Goal: Task Accomplishment & Management: Use online tool/utility

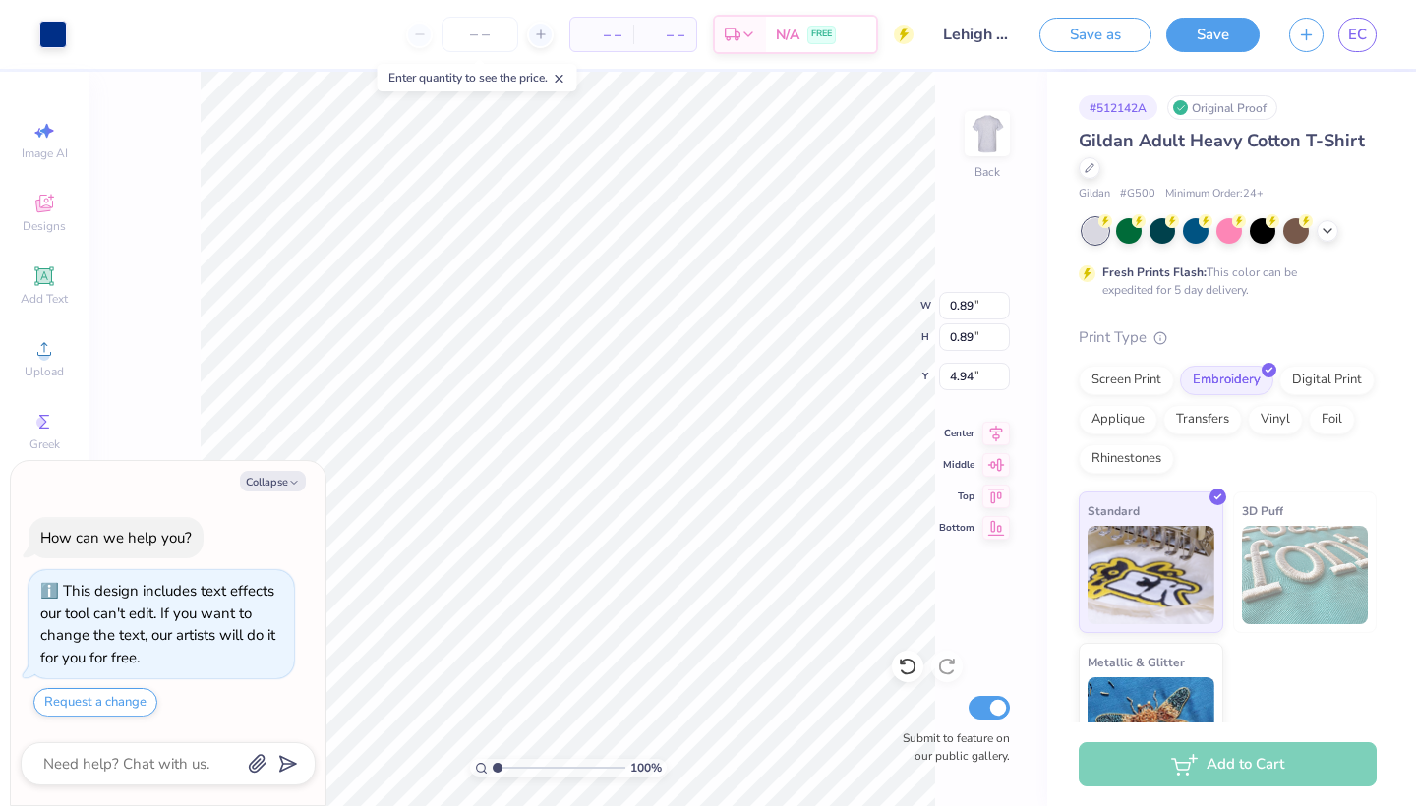
type textarea "x"
type input "0.44"
type input "1.44"
type input "4.38"
click at [1363, 46] on link "EC" at bounding box center [1357, 35] width 38 height 34
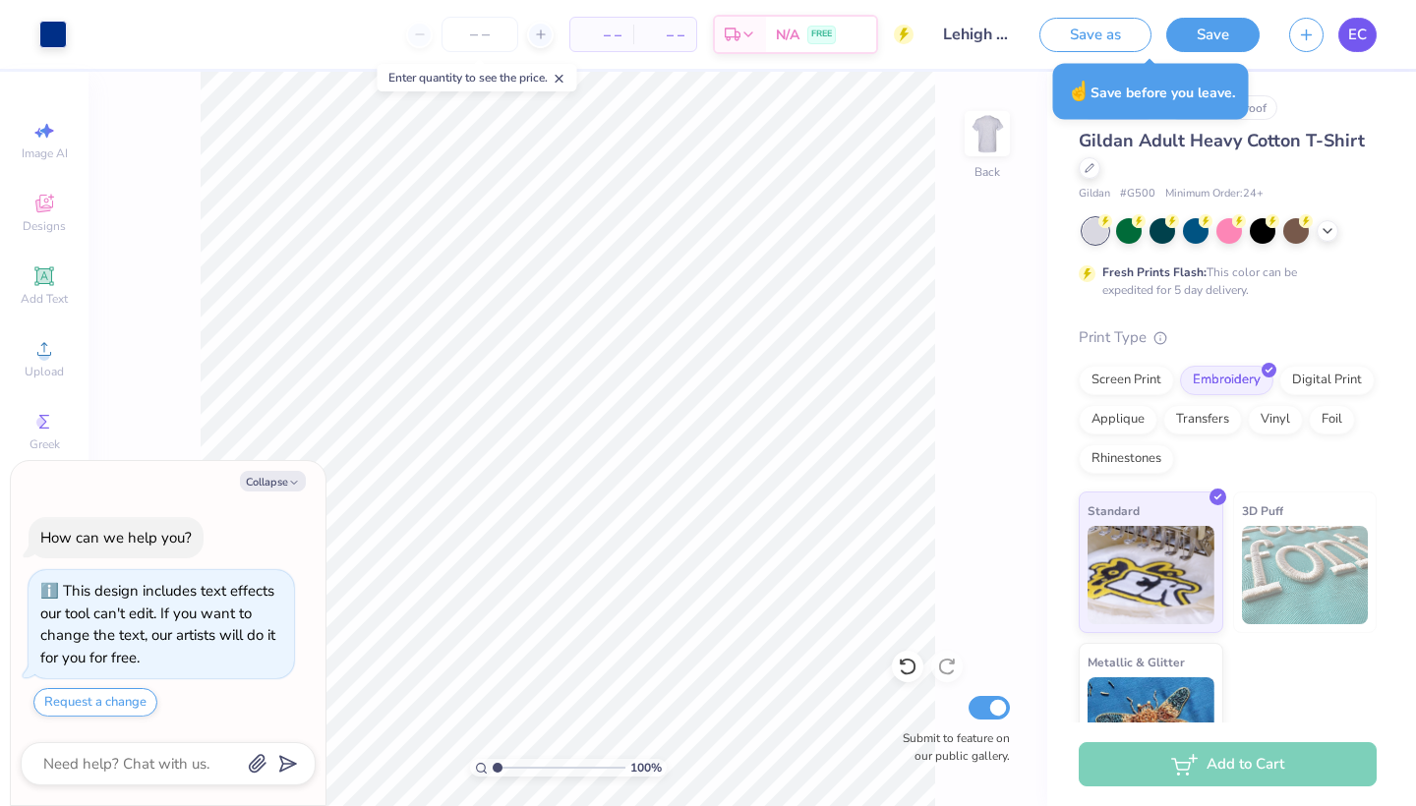
type textarea "x"
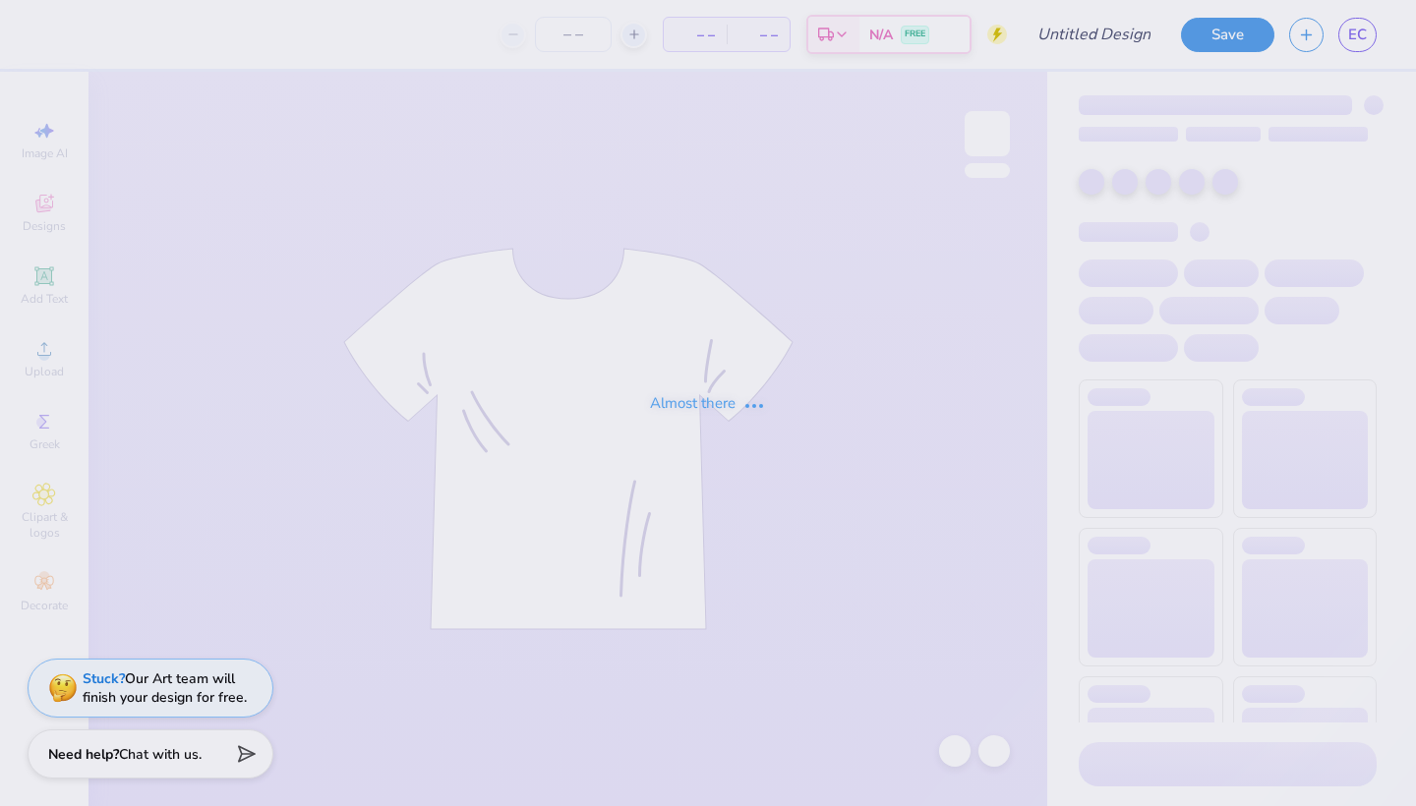
type input "panhel 1"
type input "100"
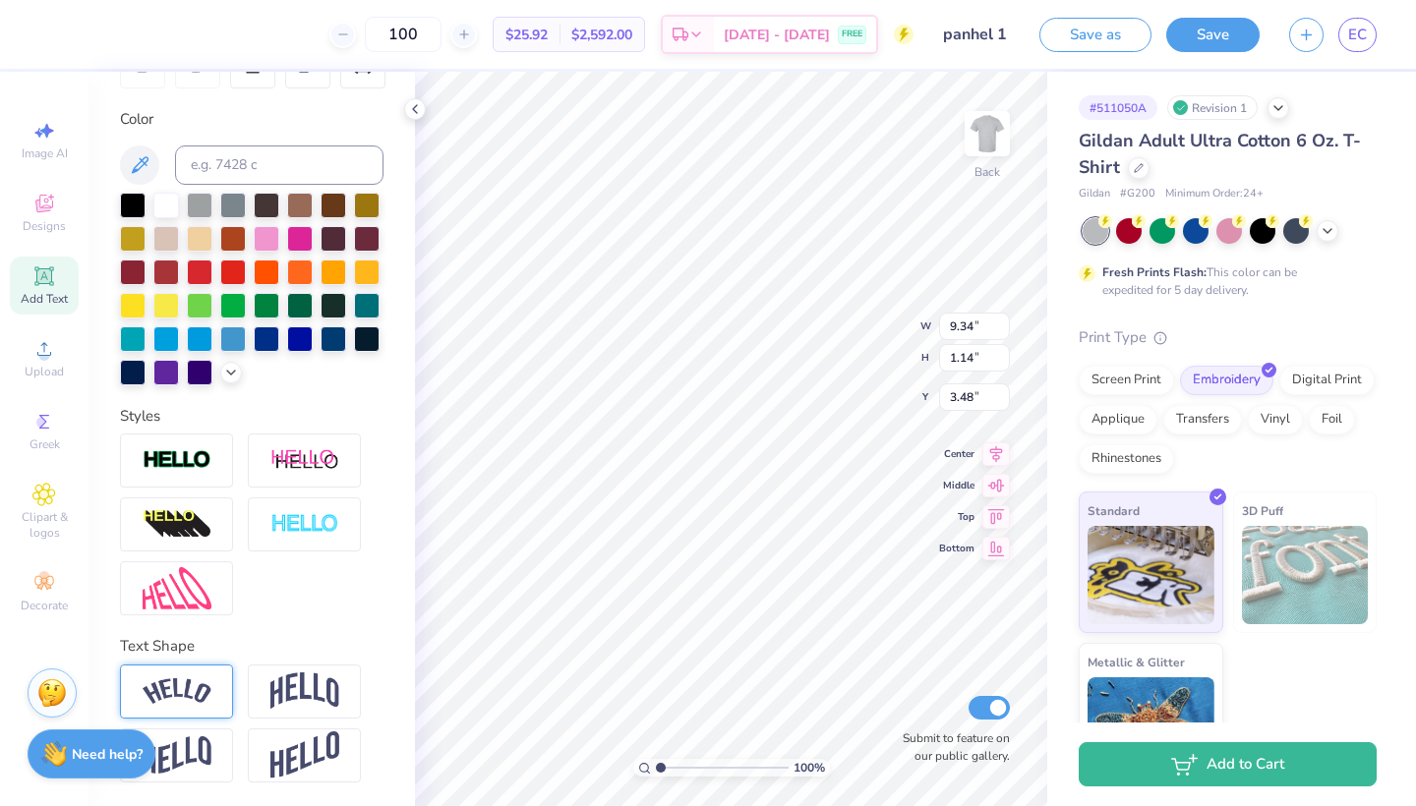
scroll to position [337, 0]
click at [192, 702] on img at bounding box center [177, 691] width 69 height 27
type input "10.75"
type input "2.50"
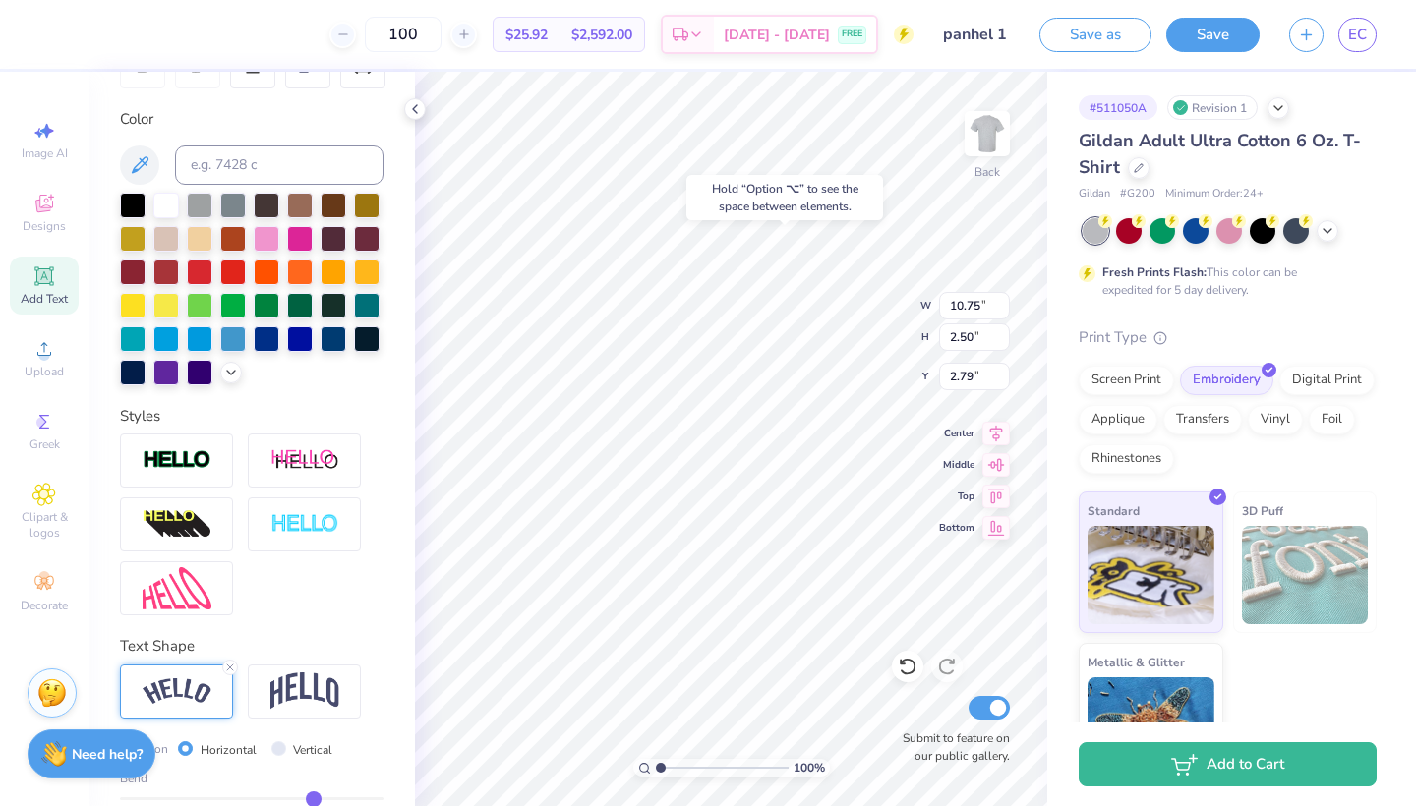
type input "3.33"
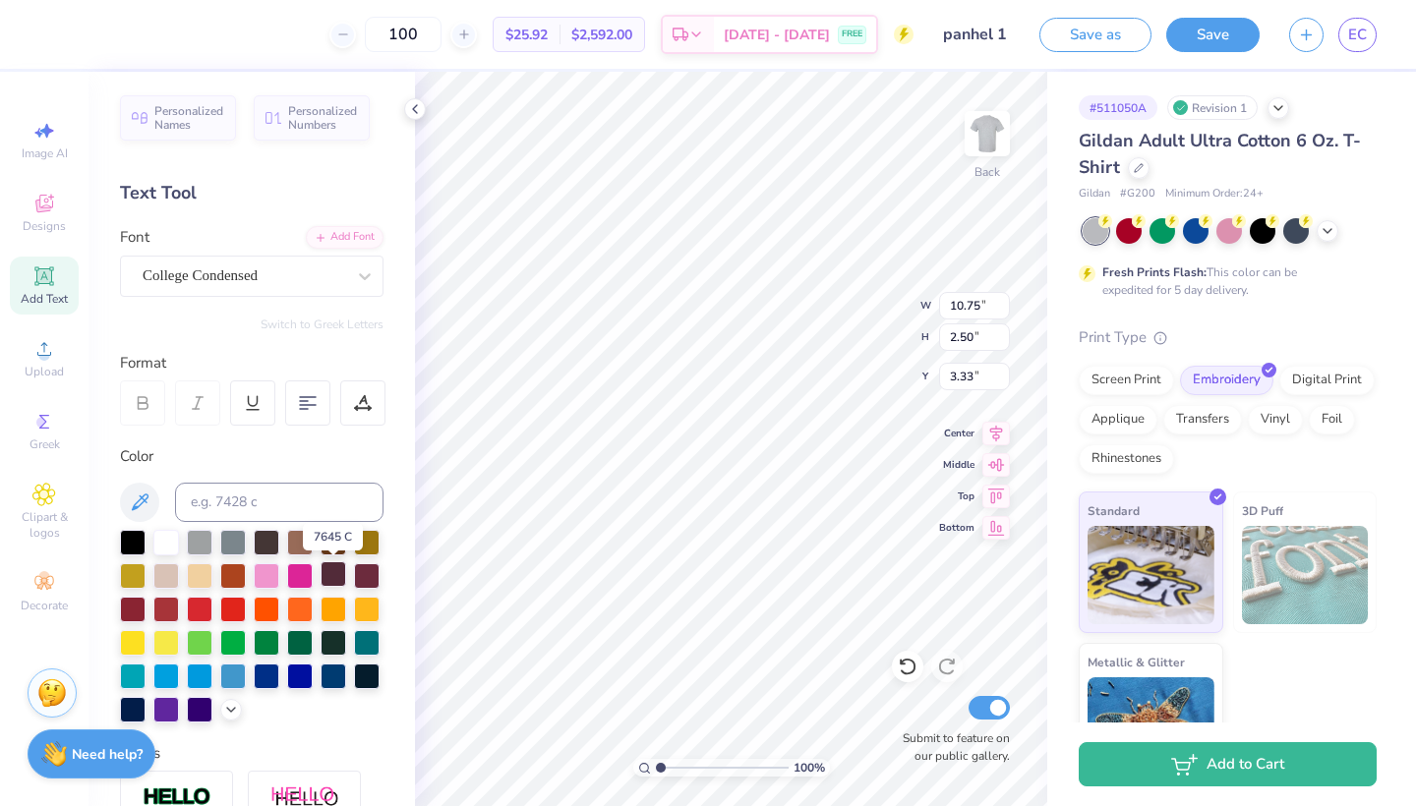
scroll to position [0, 0]
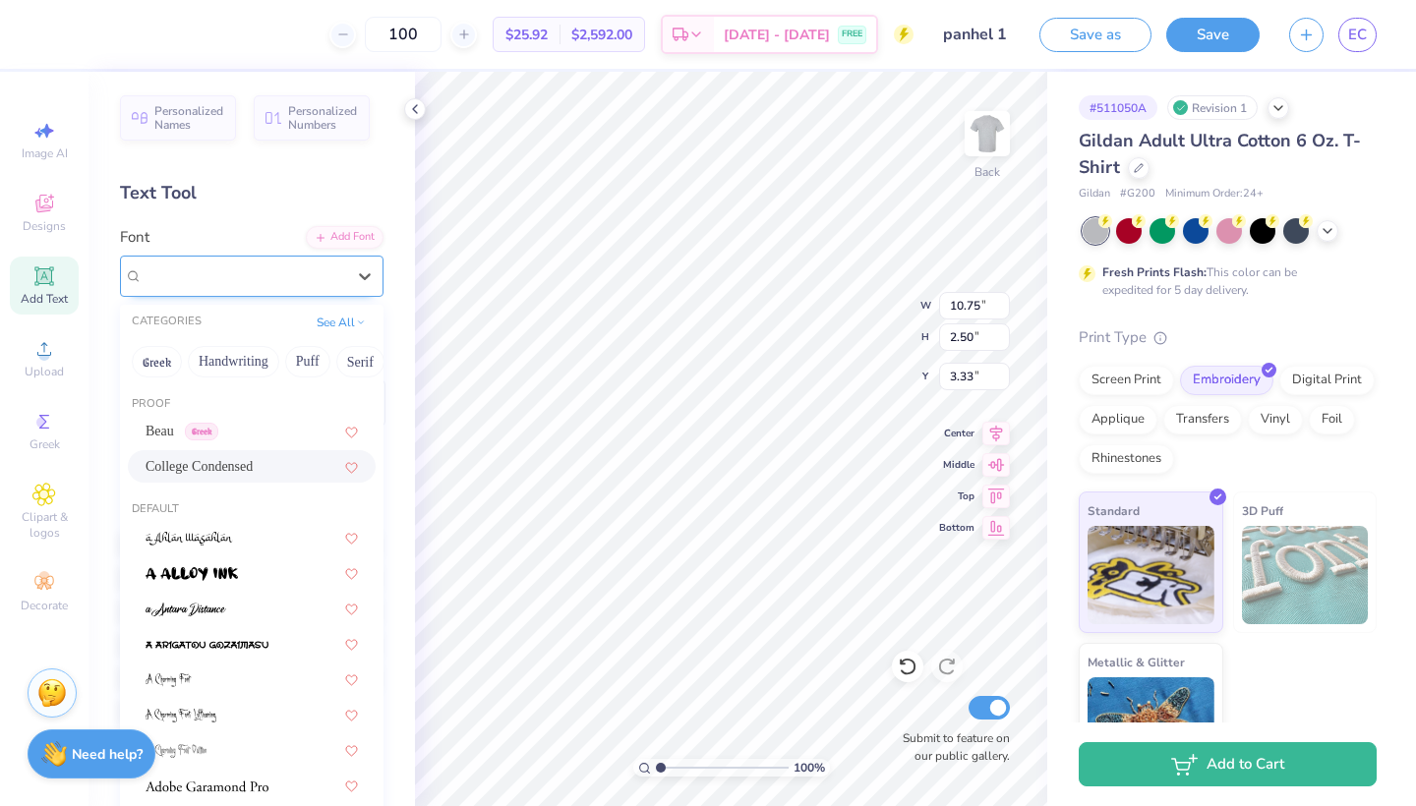
click at [298, 266] on div "College Condensed" at bounding box center [244, 275] width 206 height 30
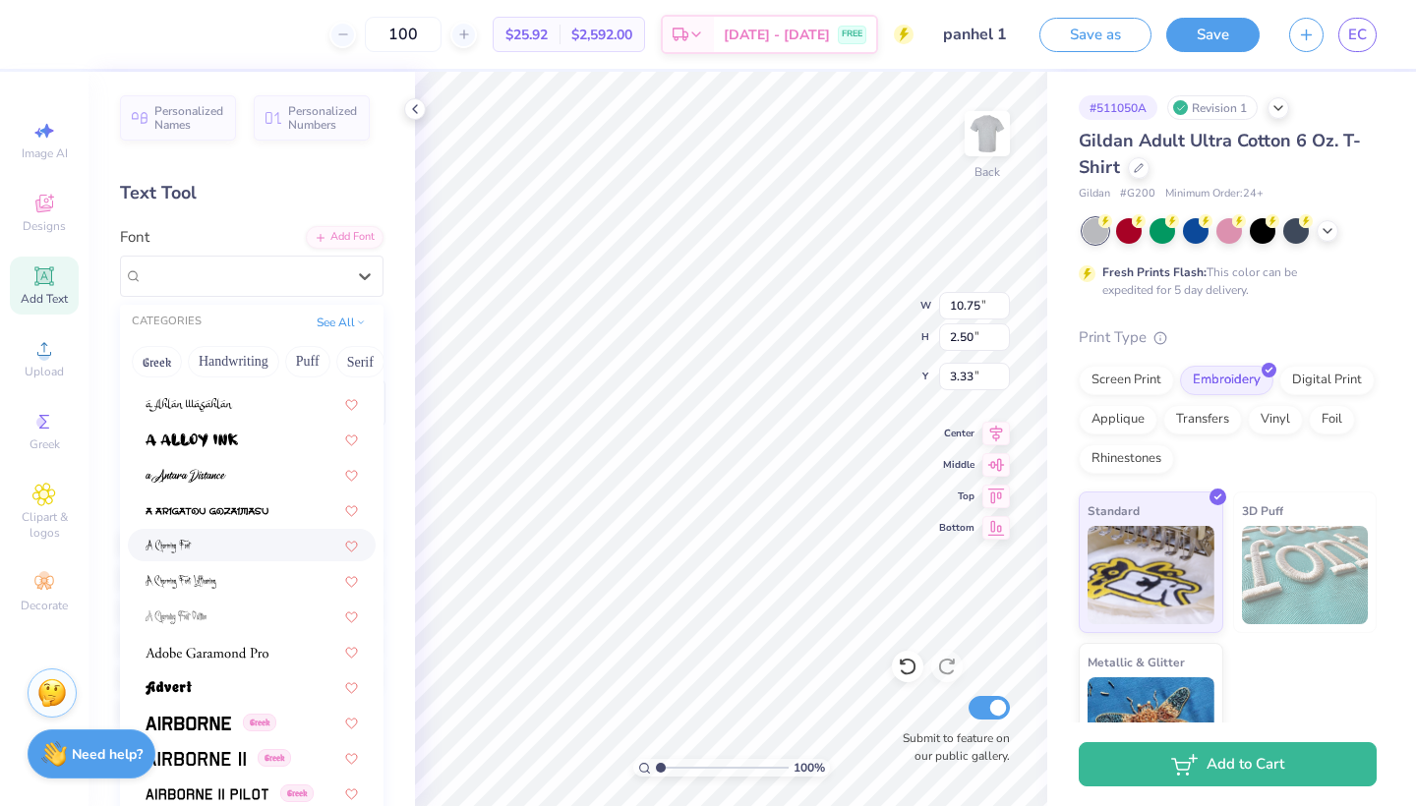
scroll to position [135, 0]
click at [215, 648] on img at bounding box center [206, 652] width 123 height 14
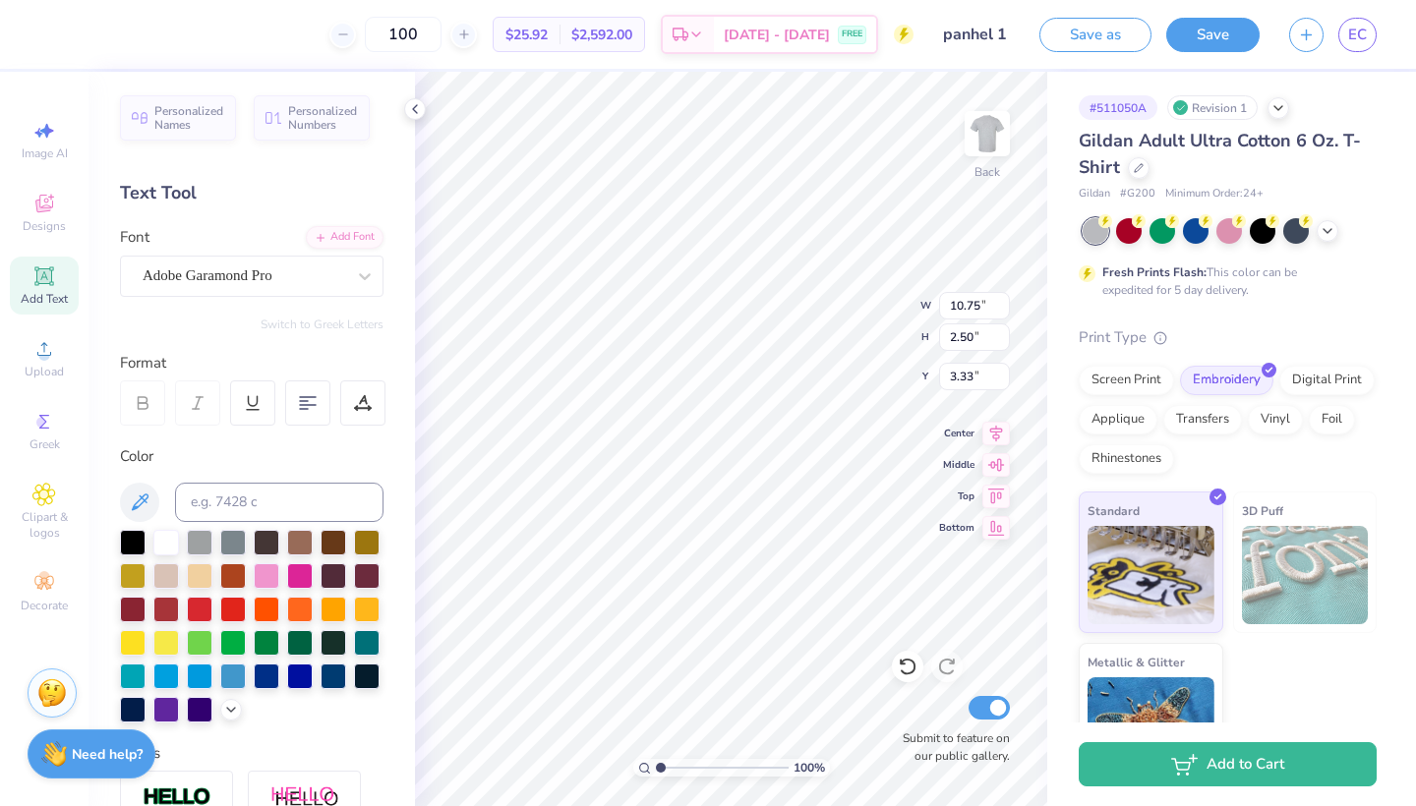
type input "11.45"
type input "2.68"
type input "3.24"
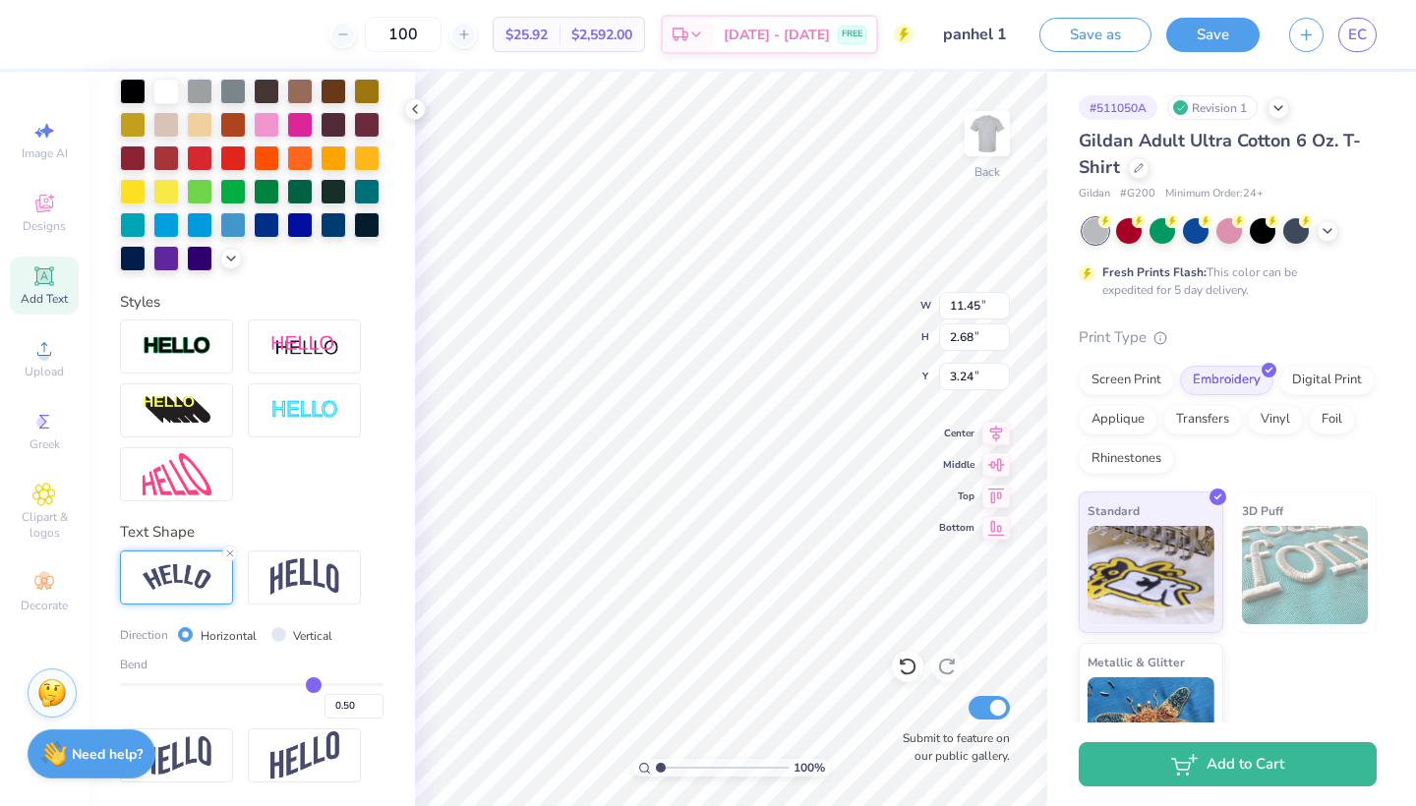
scroll to position [452, 0]
type input "0.48"
type input "0.47"
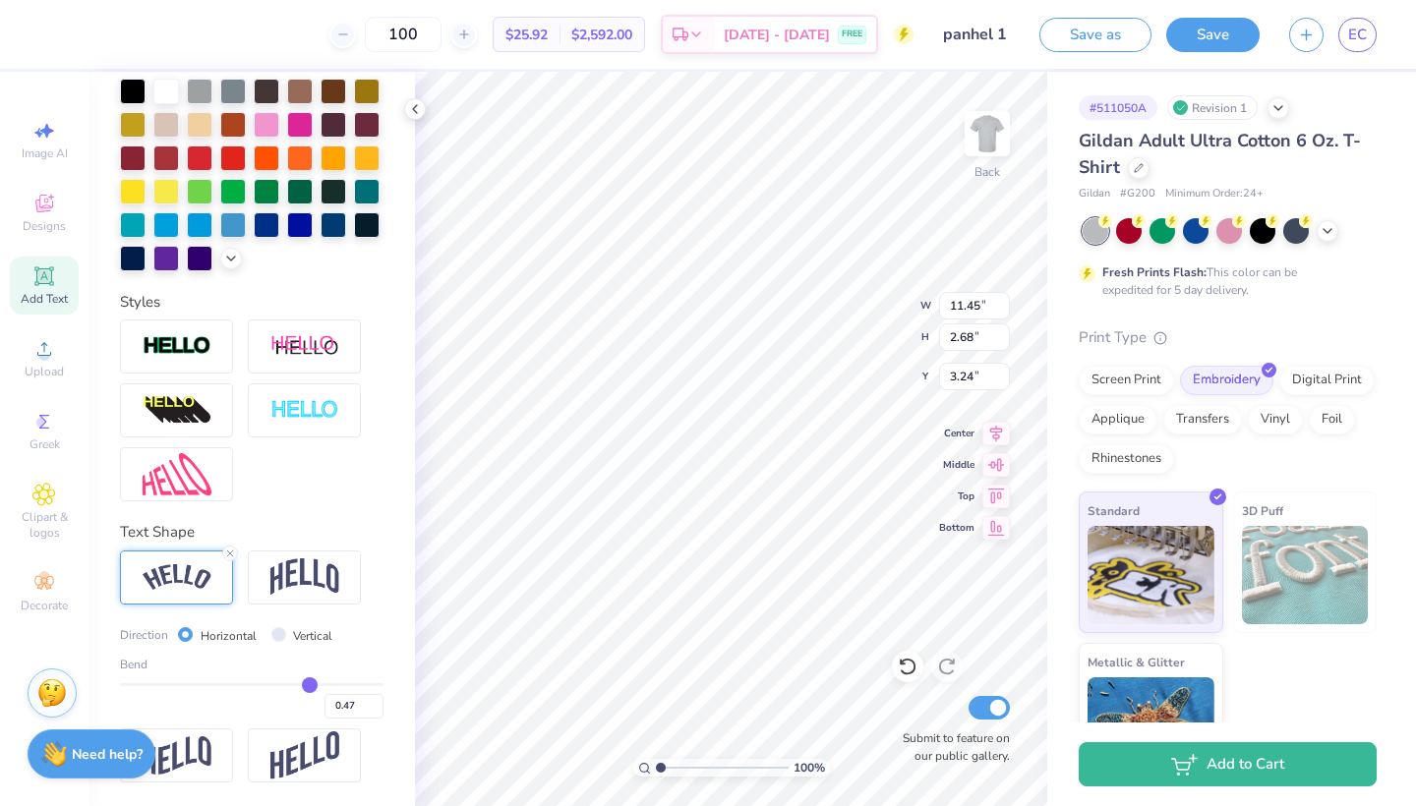
type input "0.46"
type input "0.45"
type input "0.44"
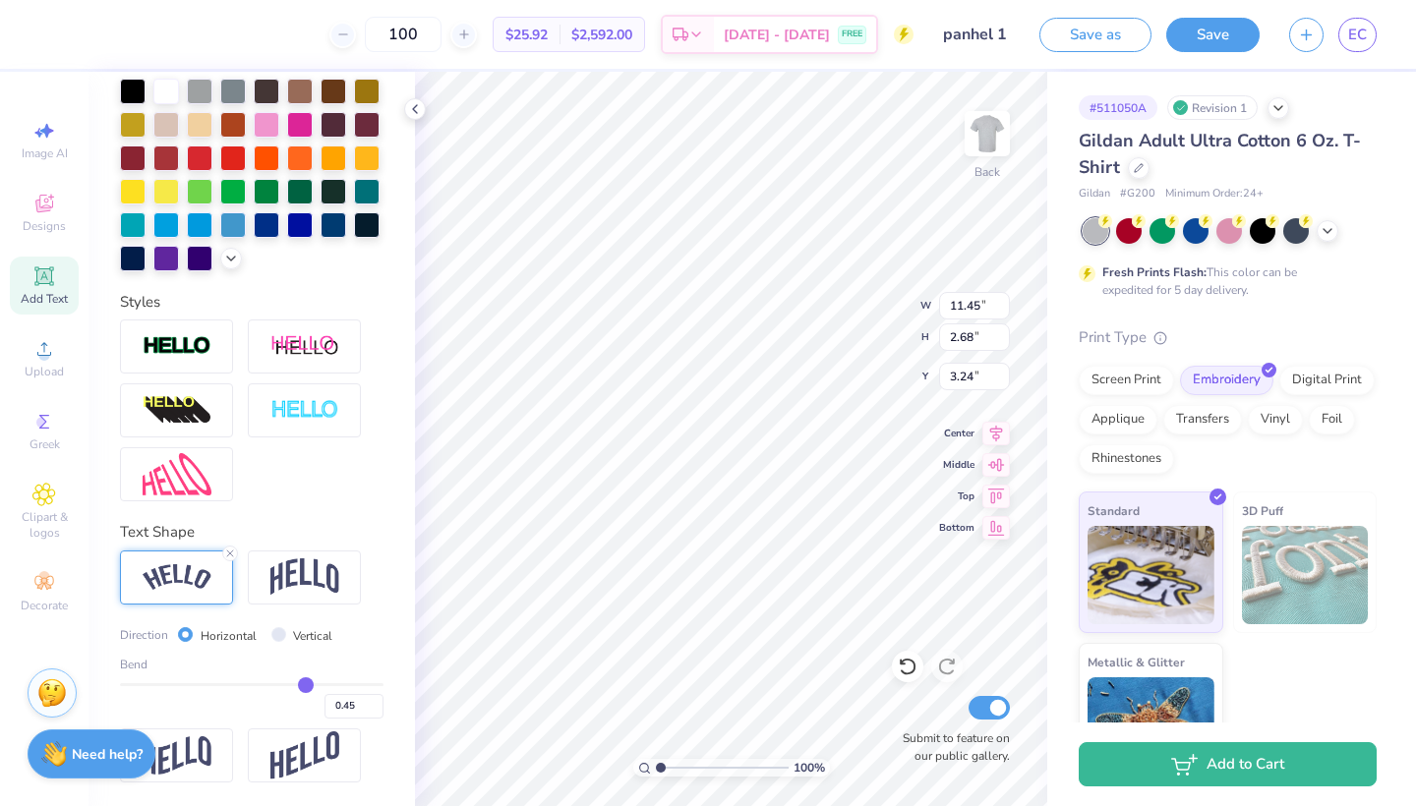
type input "0.44"
type input "0.43"
type input "0.42"
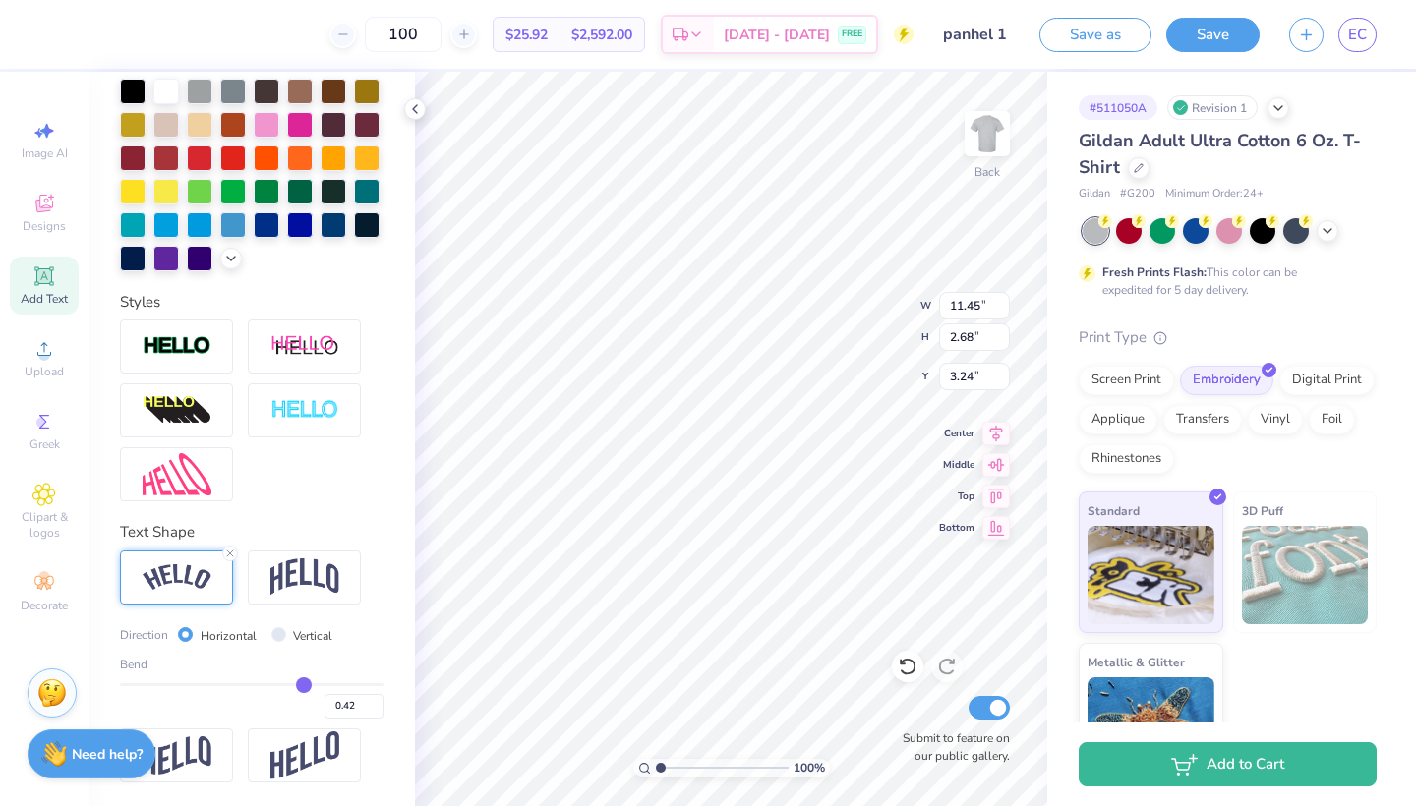
type input "0.41"
type input "0.4"
type input "0.40"
type input "0.39"
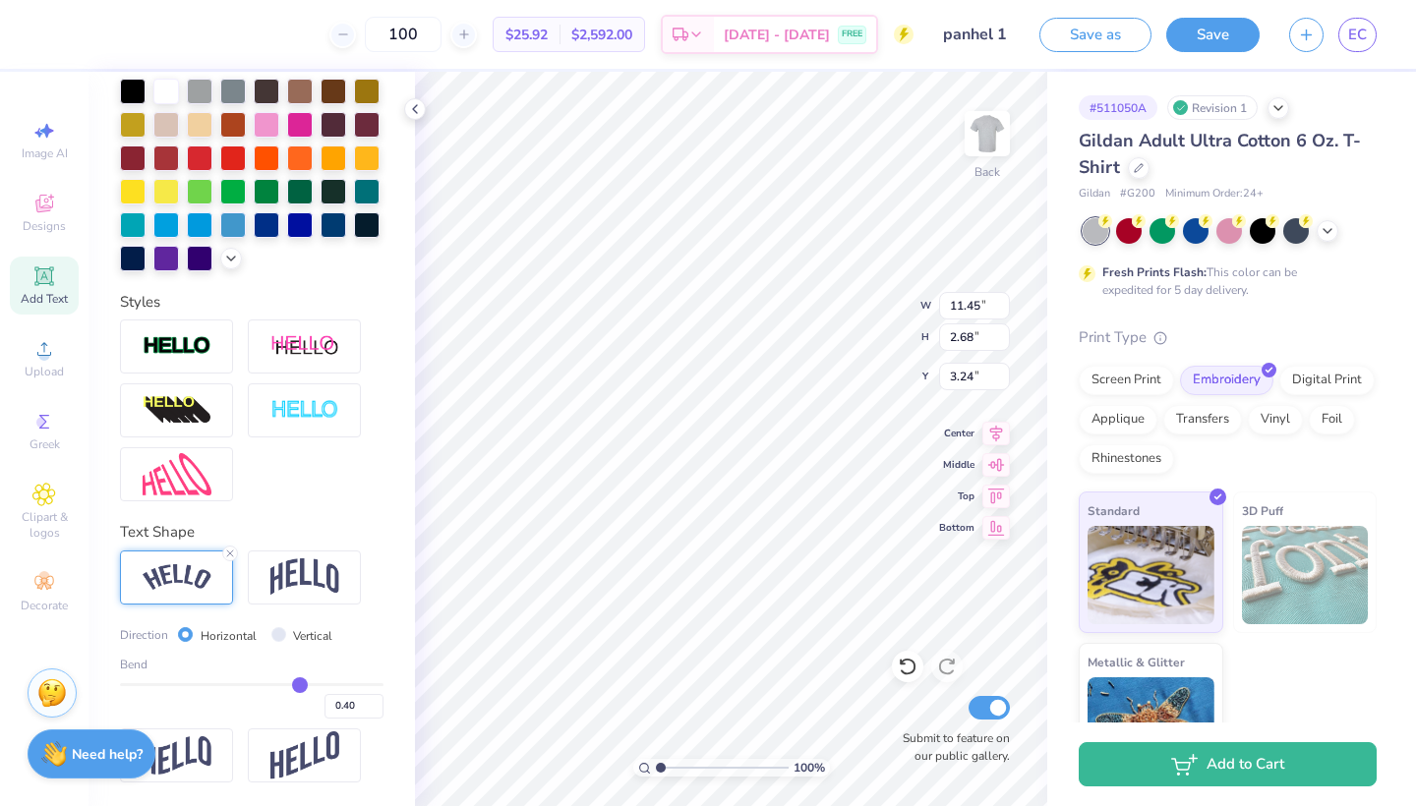
type input "0.39"
type input "0.38"
type input "0.37"
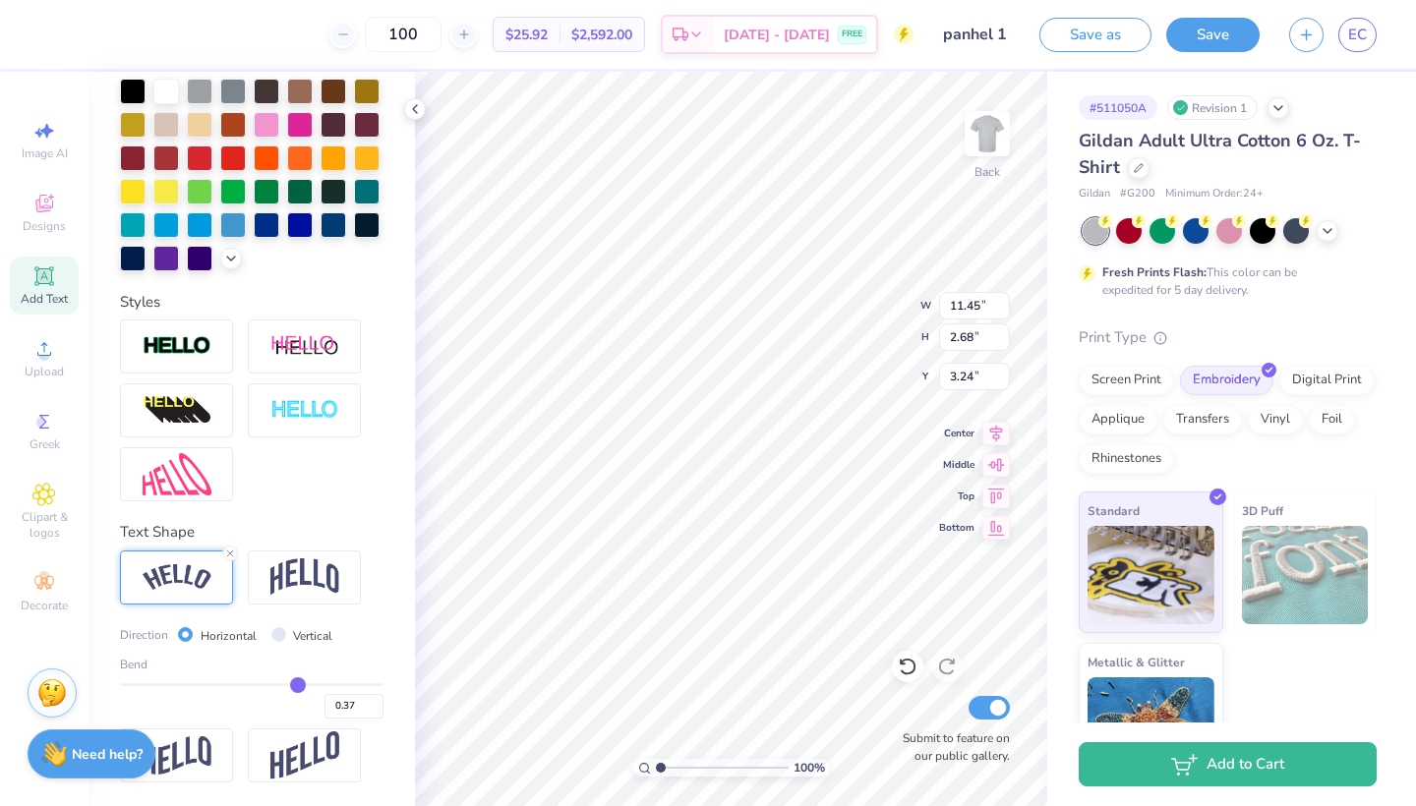
type input "0.36"
type input "0.35"
type input "0.34"
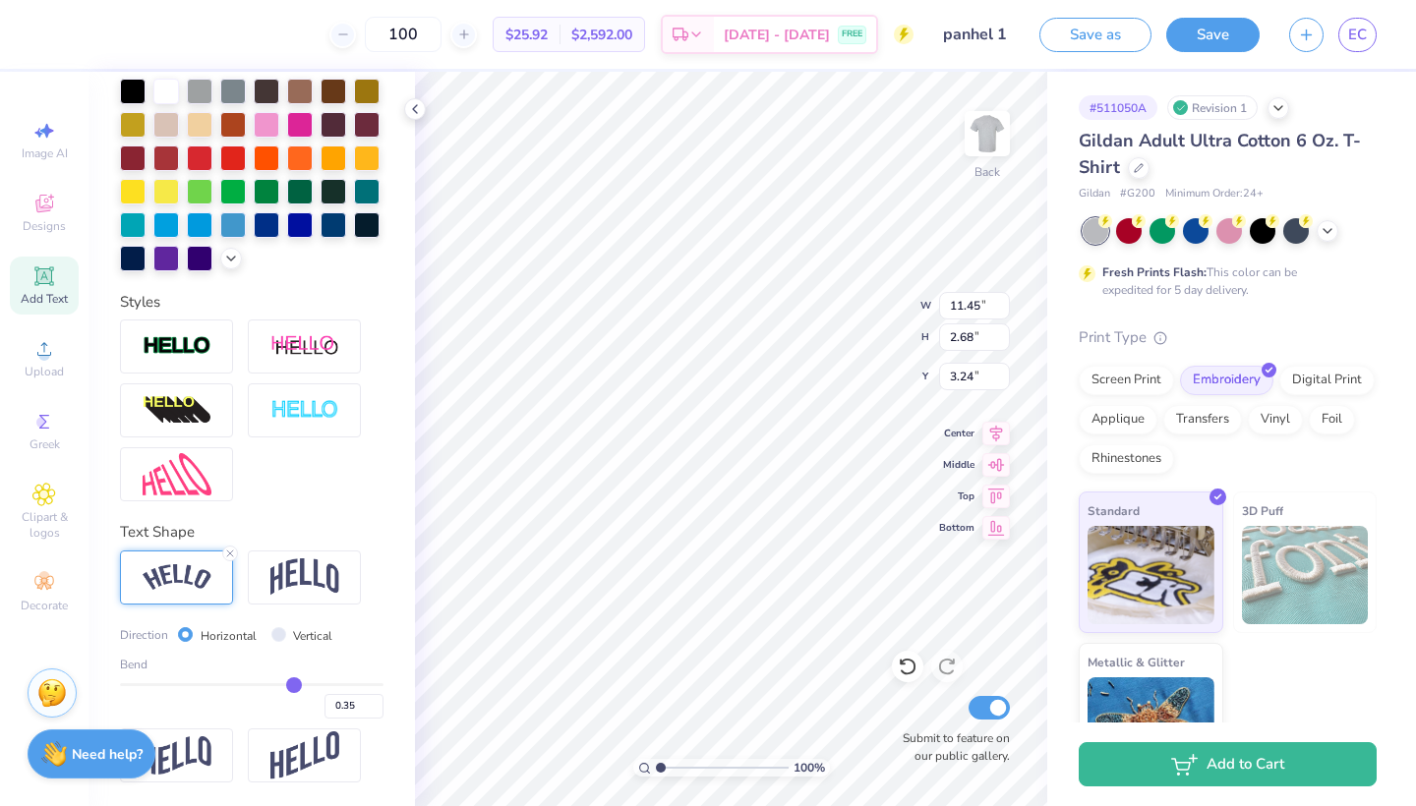
type input "0.34"
type input "0.33"
type input "0.32"
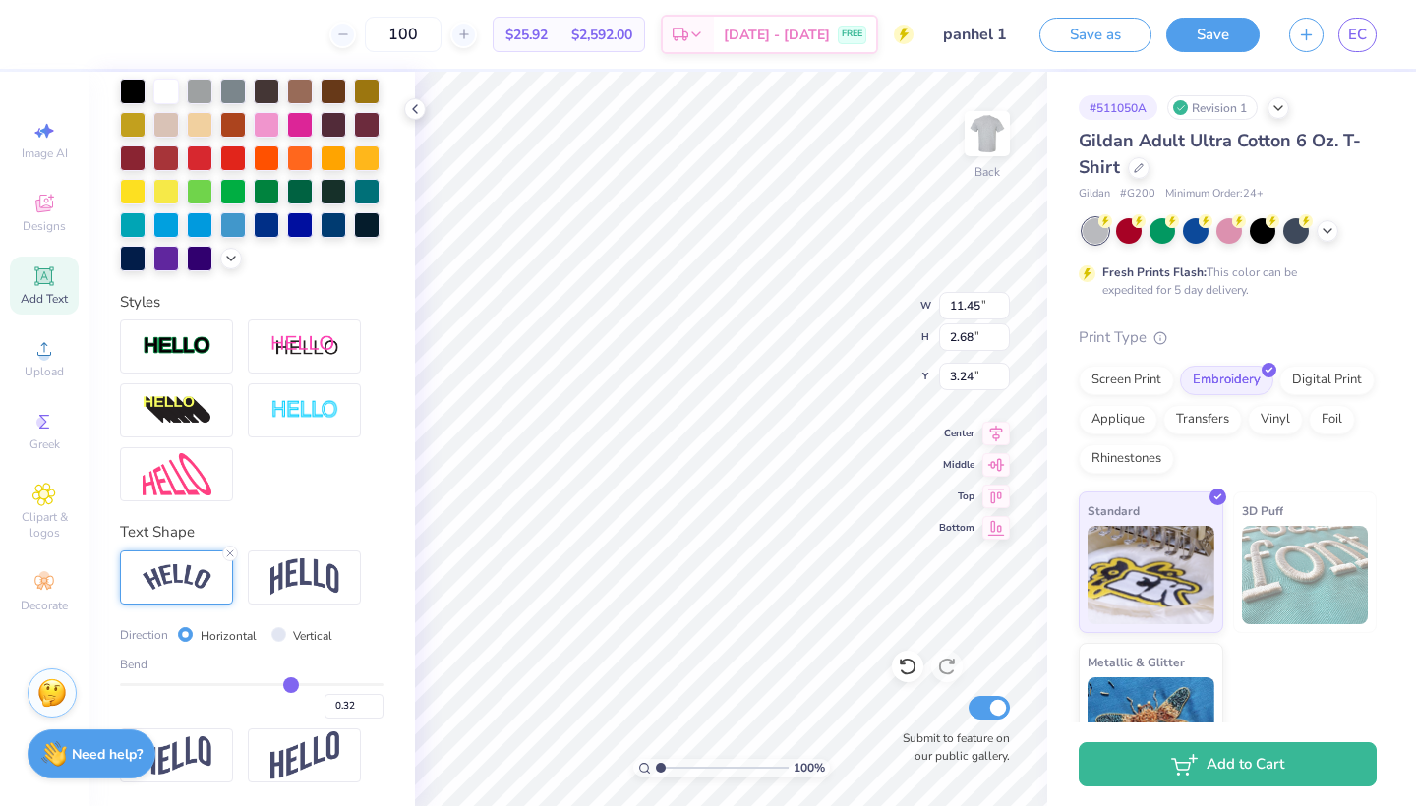
type input "0.31"
type input "0.3"
type input "0.30"
type input "0.29"
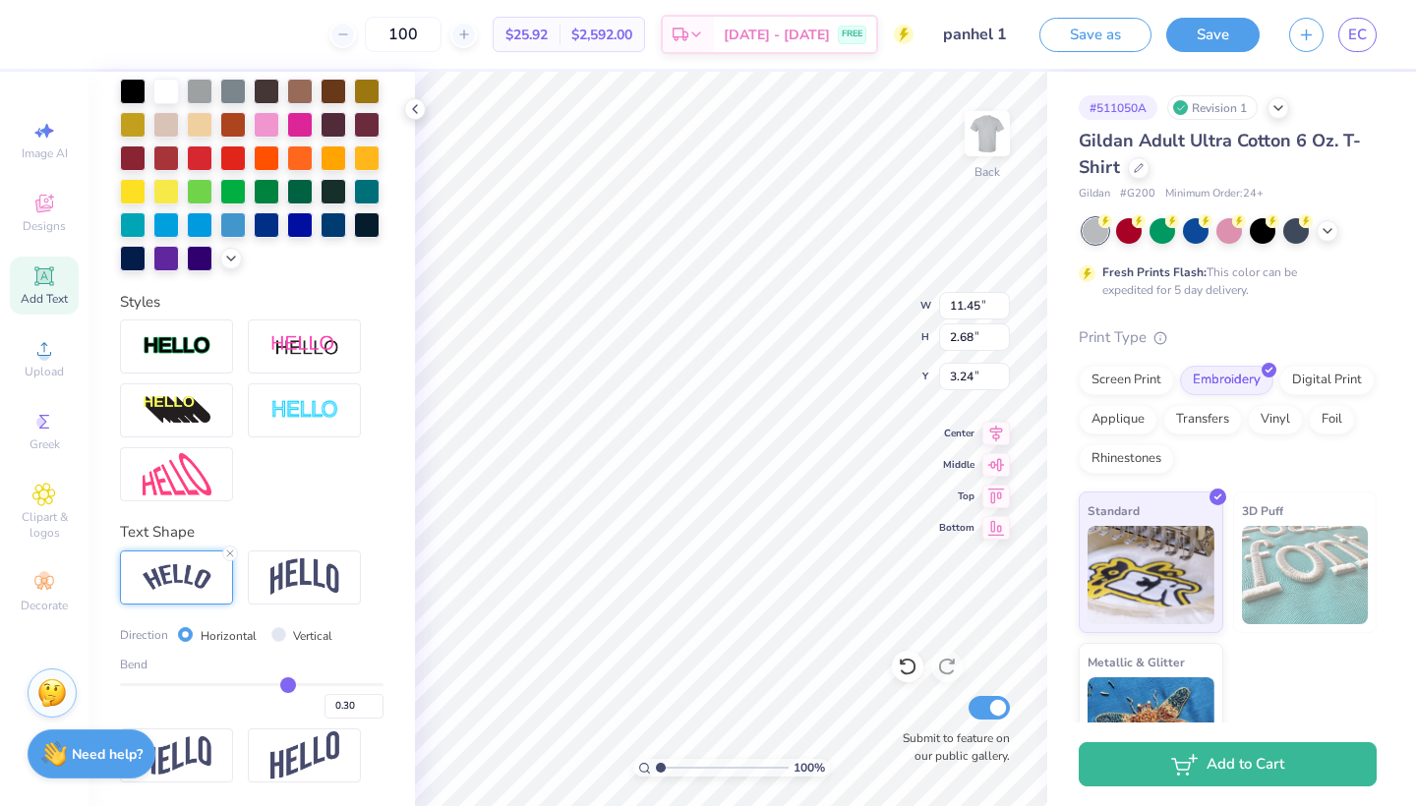
type input "0.29"
type input "0.28"
type input "0.27"
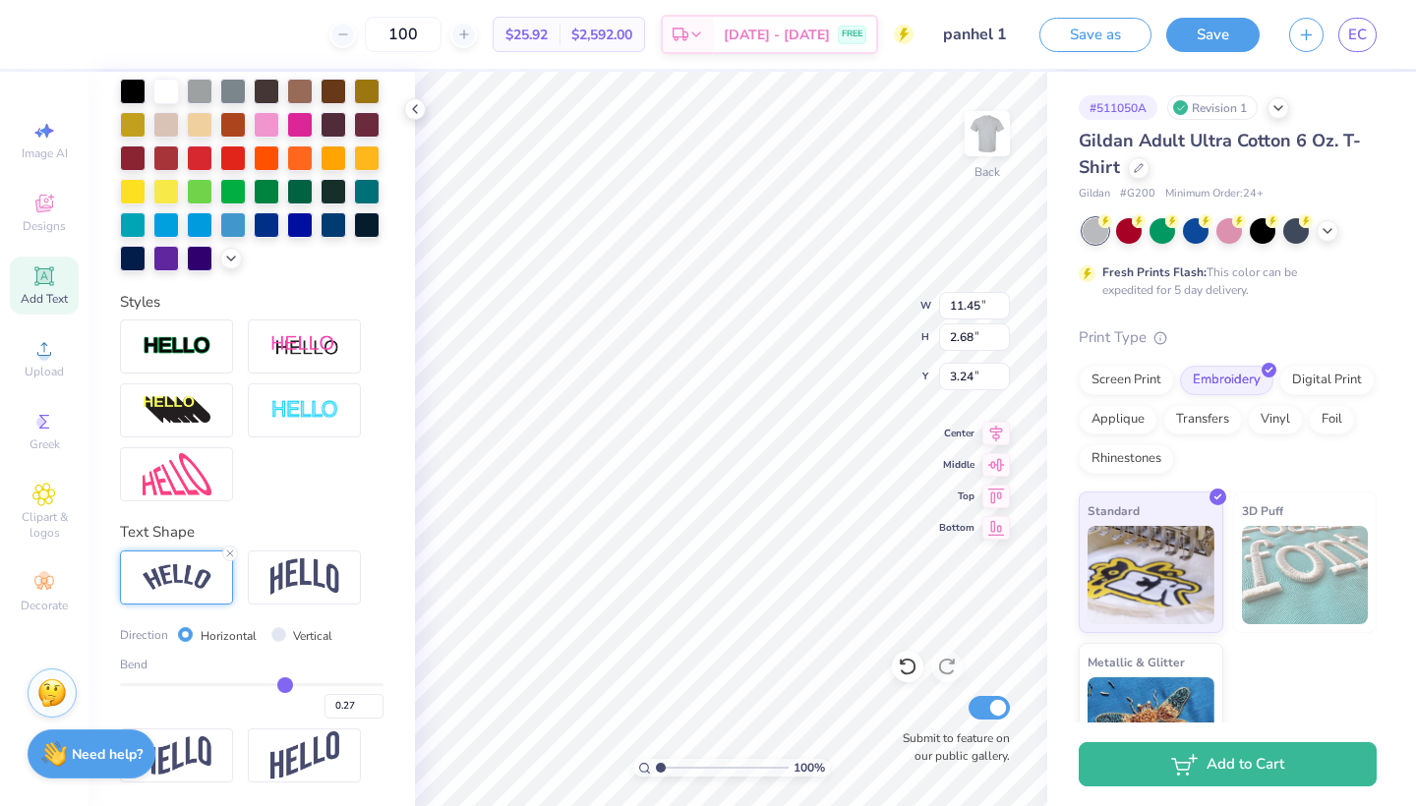
type input "0.26"
drag, startPoint x: 311, startPoint y: 686, endPoint x: 284, endPoint y: 686, distance: 26.5
type input "0.26"
click at [284, 686] on input "range" at bounding box center [251, 684] width 263 height 3
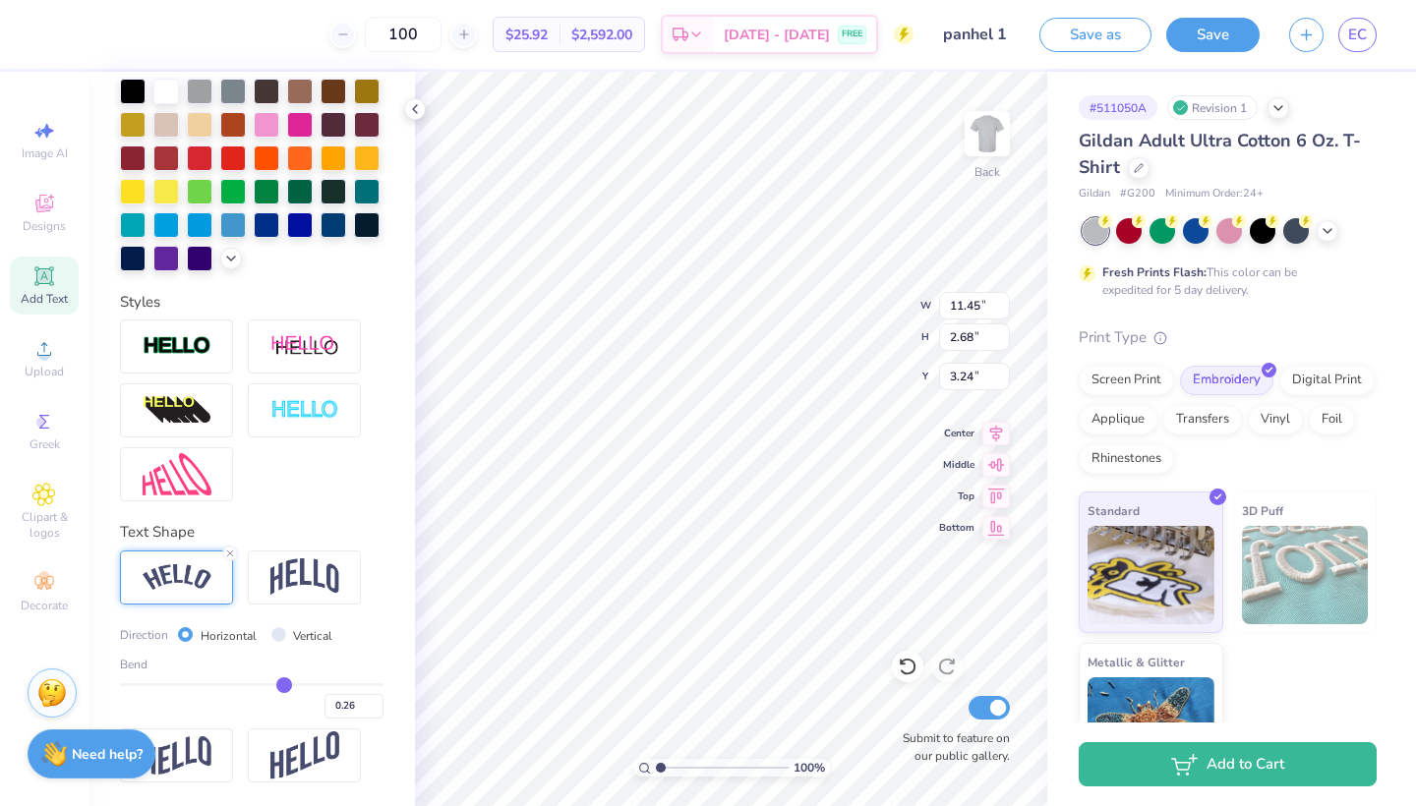
type input "10.62"
type input "1.71"
type input "3.72"
type input "0.27"
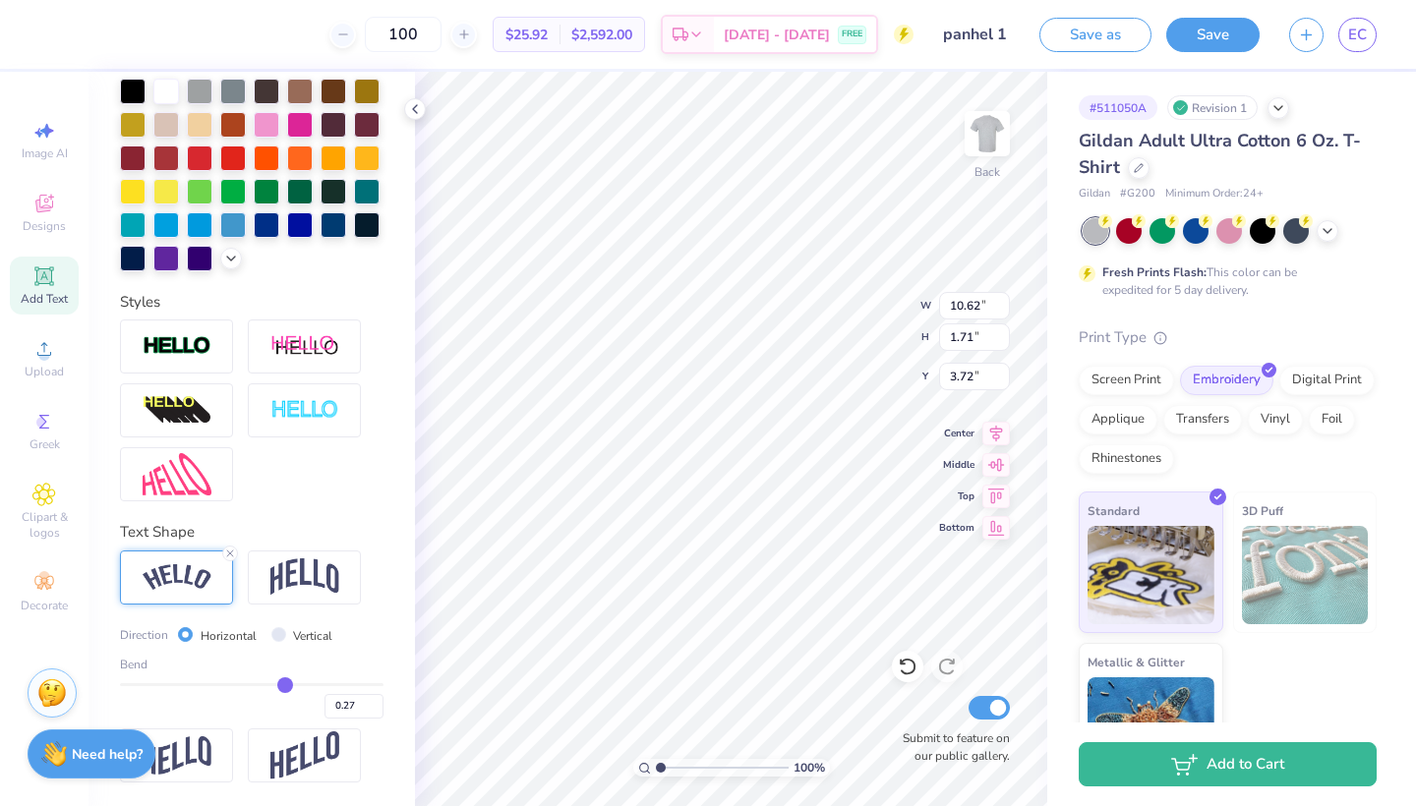
type input "0.28"
type input "0.29"
type input "0.3"
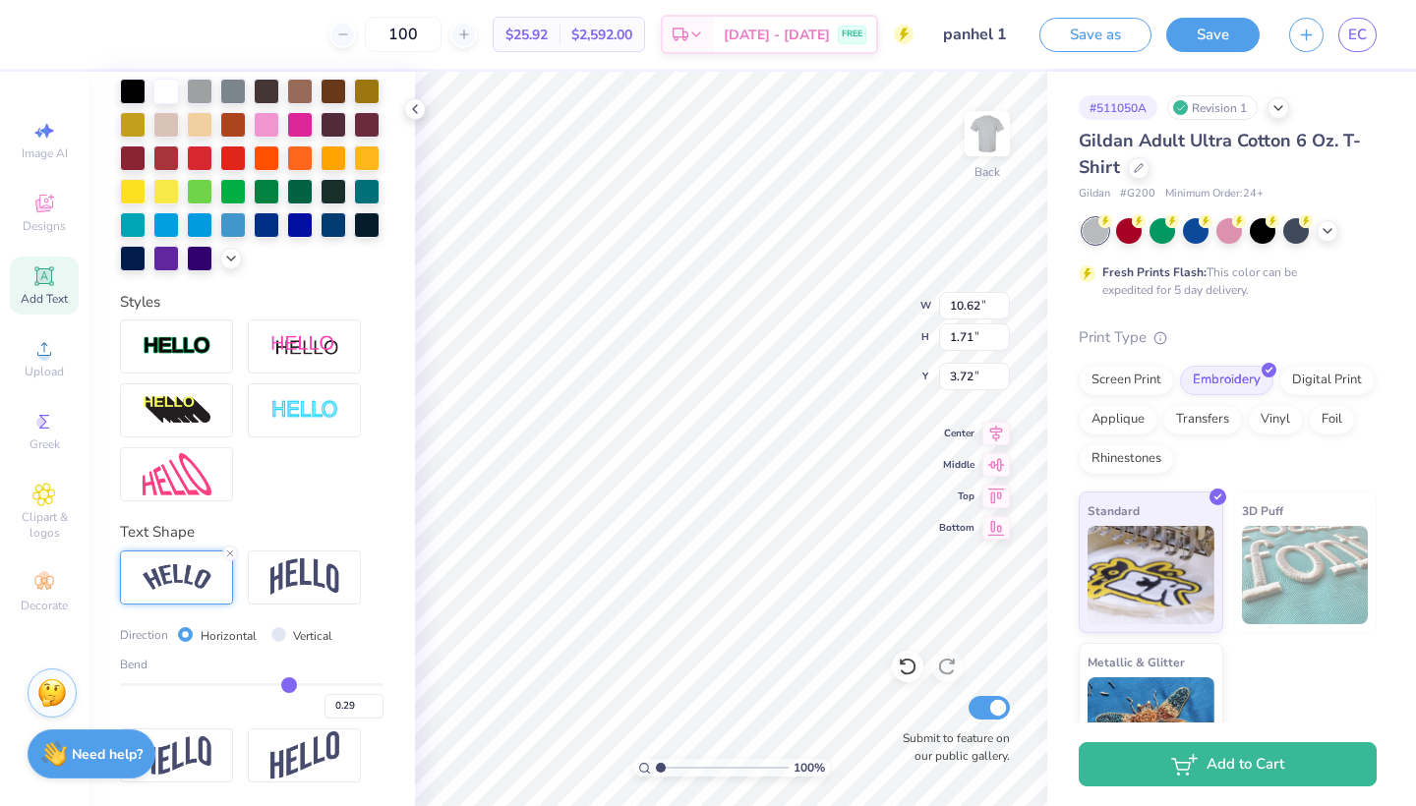
type input "0.30"
type input "0.31"
type input "0.32"
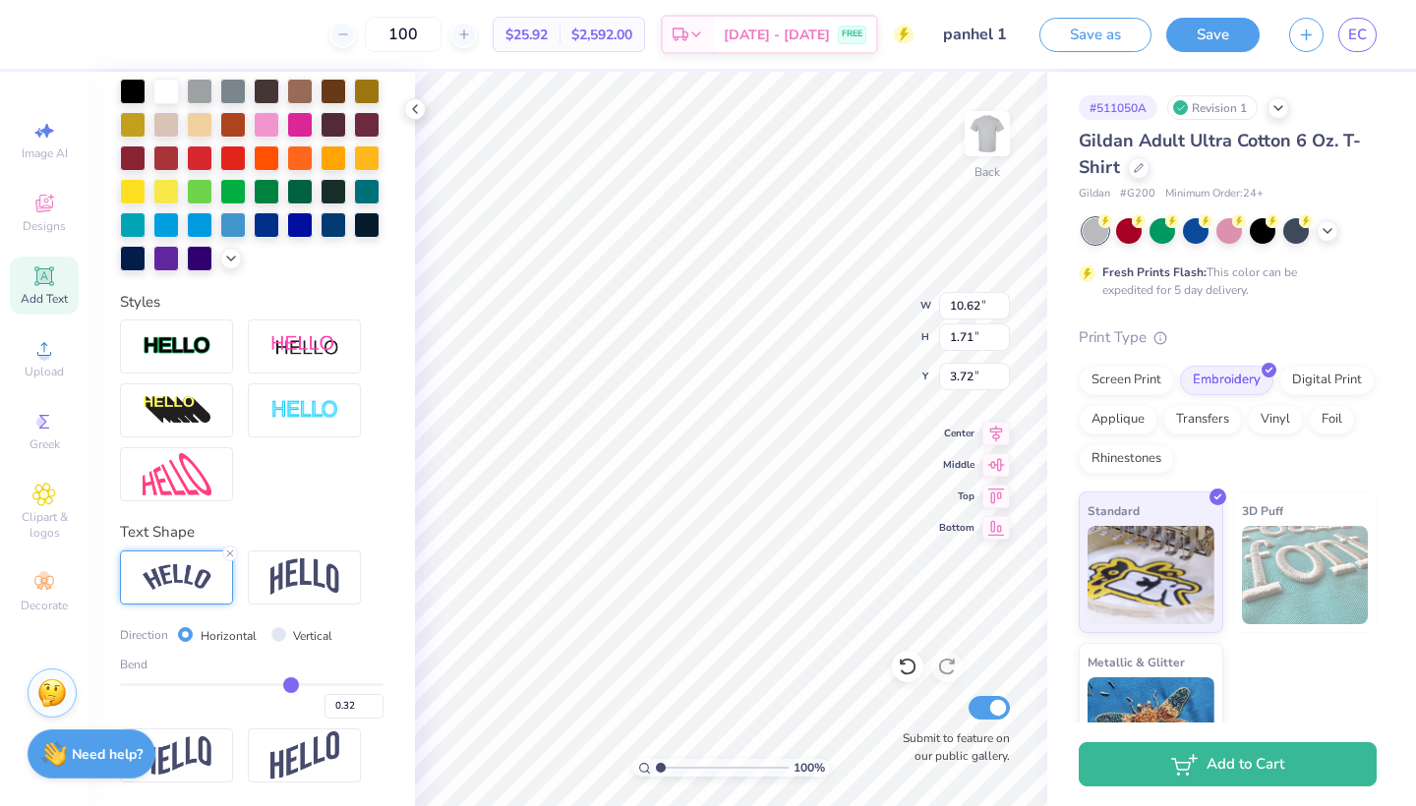
type input "0.33"
type input "0.34"
type input "0.35"
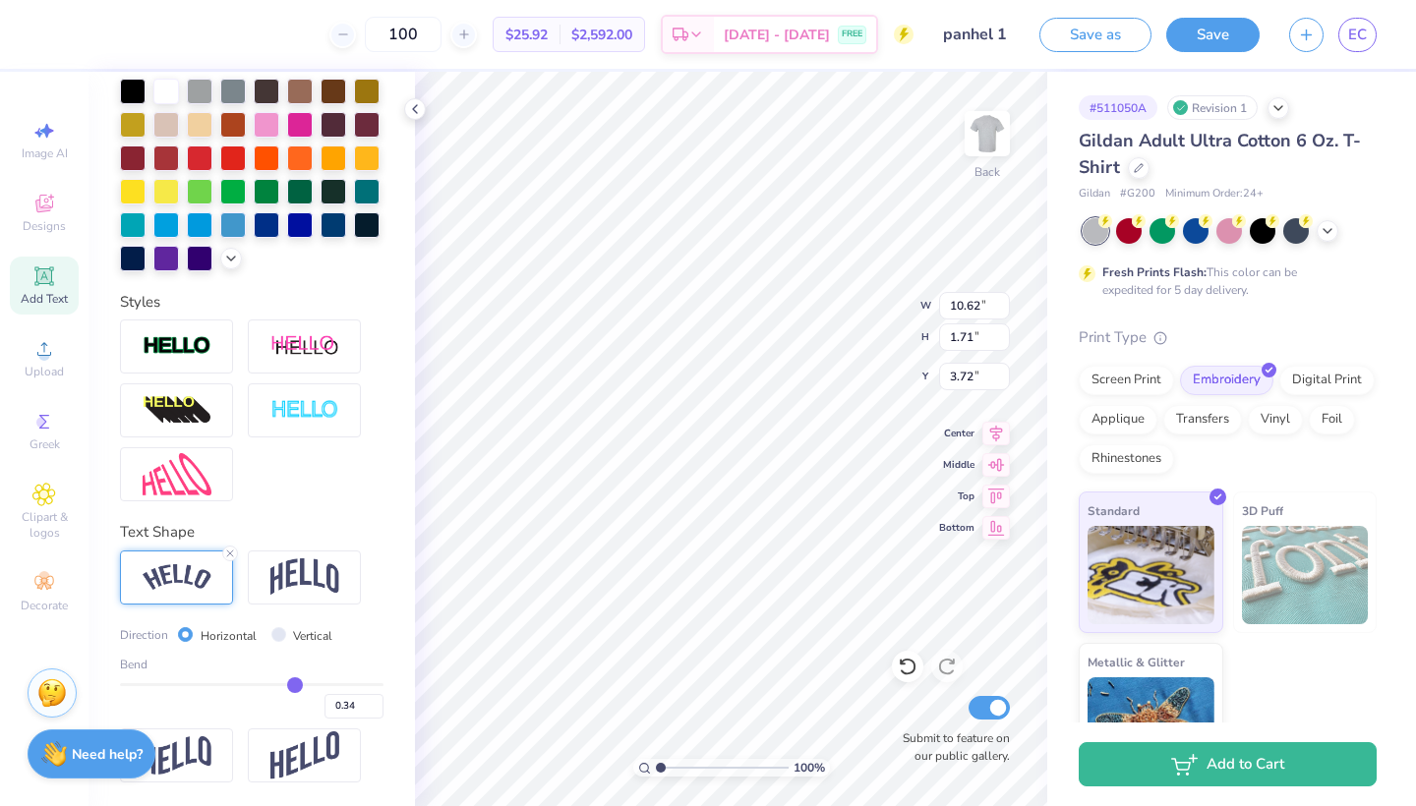
type input "0.35"
drag, startPoint x: 284, startPoint y: 686, endPoint x: 295, endPoint y: 685, distance: 10.9
type input "0.35"
click at [295, 685] on input "range" at bounding box center [251, 684] width 263 height 3
type input "10.95"
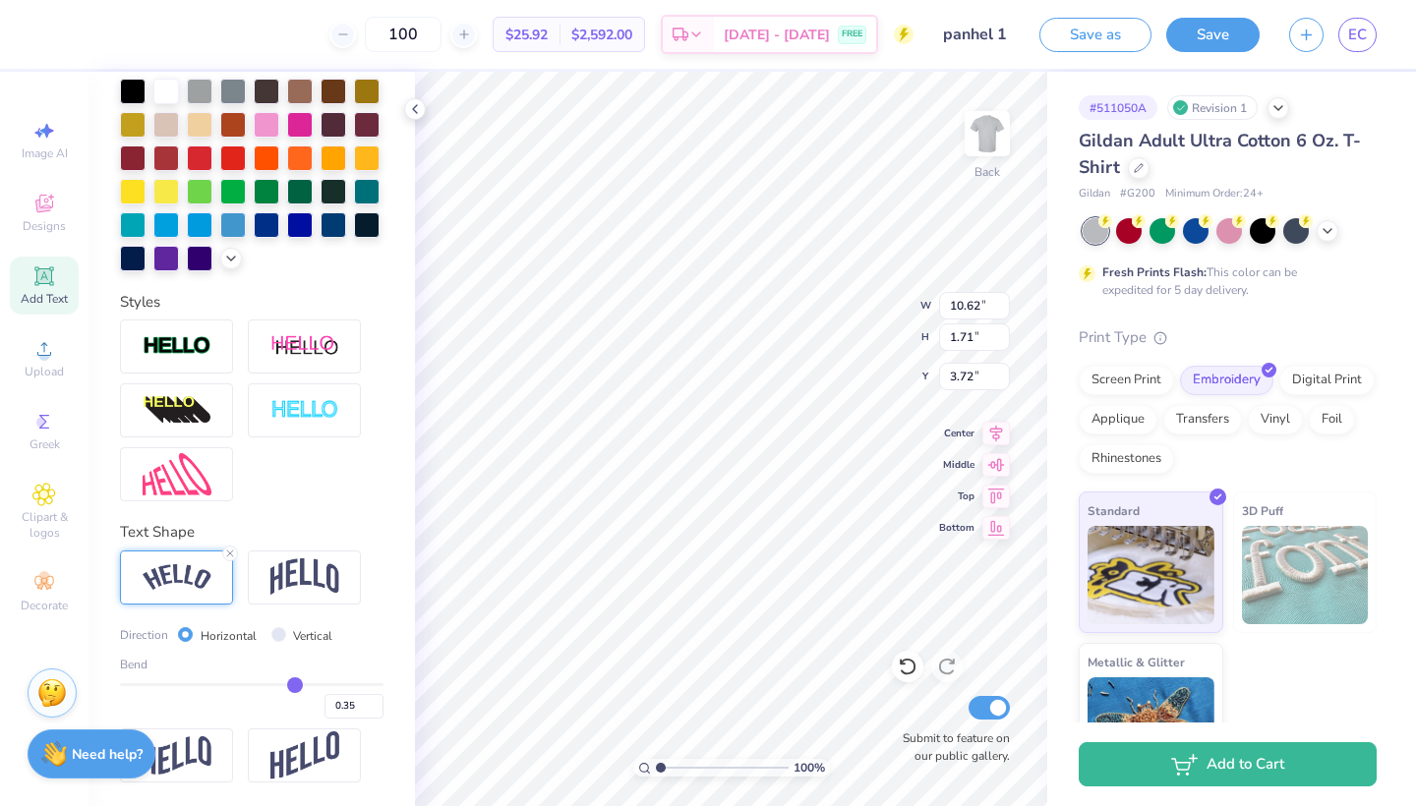
type input "1.92"
type input "3.62"
type input "3.31"
click at [374, 476] on div at bounding box center [251, 410] width 263 height 182
type input "0.29"
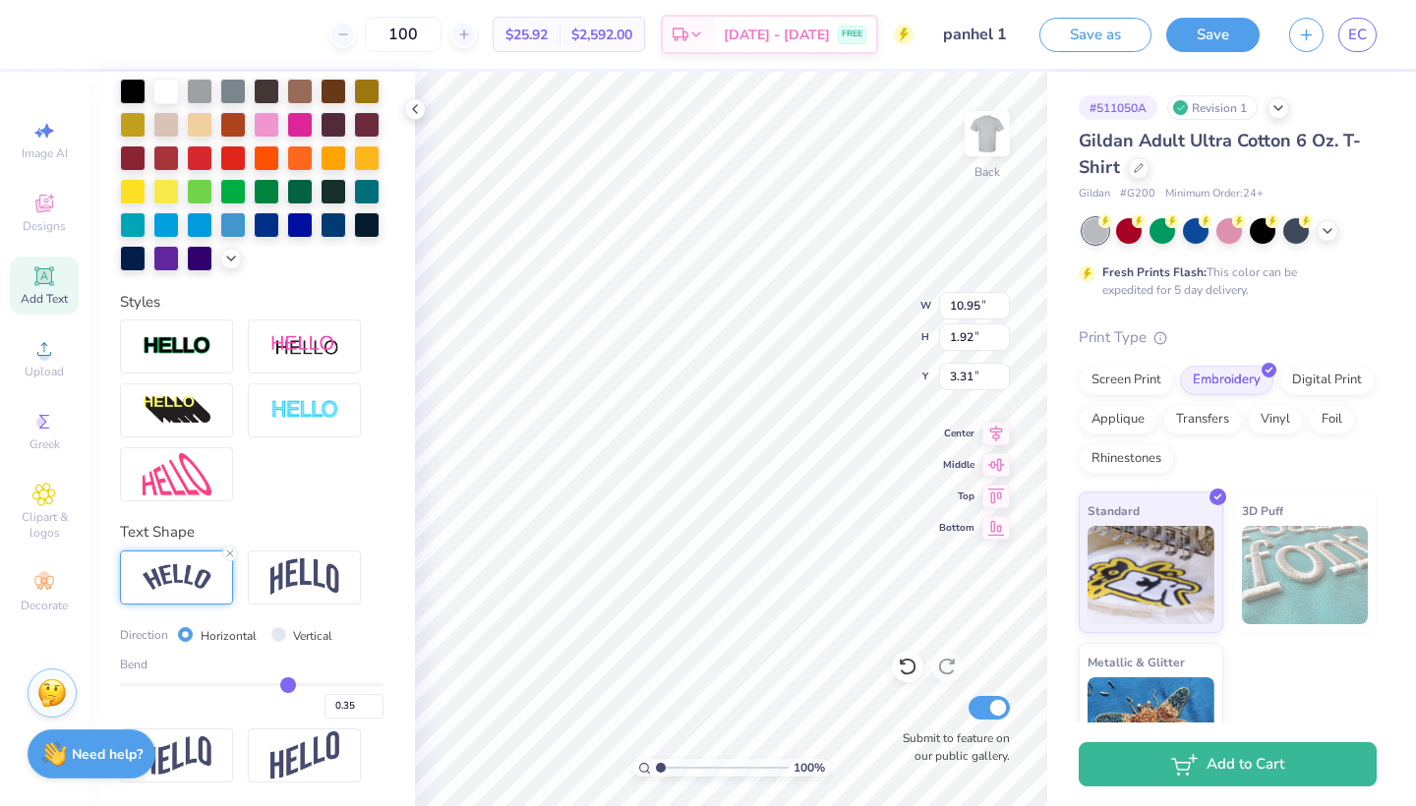
type input "0.29"
type input "0.3"
type input "0.30"
type input "0.31"
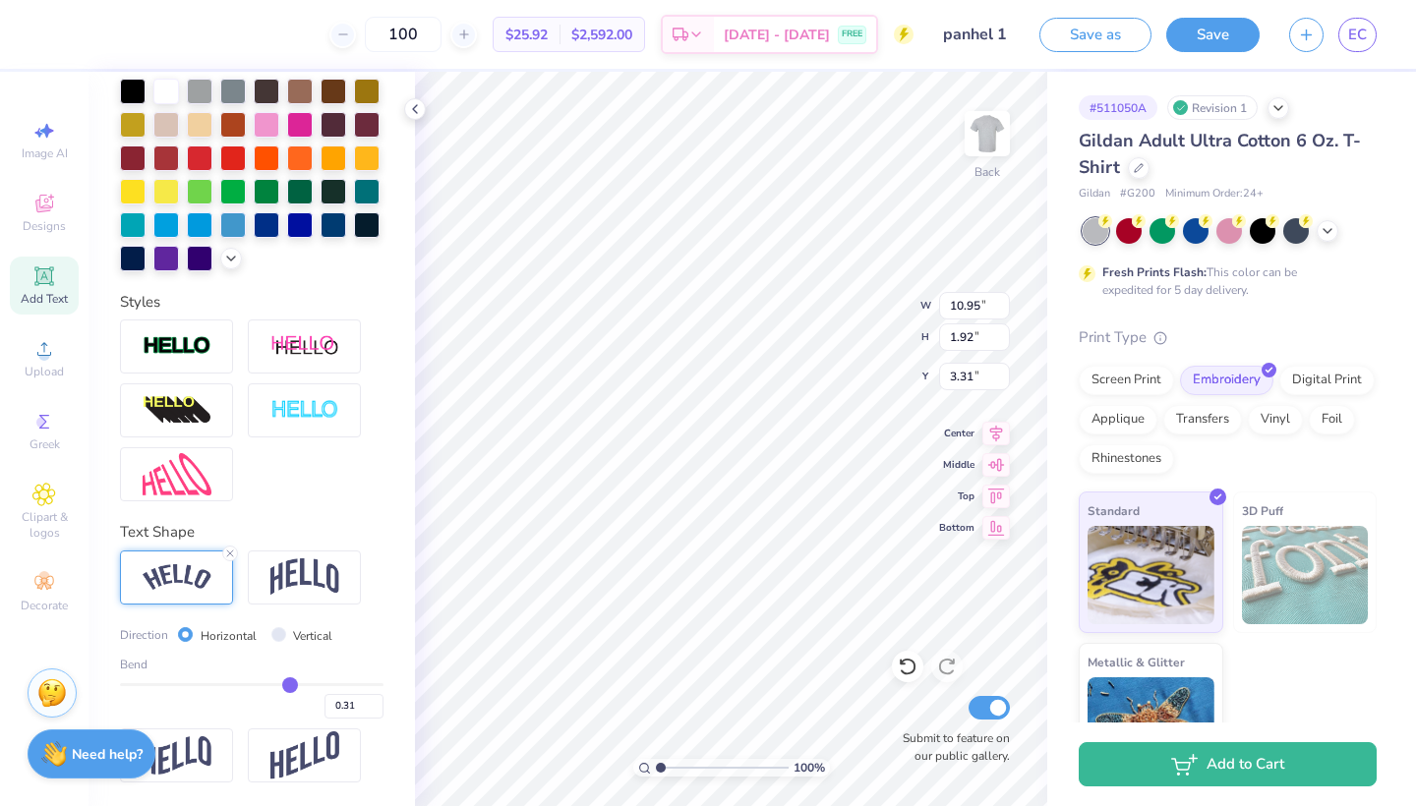
type input "0.32"
type input "0.33"
type input "0.34"
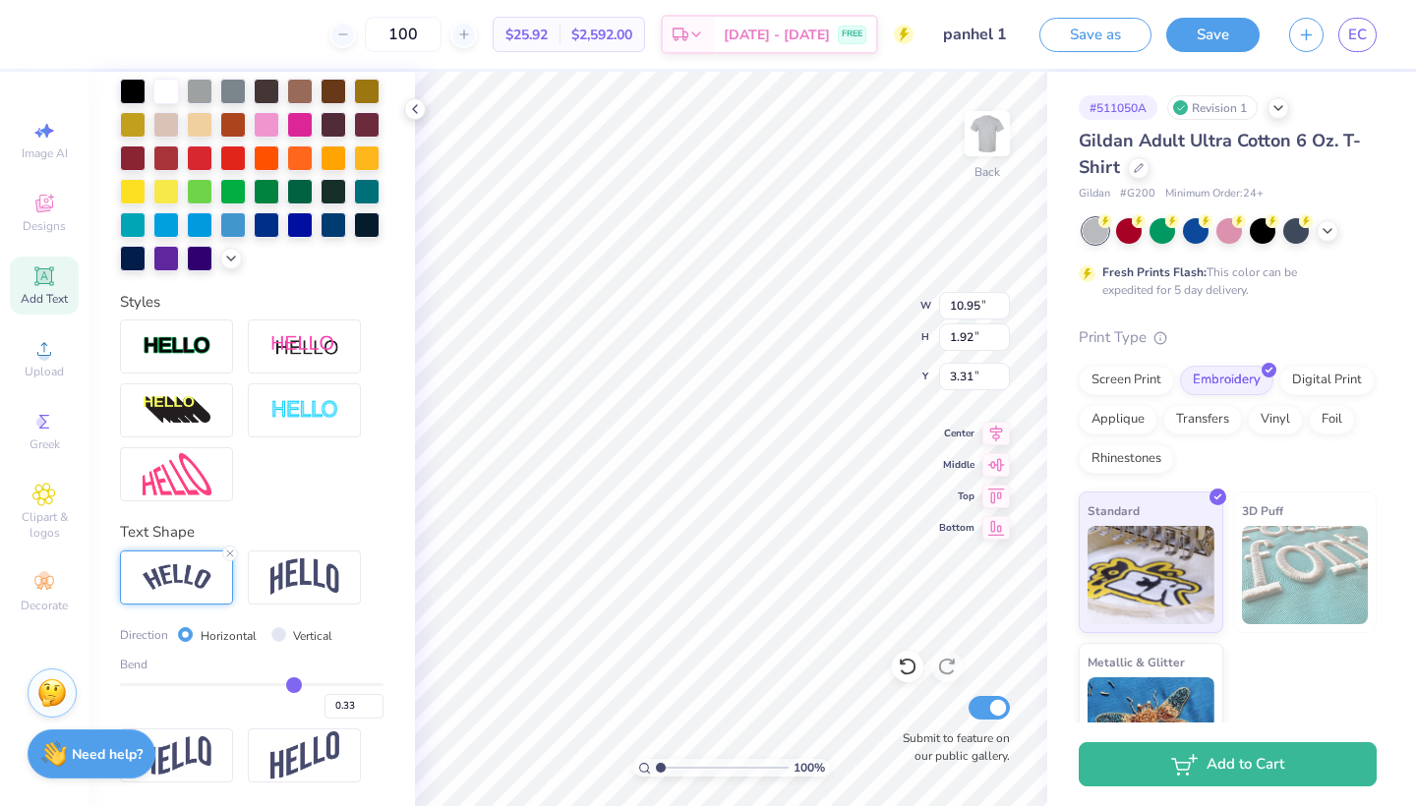
type input "0.34"
type input "0.35"
type input "0.36"
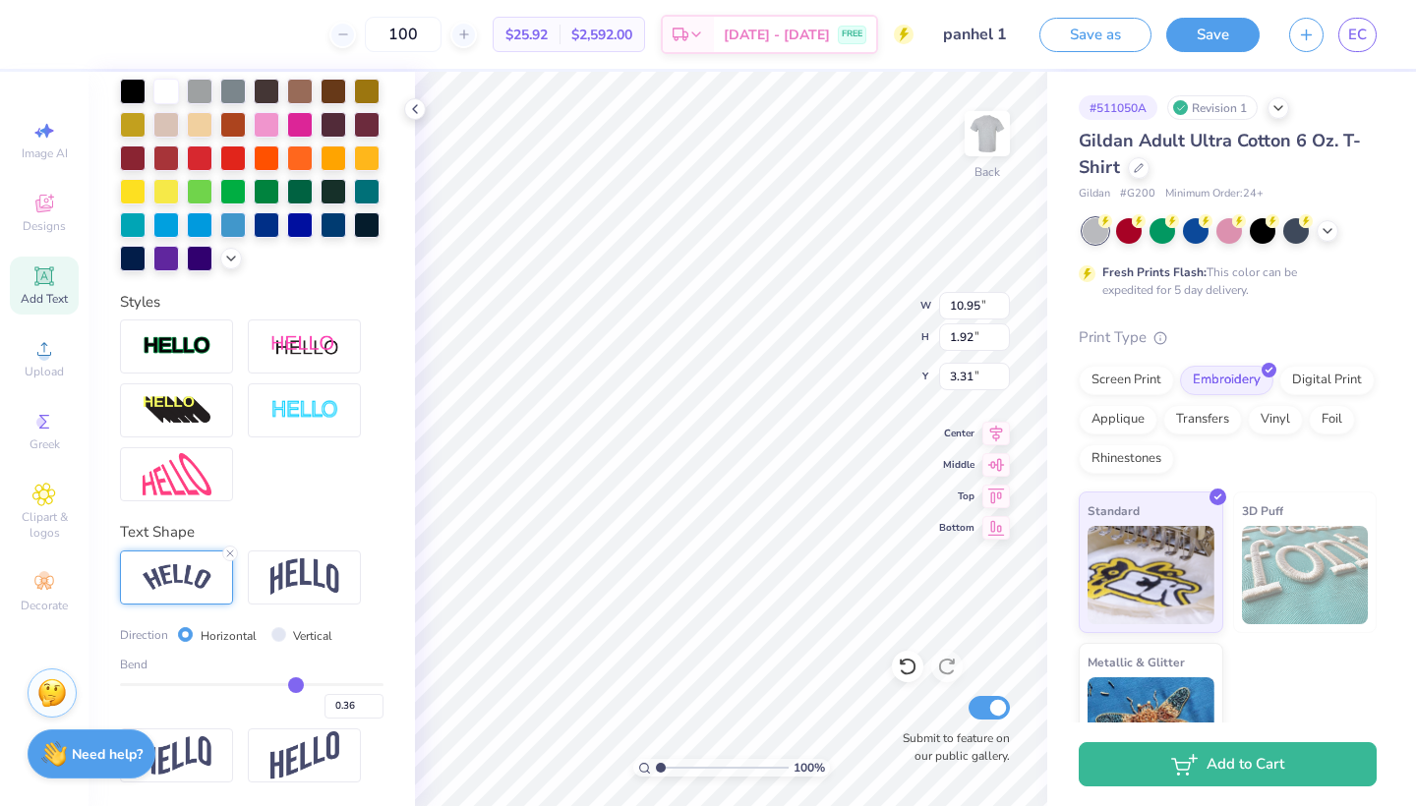
type input "0.38"
type input "0.4"
type input "0.40"
type input "0.41"
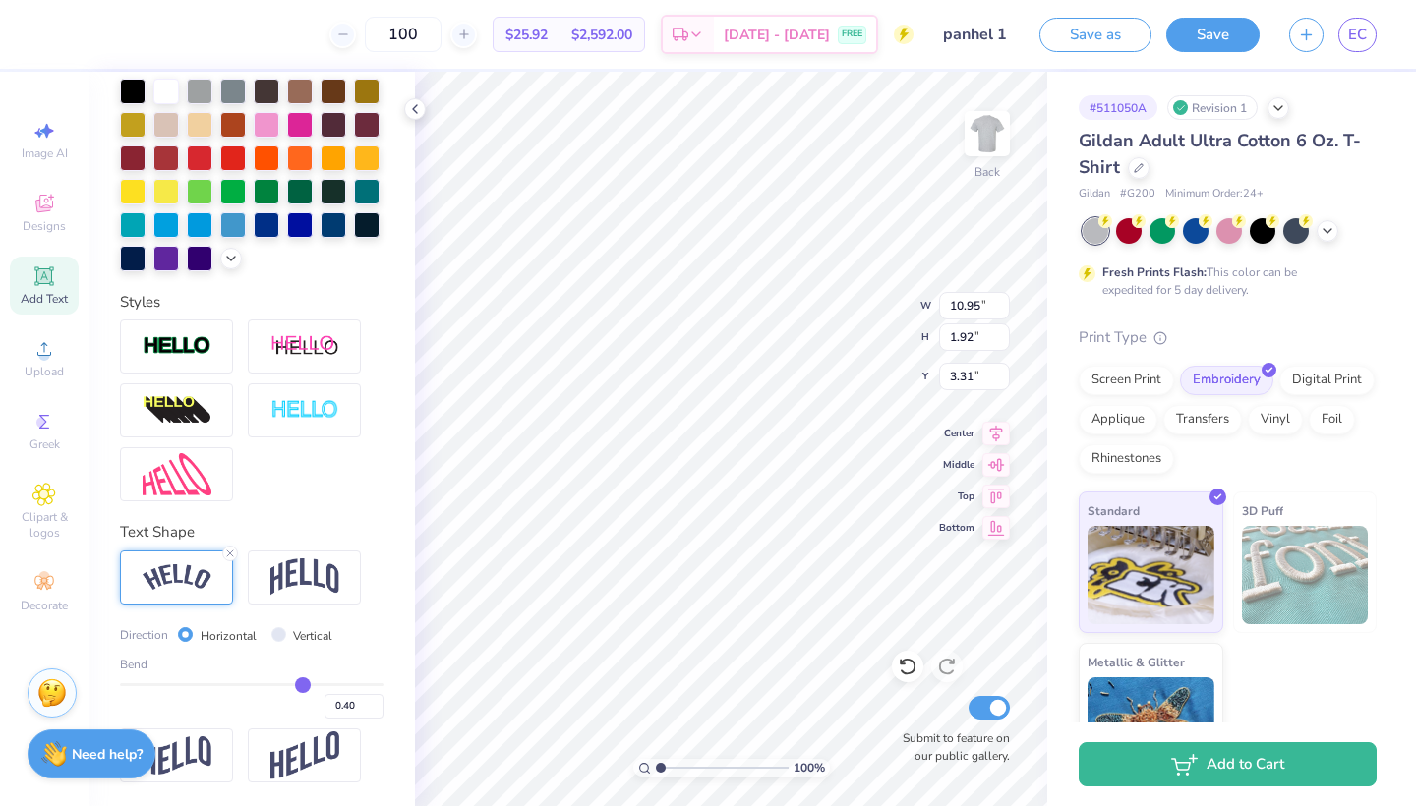
type input "0.41"
type input "0.44"
type input "0.45"
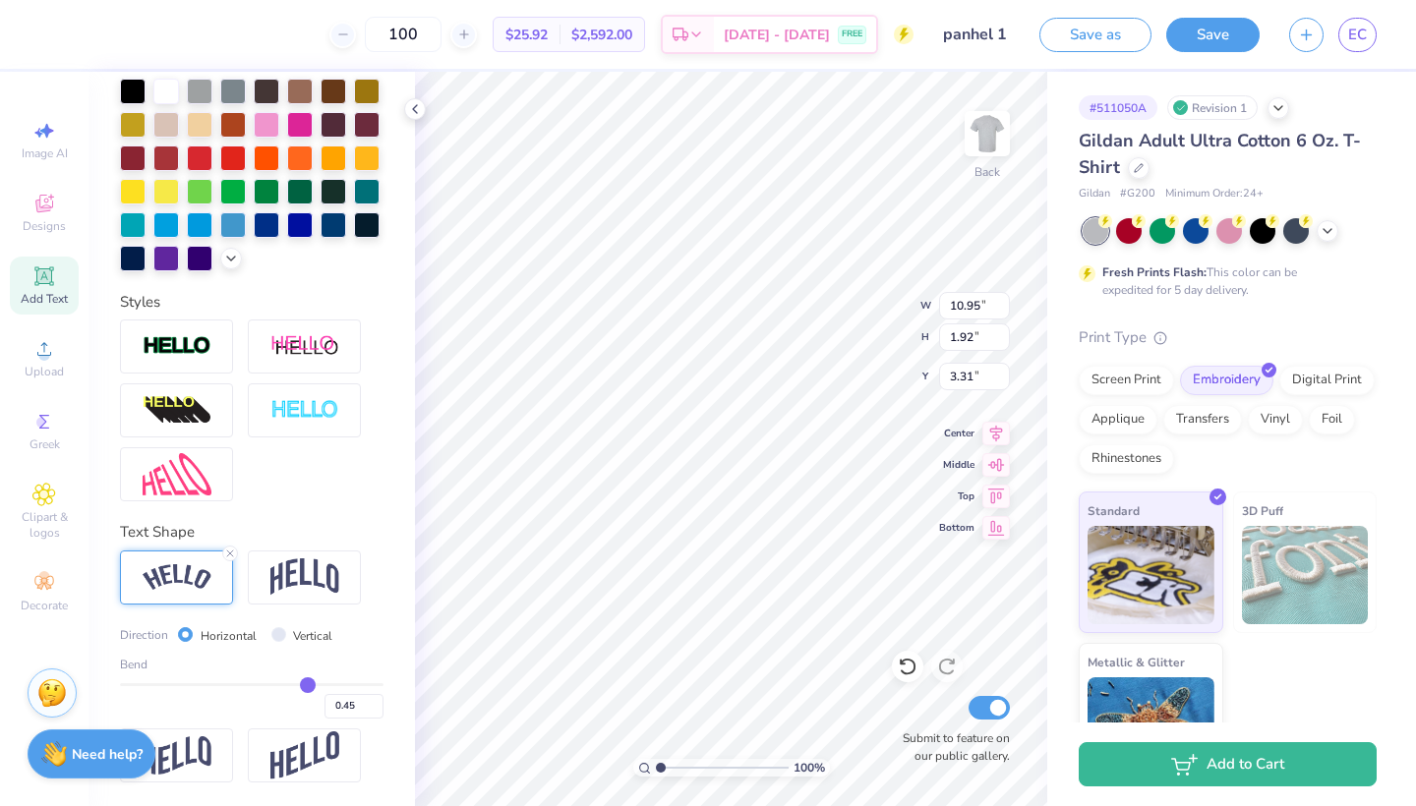
type input "0.47"
type input "0.48"
type input "0.5"
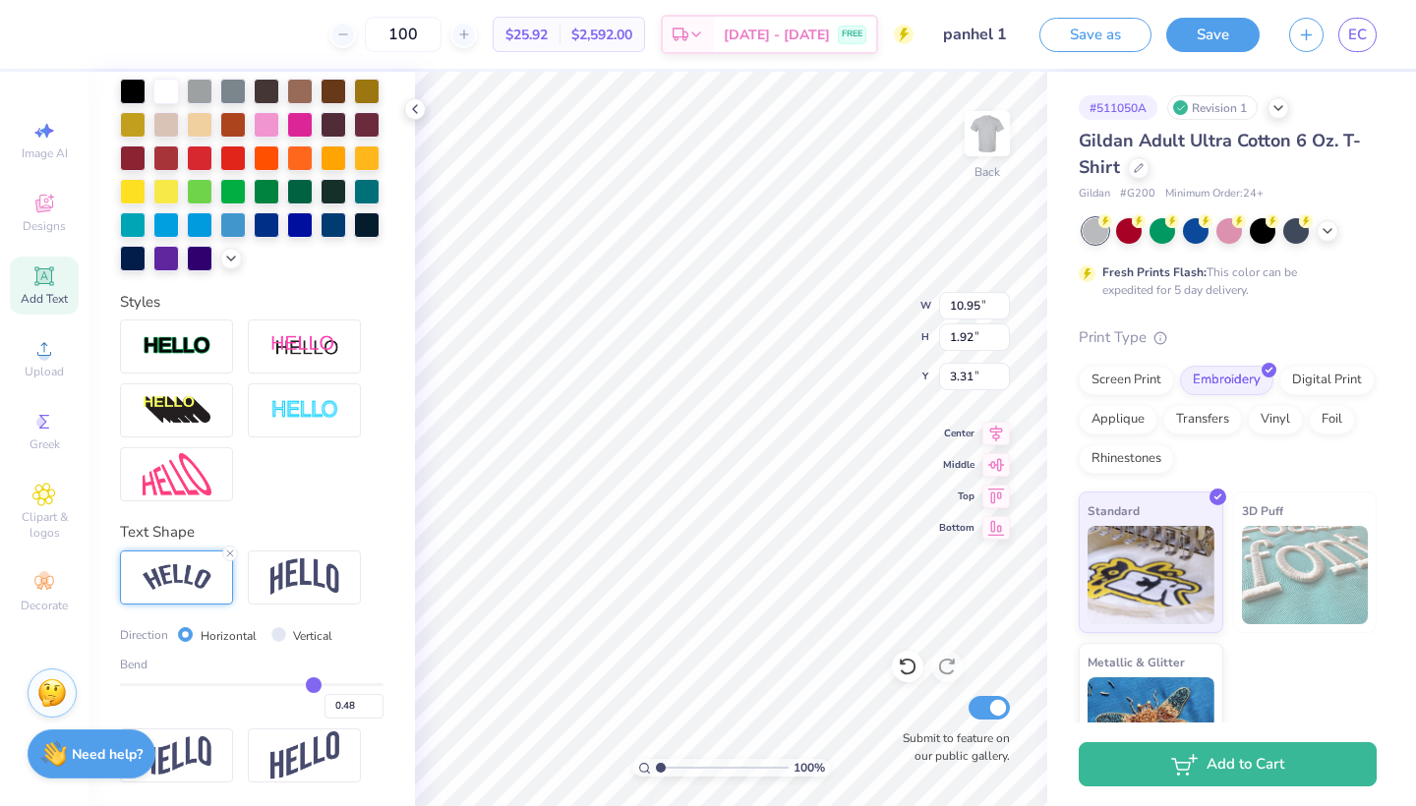
type input "0.50"
type input "0.52"
type input "0.53"
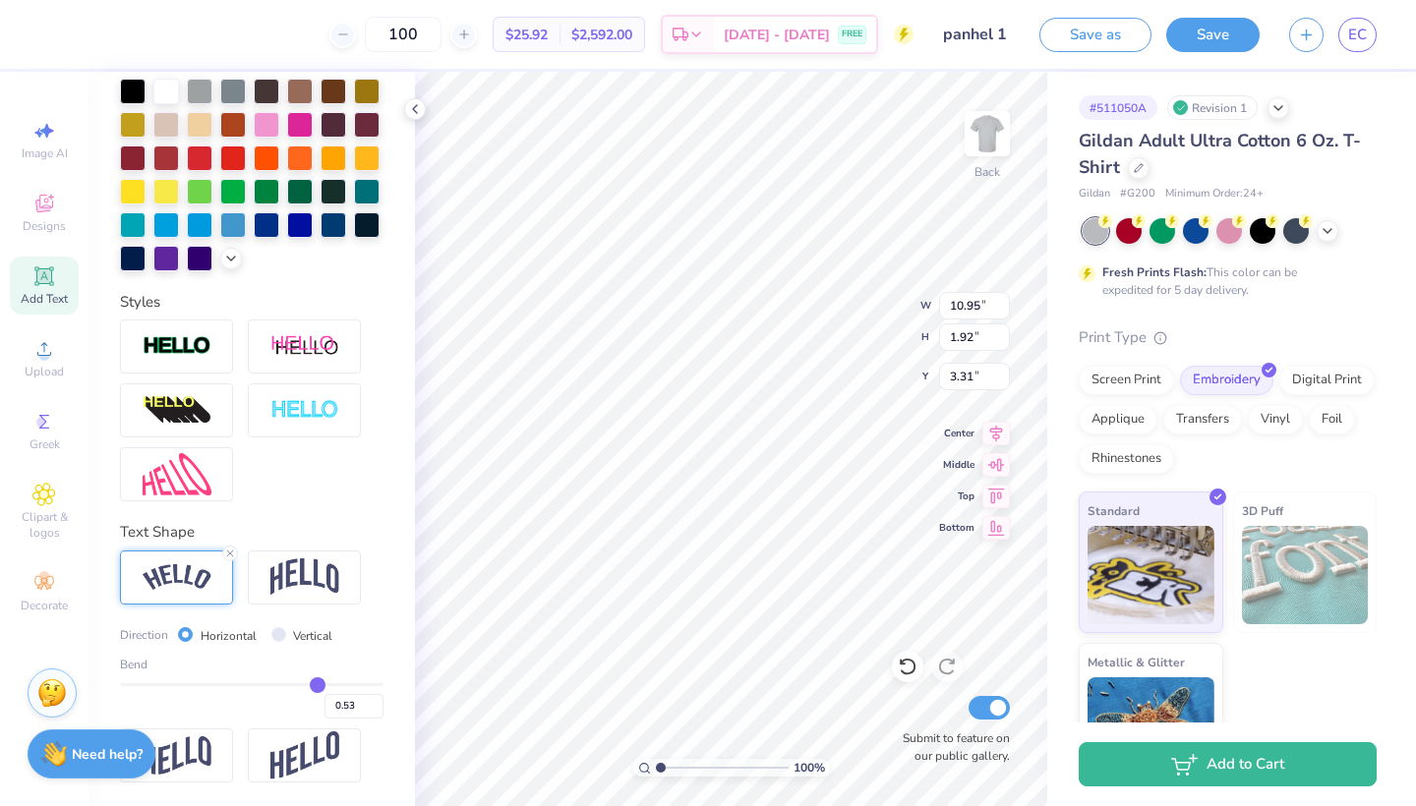
drag, startPoint x: 287, startPoint y: 680, endPoint x: 318, endPoint y: 680, distance: 30.5
type input "0.53"
click at [318, 683] on input "range" at bounding box center [251, 684] width 263 height 3
type input "11.54"
type input "2.86"
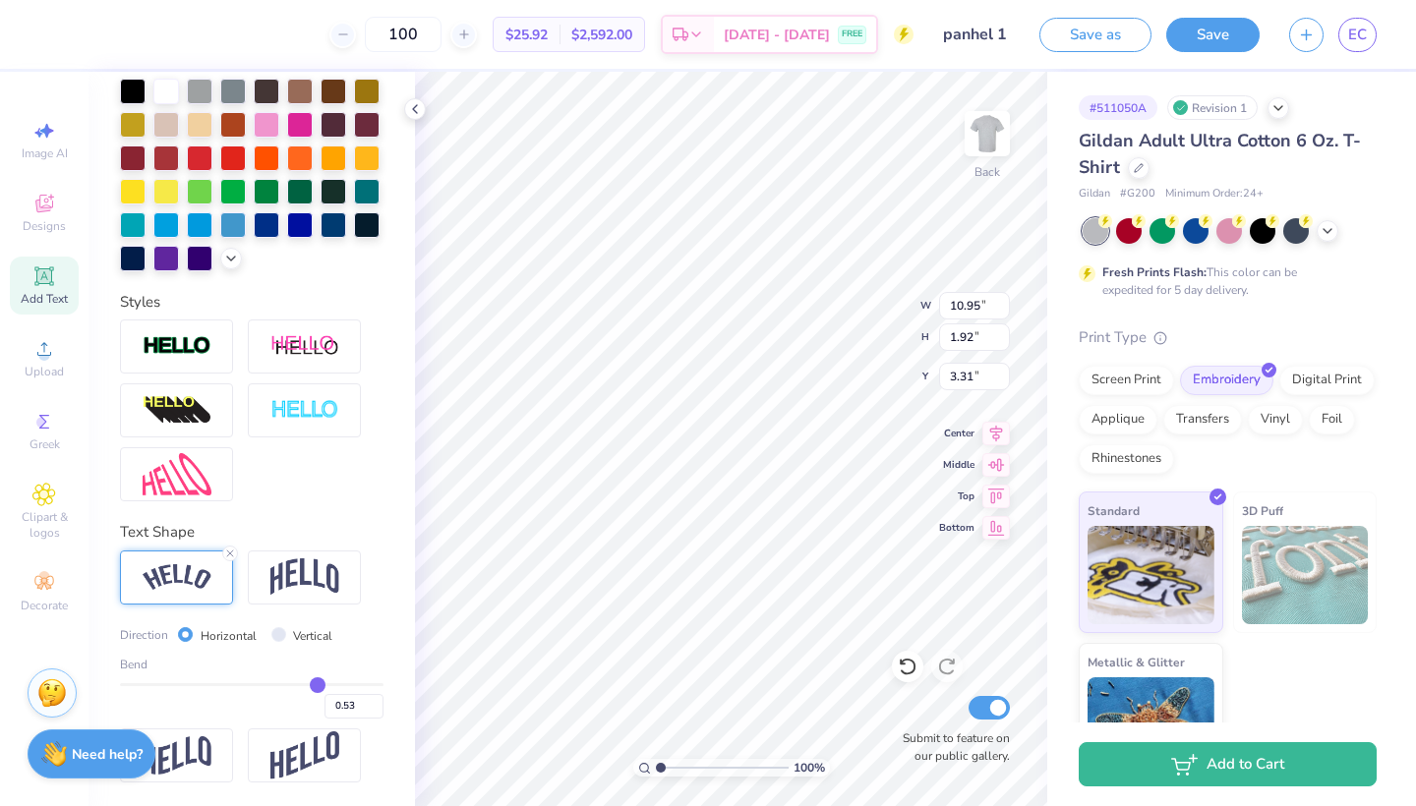
type input "2.84"
type input "0.52"
type input "0.51"
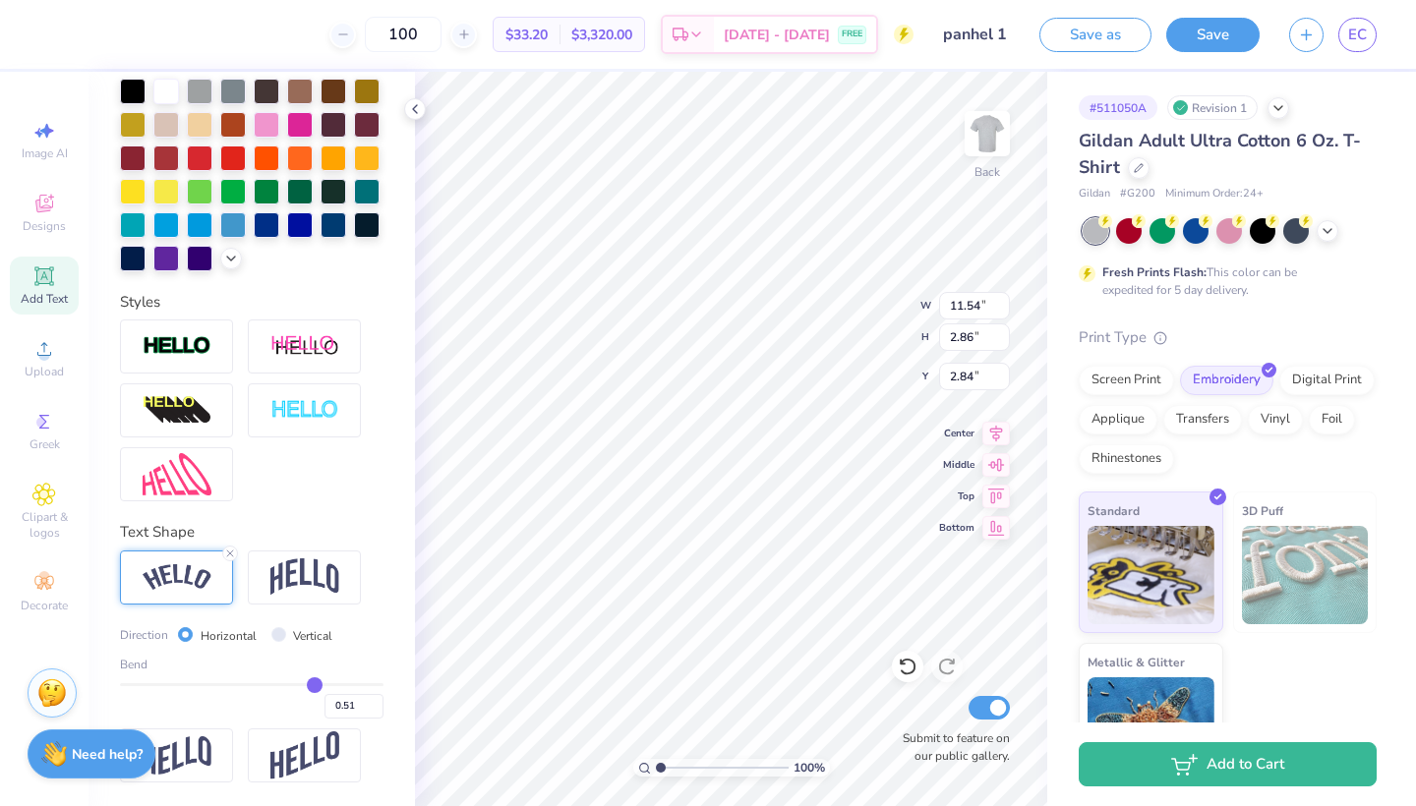
type input "0.5"
type input "0.50"
type input "0.49"
type input "0.48"
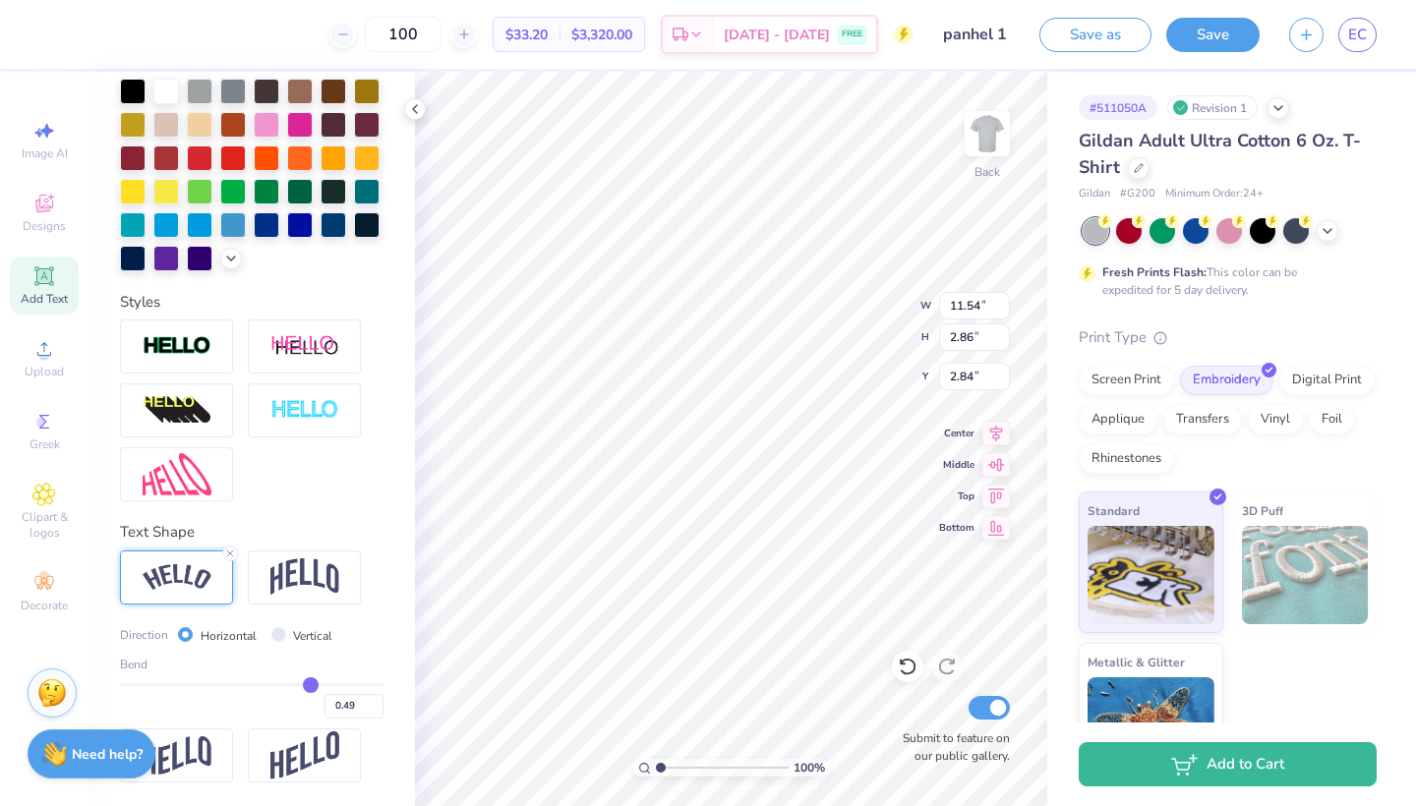
type input "0.48"
type input "0.47"
type input "0.46"
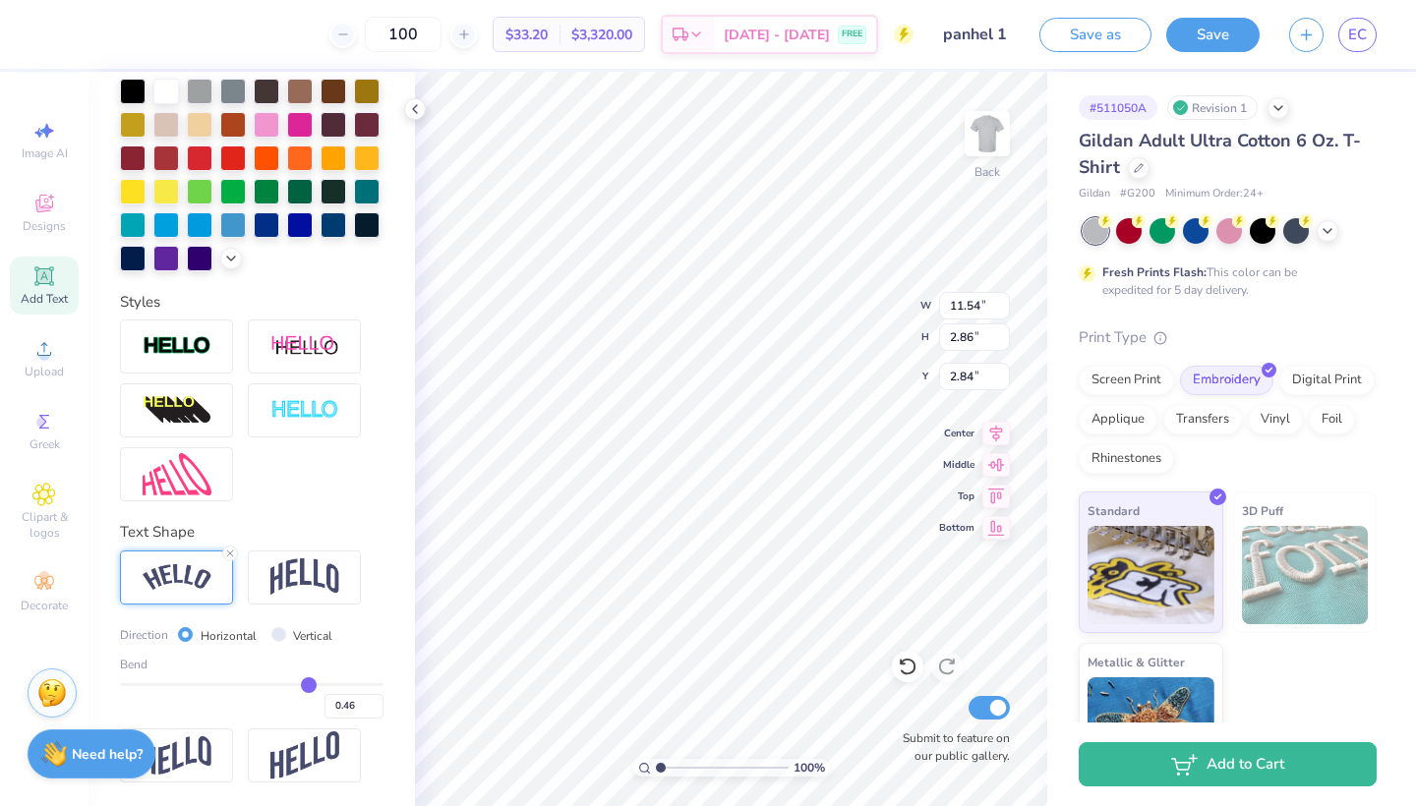
type input "0.45"
type input "0.44"
type input "0.43"
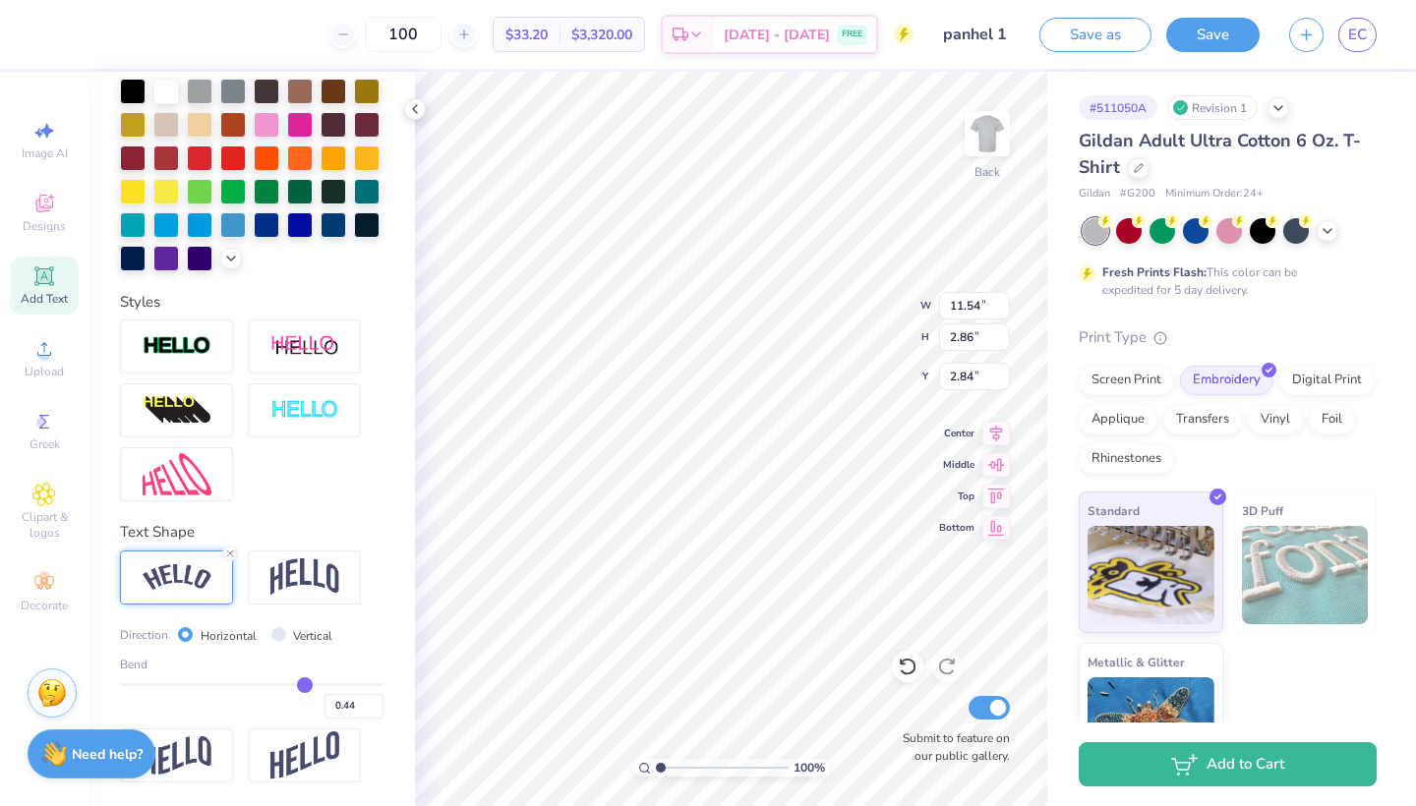
type input "0.43"
type input "0.42"
type input "0.41"
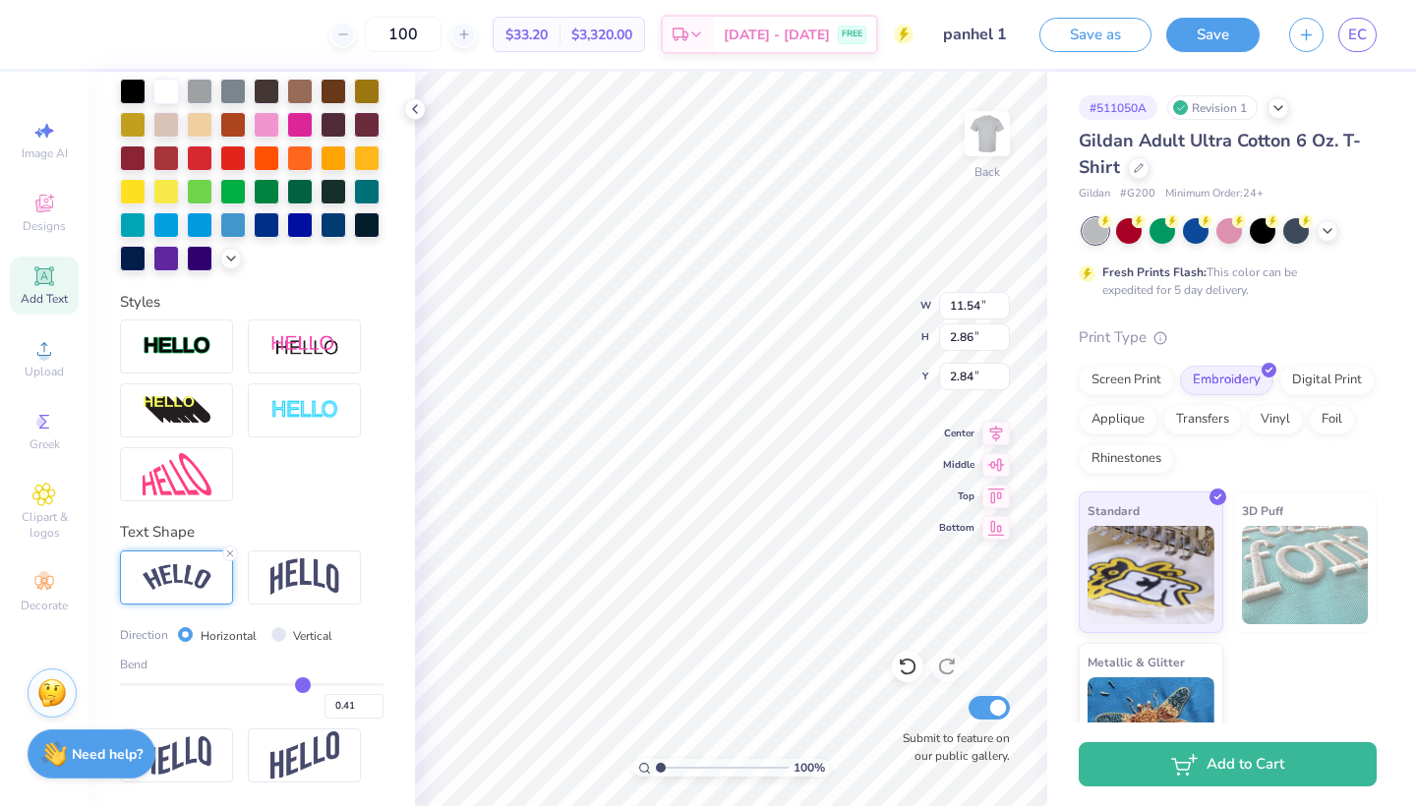
drag, startPoint x: 318, startPoint y: 680, endPoint x: 303, endPoint y: 681, distance: 14.8
type input "0.41"
click at [303, 683] on input "range" at bounding box center [251, 684] width 263 height 3
type input "11.16"
type input "2.20"
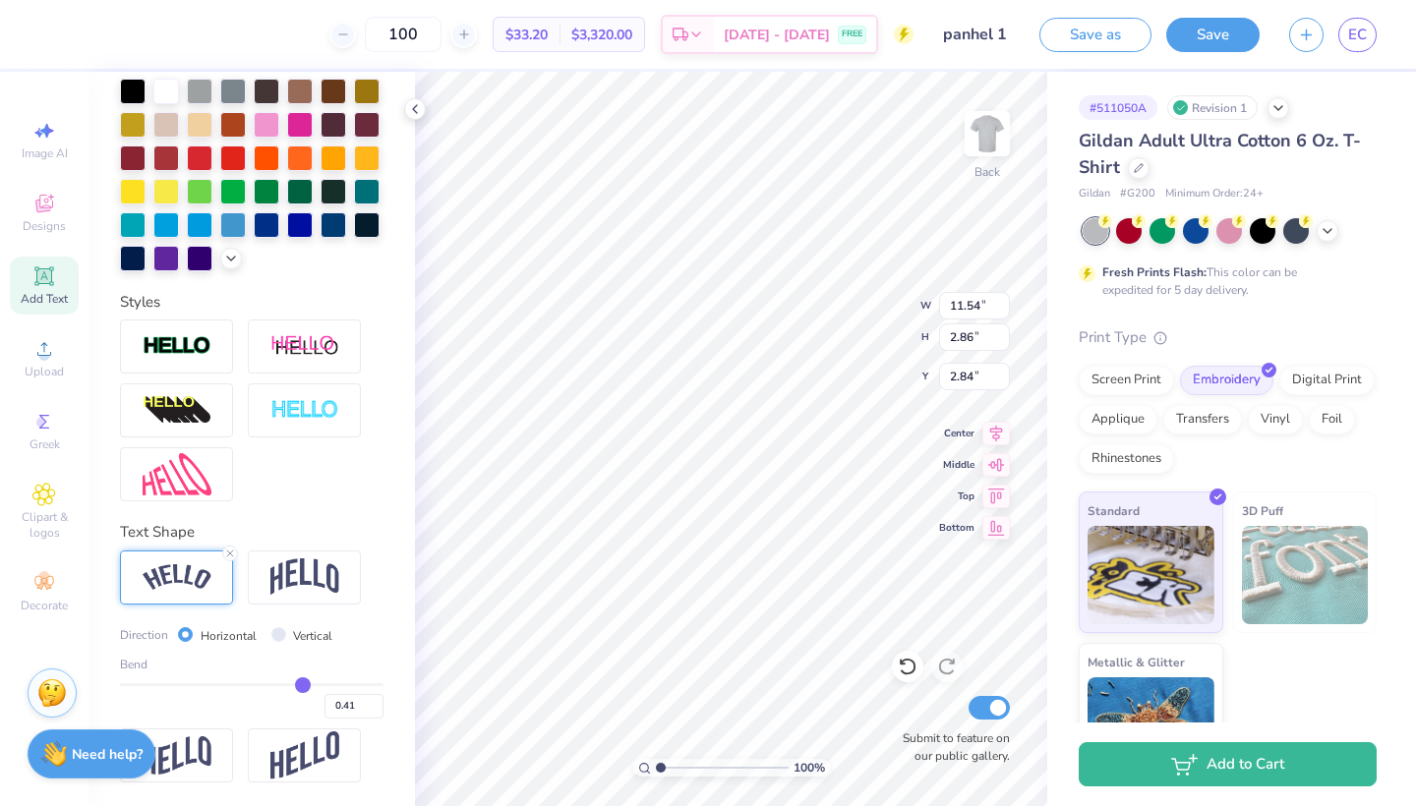
type input "3.17"
click at [1003, 430] on icon at bounding box center [996, 431] width 28 height 24
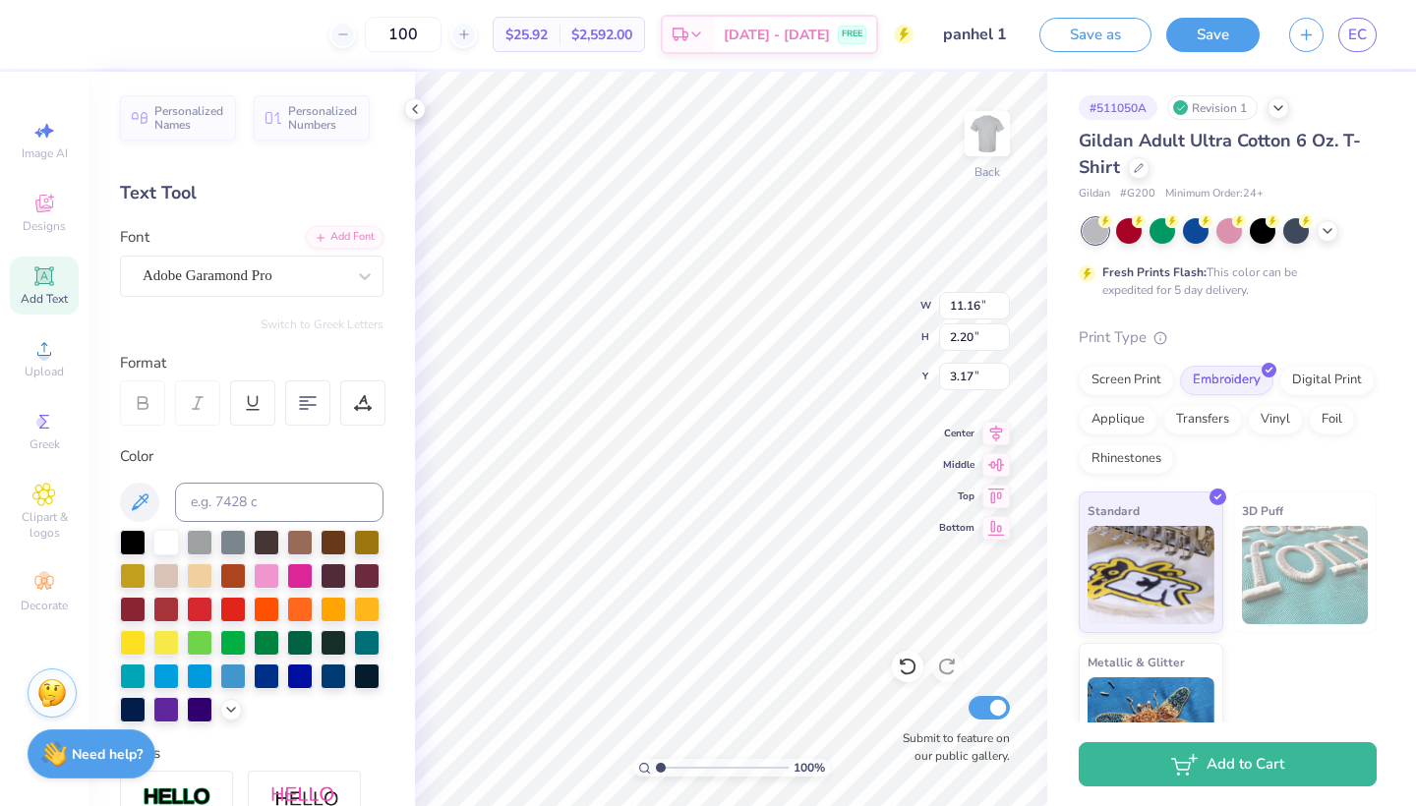
scroll to position [0, 0]
type input "11.16"
type input "2.20"
type input "3.17"
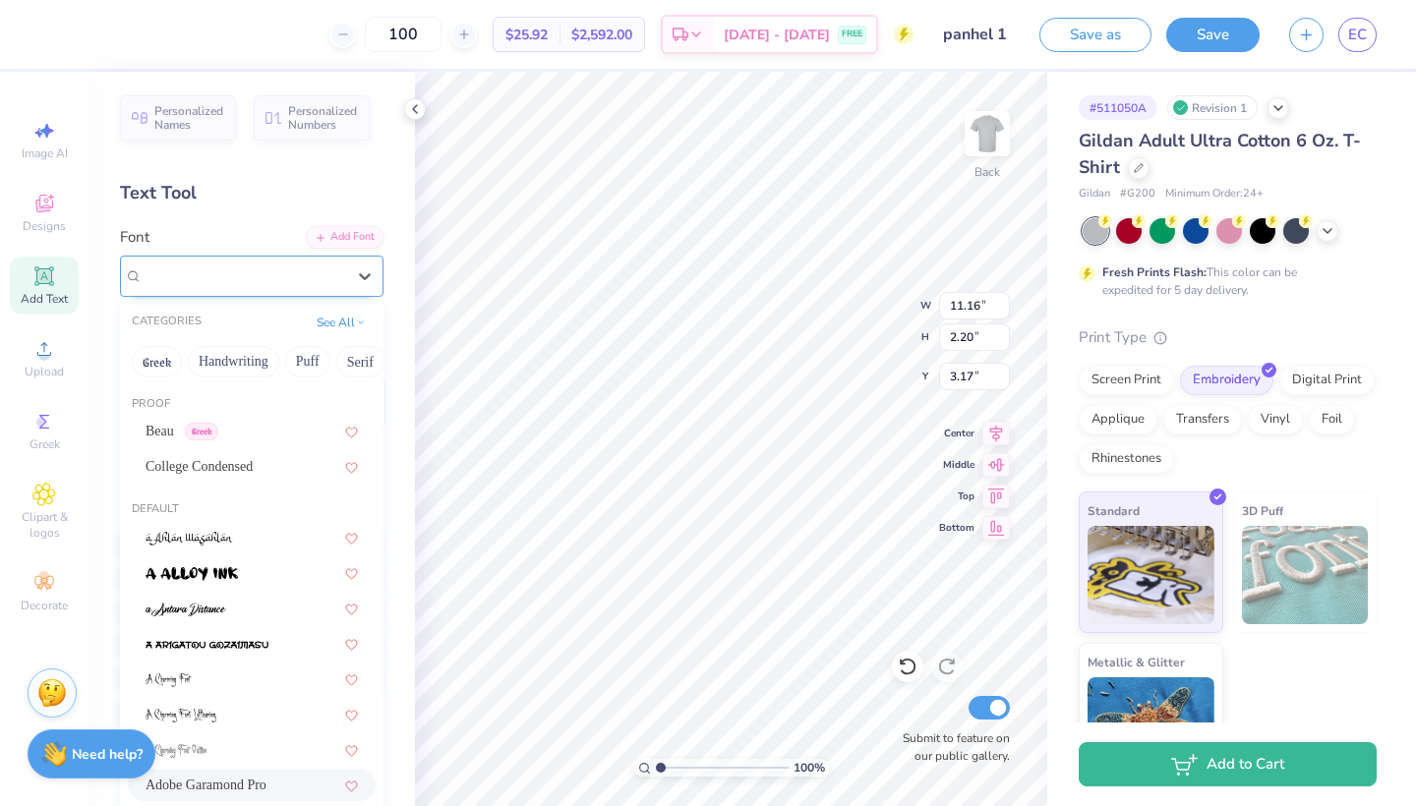
click at [283, 259] on div "Adobe Garamond Pro" at bounding box center [251, 276] width 263 height 41
click at [218, 431] on span "Greek" at bounding box center [201, 432] width 33 height 18
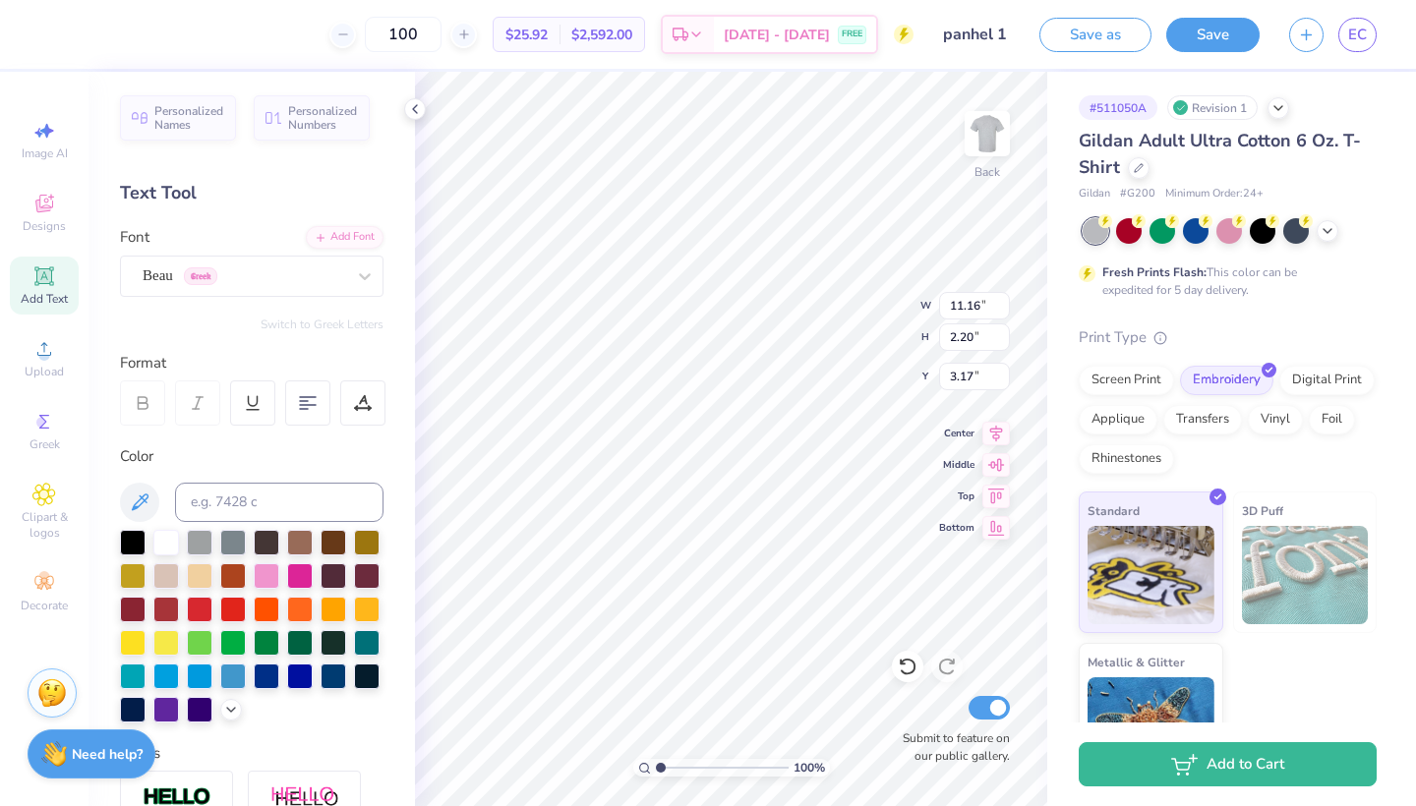
type input "11.98"
type input "2.22"
type input "3.15"
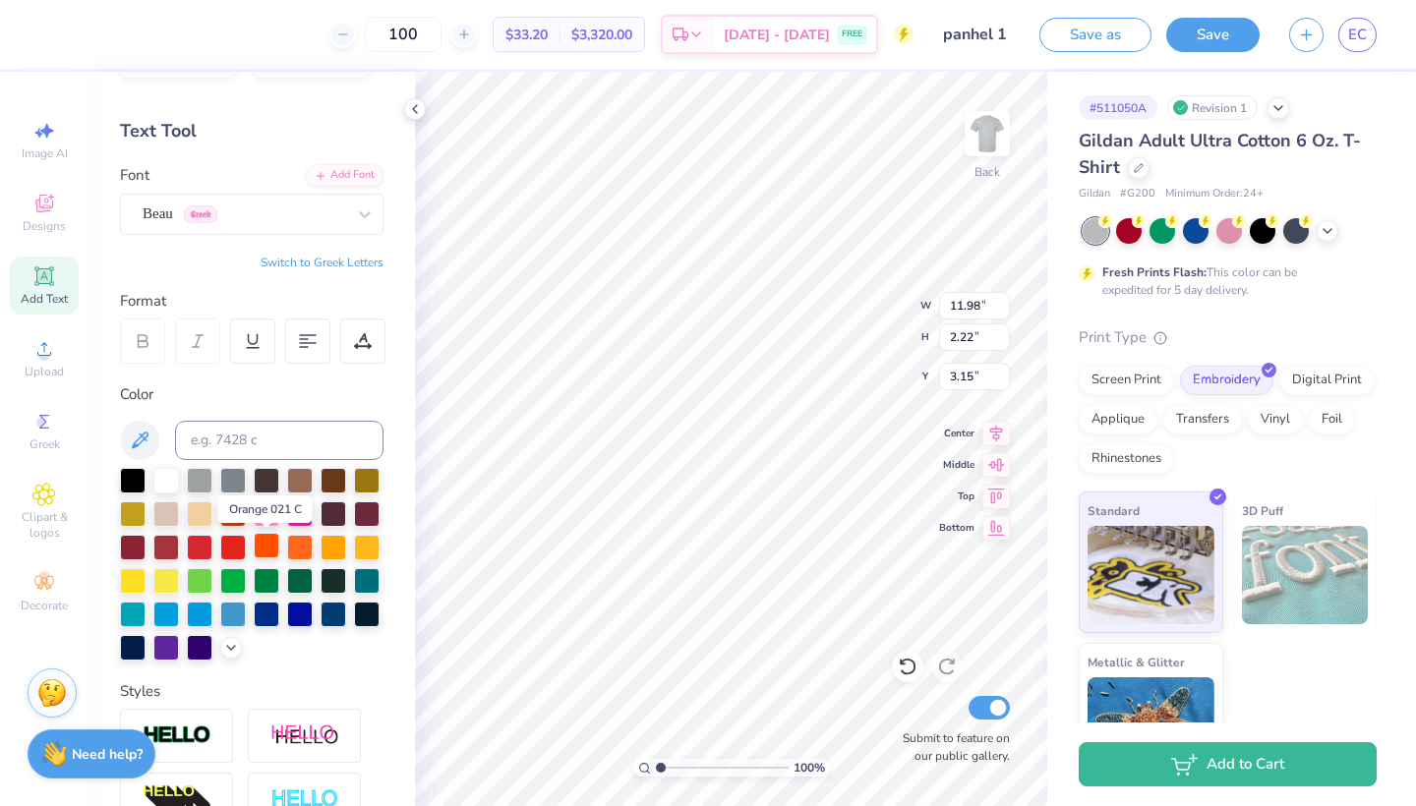
scroll to position [58, 0]
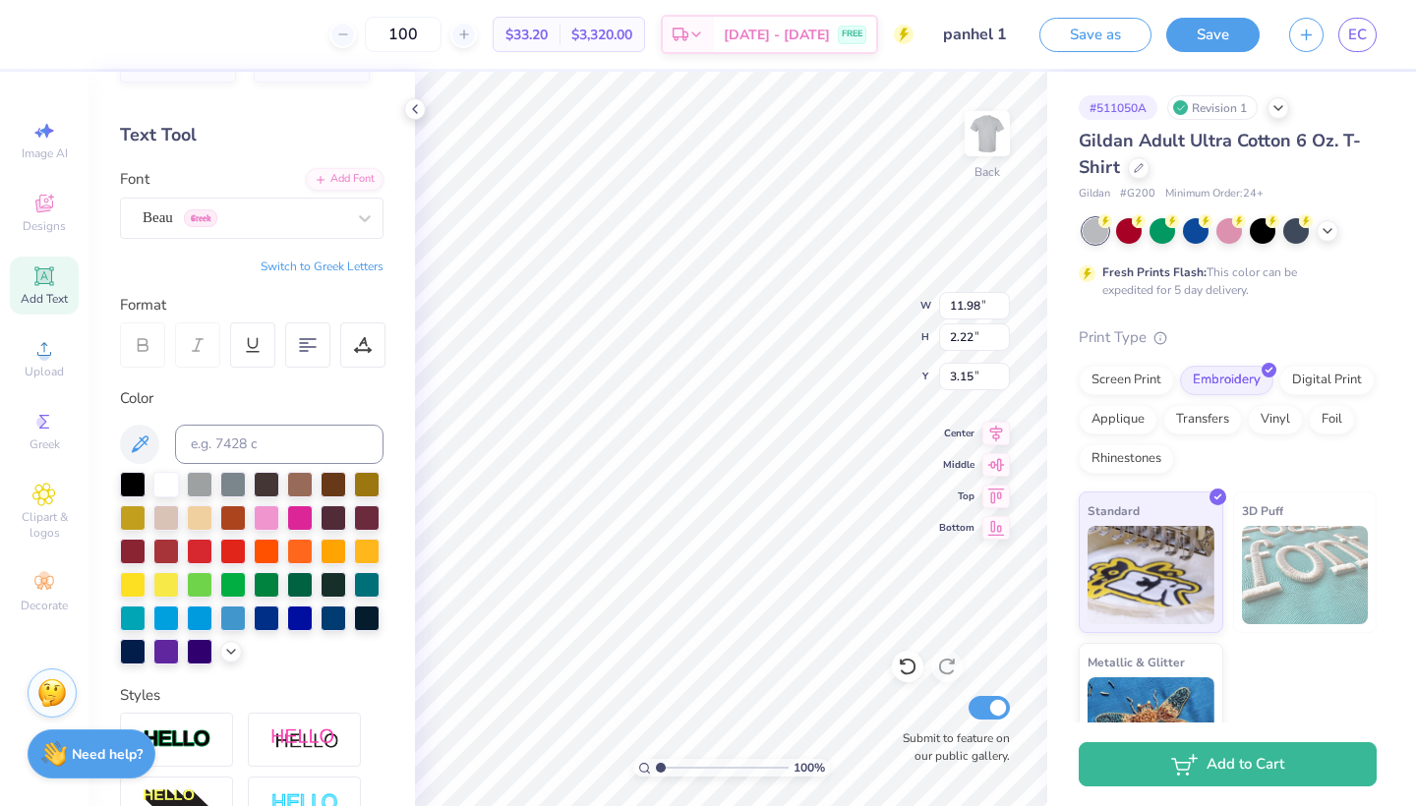
click at [145, 343] on icon at bounding box center [143, 345] width 18 height 18
type input "11.24"
type input "2.09"
type input "10.56"
type input "1.96"
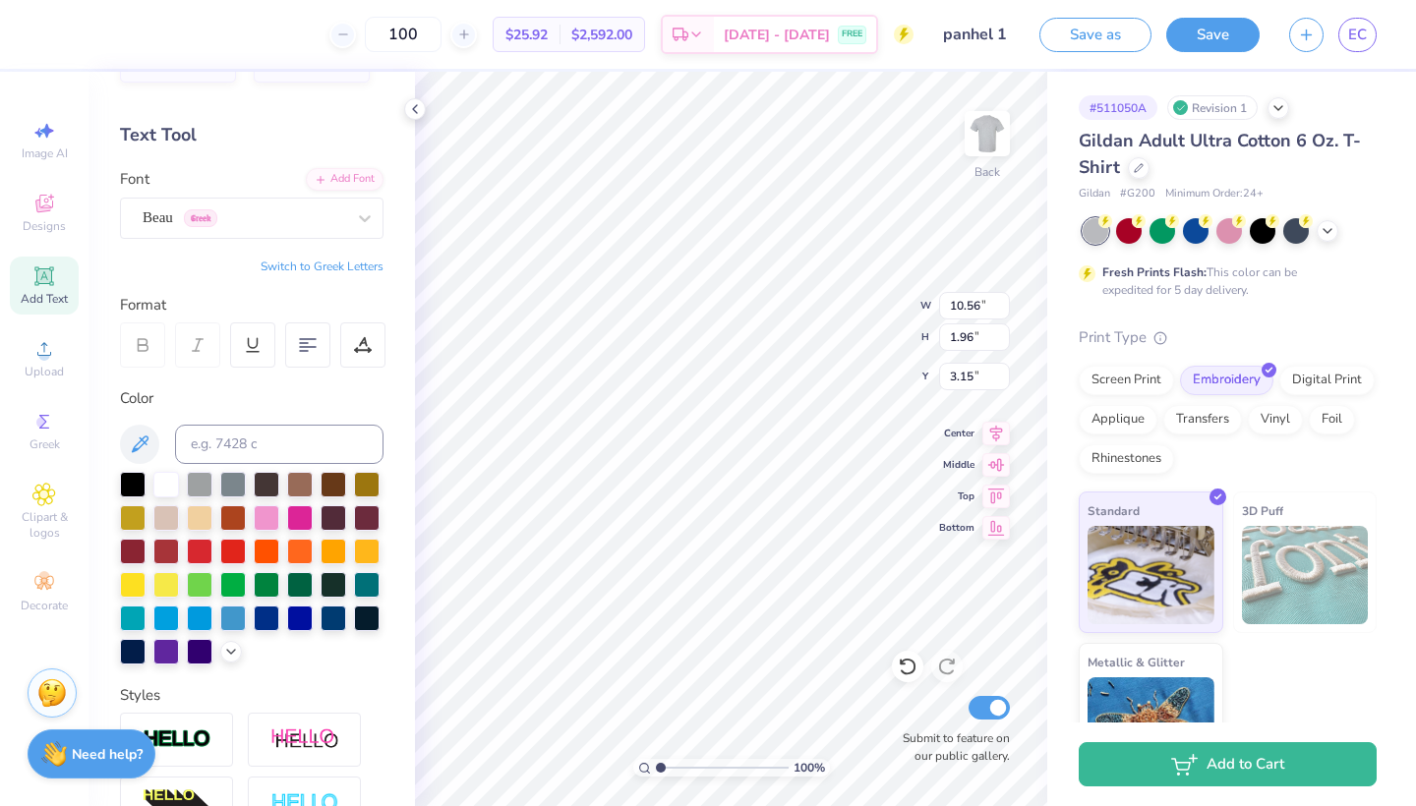
type input "3.26"
click at [992, 440] on icon at bounding box center [996, 431] width 28 height 24
click at [1335, 235] on div at bounding box center [1327, 229] width 22 height 22
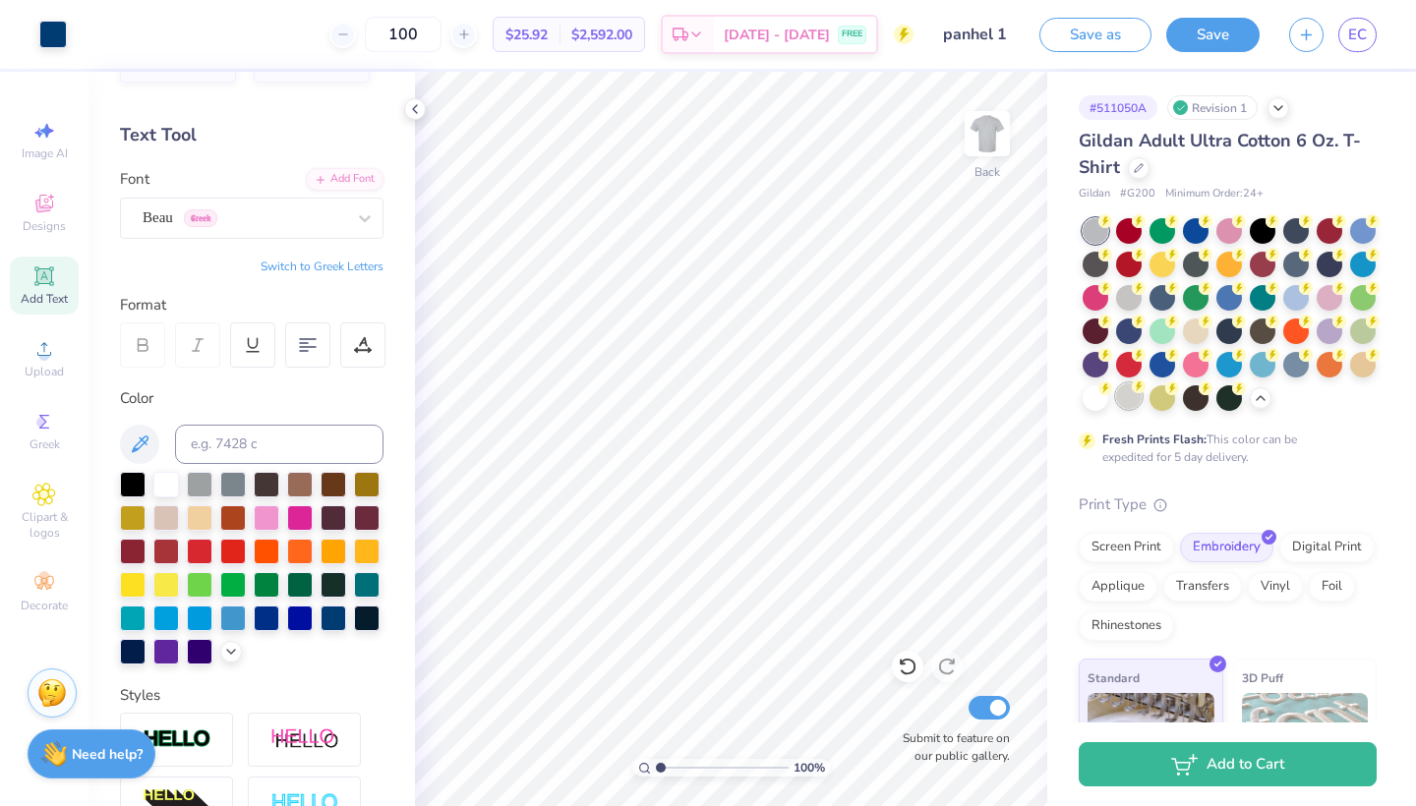
click at [1135, 399] on div at bounding box center [1129, 396] width 26 height 26
click at [996, 491] on icon at bounding box center [996, 494] width 28 height 24
click at [995, 438] on icon at bounding box center [996, 431] width 13 height 17
type input "3.00"
click at [995, 430] on icon at bounding box center [996, 431] width 13 height 17
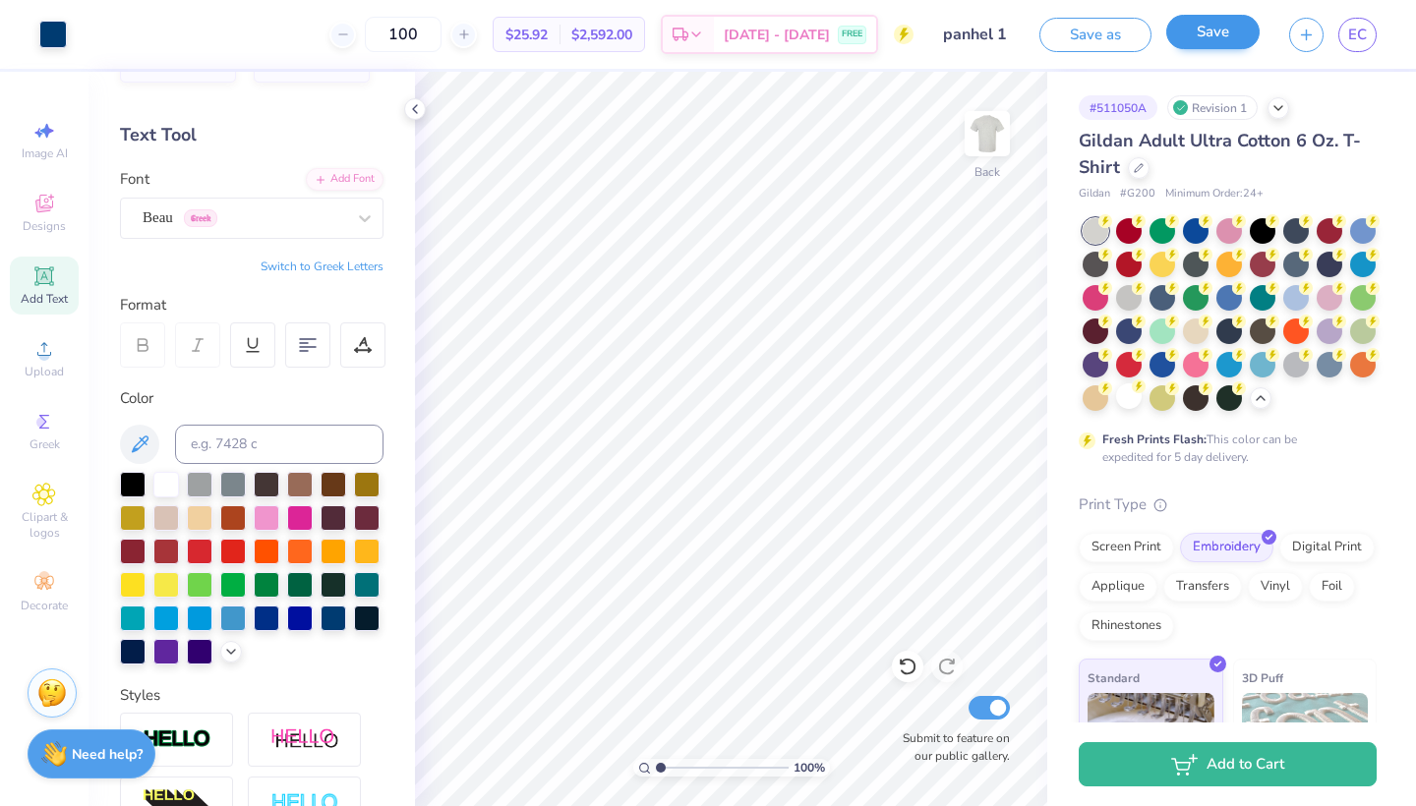
click at [1203, 38] on button "Save" at bounding box center [1212, 32] width 93 height 34
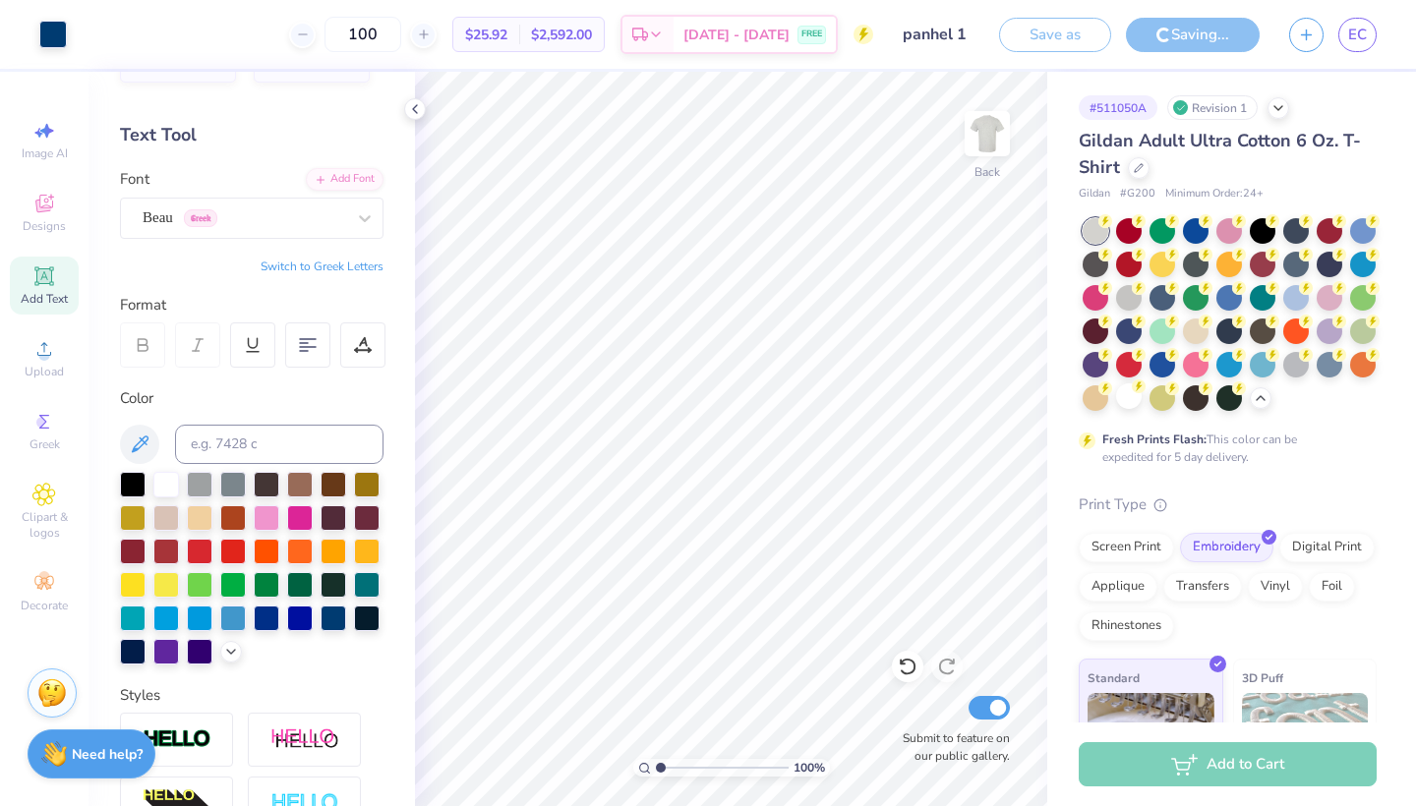
click at [507, 41] on span "$25.92" at bounding box center [486, 35] width 42 height 21
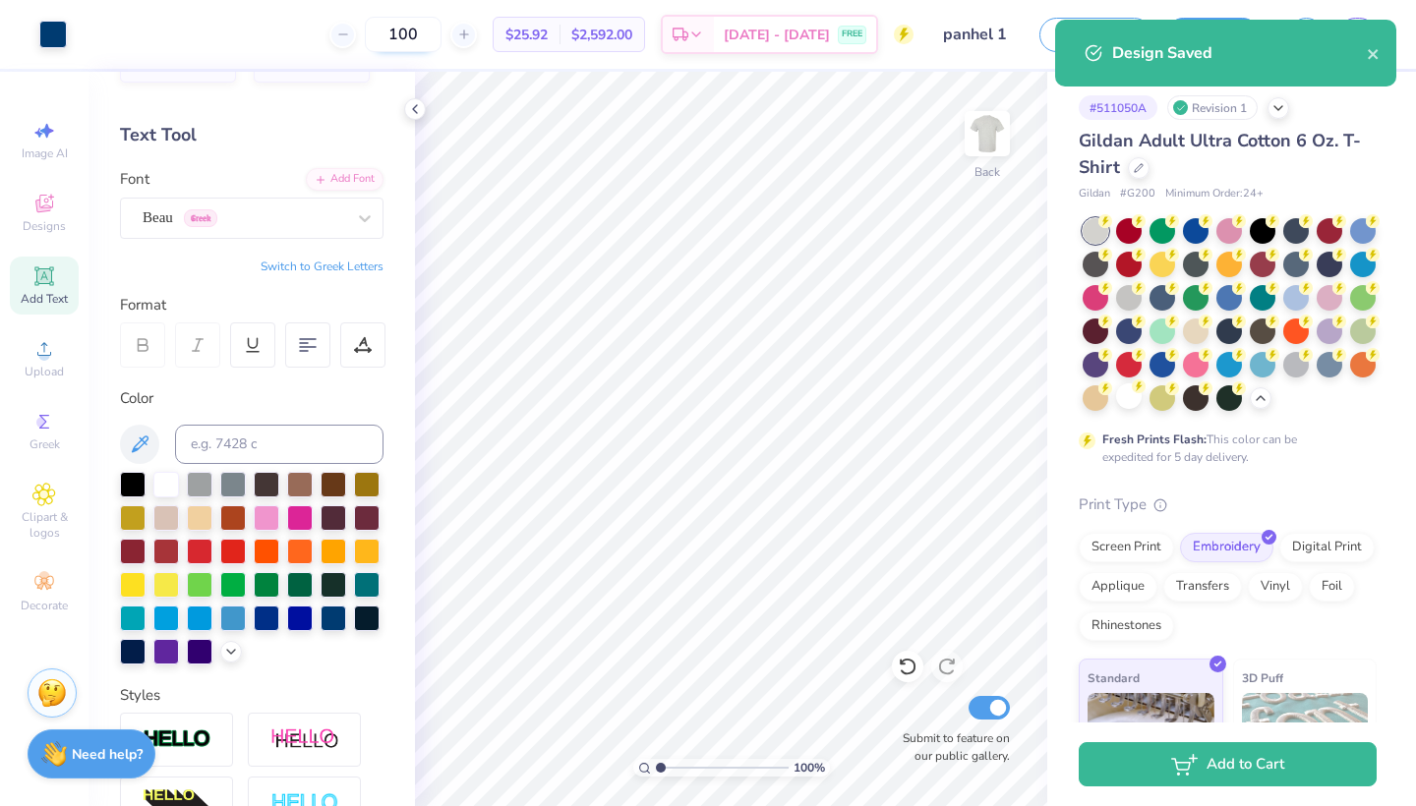
click at [441, 31] on input "100" at bounding box center [403, 34] width 77 height 35
type input "1"
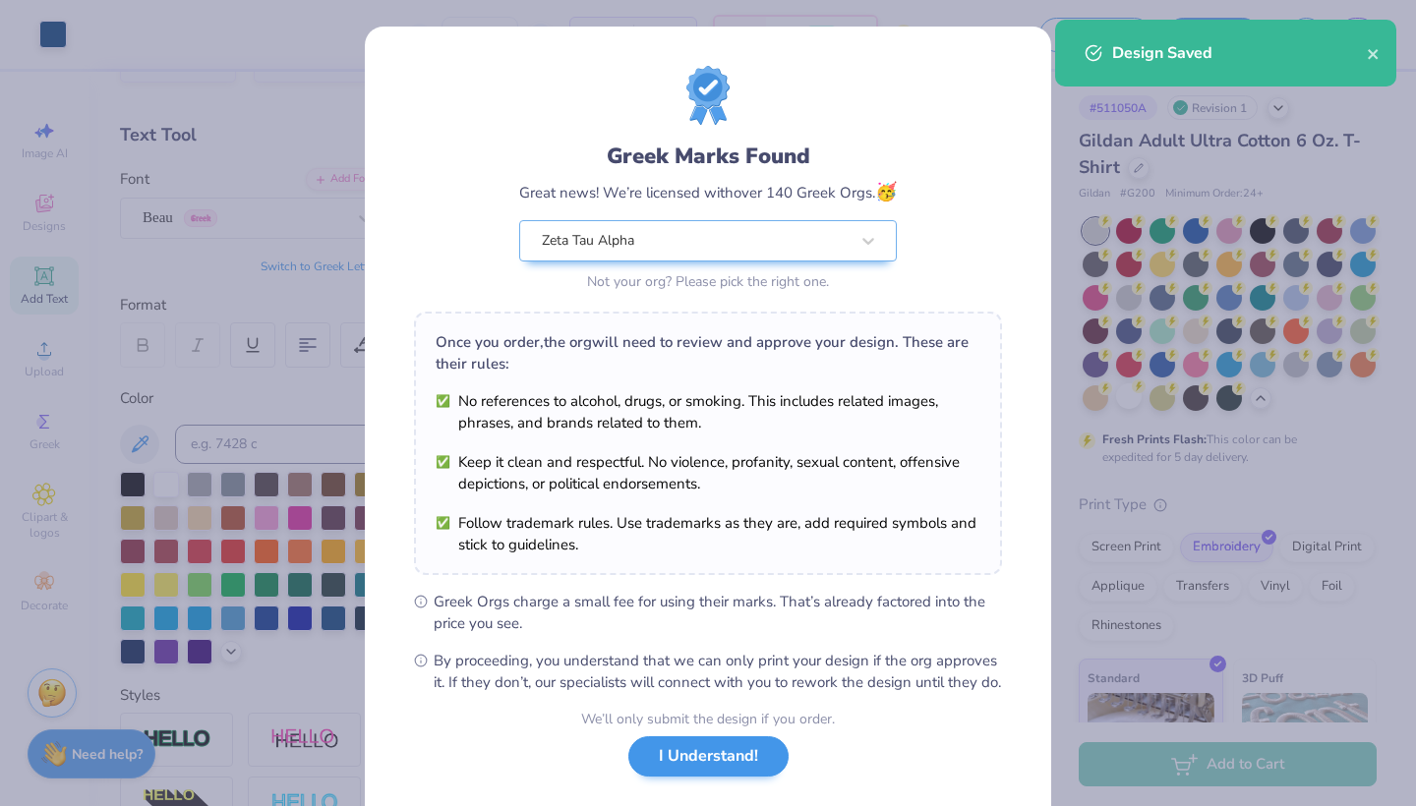
click at [716, 777] on button "I Understand!" at bounding box center [708, 756] width 160 height 40
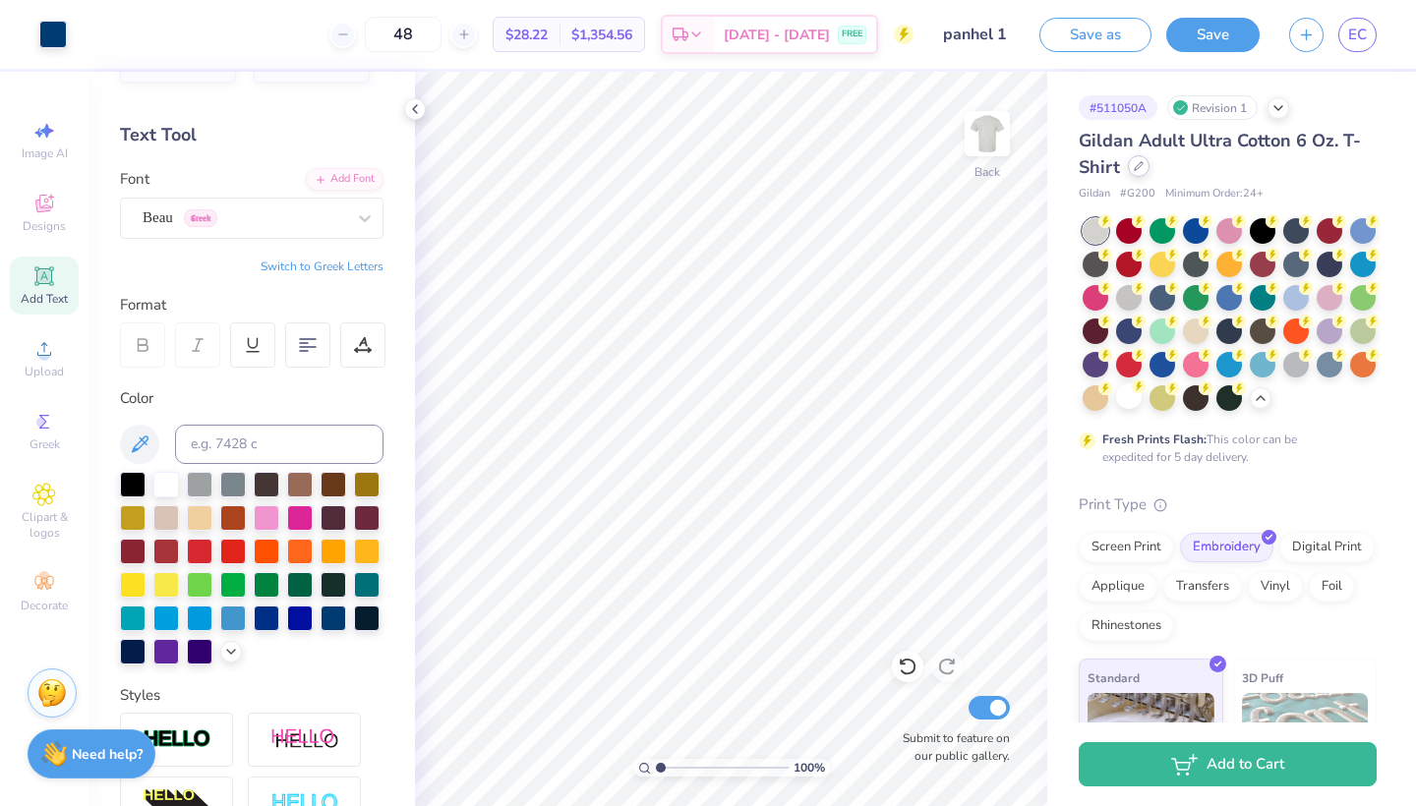
click at [1146, 167] on div at bounding box center [1138, 166] width 22 height 22
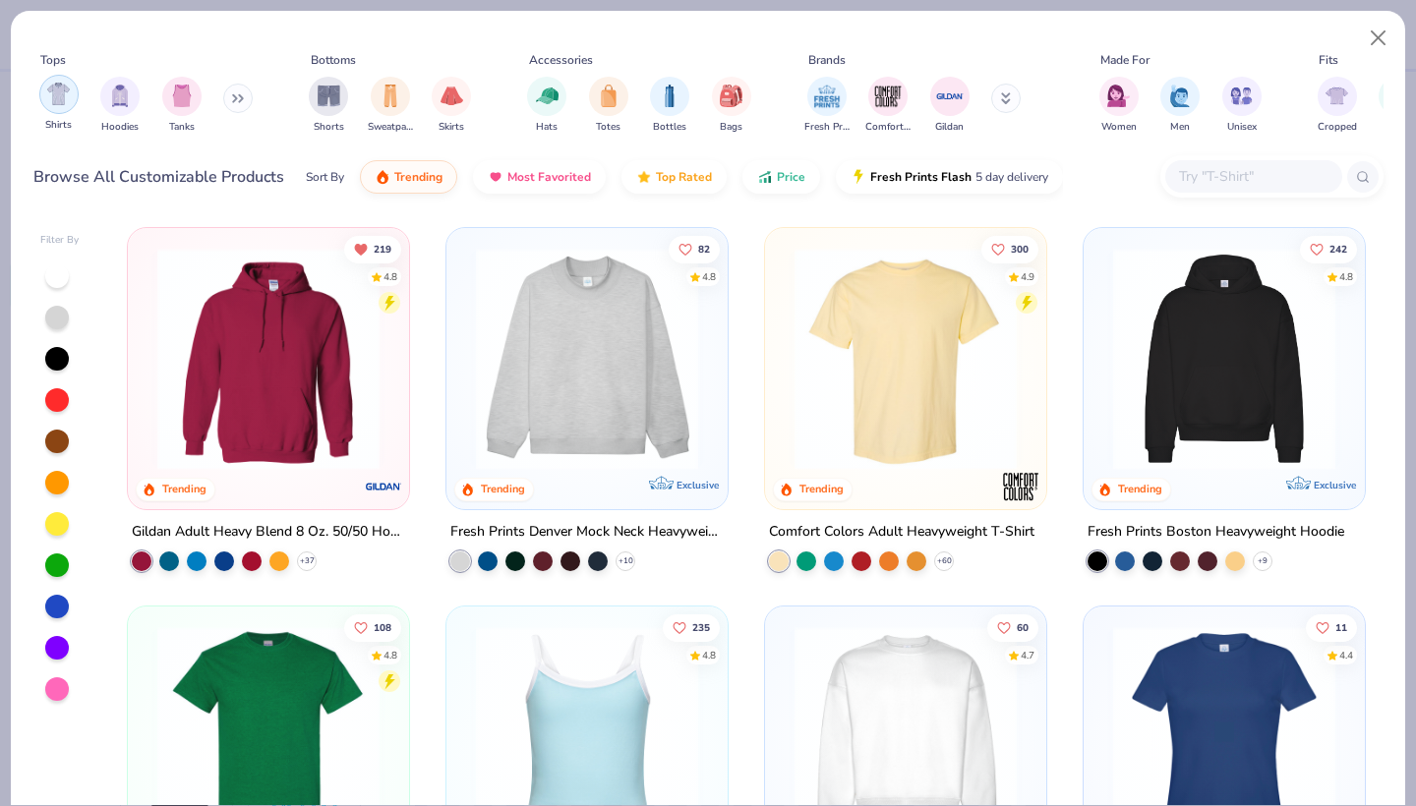
click at [43, 107] on div "filter for Shirts" at bounding box center [58, 94] width 39 height 39
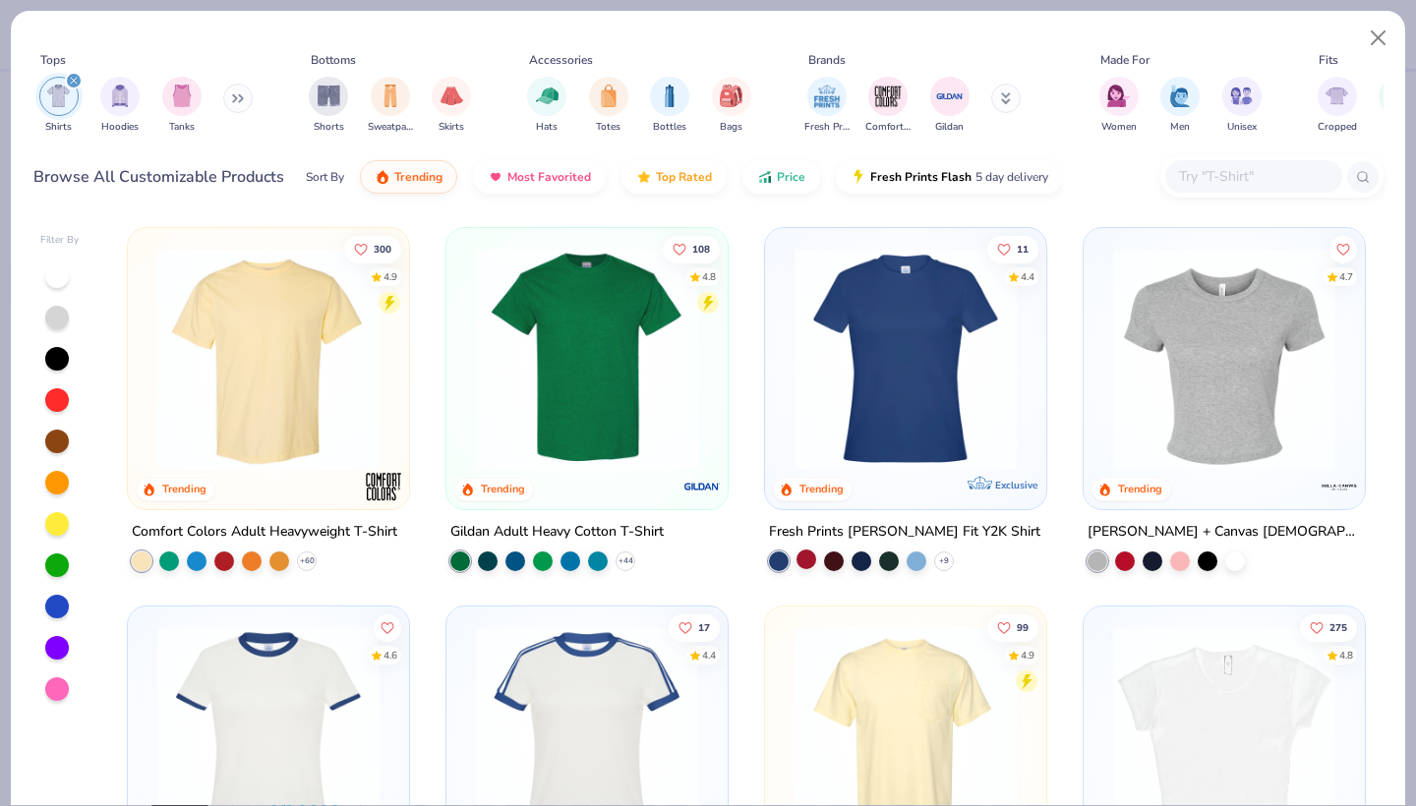
click at [810, 558] on div at bounding box center [806, 559] width 20 height 20
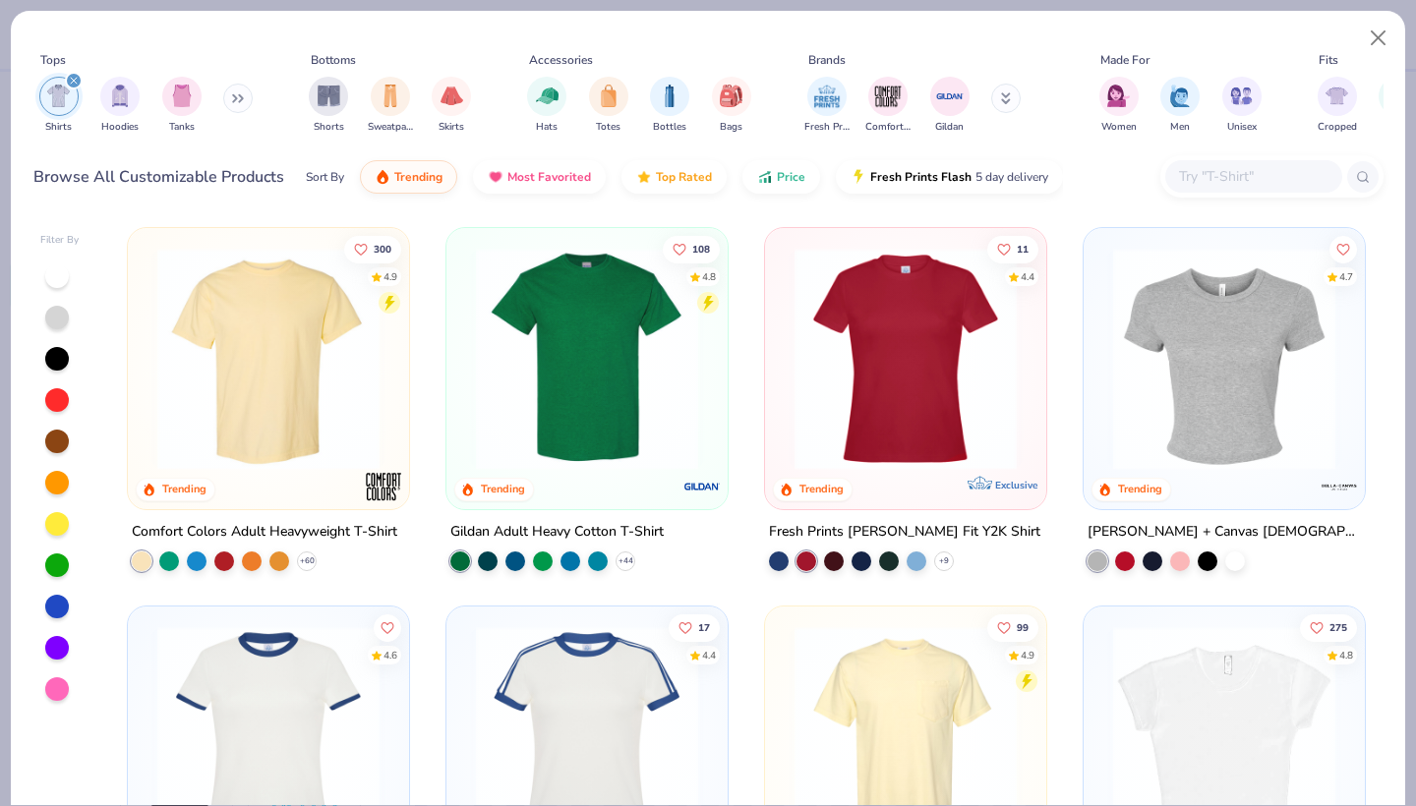
click at [919, 450] on img at bounding box center [905, 359] width 242 height 222
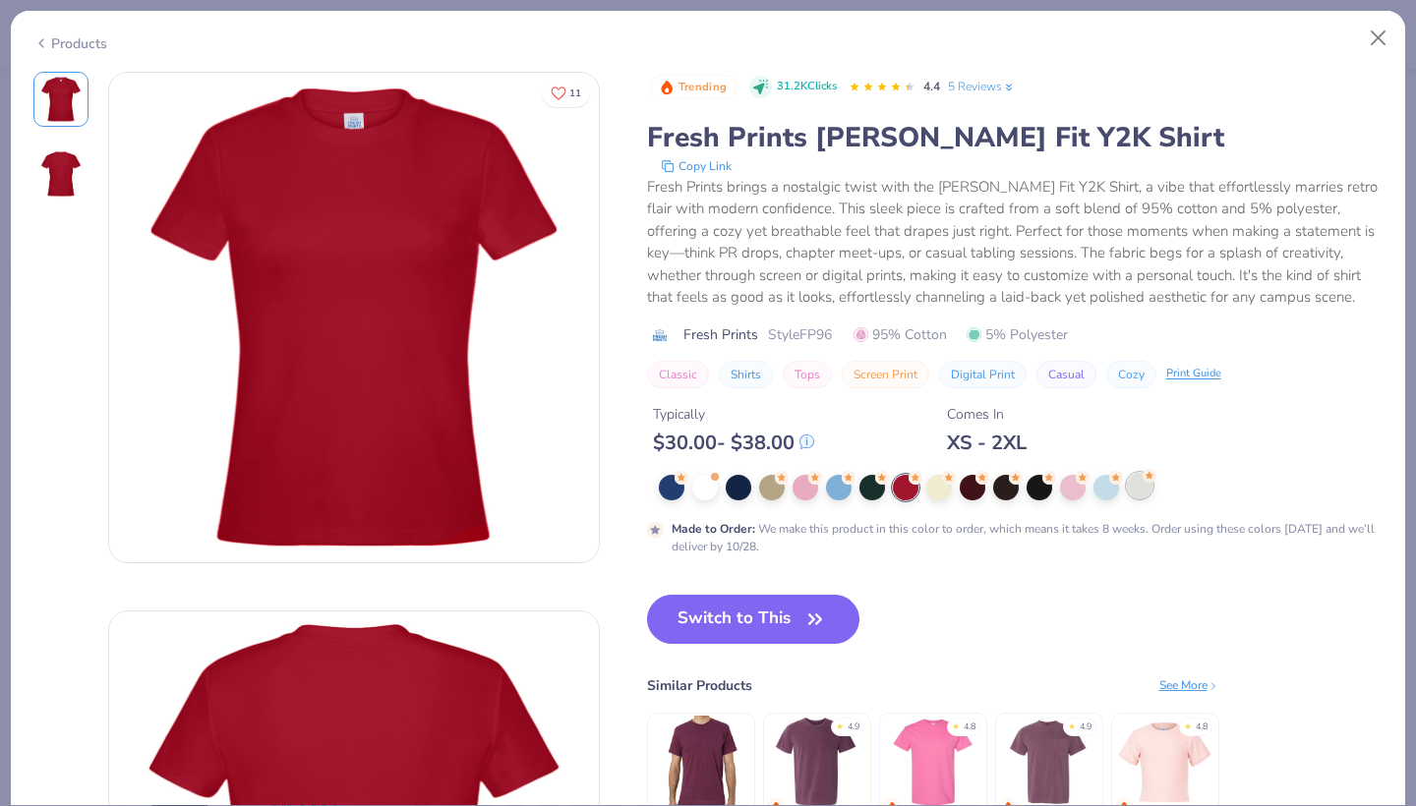
click at [1136, 486] on div at bounding box center [1140, 486] width 26 height 26
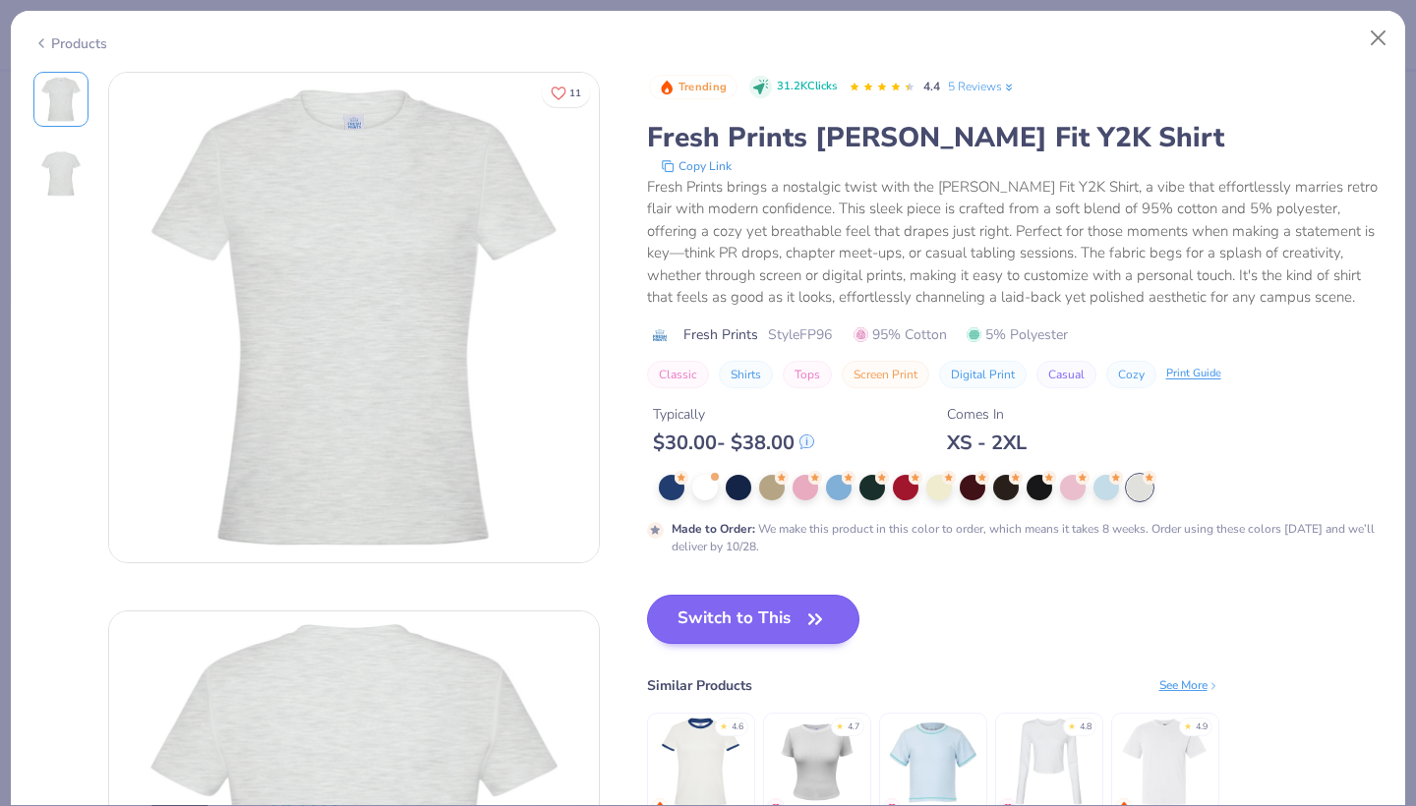
click at [739, 620] on button "Switch to This" at bounding box center [753, 619] width 213 height 49
type input "50"
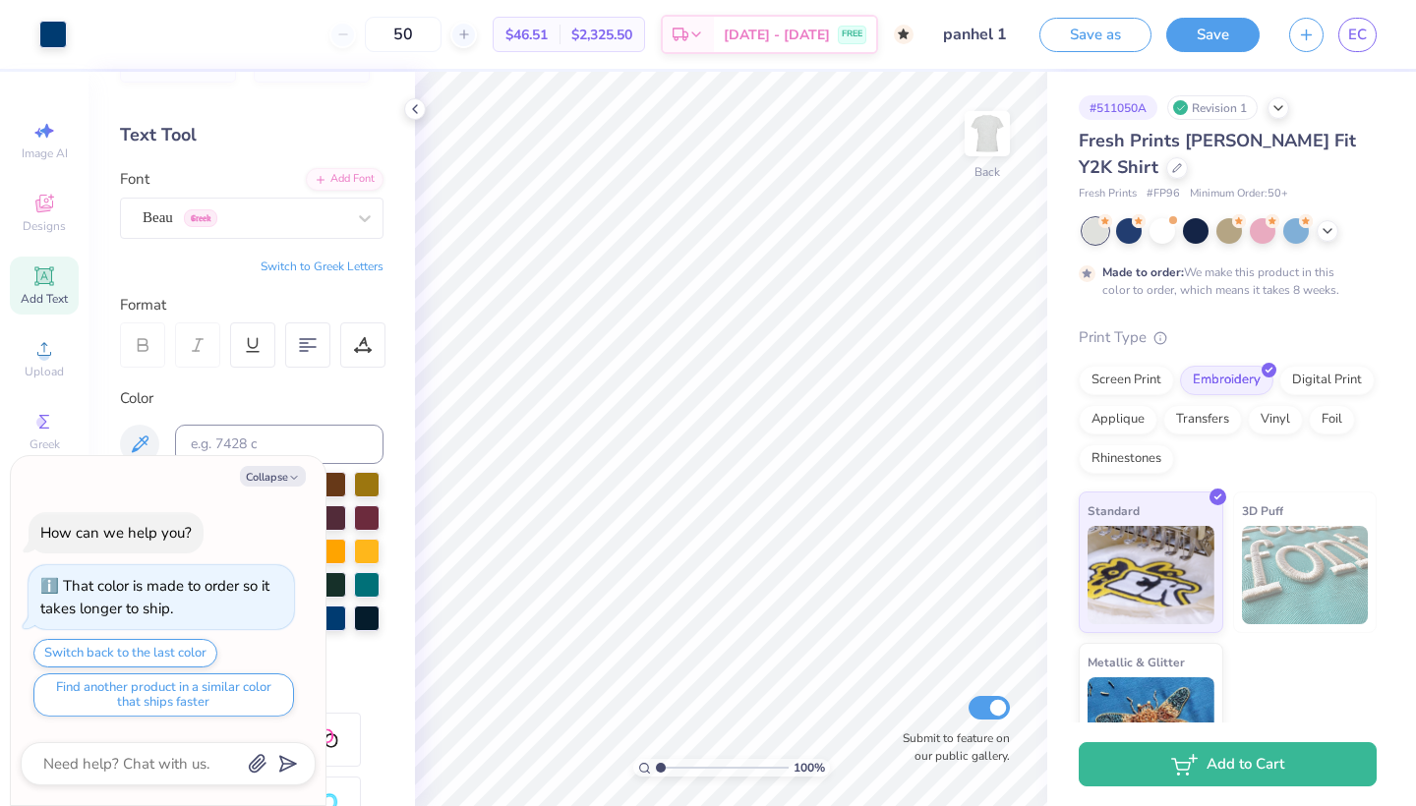
type textarea "x"
click at [441, 29] on input "50" at bounding box center [403, 34] width 77 height 35
type input "5"
type input "50"
click at [1166, 169] on div at bounding box center [1177, 166] width 22 height 22
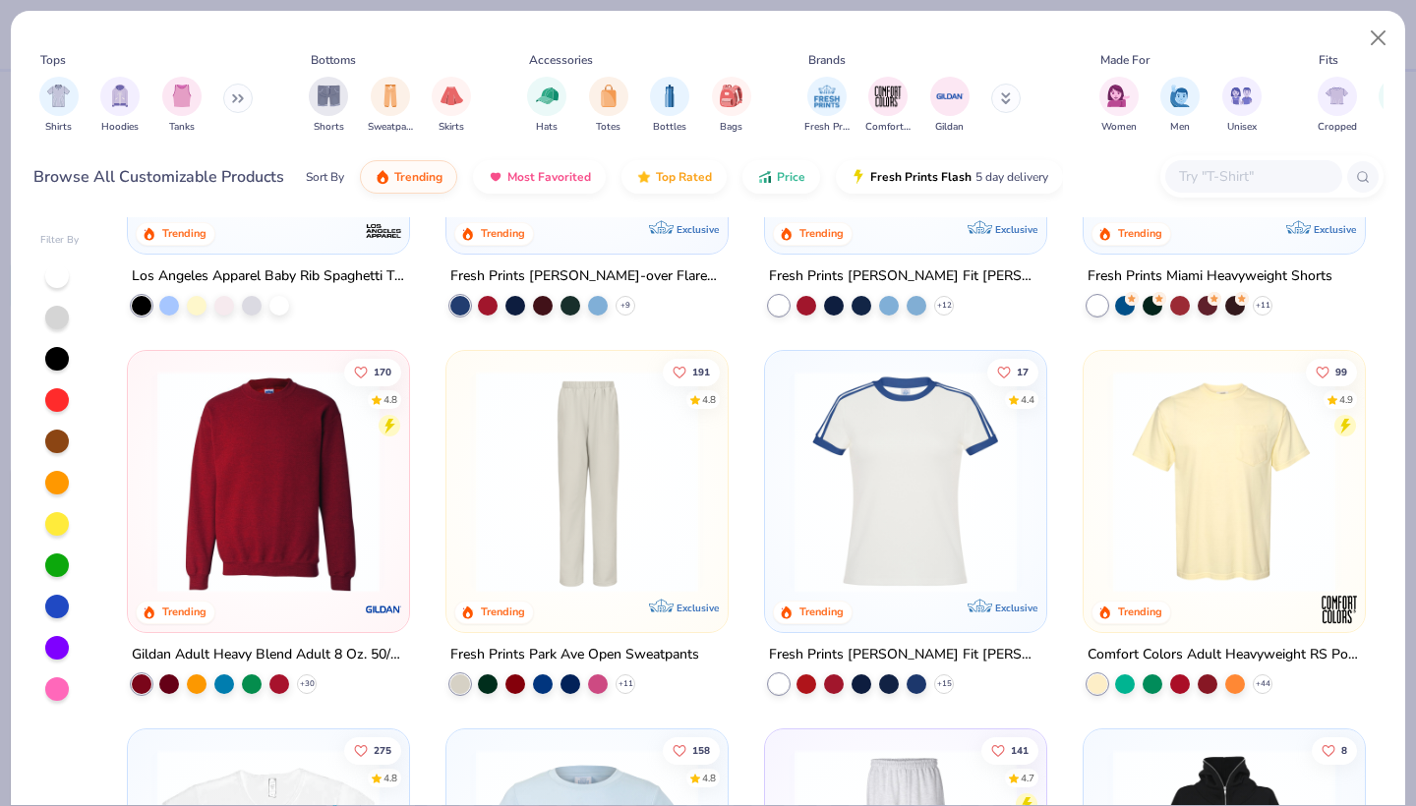
scroll to position [1347, 0]
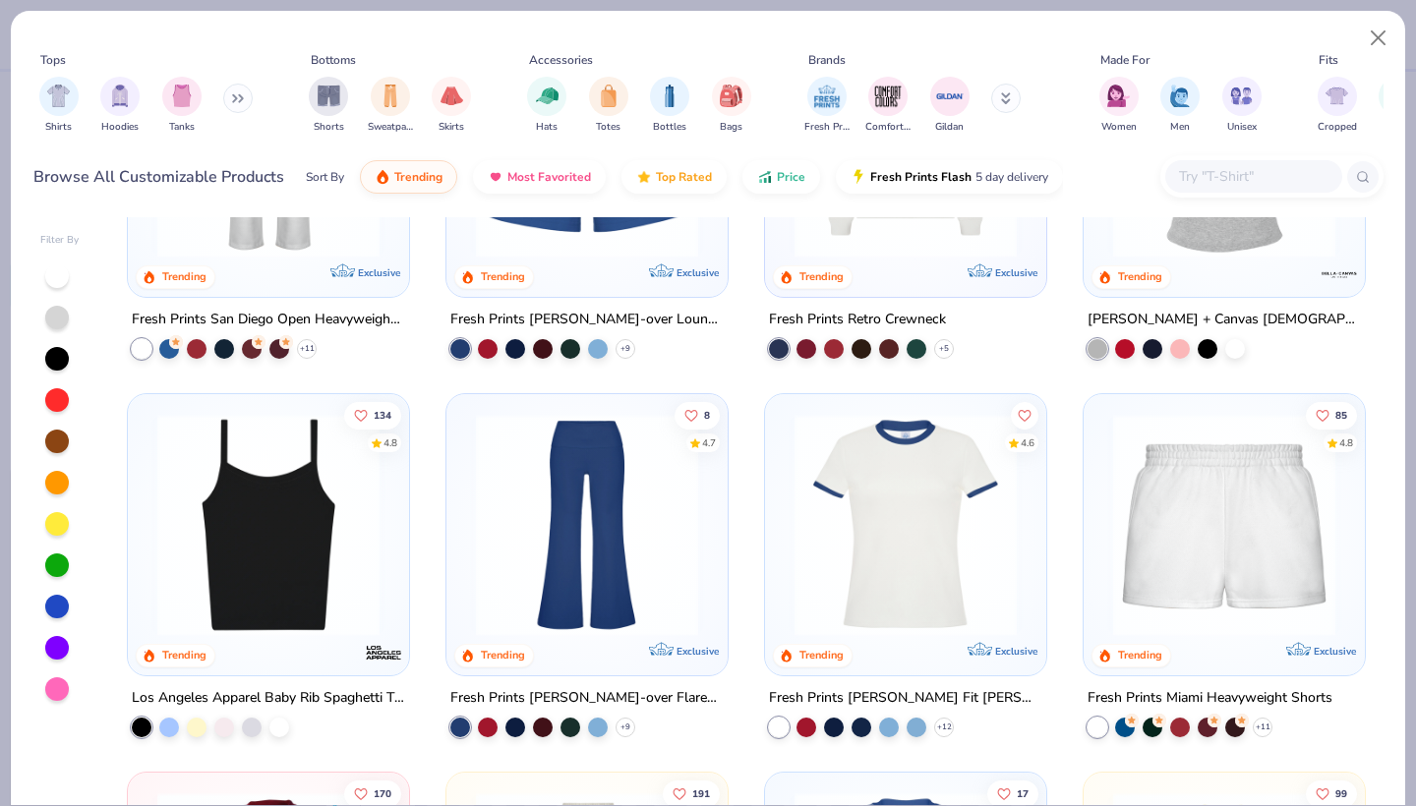
click at [974, 498] on img at bounding box center [905, 525] width 242 height 222
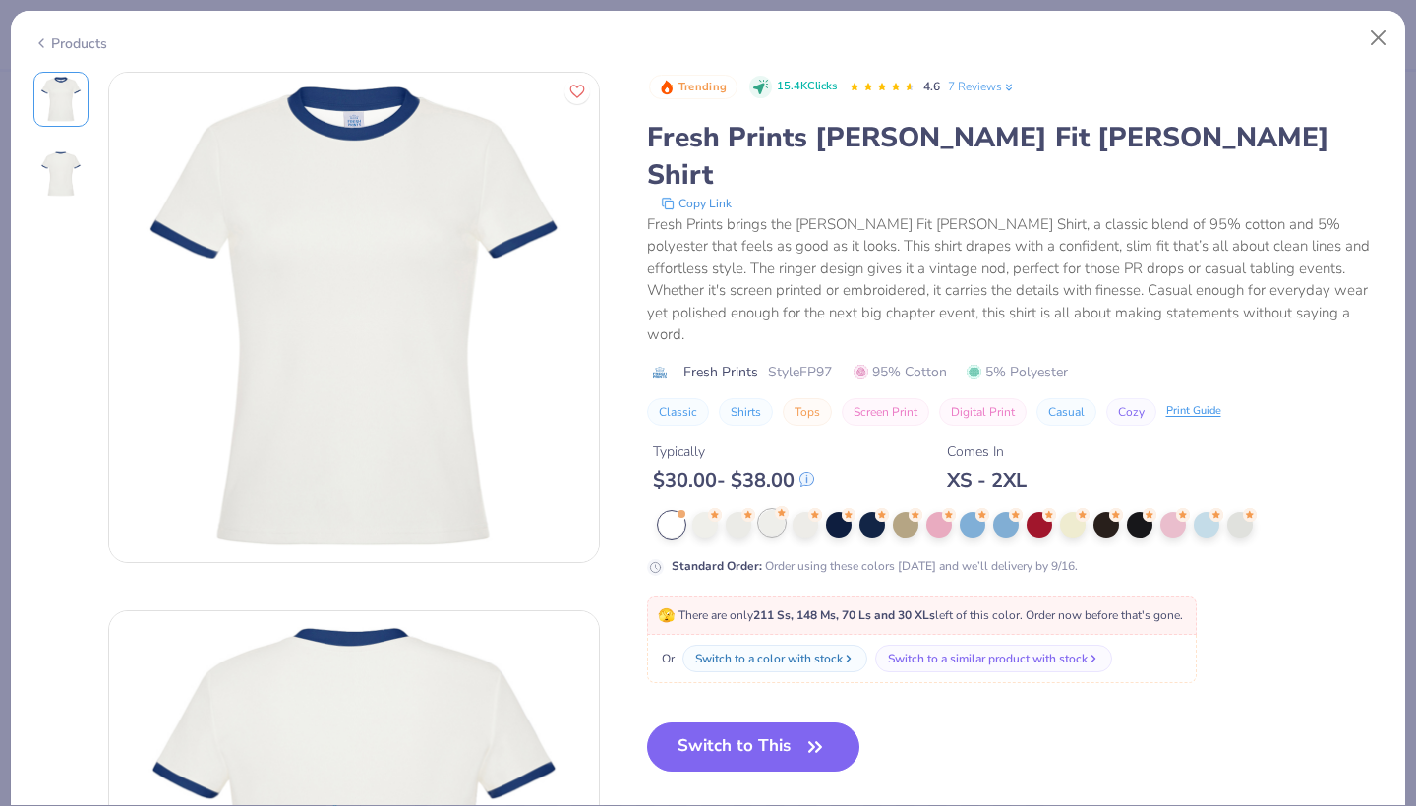
click at [772, 510] on div at bounding box center [772, 523] width 26 height 26
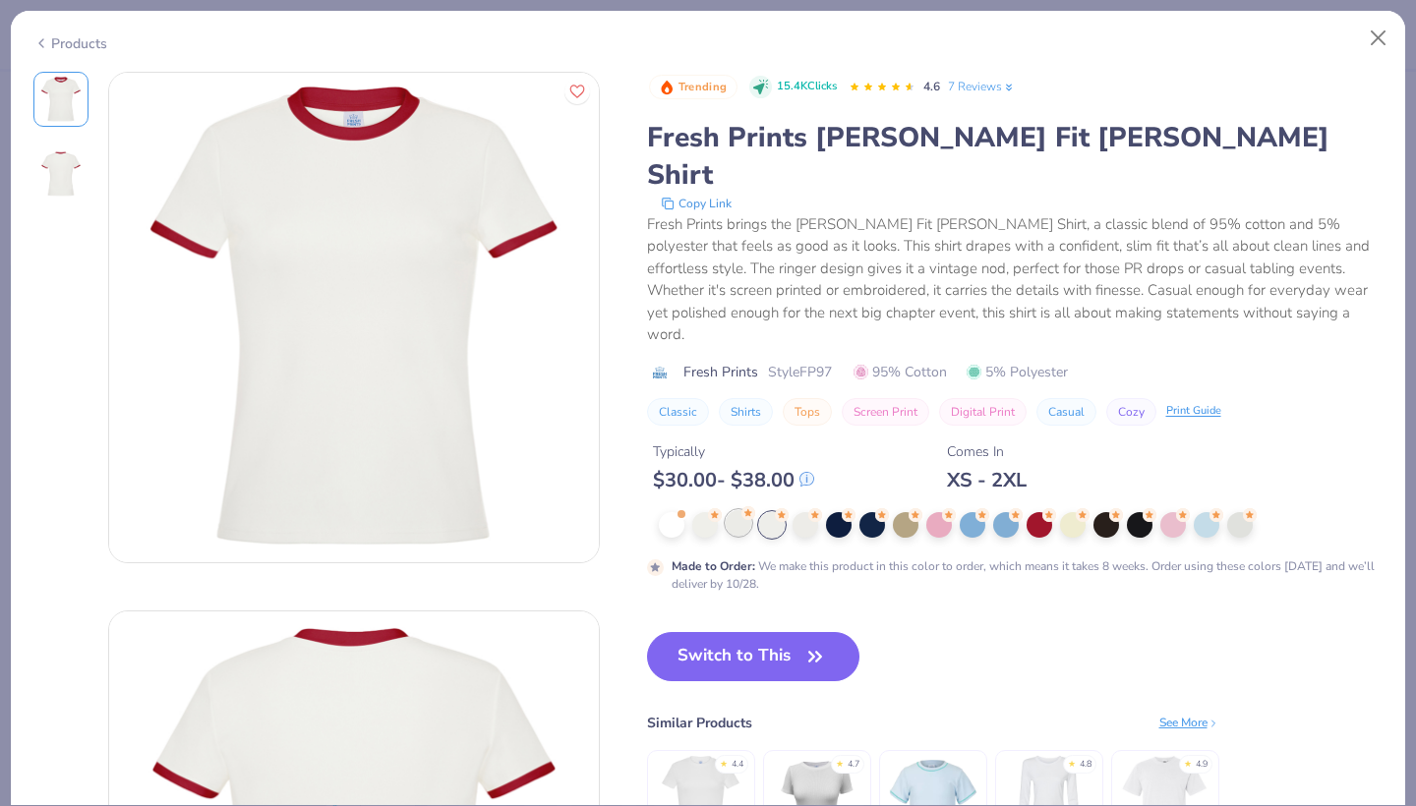
click at [742, 510] on div at bounding box center [738, 523] width 26 height 26
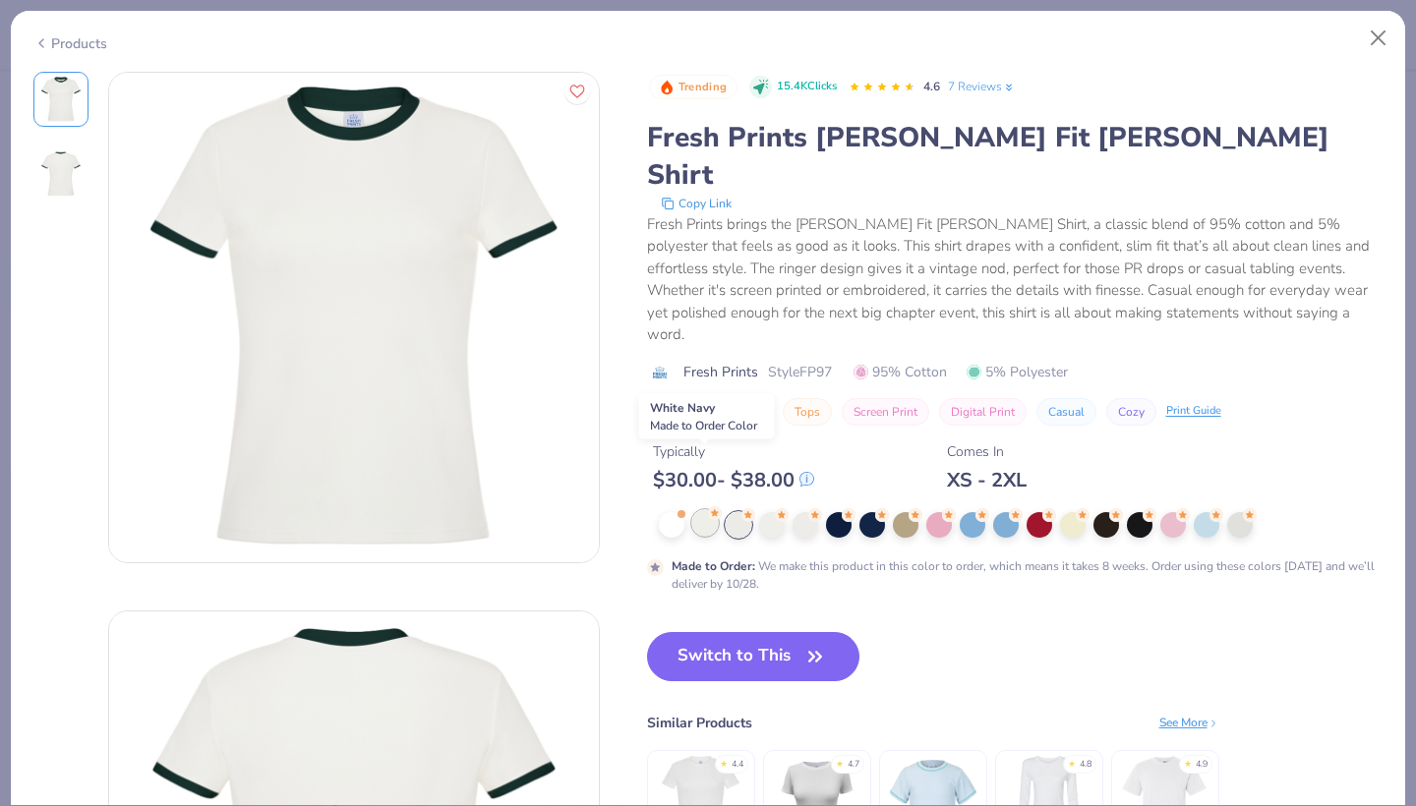
click at [704, 510] on div at bounding box center [705, 523] width 26 height 26
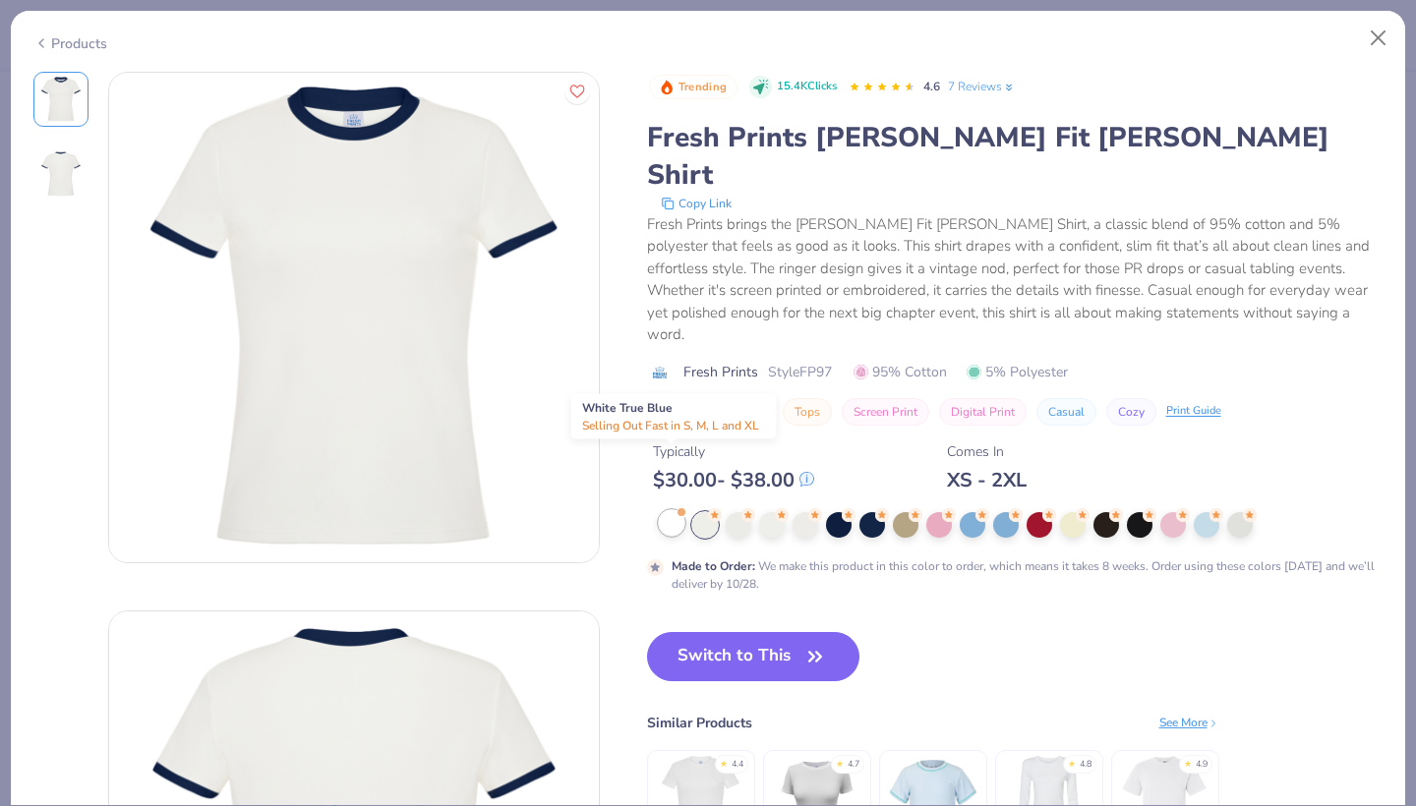
click at [665, 510] on div at bounding box center [672, 523] width 26 height 26
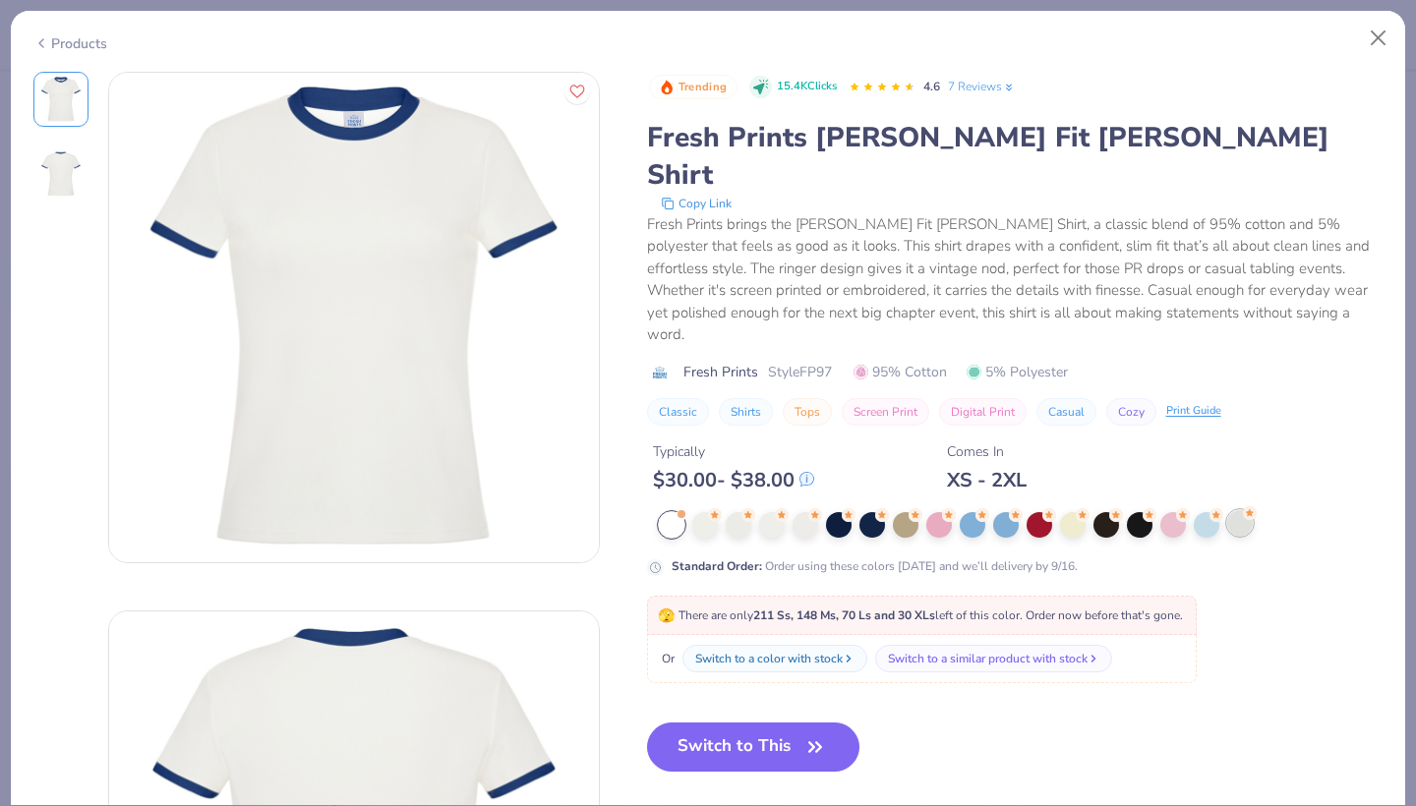
click at [1251, 510] on div at bounding box center [1240, 523] width 26 height 26
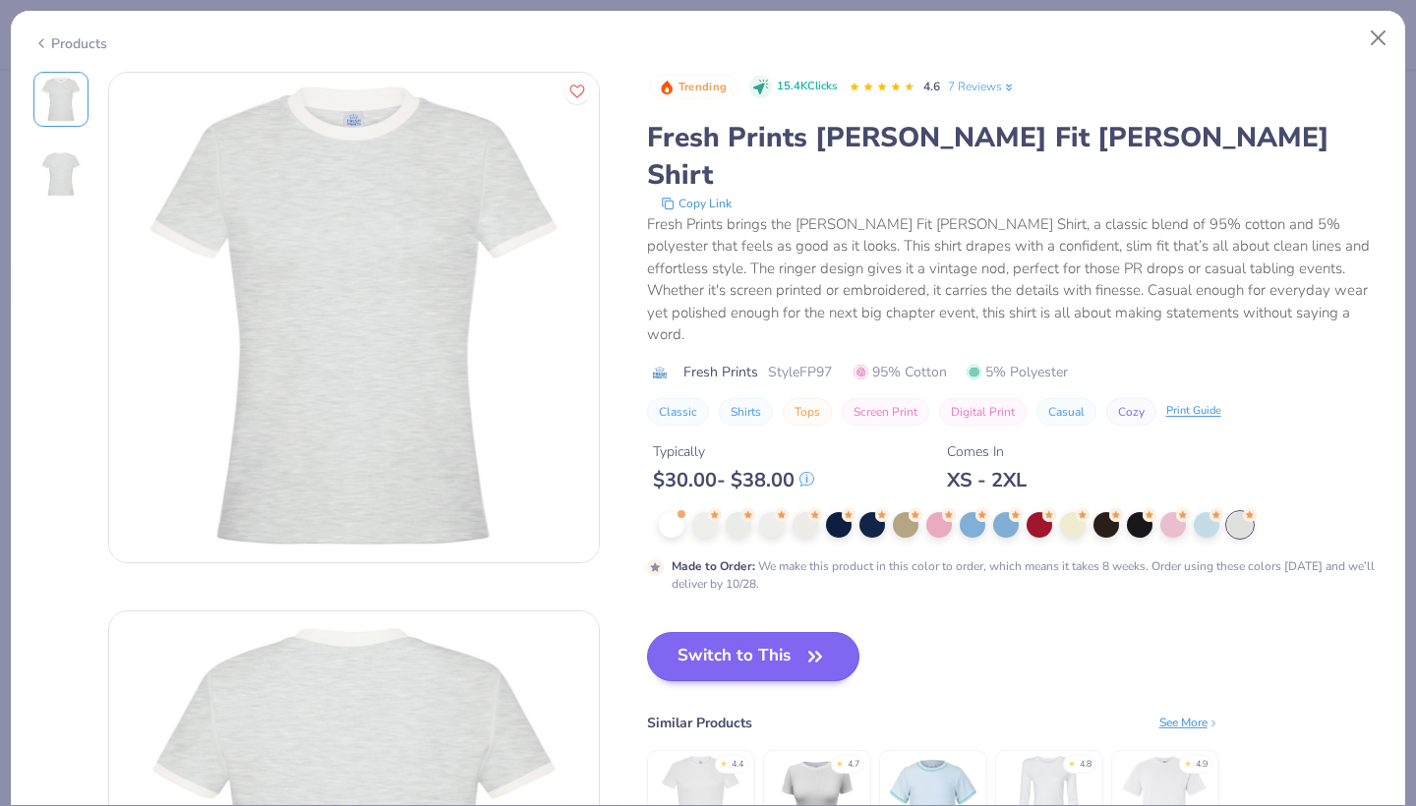
click at [721, 632] on button "Switch to This" at bounding box center [753, 656] width 213 height 49
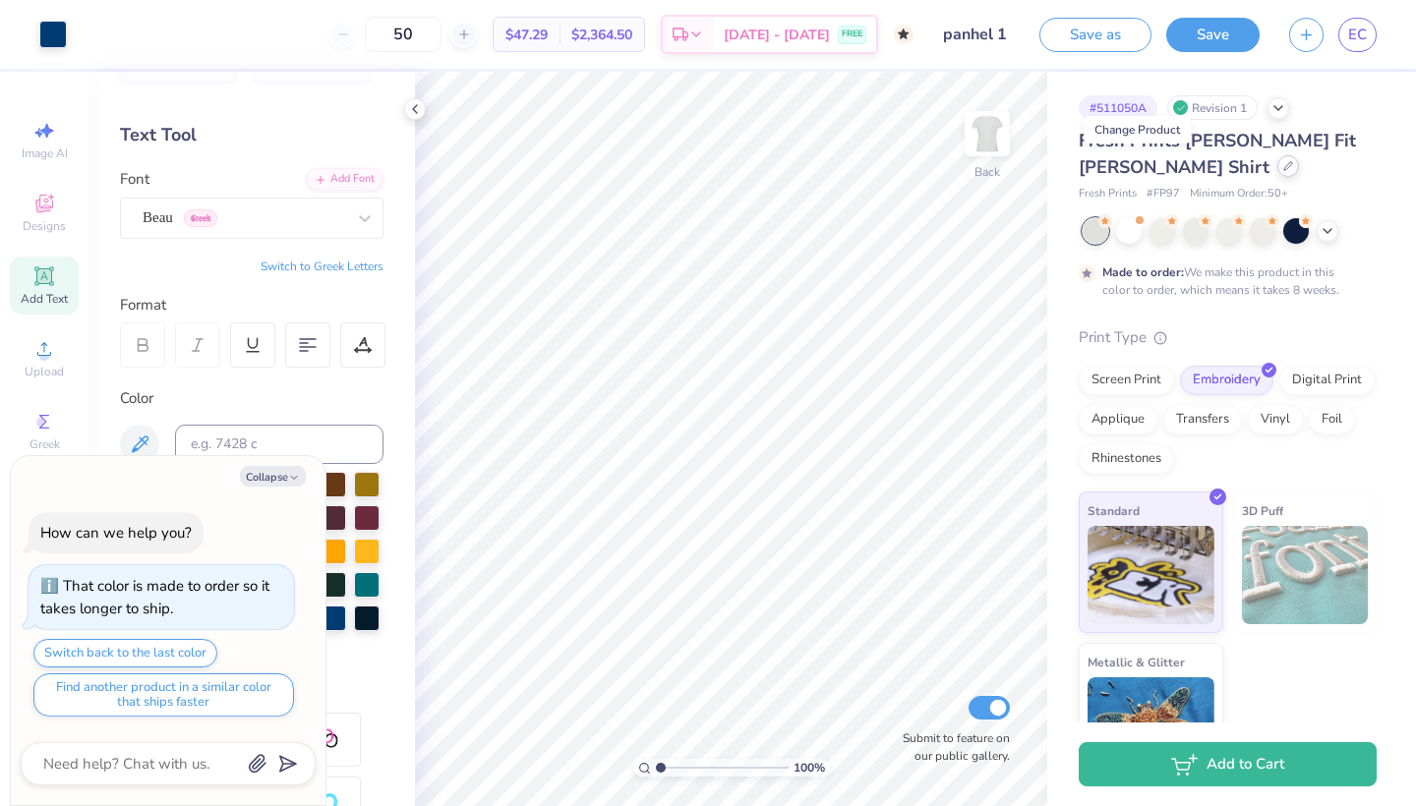
click at [1277, 166] on div at bounding box center [1288, 166] width 22 height 22
type textarea "x"
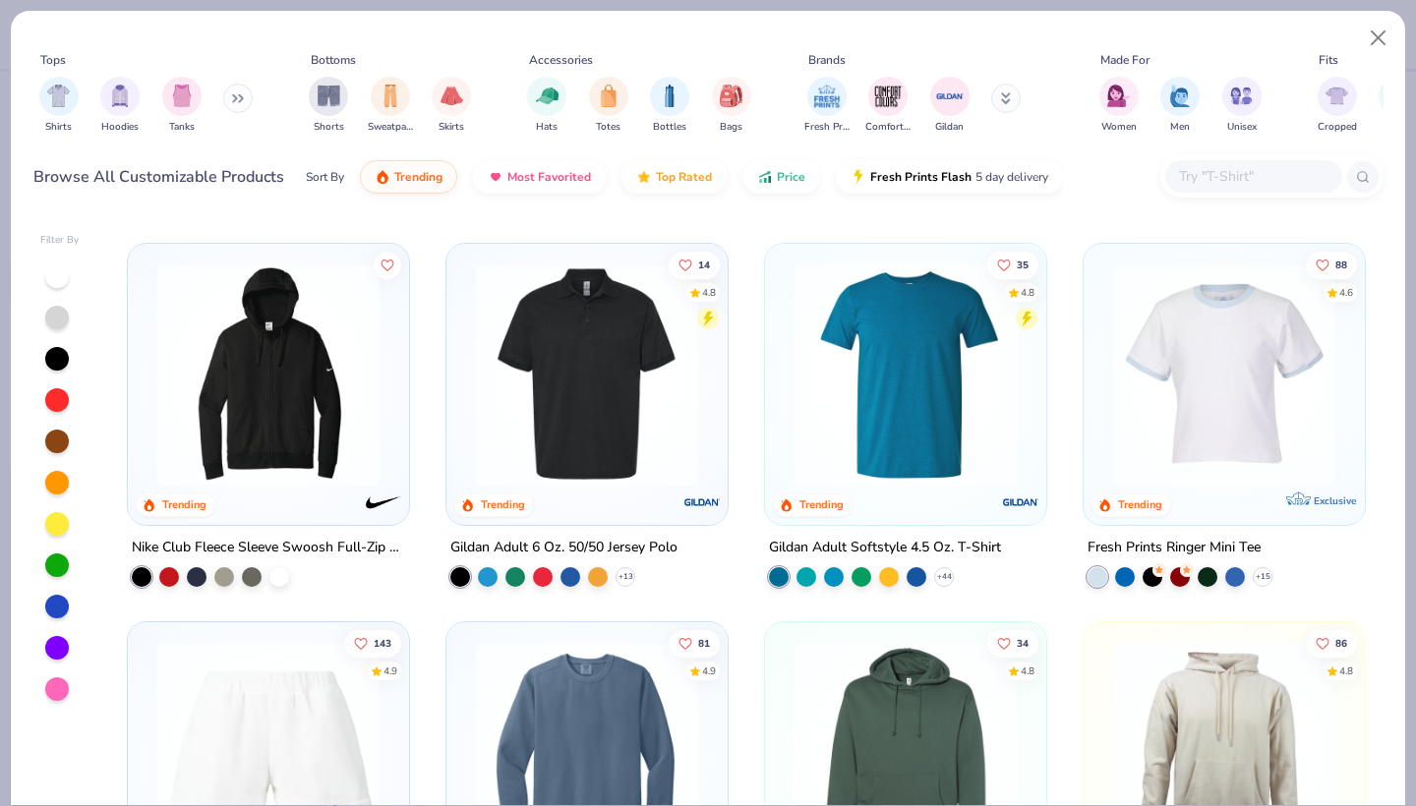
scroll to position [4027, 0]
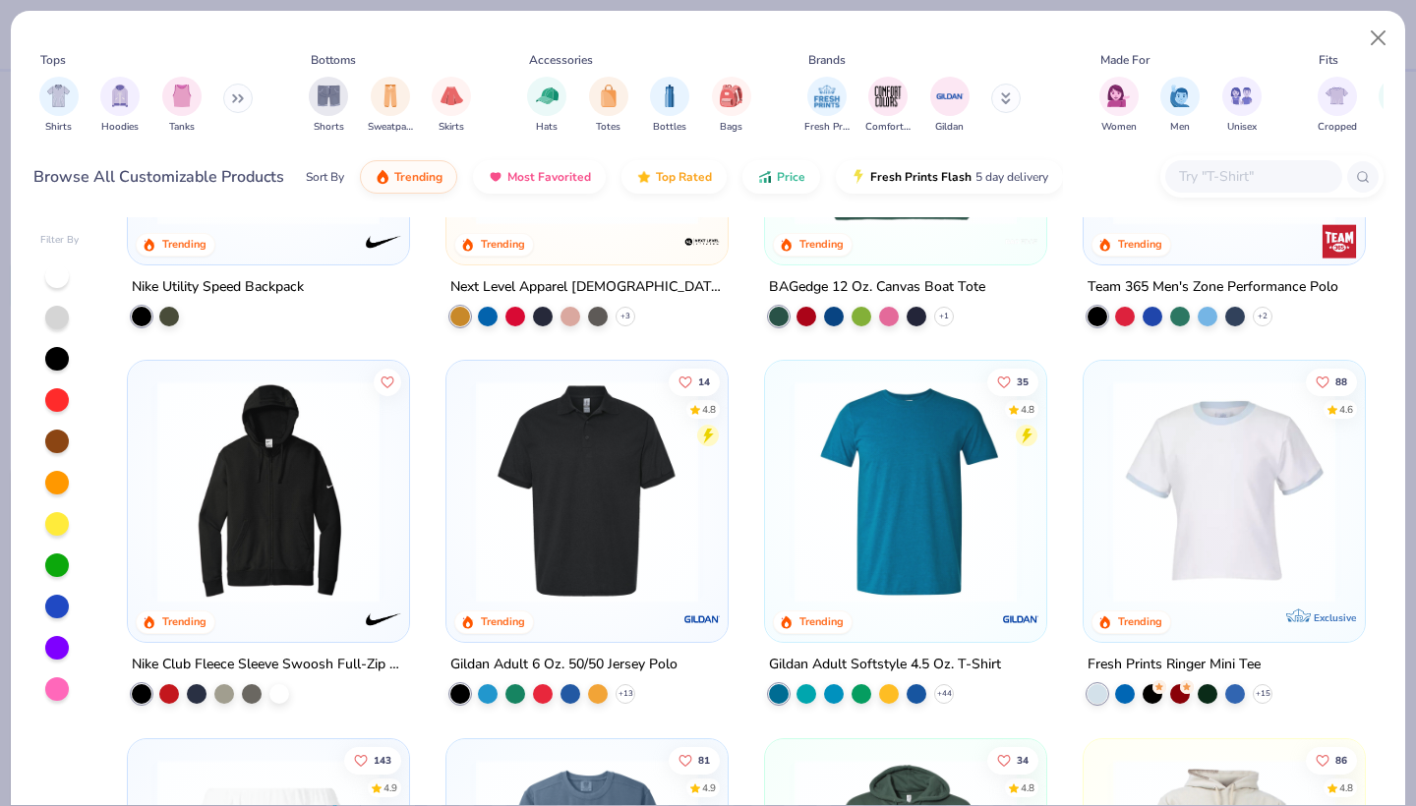
click at [1165, 512] on img at bounding box center [1224, 491] width 242 height 222
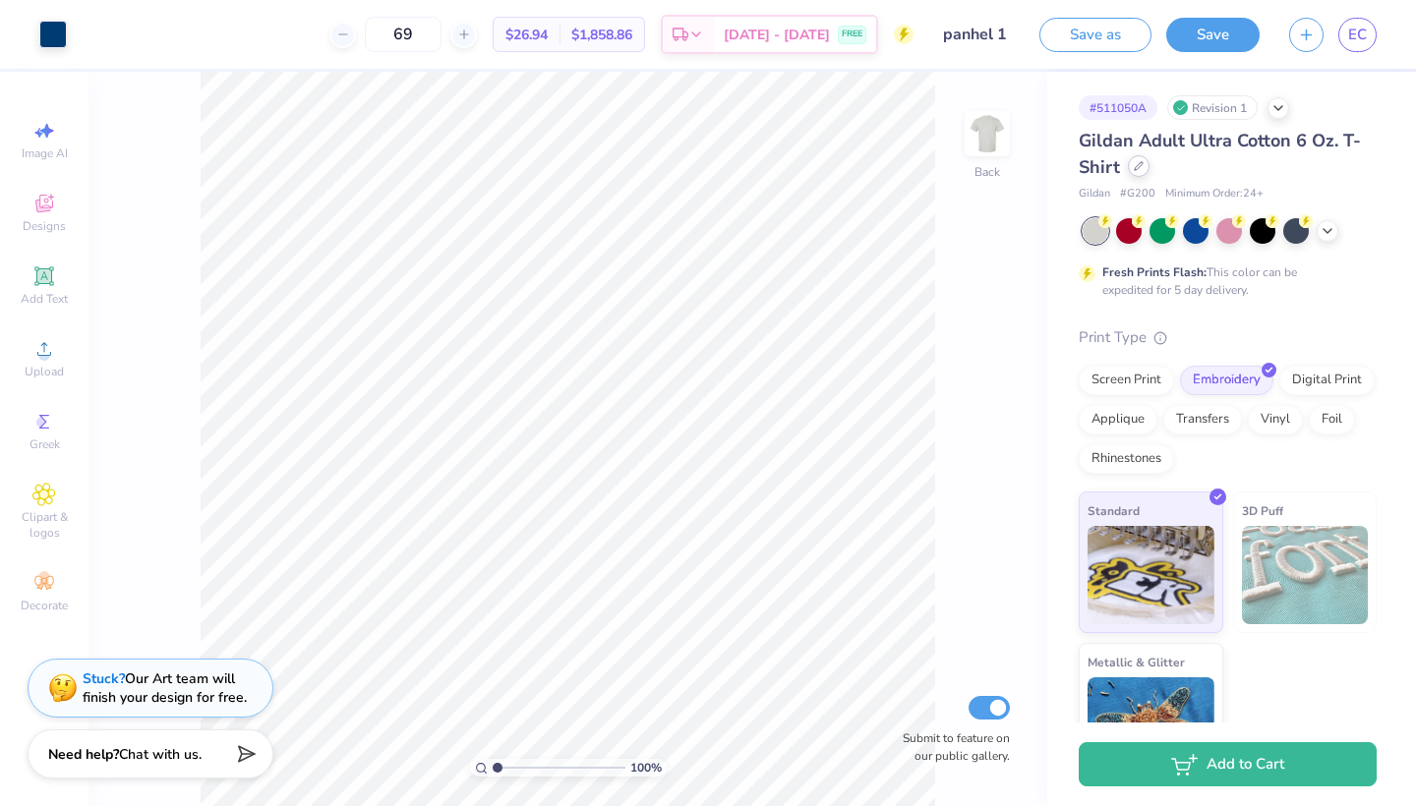
click at [1149, 171] on div at bounding box center [1138, 166] width 22 height 22
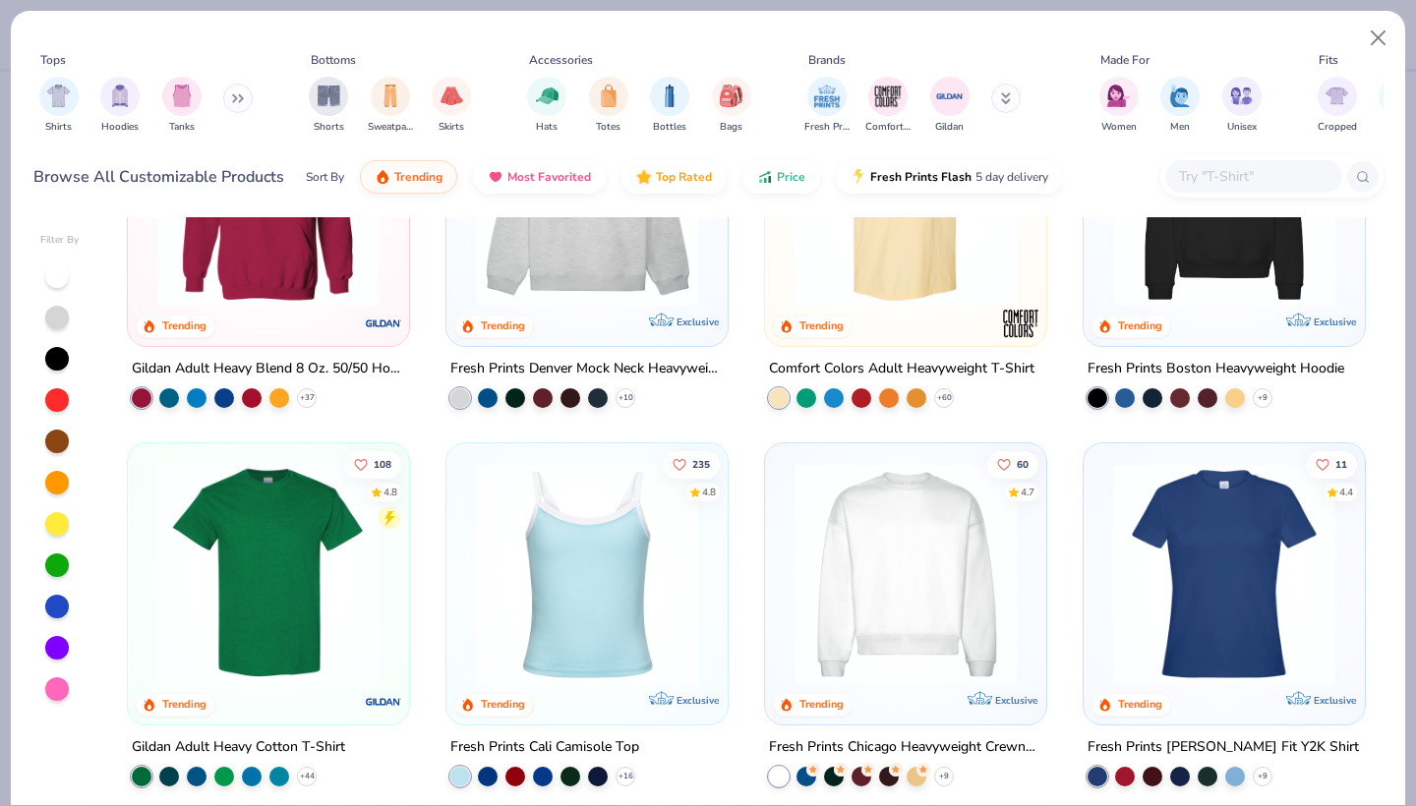
scroll to position [274, 0]
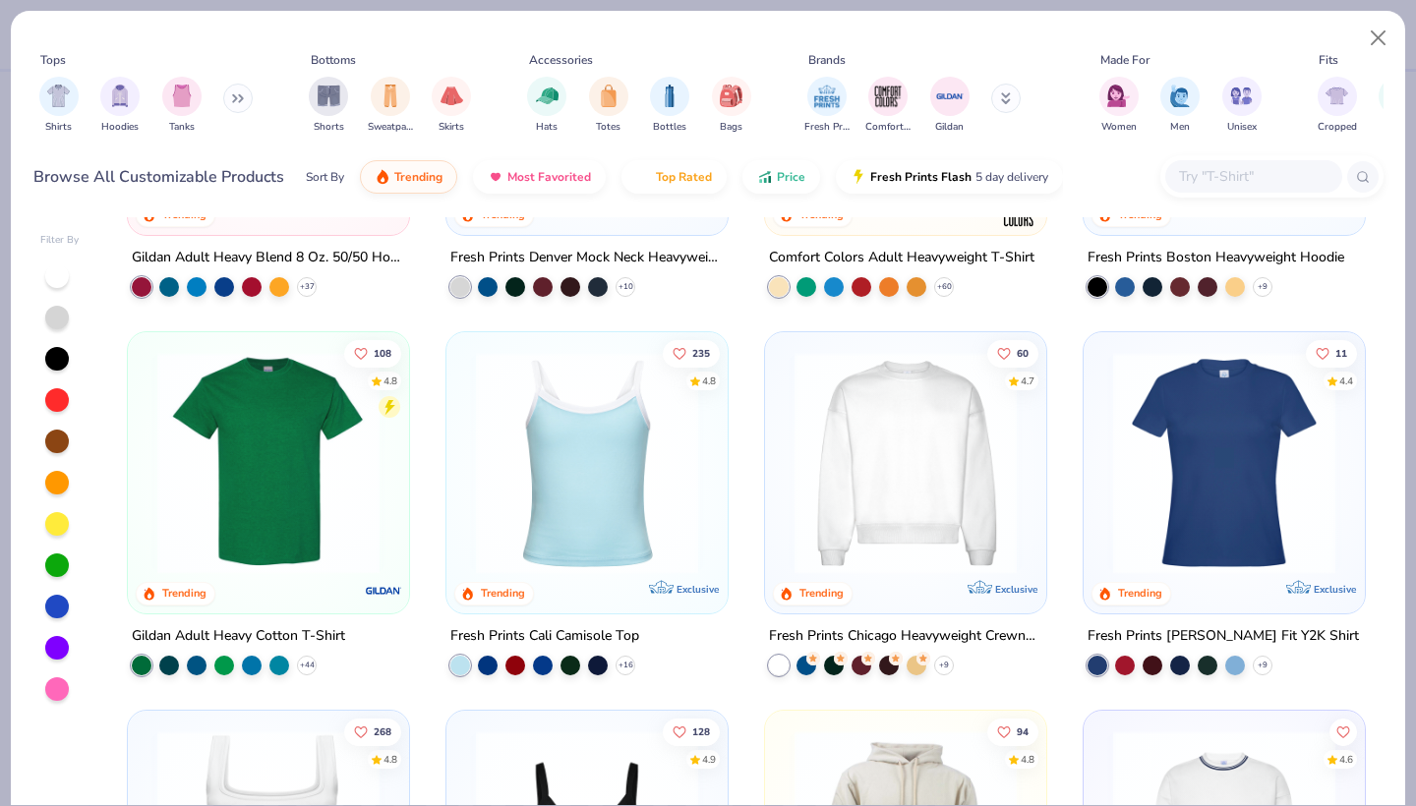
click at [328, 547] on img at bounding box center [268, 463] width 242 height 222
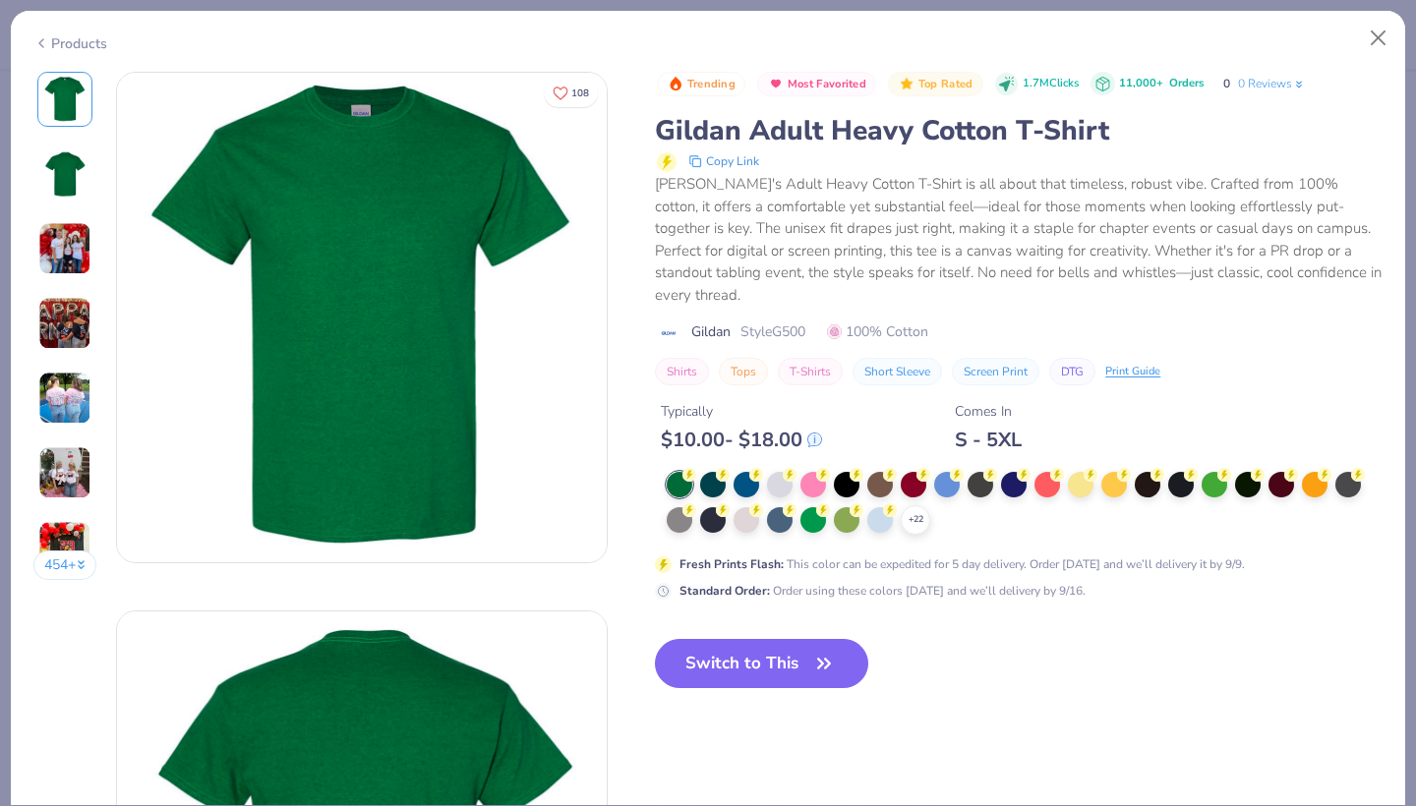
click at [780, 472] on div at bounding box center [780, 485] width 26 height 26
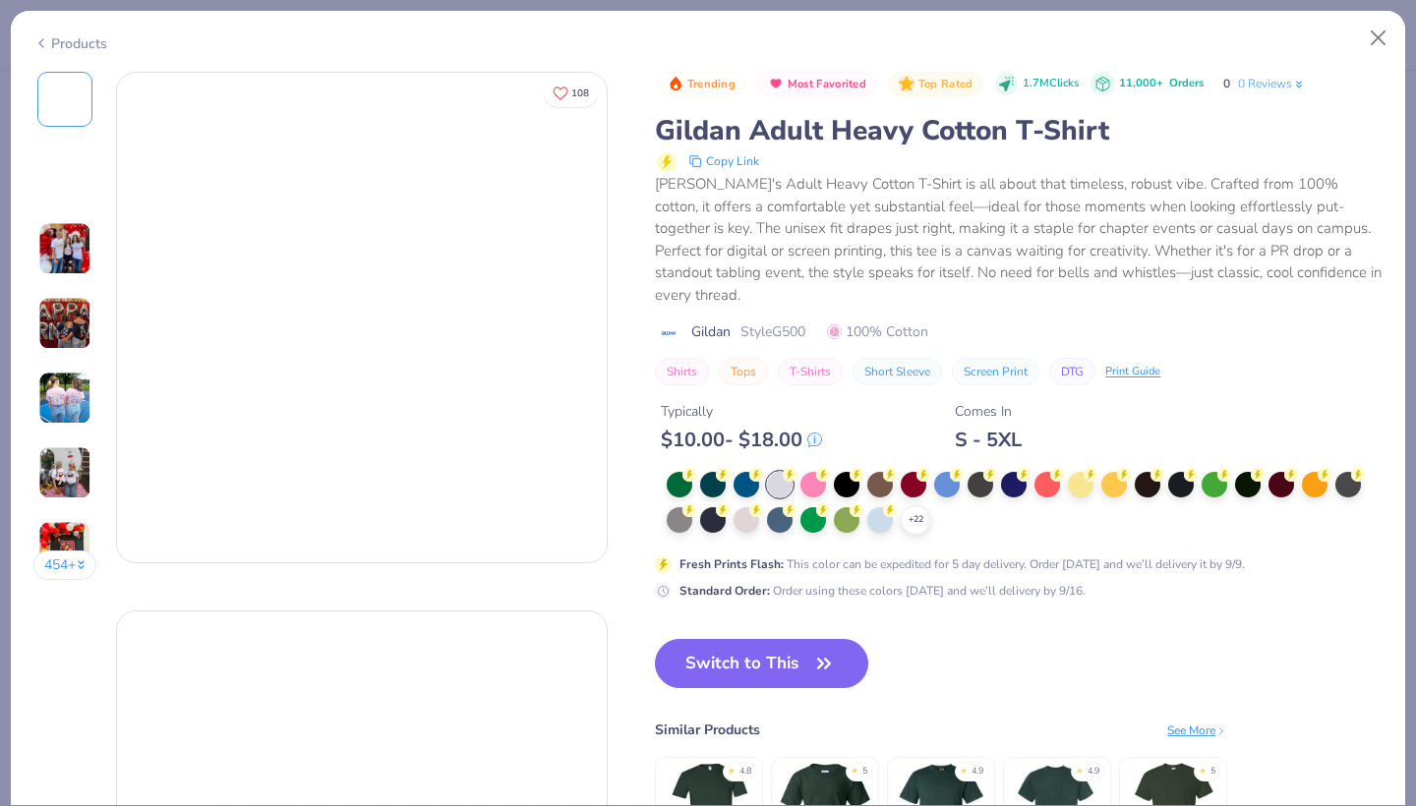
click at [785, 467] on div "Trending Most Favorited Top Rated 1.7M Clicks 11,000+ Orders 0 0 Reviews Gildan…" at bounding box center [1018, 336] width 727 height 529
click at [693, 480] on icon at bounding box center [689, 475] width 7 height 10
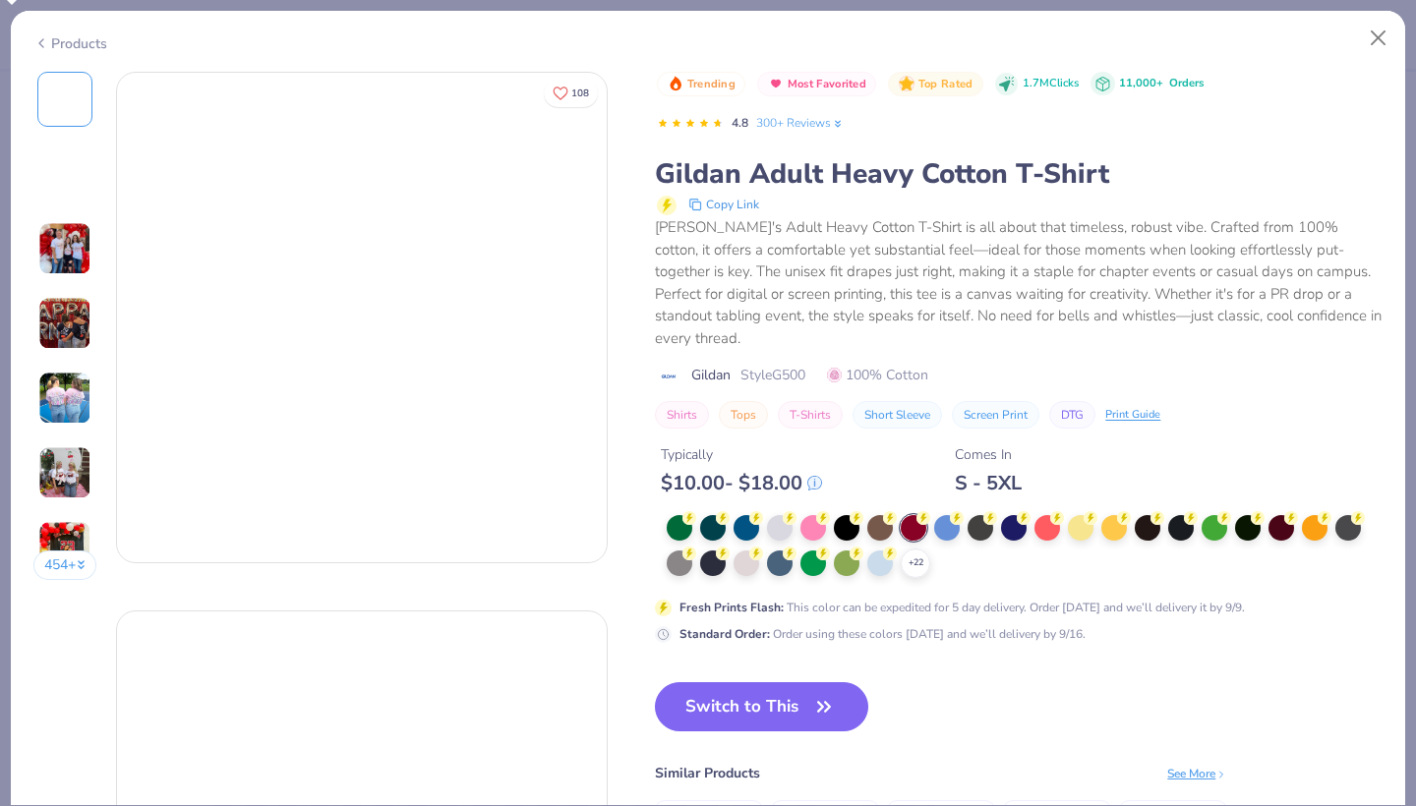
click at [925, 521] on div "+ 22" at bounding box center [1024, 546] width 716 height 63
click at [909, 515] on div at bounding box center [913, 528] width 26 height 26
click at [917, 515] on div at bounding box center [913, 528] width 26 height 26
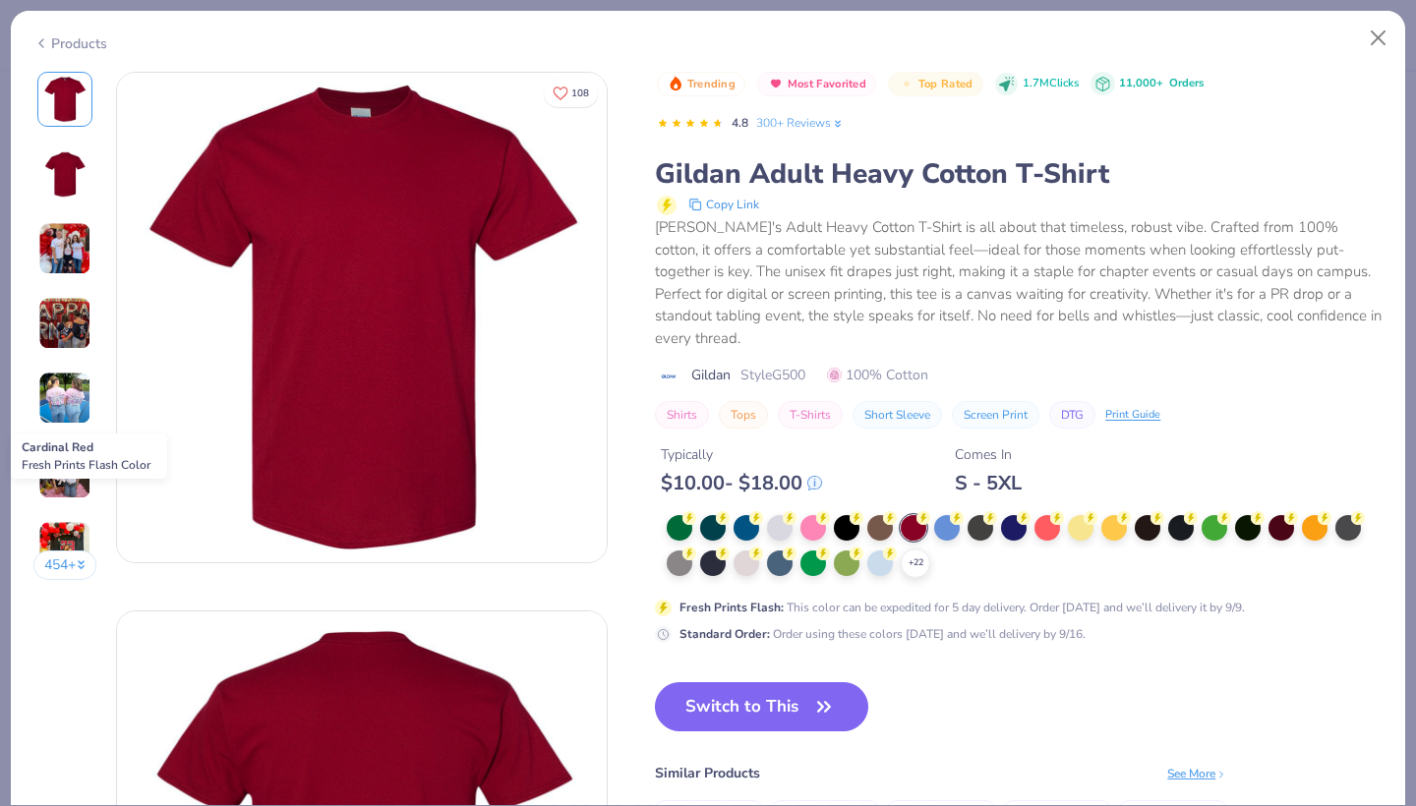
click at [900, 515] on div at bounding box center [913, 528] width 26 height 26
drag, startPoint x: 922, startPoint y: 493, endPoint x: 965, endPoint y: 504, distance: 44.6
click at [922, 513] on icon at bounding box center [923, 518] width 7 height 10
click at [965, 515] on div "+ 22" at bounding box center [1024, 546] width 716 height 63
click at [908, 515] on div at bounding box center [913, 528] width 26 height 26
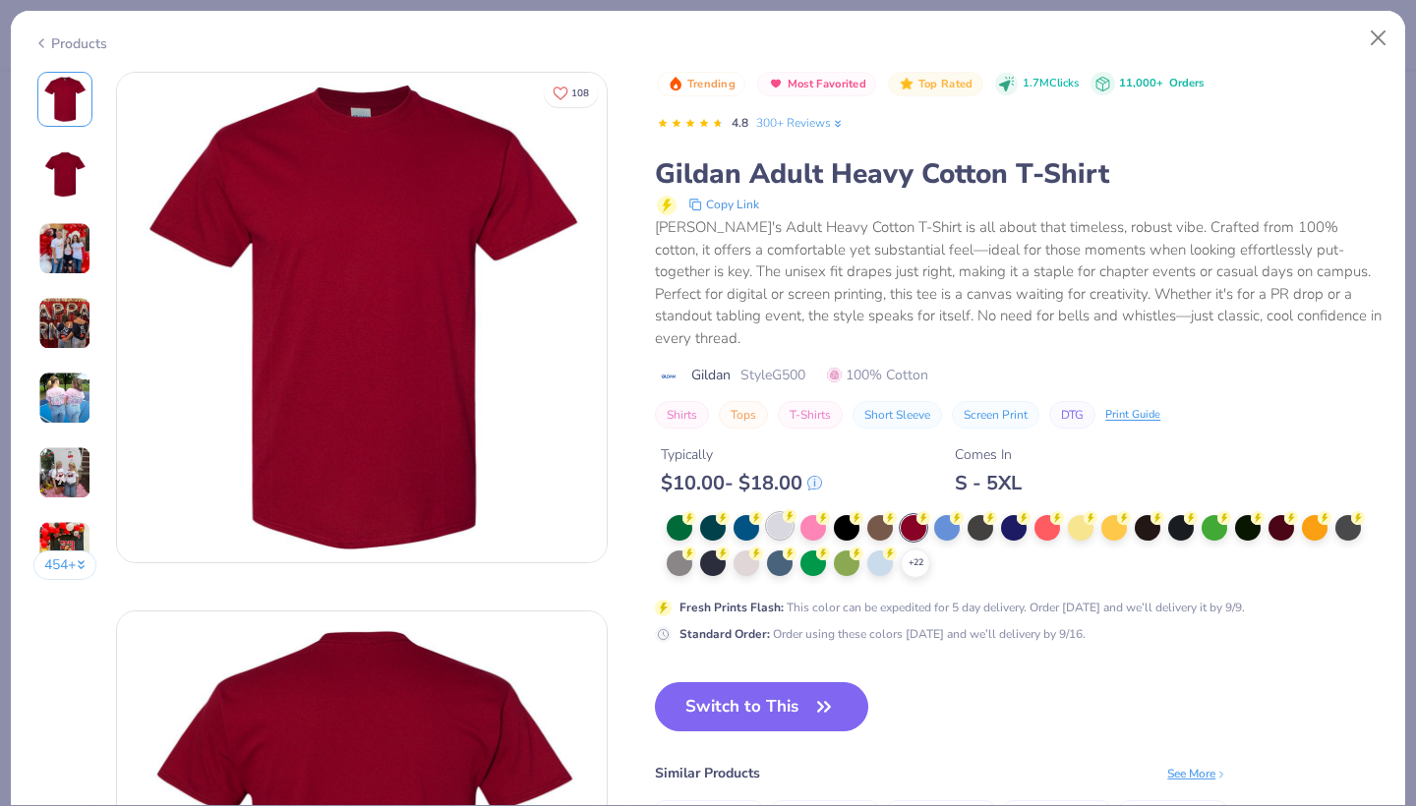
click at [778, 513] on div at bounding box center [780, 526] width 26 height 26
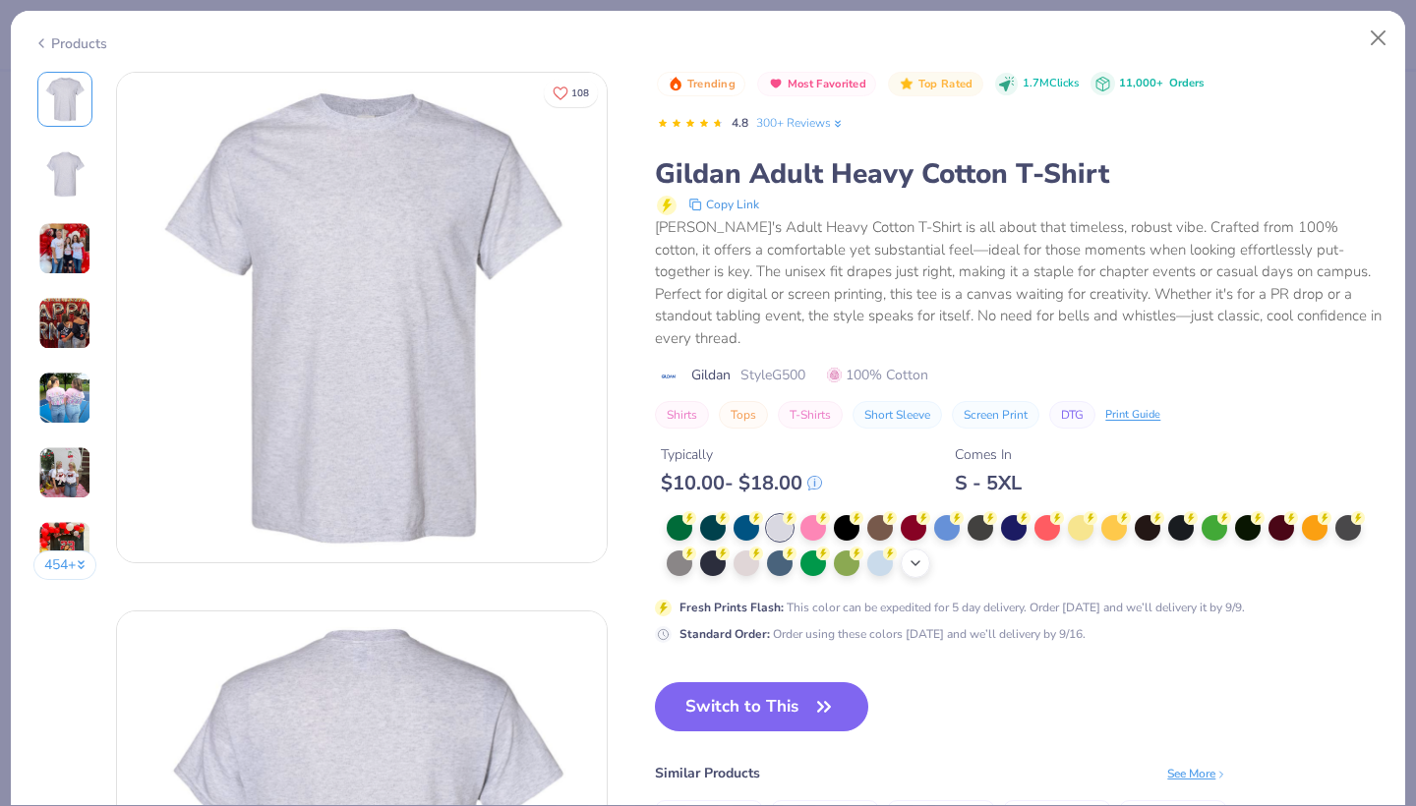
click at [909, 549] on div "+ 22" at bounding box center [914, 563] width 29 height 29
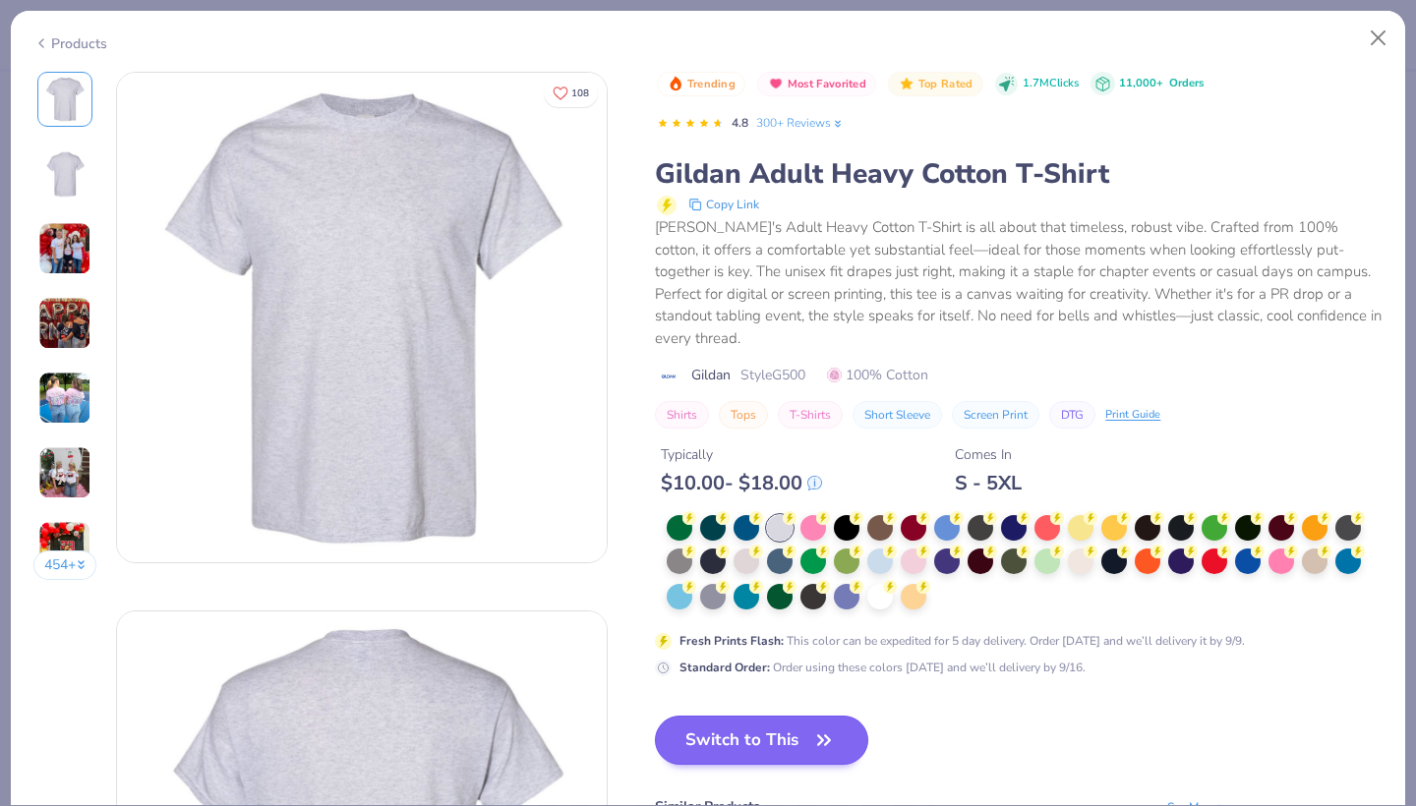
click at [758, 716] on button "Switch to This" at bounding box center [761, 740] width 213 height 49
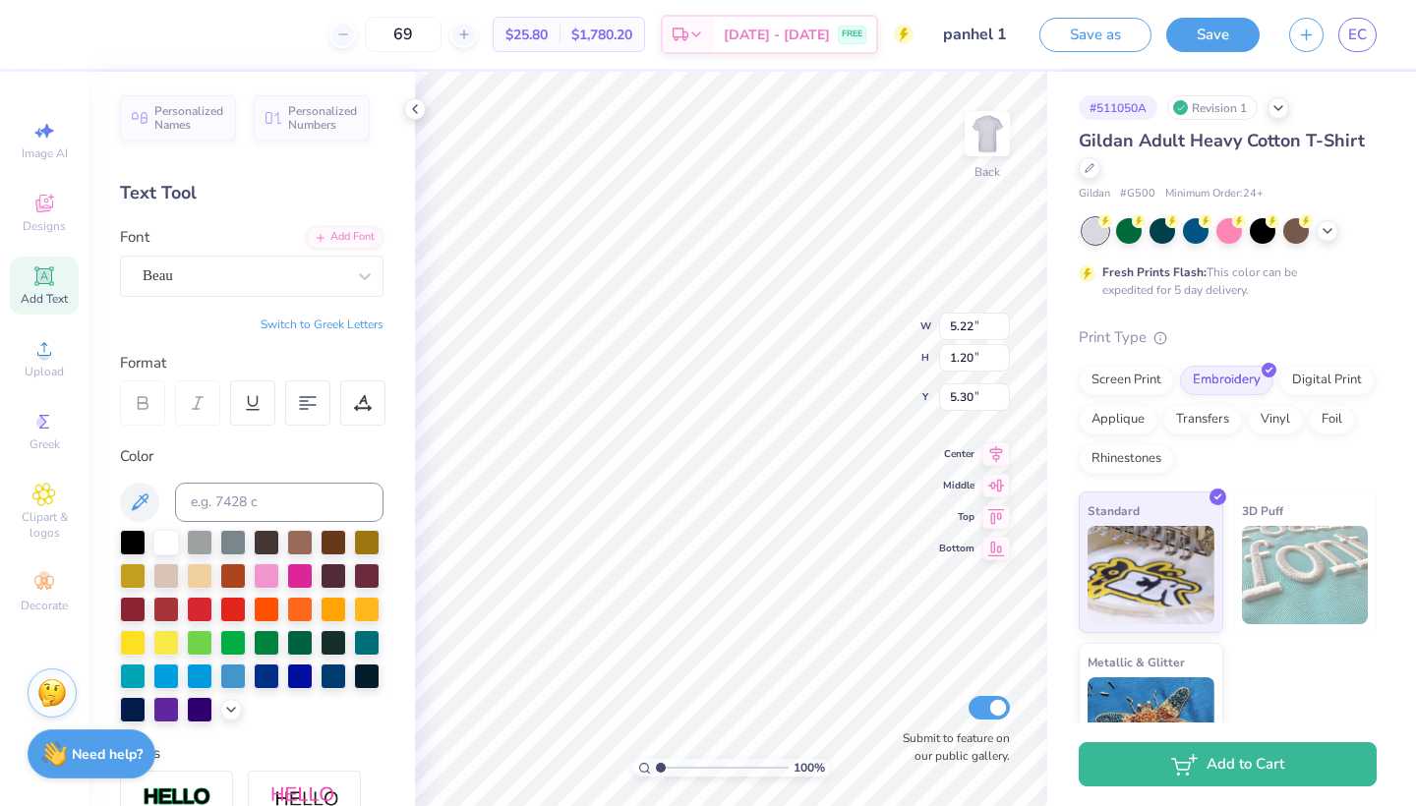
scroll to position [0, 3]
type textarea "Panhellenic Previews"
type input "5.09"
type textarea "P"
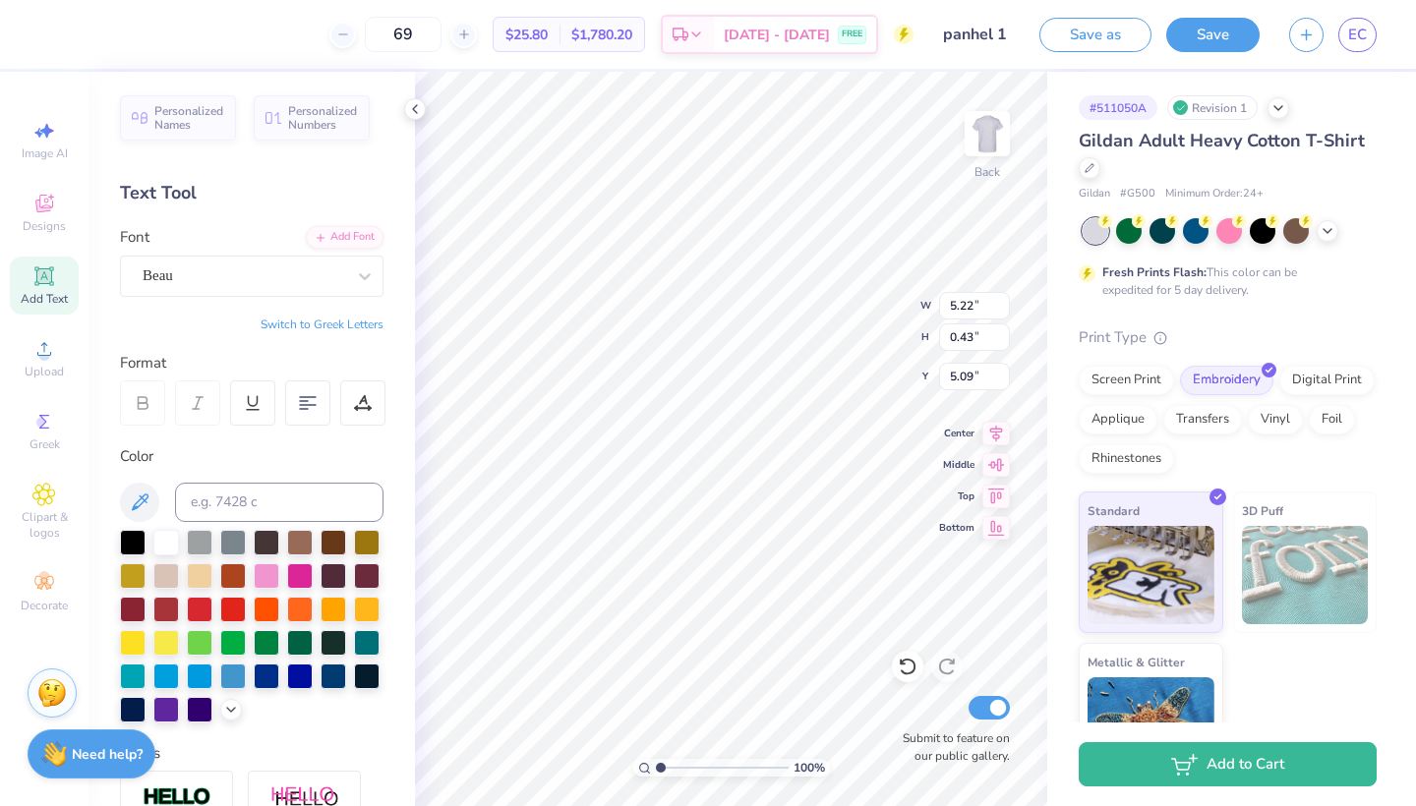
type textarea "Est 1898"
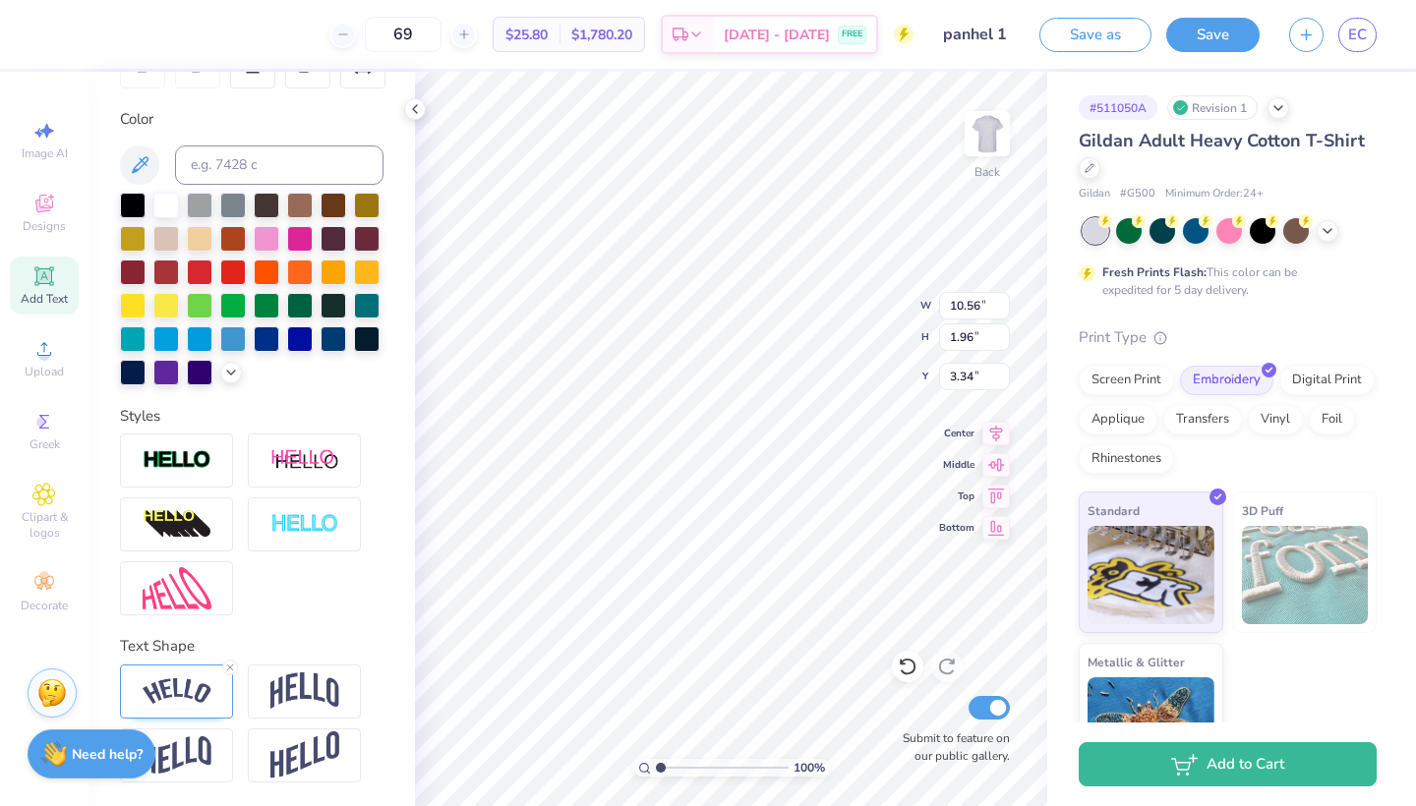
scroll to position [337, 0]
click at [230, 667] on line at bounding box center [230, 668] width 6 height 6
type input "9.36"
type input "1.35"
type input "3.65"
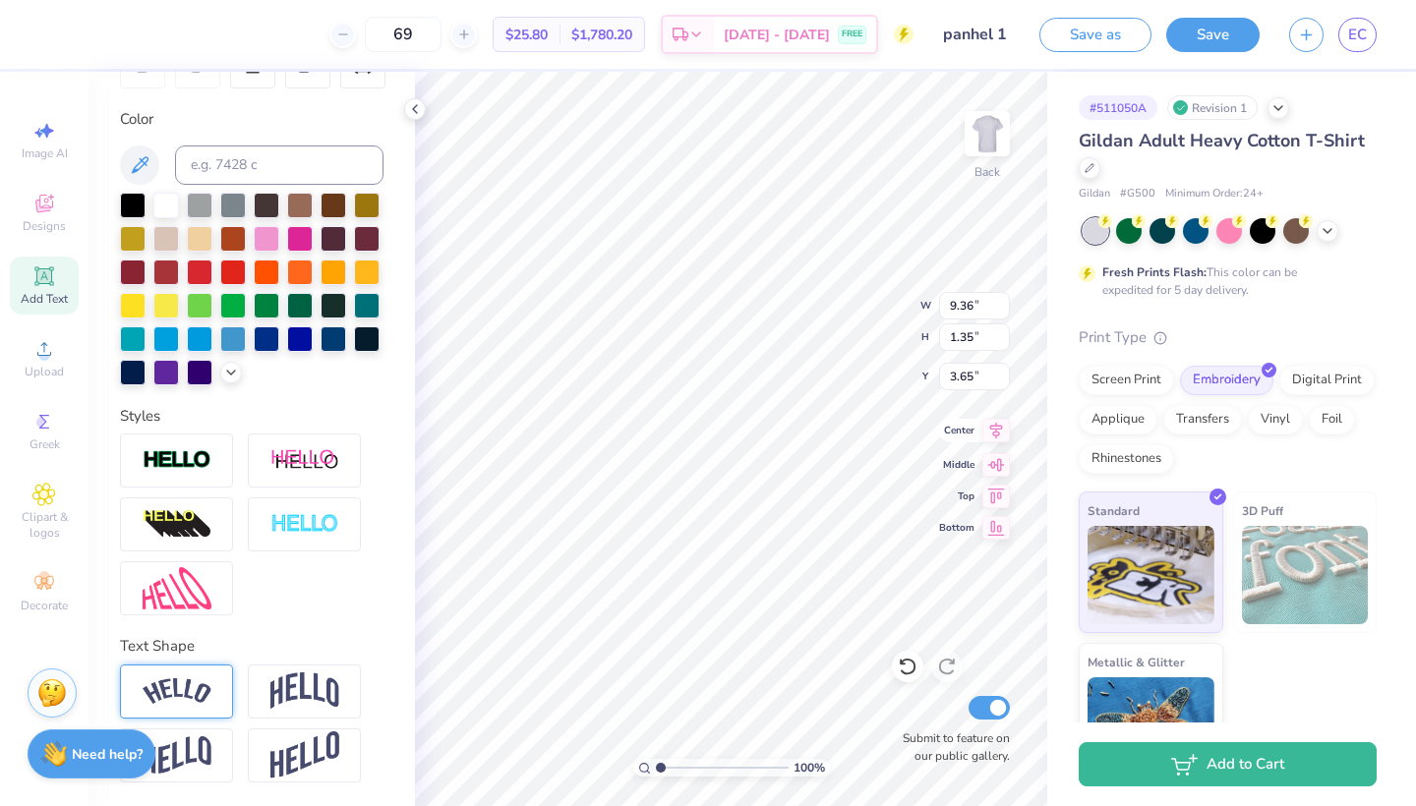
click at [990, 434] on icon at bounding box center [996, 431] width 28 height 24
click at [1128, 391] on div "Screen Print Embroidery Digital Print Applique Transfers Vinyl Foil Rhinestones" at bounding box center [1227, 420] width 298 height 108
click at [1128, 381] on div "Screen Print" at bounding box center [1125, 377] width 95 height 29
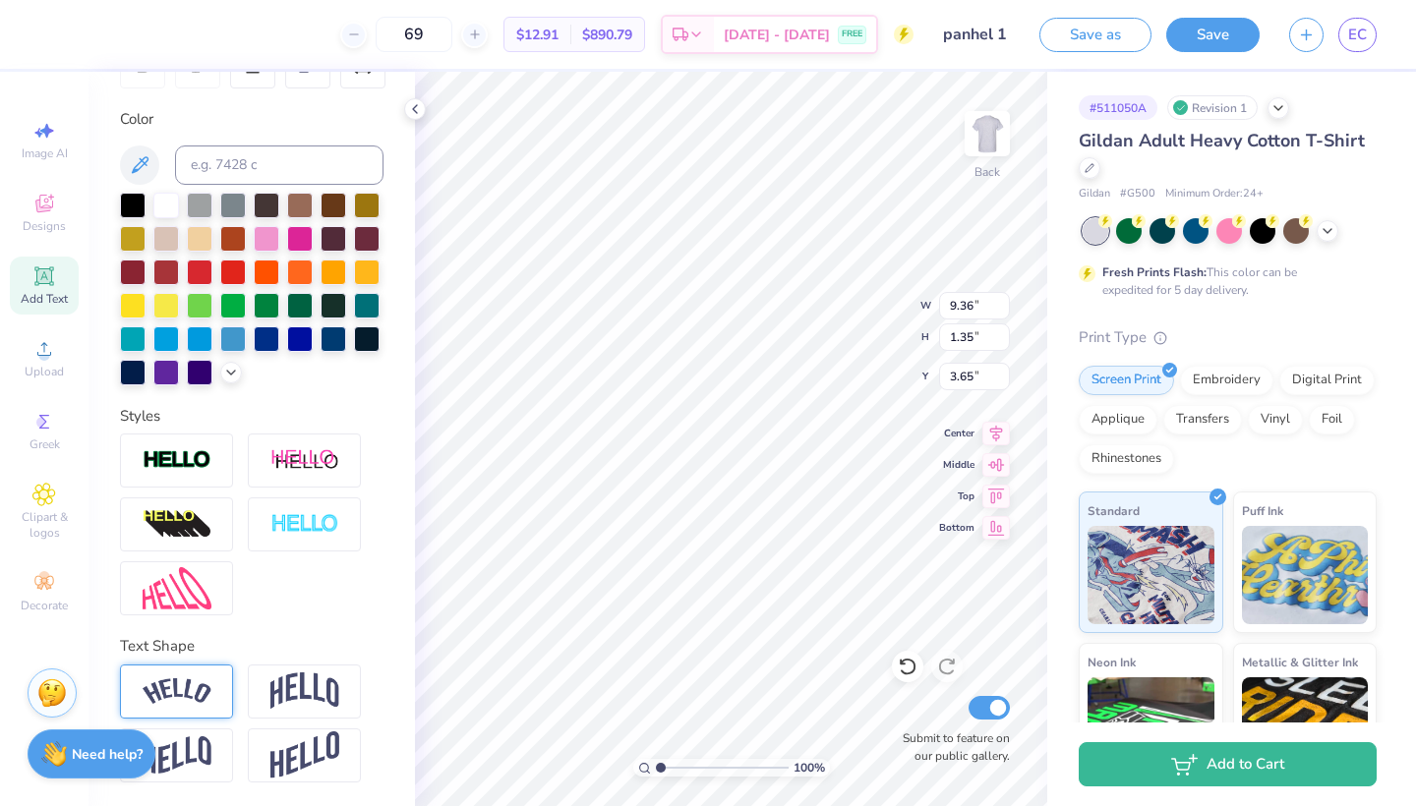
click at [189, 695] on img at bounding box center [177, 691] width 69 height 27
type input "10.81"
type input "2.40"
type input "3.12"
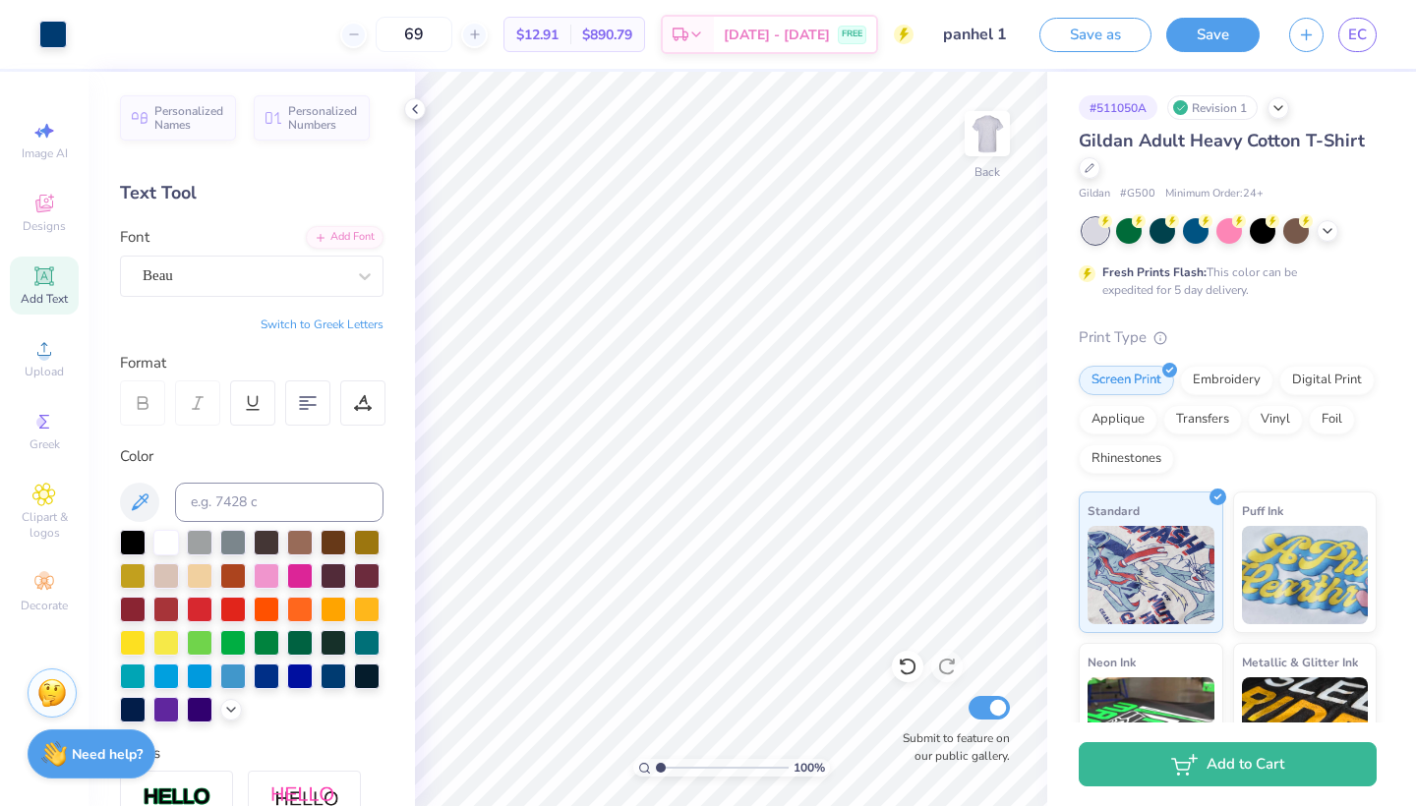
scroll to position [0, 0]
click at [69, 276] on div "Add Text" at bounding box center [44, 286] width 69 height 58
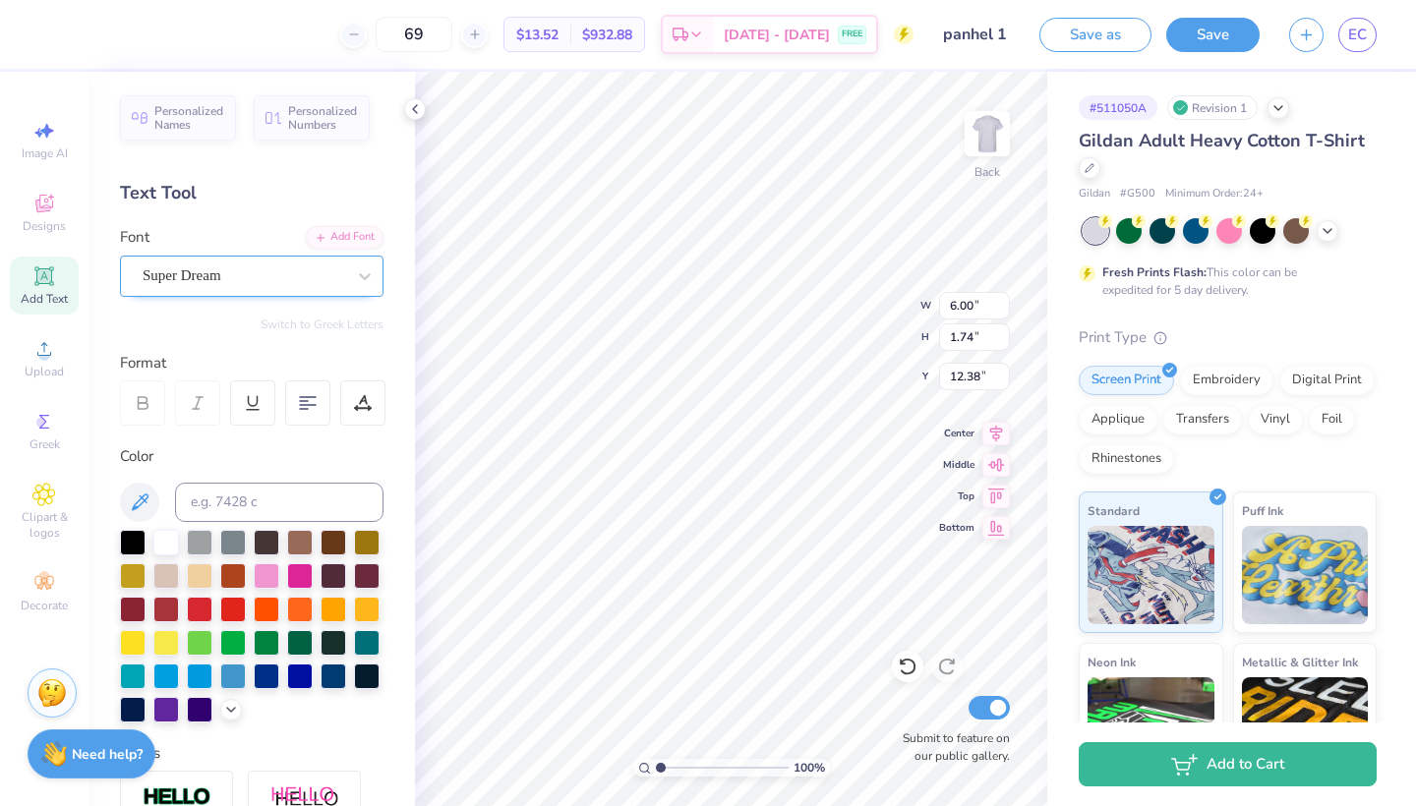
click at [277, 270] on div "Super Dream" at bounding box center [244, 275] width 206 height 30
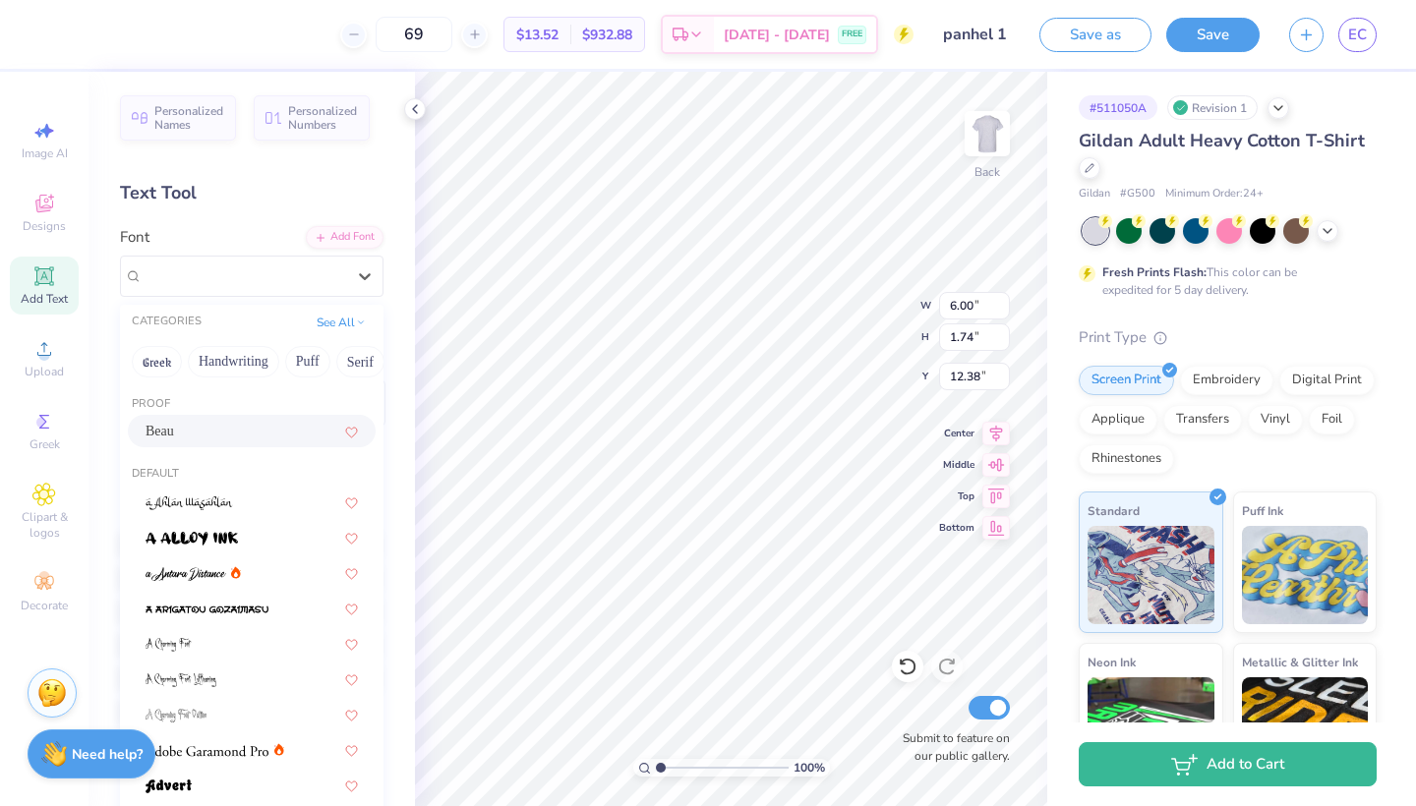
click at [202, 435] on div "Beau" at bounding box center [251, 431] width 212 height 21
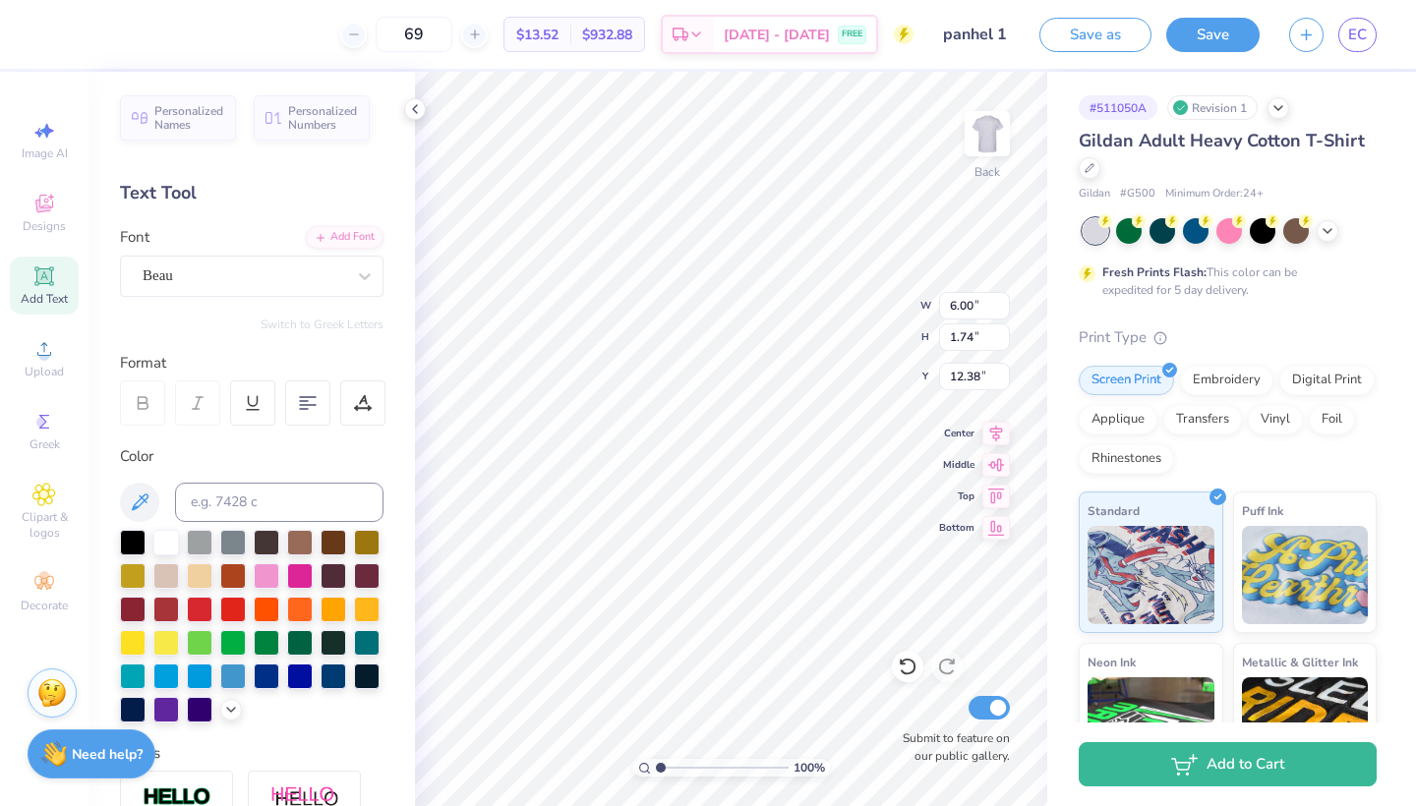
type input "5.58"
type input "1.72"
type input "12.39"
click at [266, 677] on div at bounding box center [267, 675] width 26 height 26
type textarea "{"
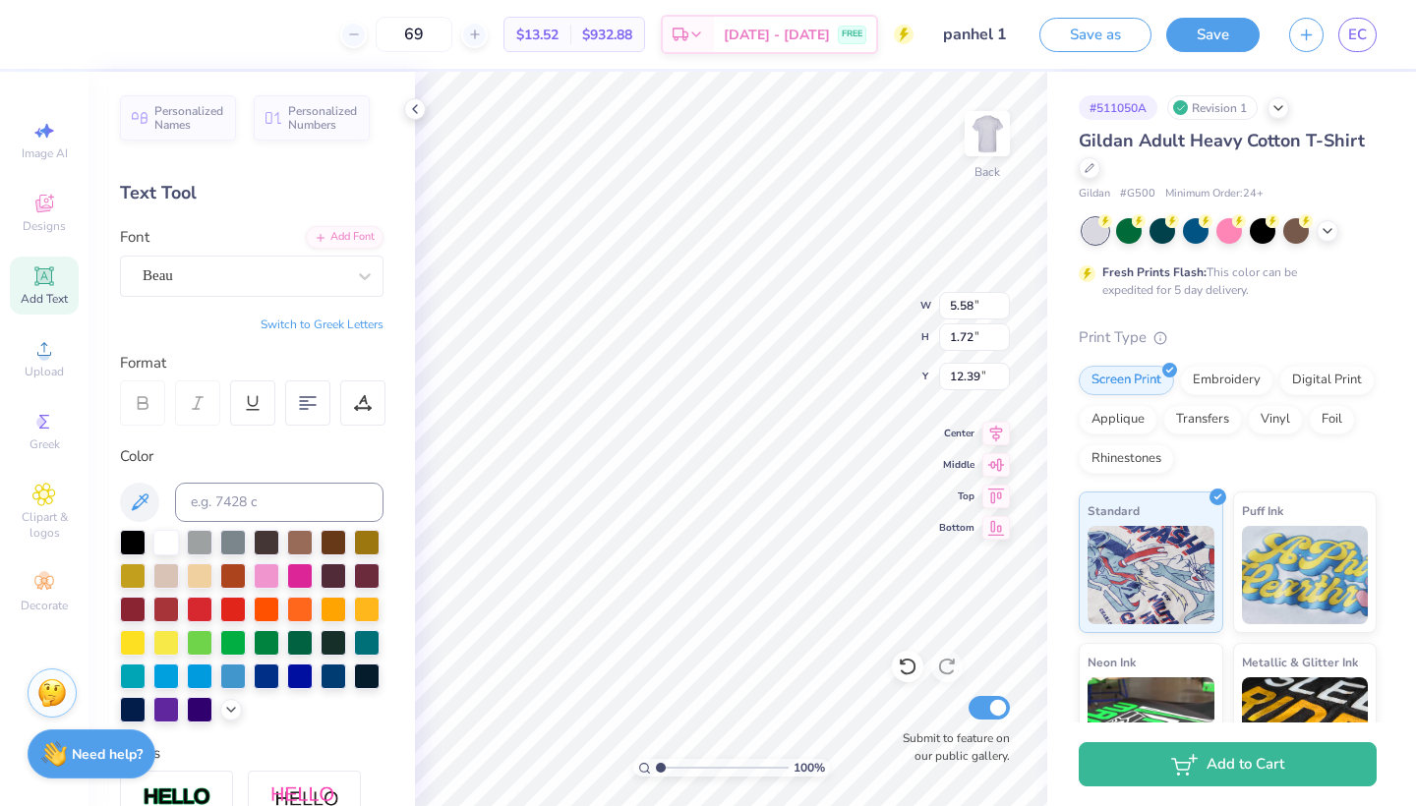
scroll to position [0, 8]
type textarea "Panhellenic Previews"
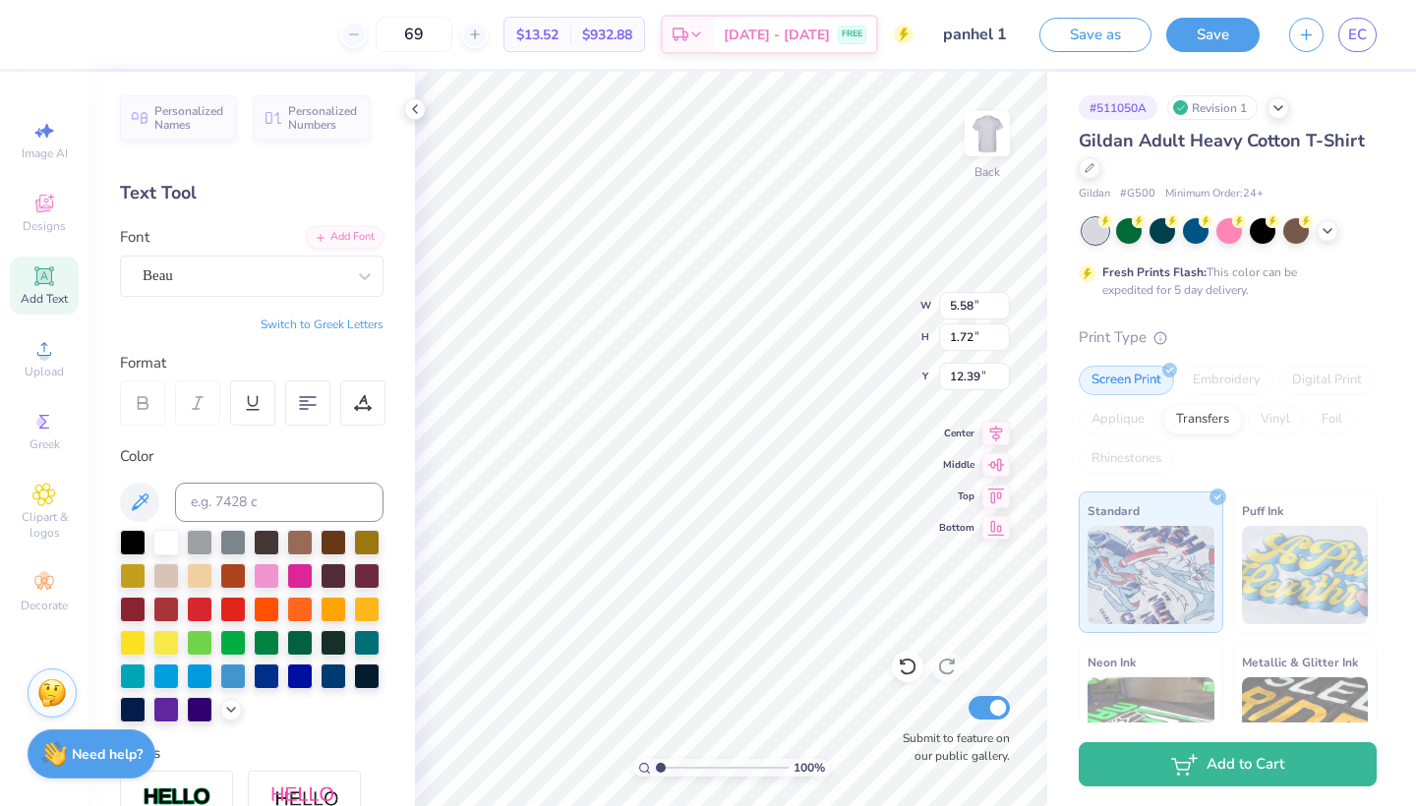
type input "15.02"
type input "1.22"
type input "12.64"
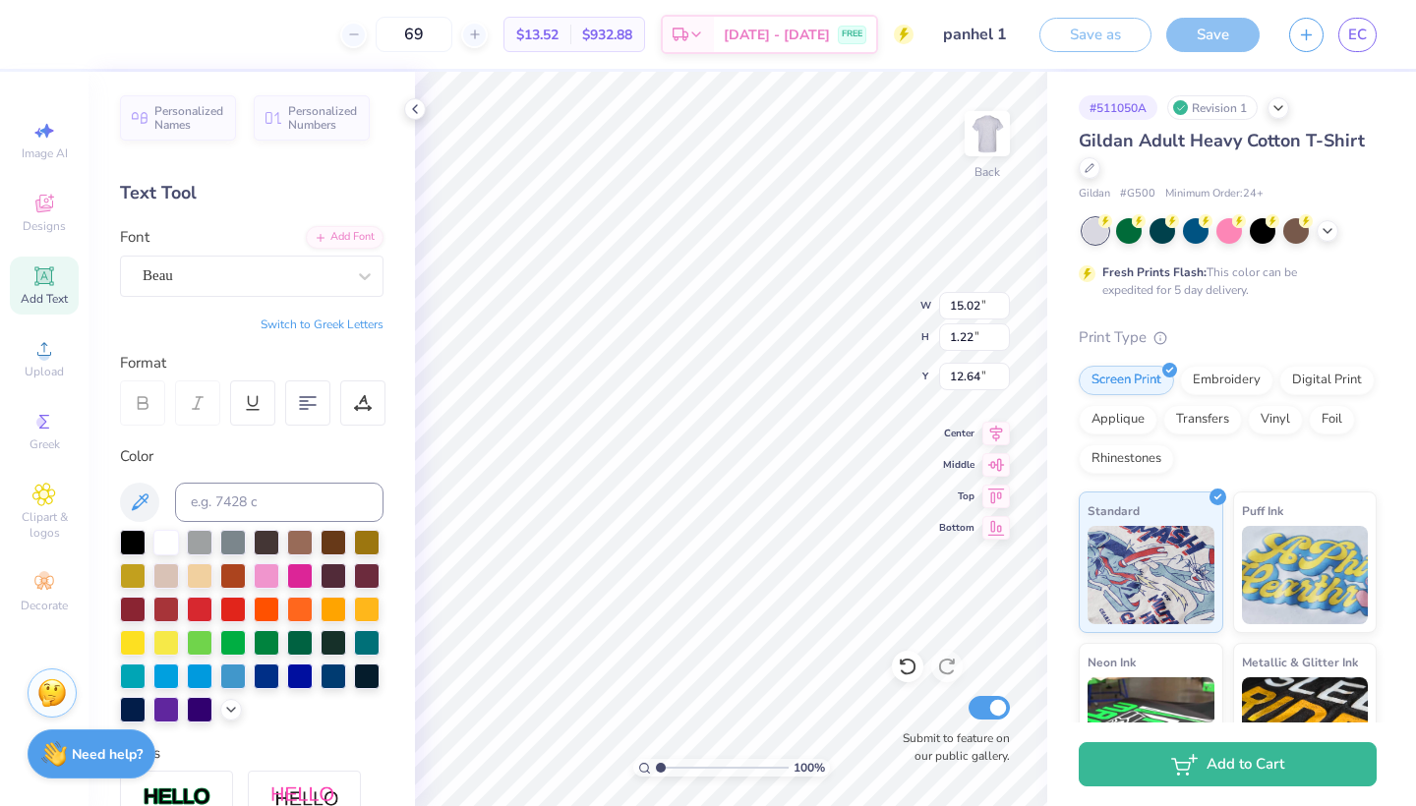
type input "6.40"
type input "0.52"
type input "13.34"
type input "5.26"
click at [305, 680] on div at bounding box center [300, 675] width 26 height 26
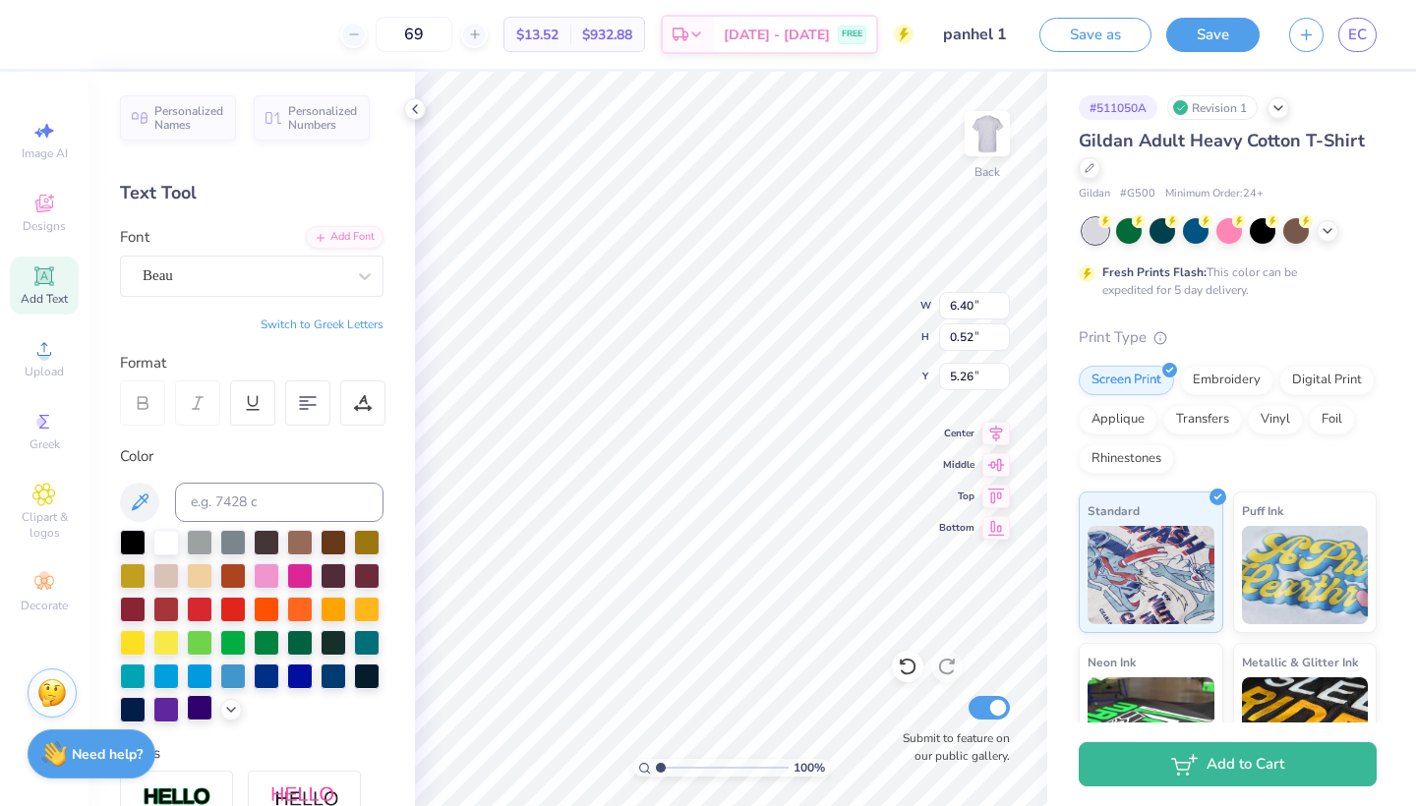
click at [209, 710] on div at bounding box center [200, 708] width 26 height 26
click at [345, 681] on div at bounding box center [333, 675] width 26 height 26
click at [64, 280] on div "Add Text" at bounding box center [44, 286] width 69 height 58
type textarea "Est 1898"
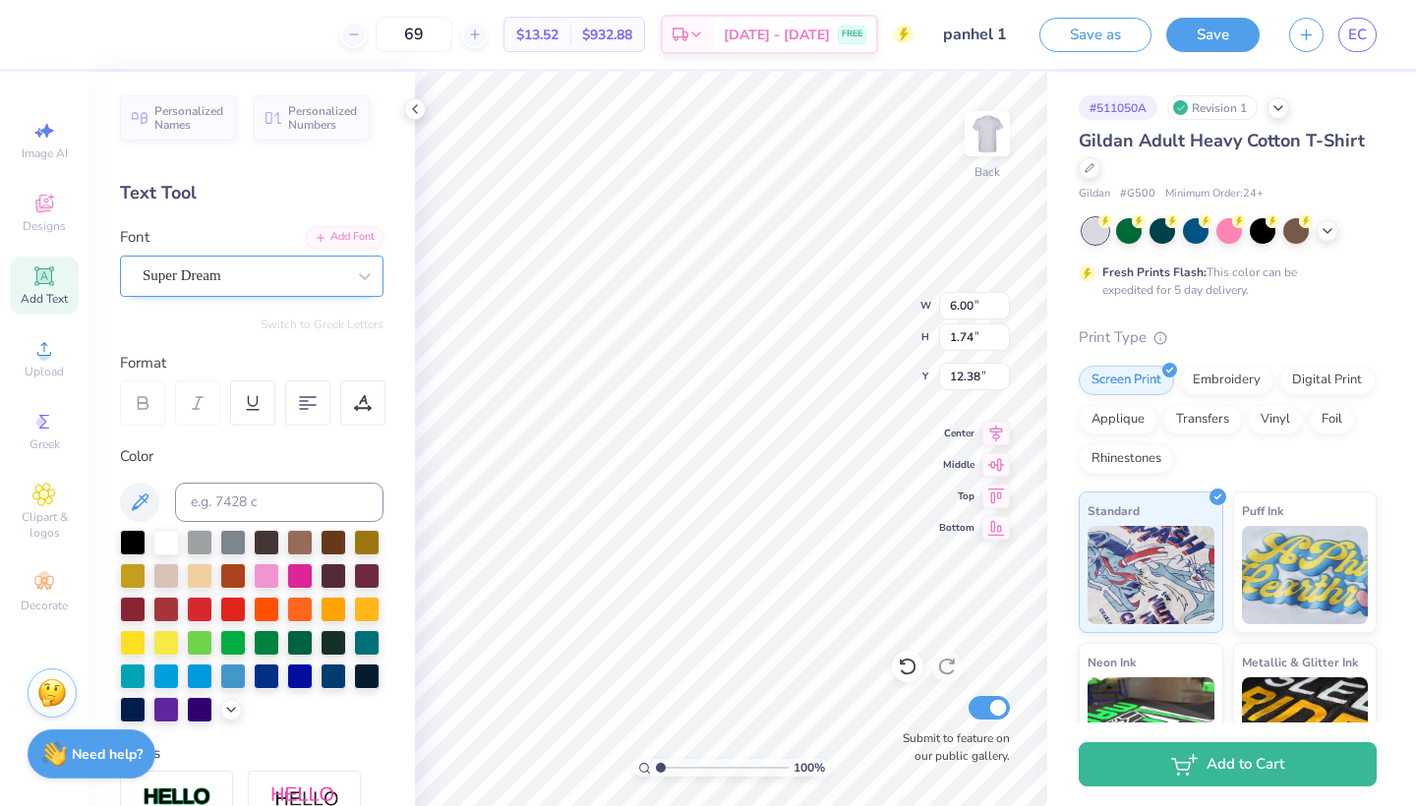
click at [255, 272] on div "Super Dream" at bounding box center [244, 275] width 206 height 30
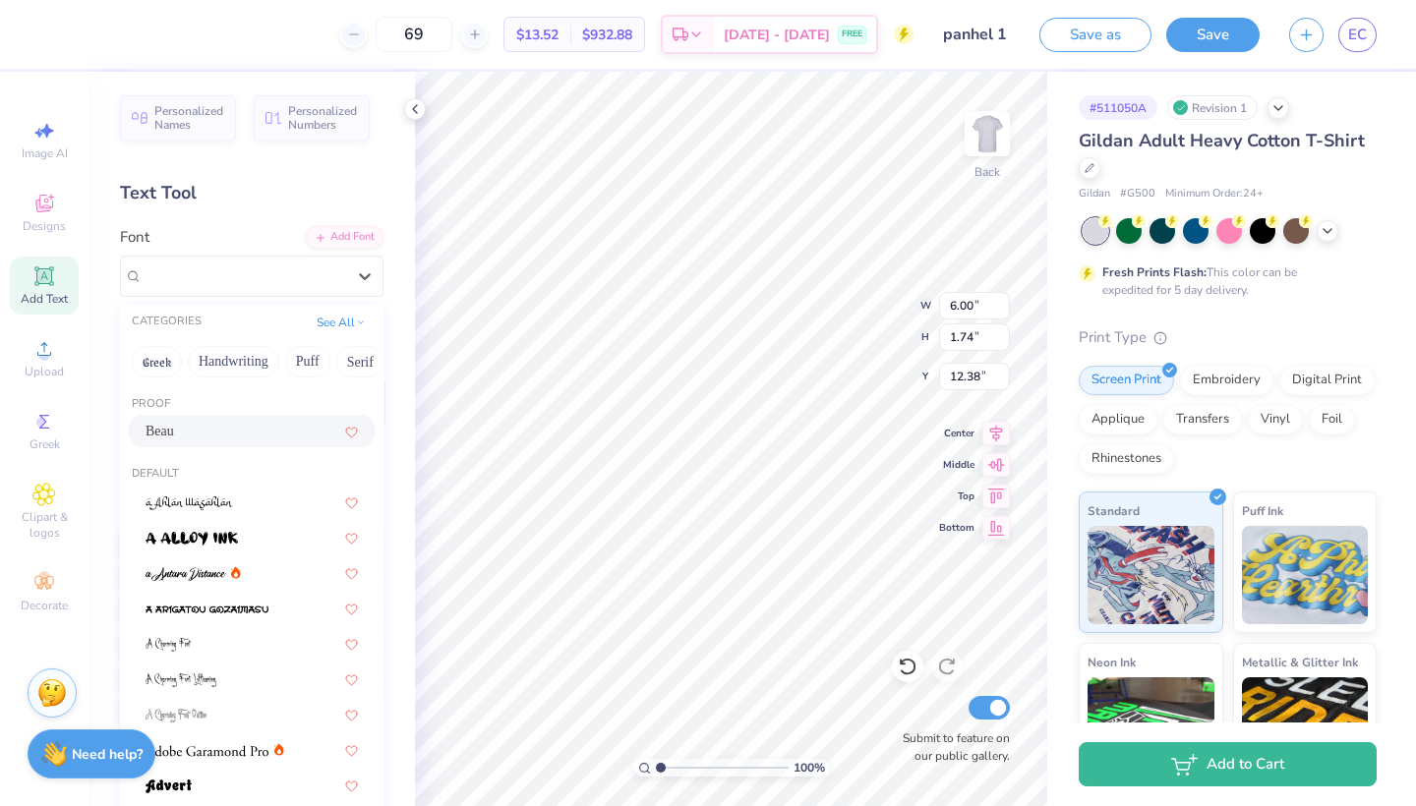
click at [204, 435] on div "Beau" at bounding box center [251, 431] width 212 height 21
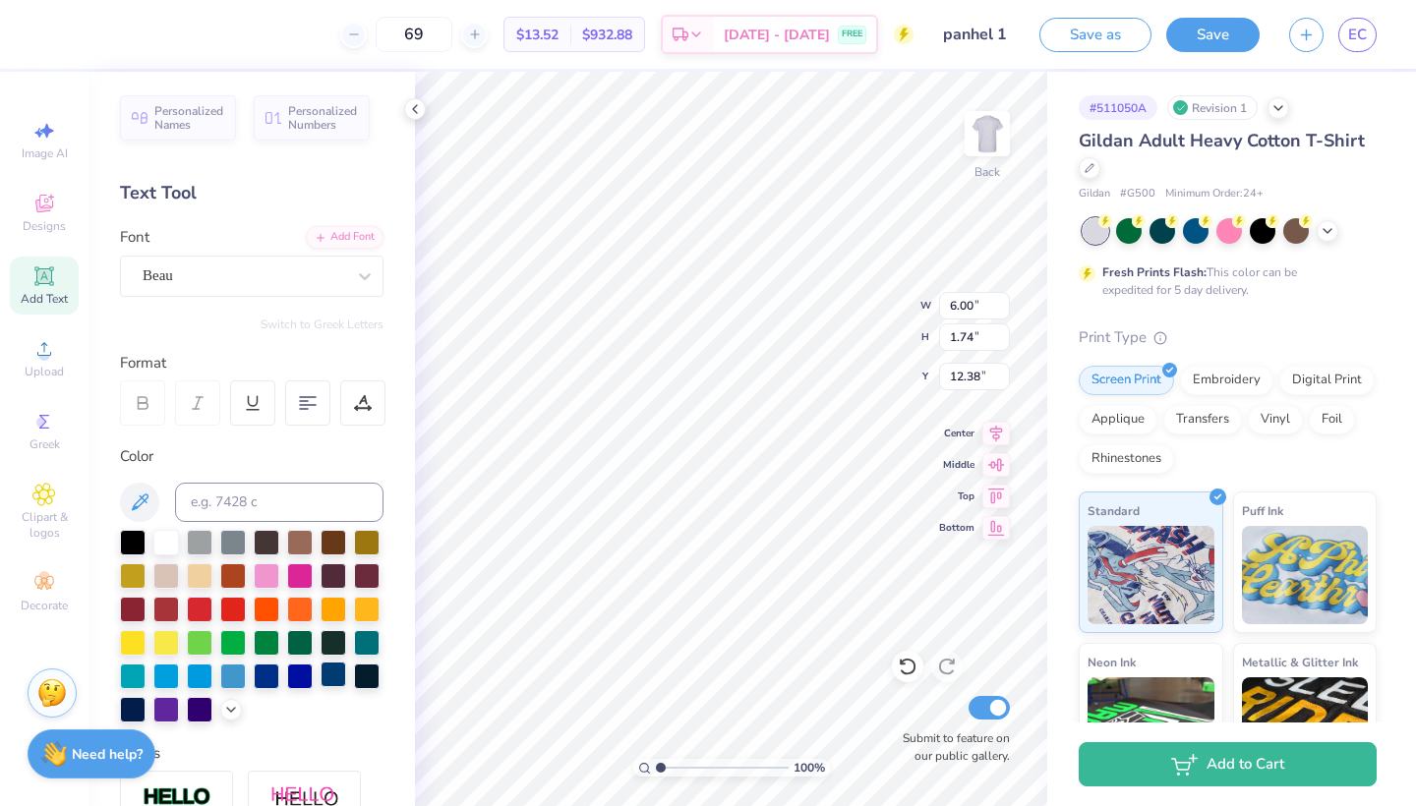
click at [329, 674] on div at bounding box center [333, 675] width 26 height 26
type input "2.57"
type input "0.56"
type input "13.72"
type input "6.07"
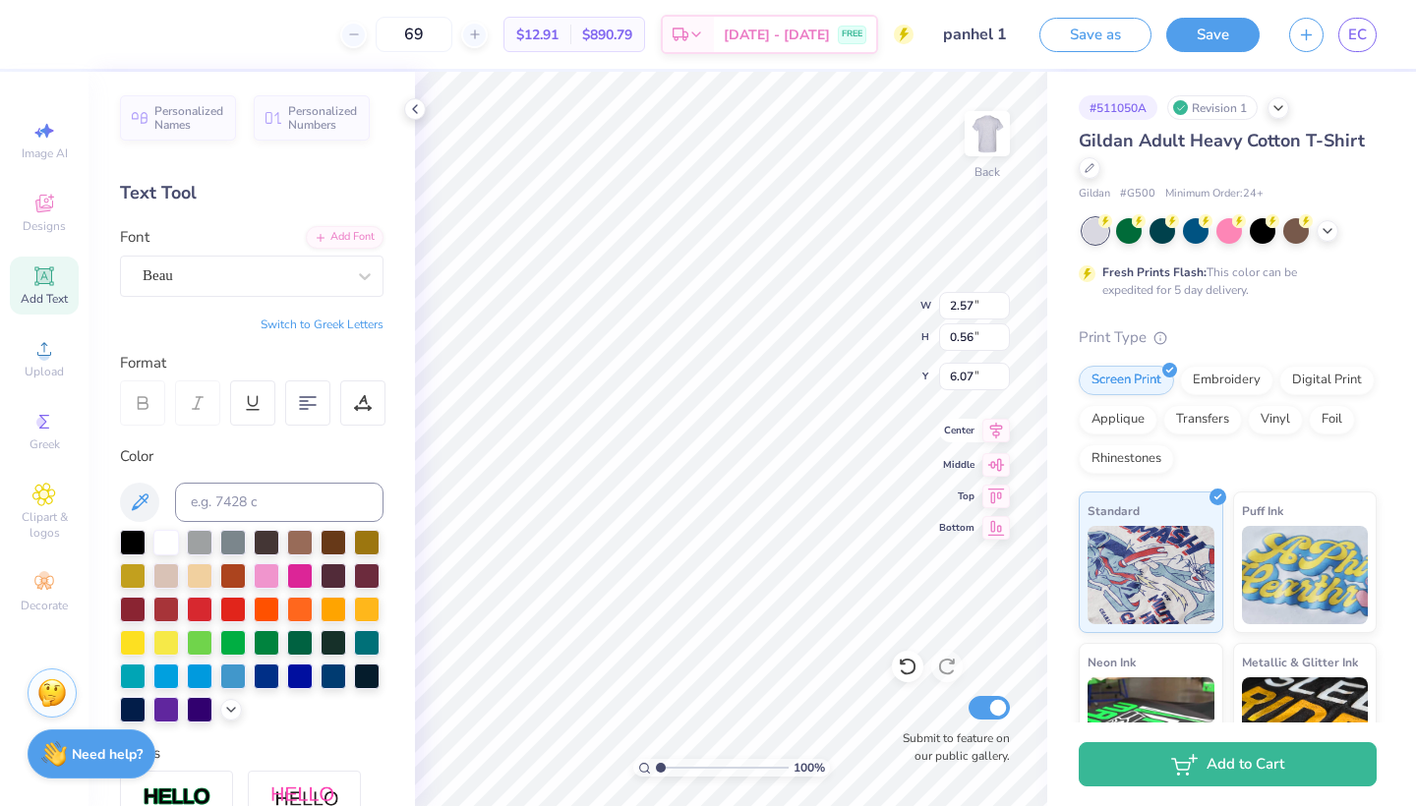
click at [997, 432] on icon at bounding box center [996, 431] width 28 height 24
type input "2.28"
type input "0.50"
click at [987, 434] on icon at bounding box center [996, 431] width 28 height 24
click at [1196, 374] on div "Embroidery" at bounding box center [1226, 377] width 93 height 29
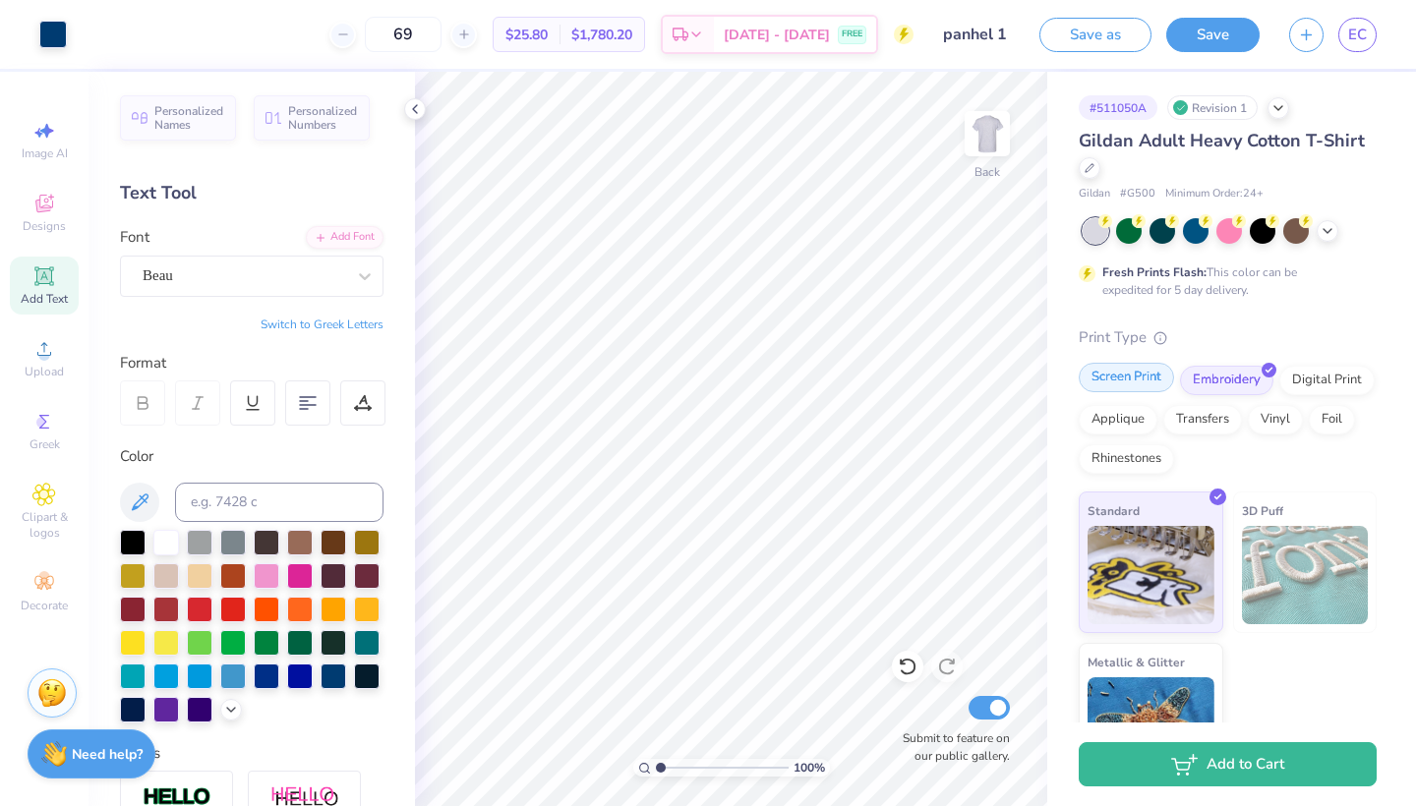
click at [1139, 377] on div "Screen Print" at bounding box center [1125, 377] width 95 height 29
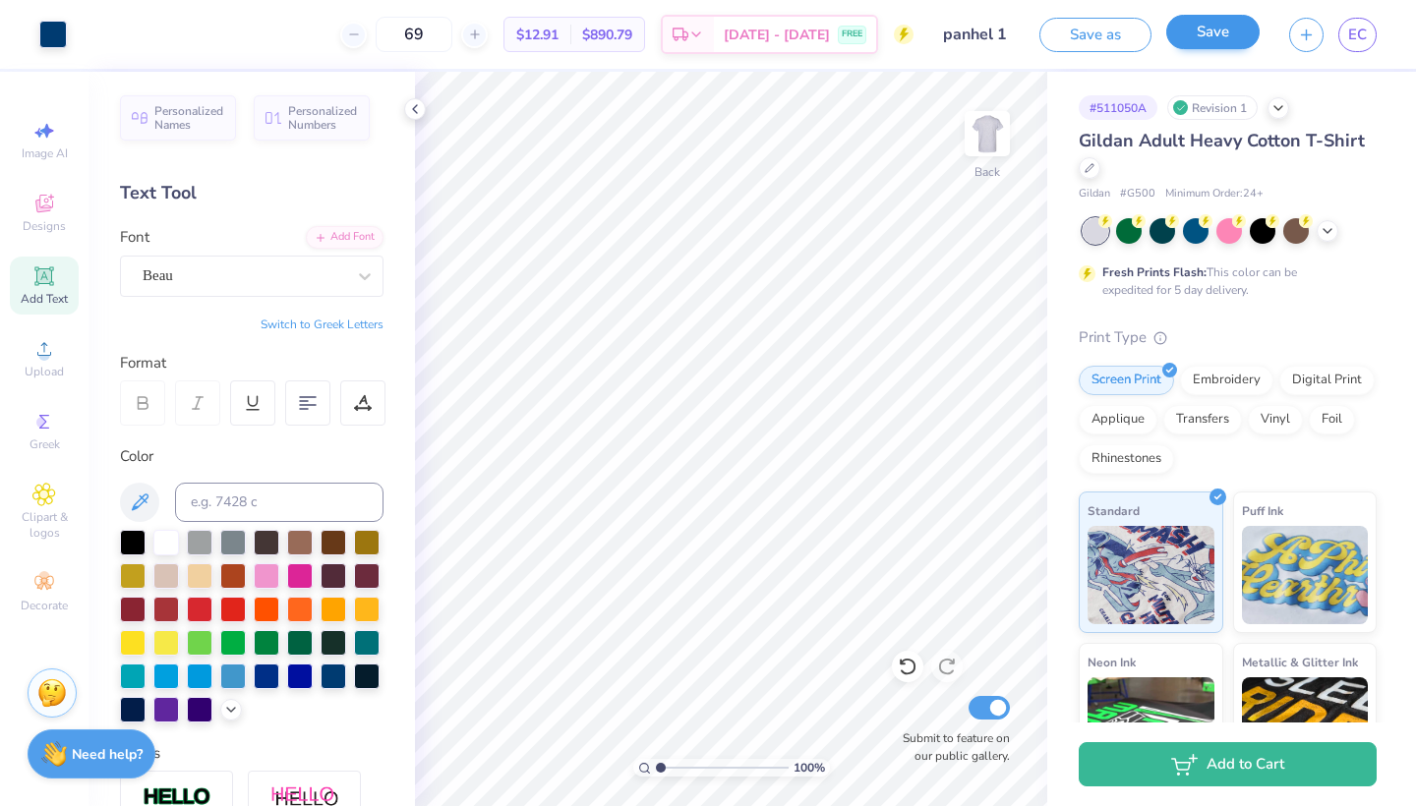
click at [1230, 28] on button "Save" at bounding box center [1212, 32] width 93 height 34
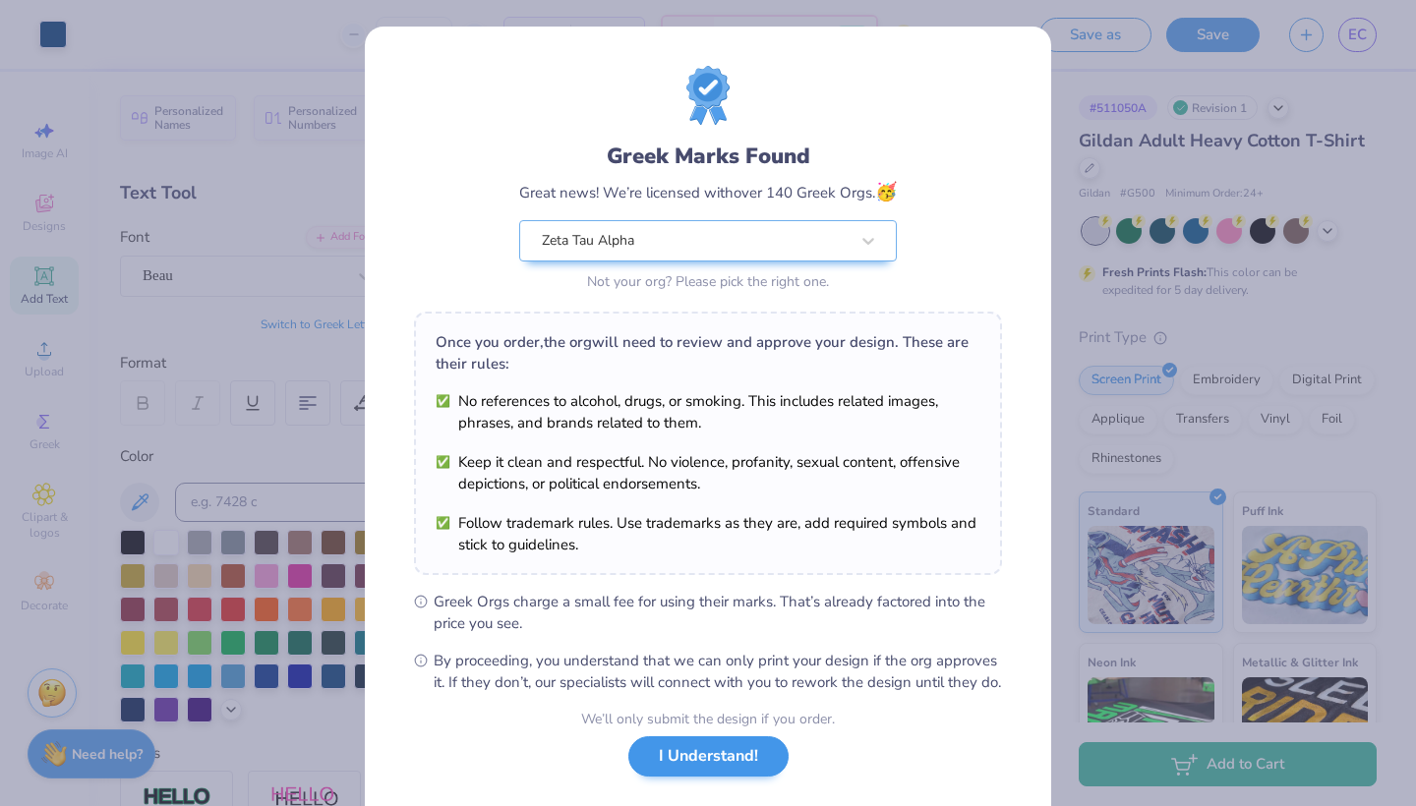
click at [775, 765] on button "I Understand!" at bounding box center [708, 756] width 160 height 40
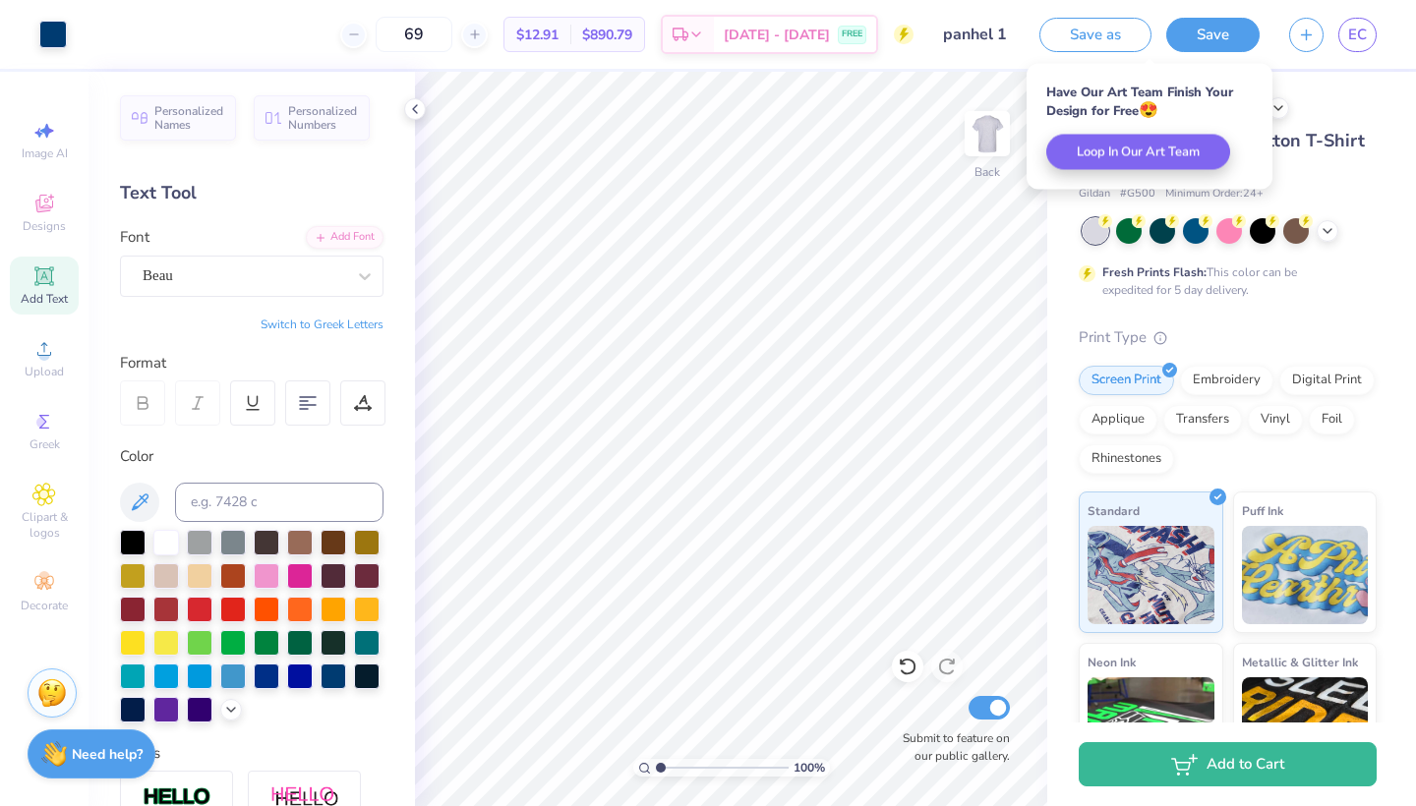
click at [1358, 53] on div "Save as Save EC" at bounding box center [1227, 34] width 376 height 69
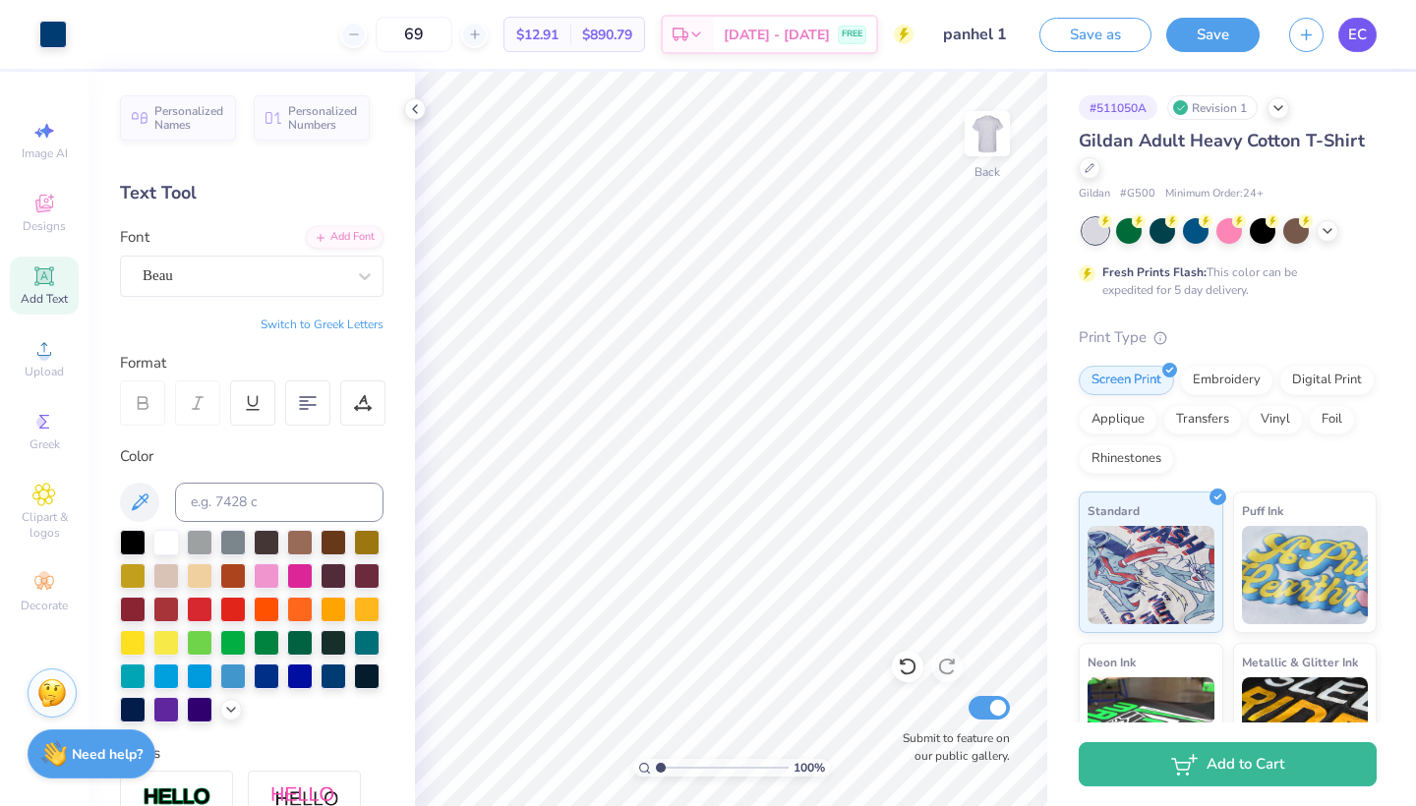
click at [1354, 35] on span "EC" at bounding box center [1357, 35] width 19 height 23
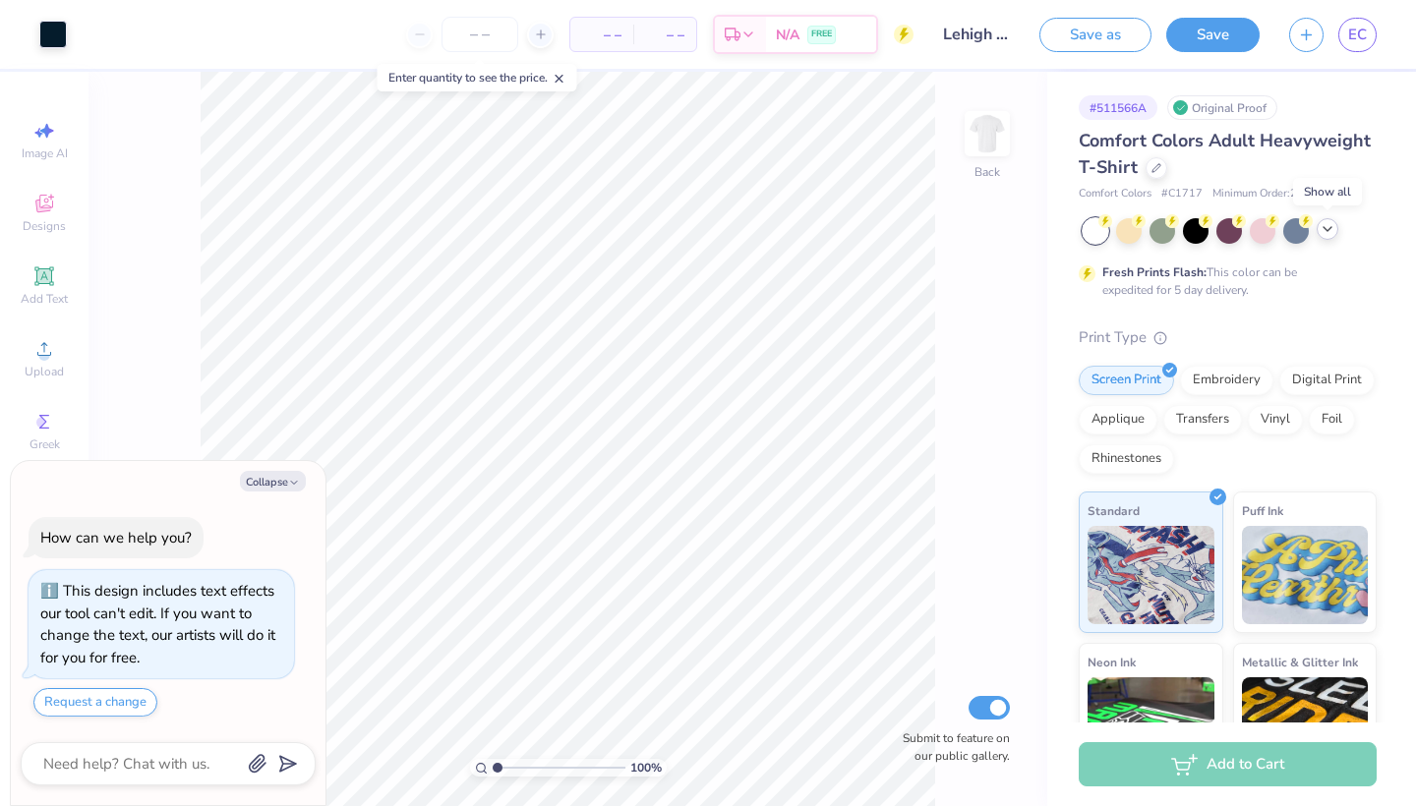
click at [1325, 229] on icon at bounding box center [1327, 229] width 16 height 16
type textarea "x"
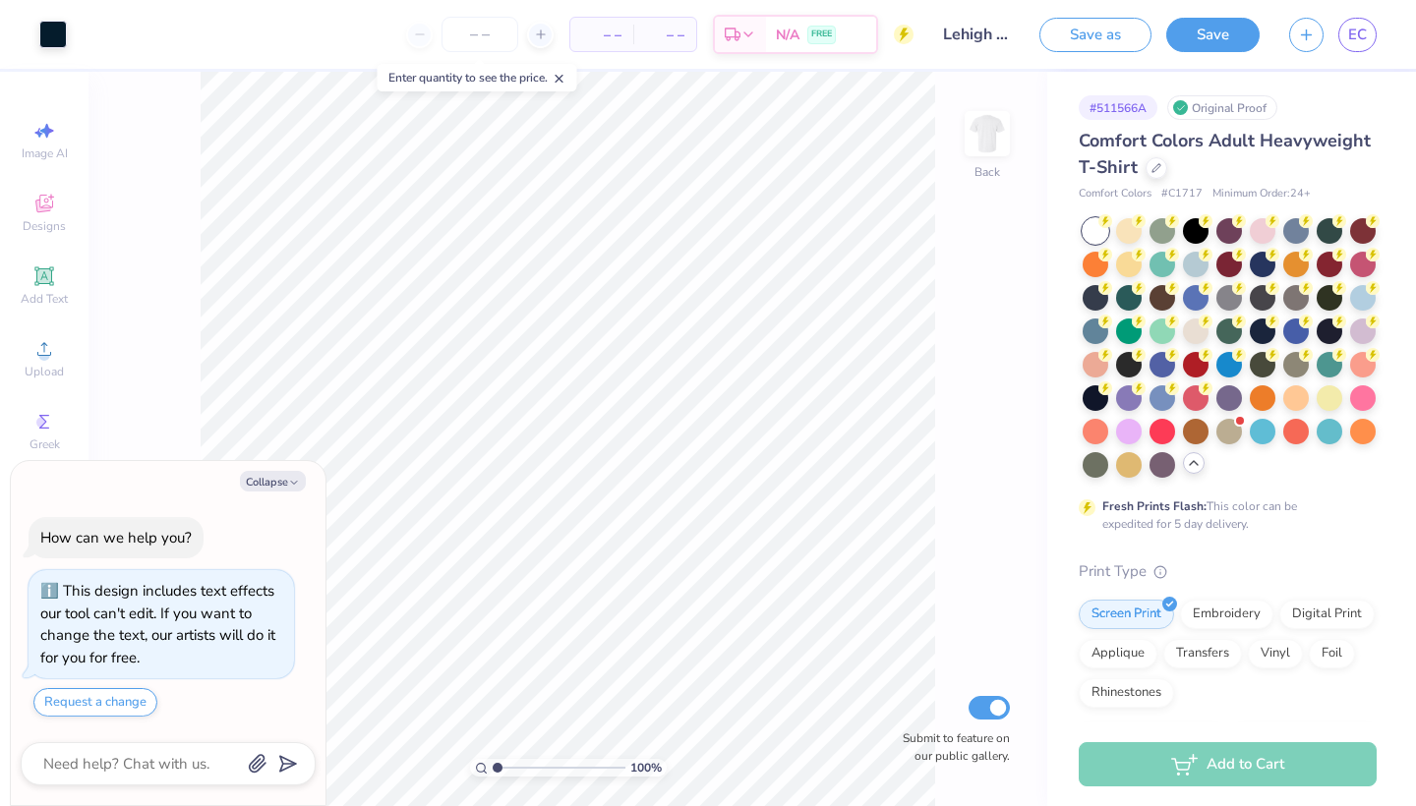
click at [484, 14] on div "– – Per Item – – Total Est. Delivery N/A FREE" at bounding box center [498, 34] width 832 height 69
click at [484, 29] on input "number" at bounding box center [479, 34] width 77 height 35
type input "69"
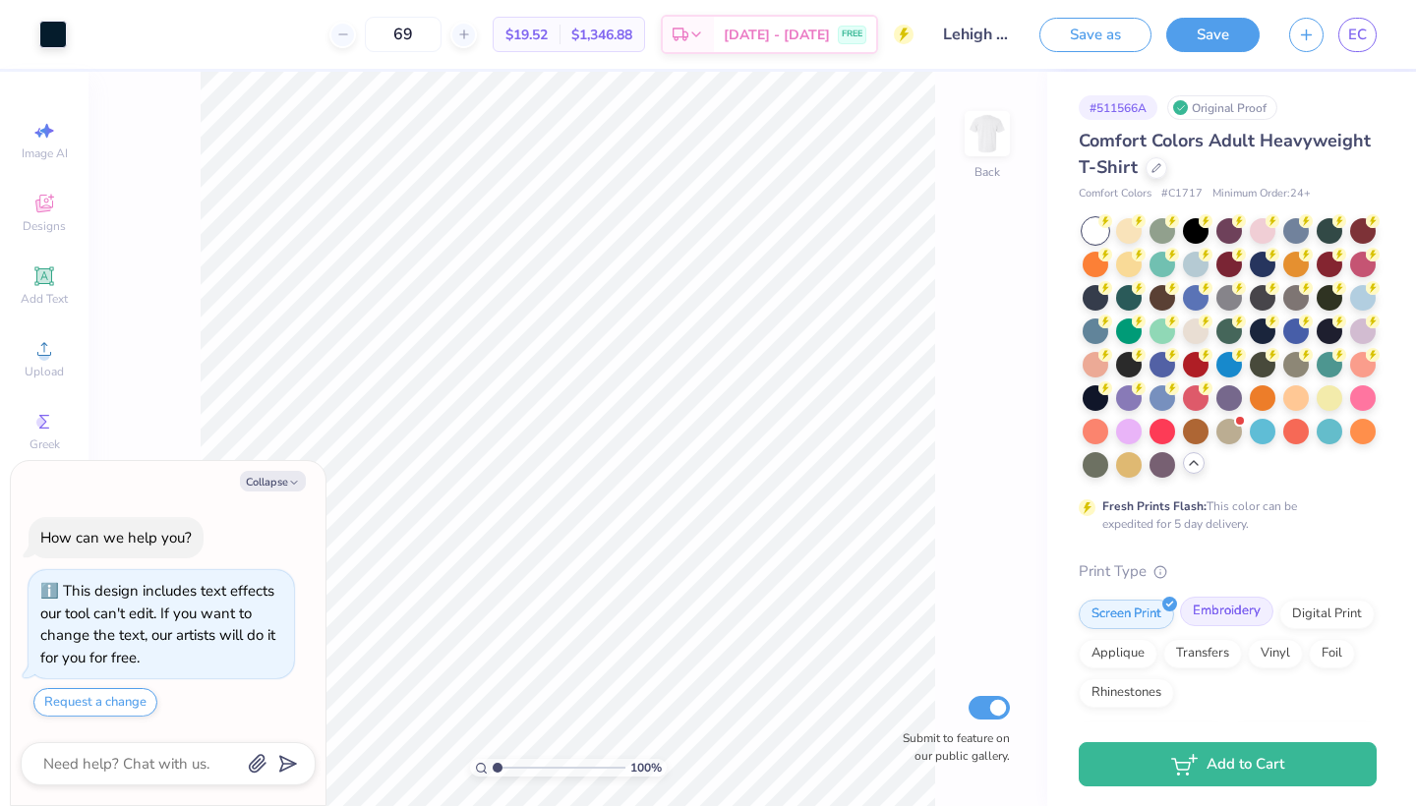
click at [1243, 614] on div "Embroidery" at bounding box center [1226, 611] width 93 height 29
click at [1150, 178] on div "Comfort Colors Adult Heavyweight T-Shirt" at bounding box center [1227, 154] width 298 height 53
click at [1158, 166] on icon at bounding box center [1156, 166] width 10 height 10
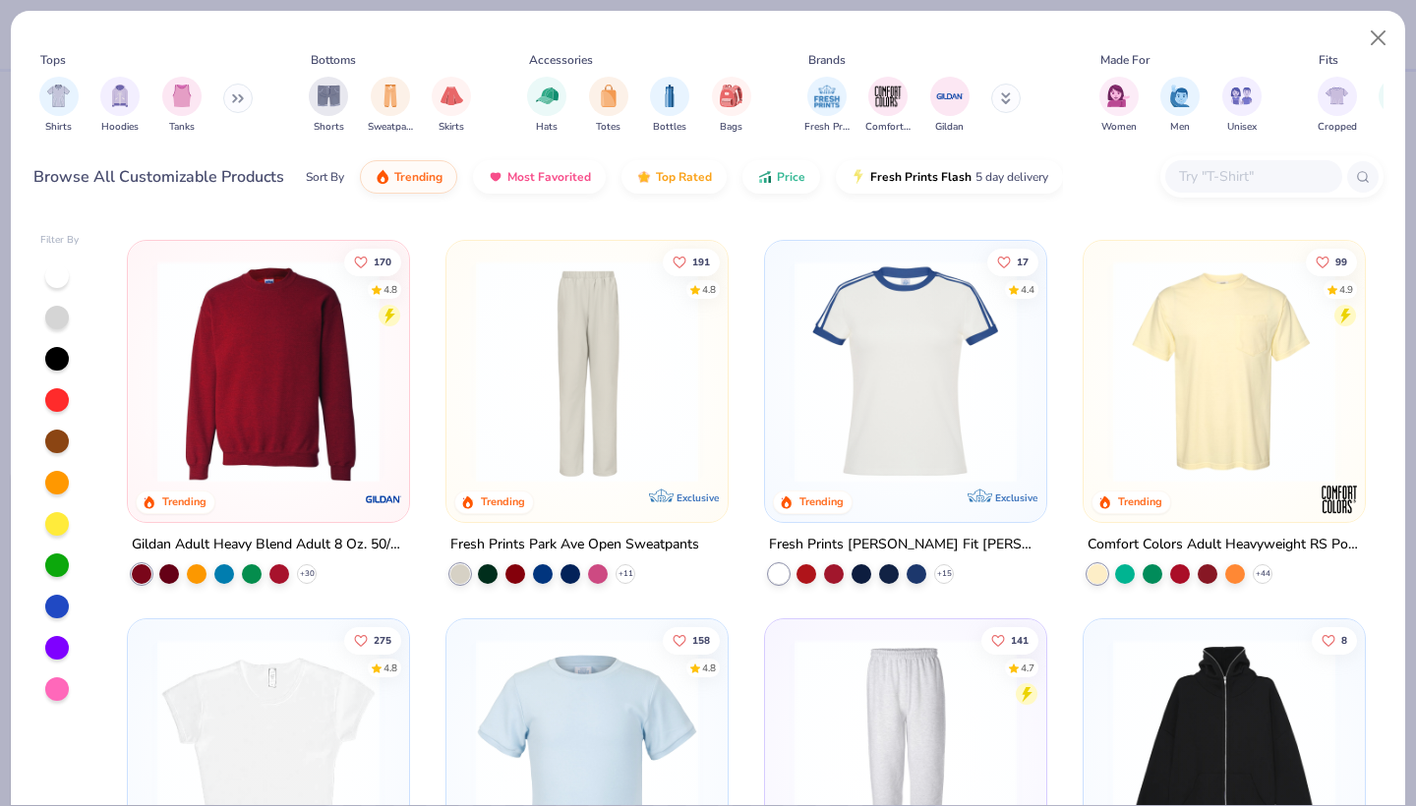
scroll to position [1967, 0]
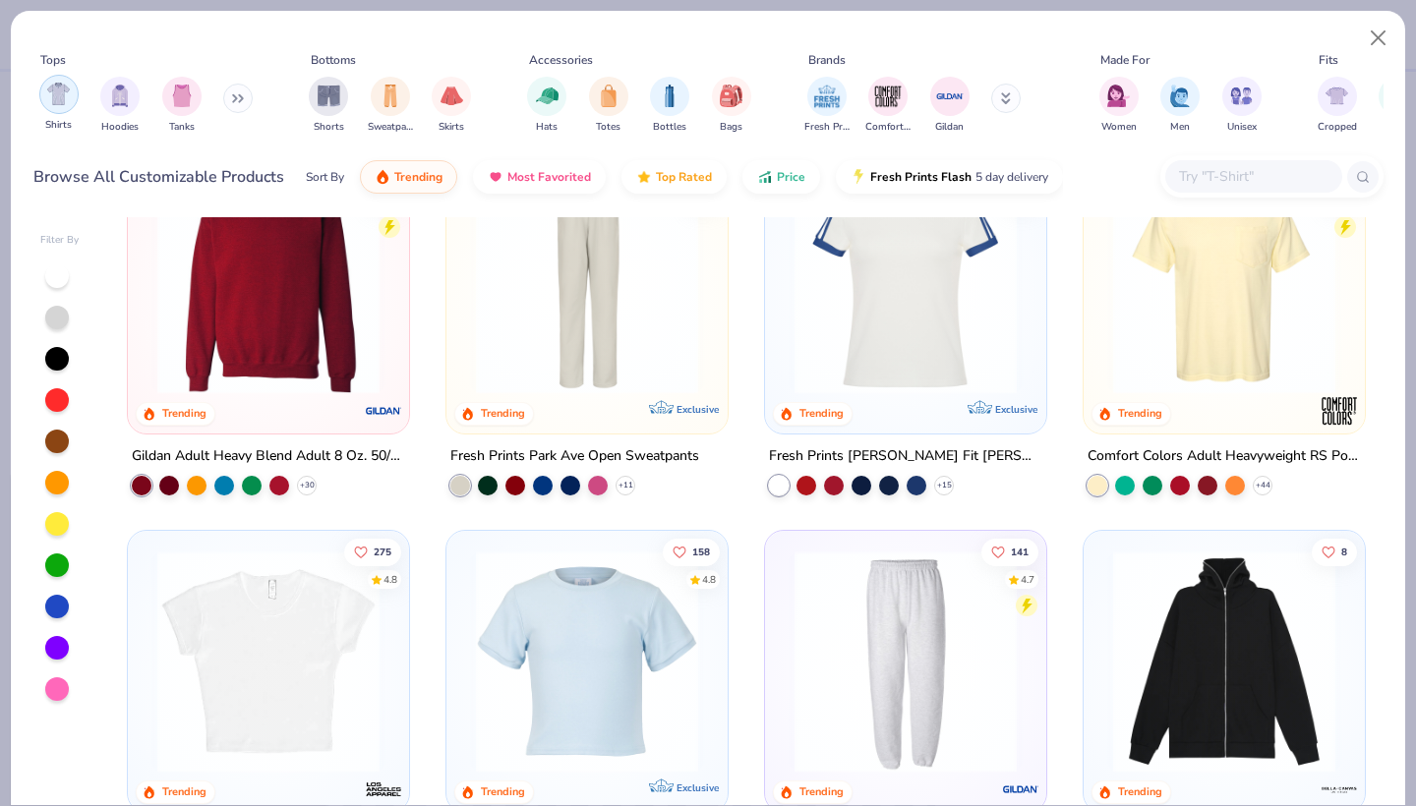
click at [57, 102] on img "filter for Shirts" at bounding box center [58, 94] width 23 height 23
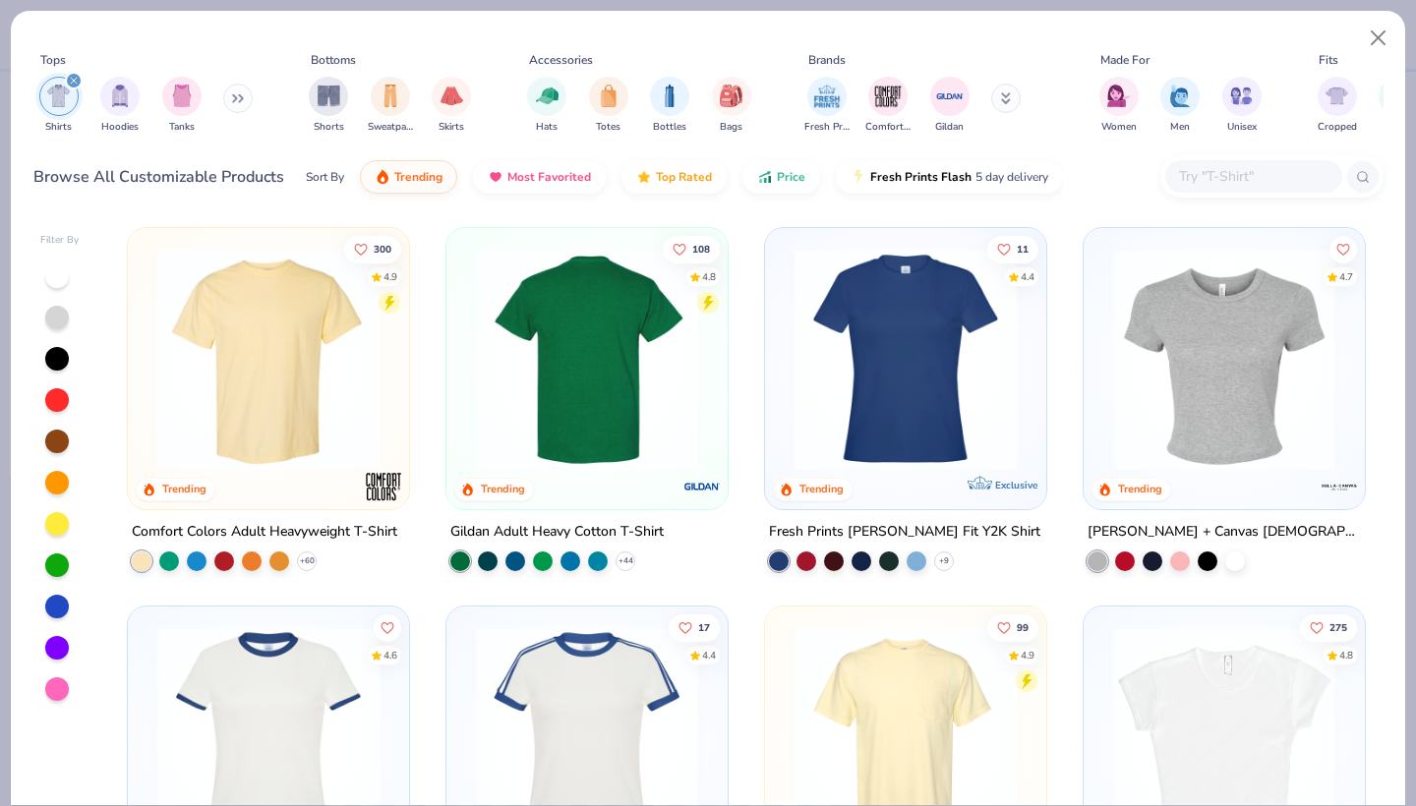
click at [676, 348] on div at bounding box center [586, 359] width 724 height 222
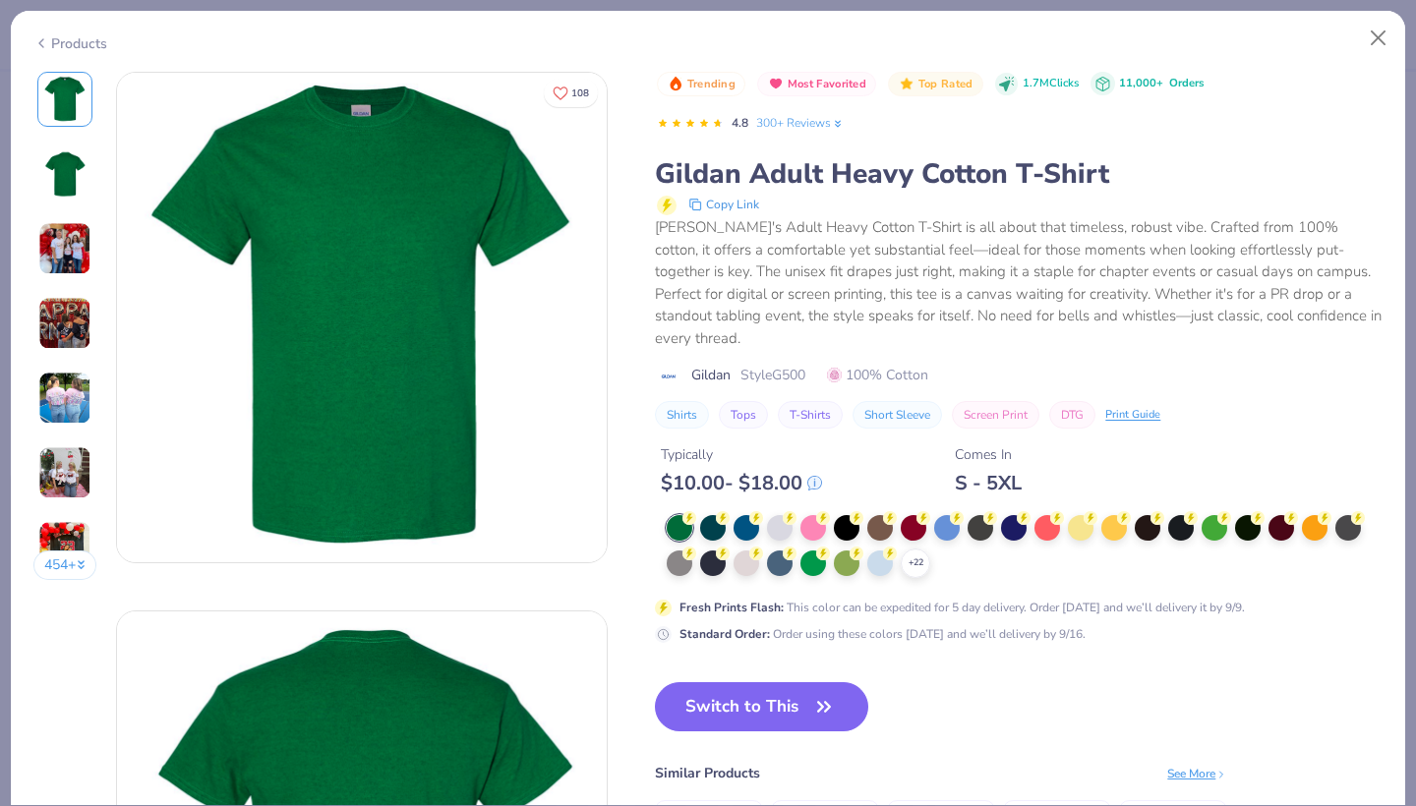
click at [786, 456] on div "Trending Most Favorited Top Rated 1.7M Clicks 11,000+ Orders 4.8 300+ Reviews G…" at bounding box center [1018, 358] width 727 height 572
click at [779, 513] on div at bounding box center [780, 526] width 26 height 26
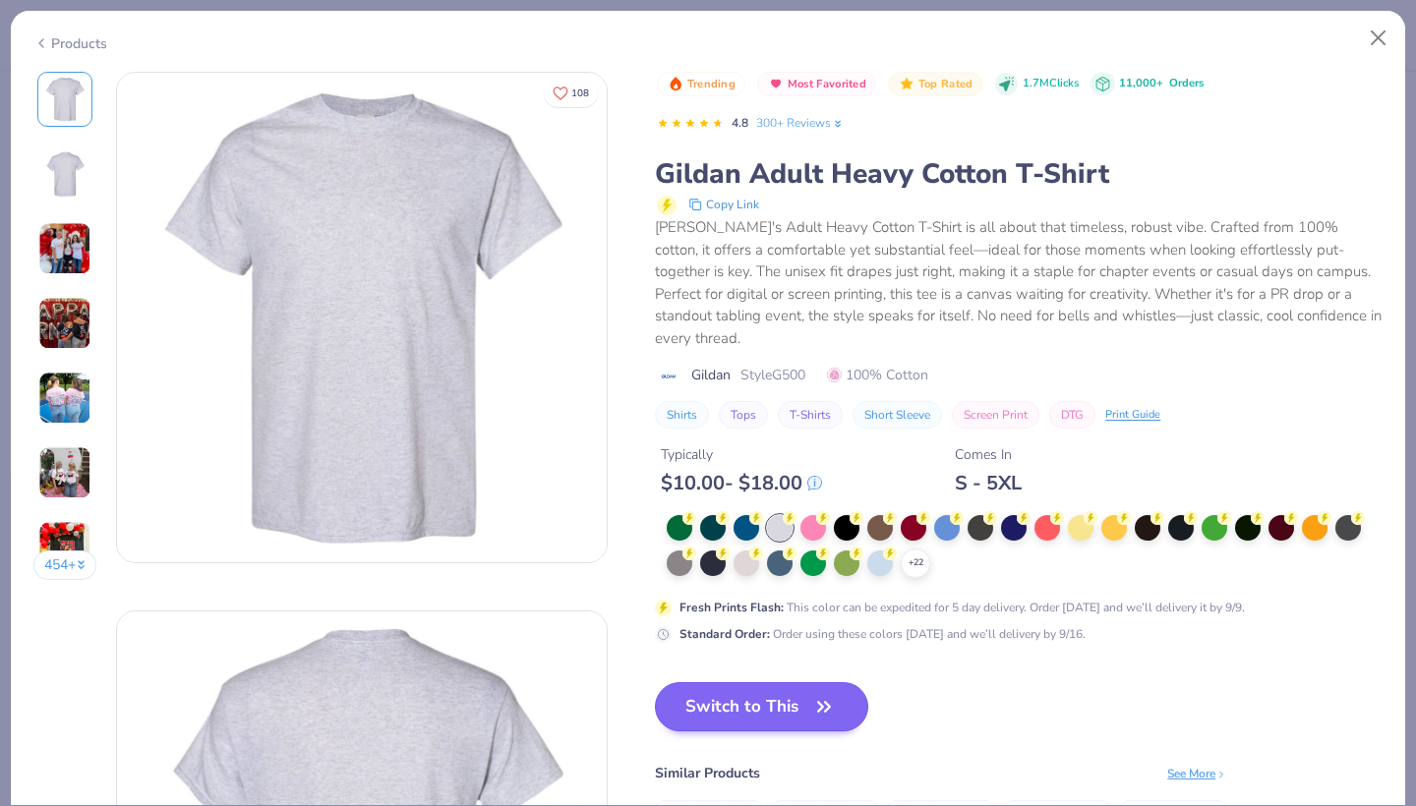
click at [755, 682] on button "Switch to This" at bounding box center [761, 706] width 213 height 49
click at [752, 682] on button "Switch to This" at bounding box center [761, 706] width 213 height 49
click at [754, 682] on button "Switch to This" at bounding box center [761, 706] width 213 height 49
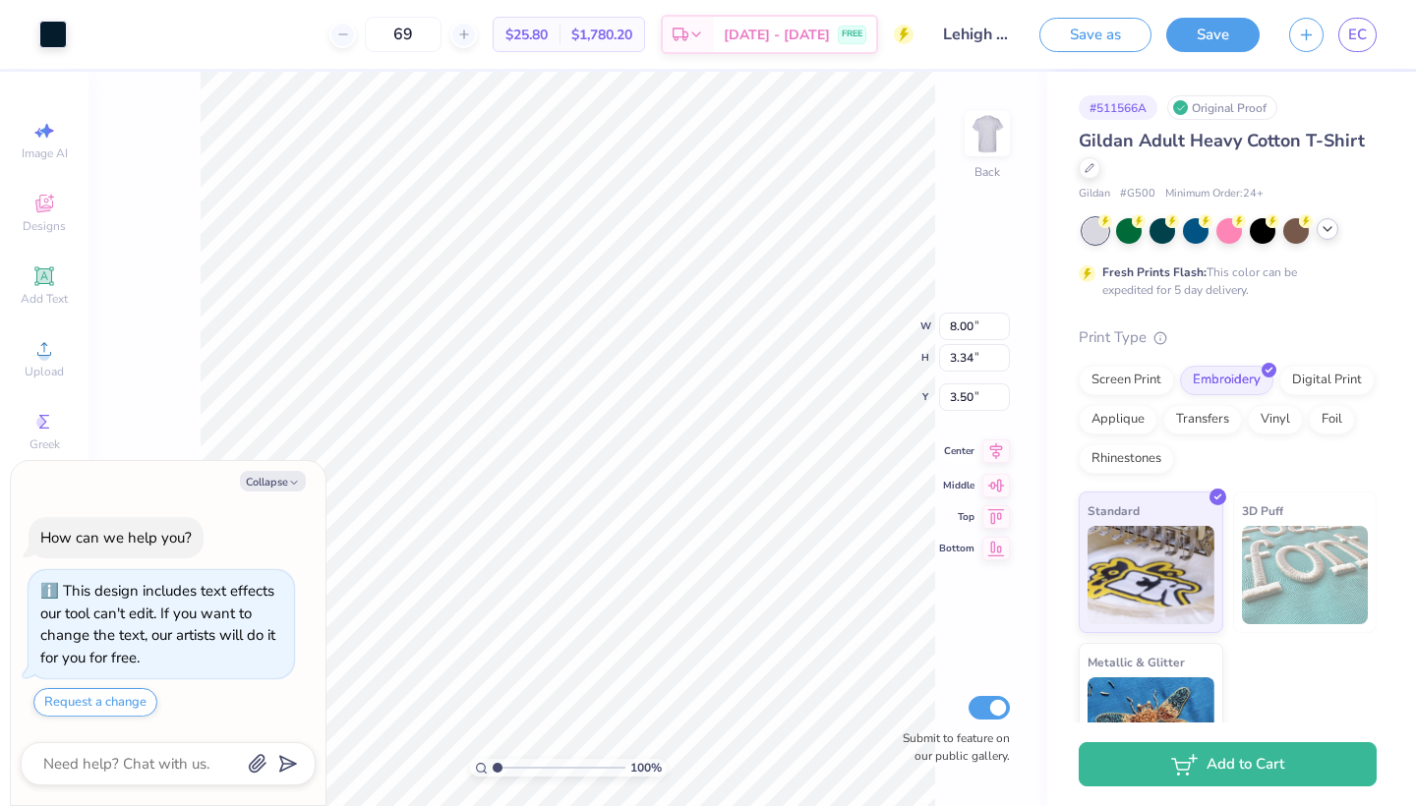
click at [997, 454] on icon at bounding box center [996, 451] width 28 height 24
type textarea "x"
type input "3.00"
click at [1233, 46] on button "Save" at bounding box center [1212, 32] width 93 height 34
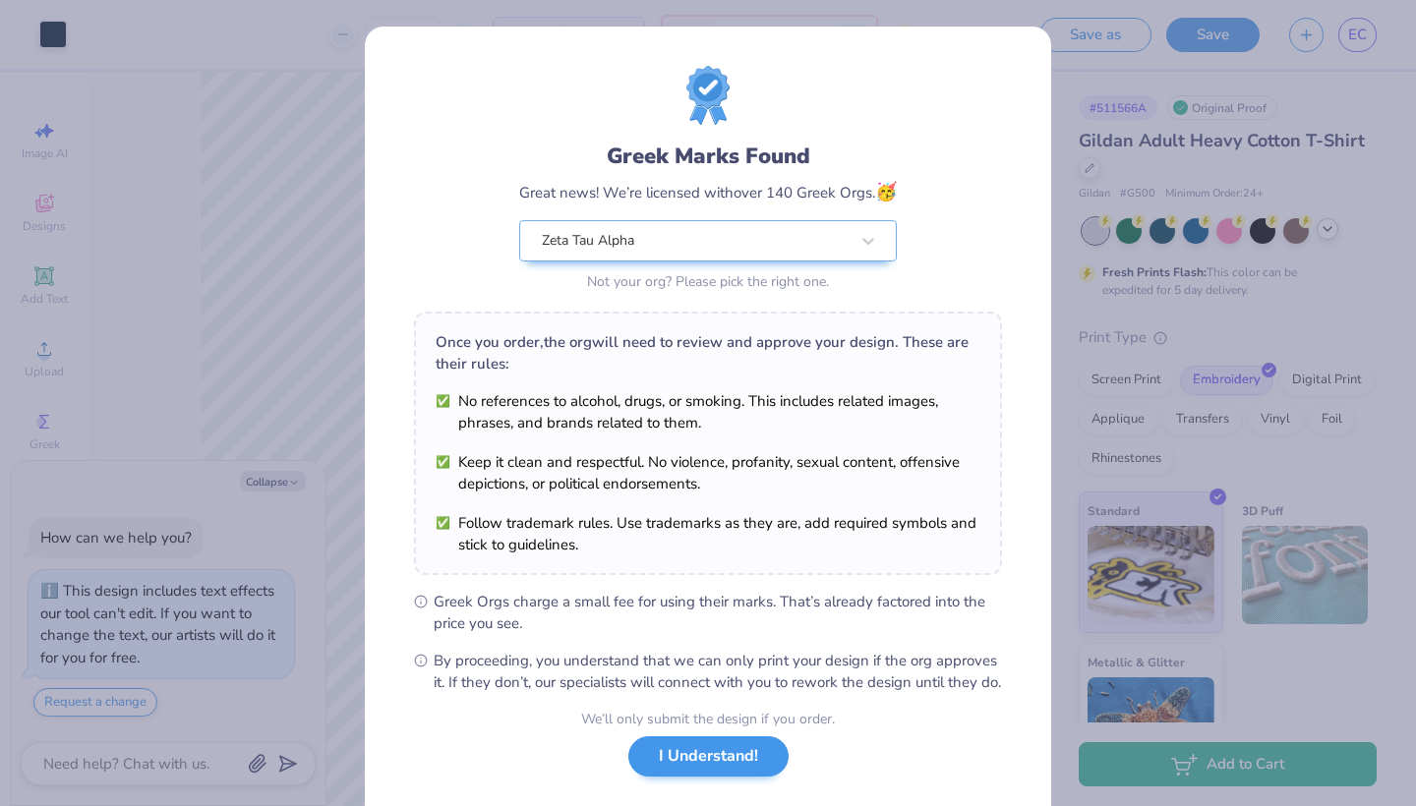
click at [745, 777] on button "I Understand!" at bounding box center [708, 756] width 160 height 40
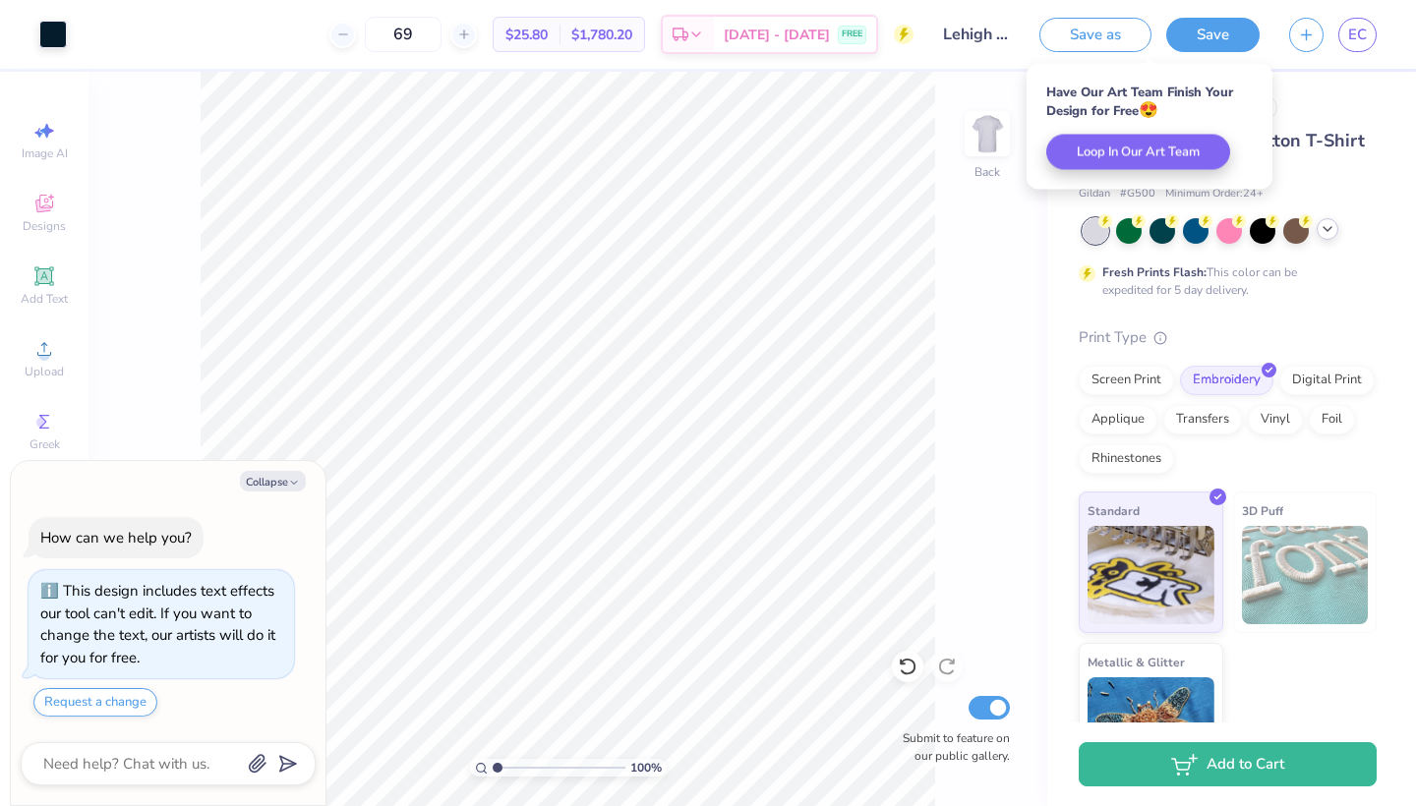
type textarea "x"
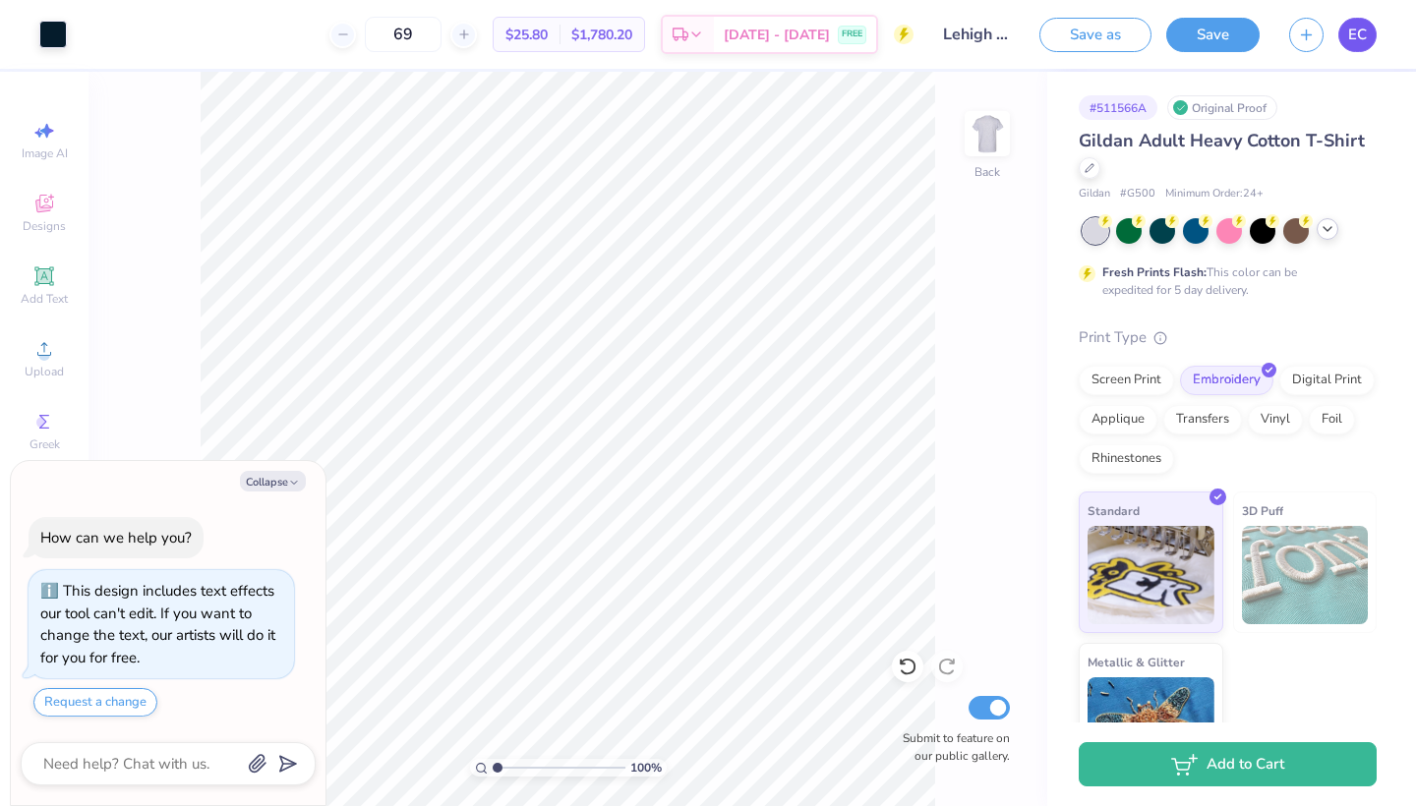
click at [1366, 35] on span "EC" at bounding box center [1357, 35] width 19 height 23
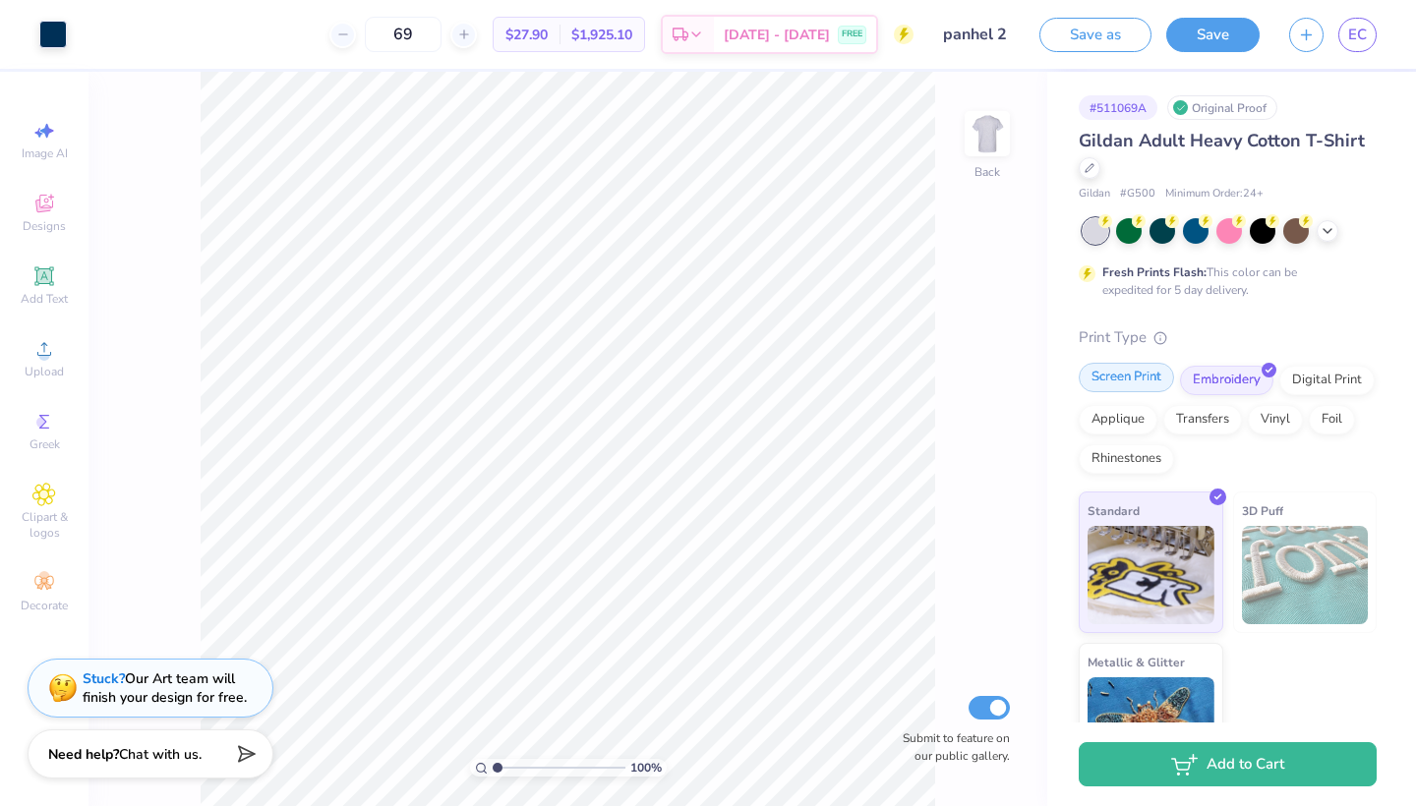
click at [1130, 376] on div "Screen Print" at bounding box center [1125, 377] width 95 height 29
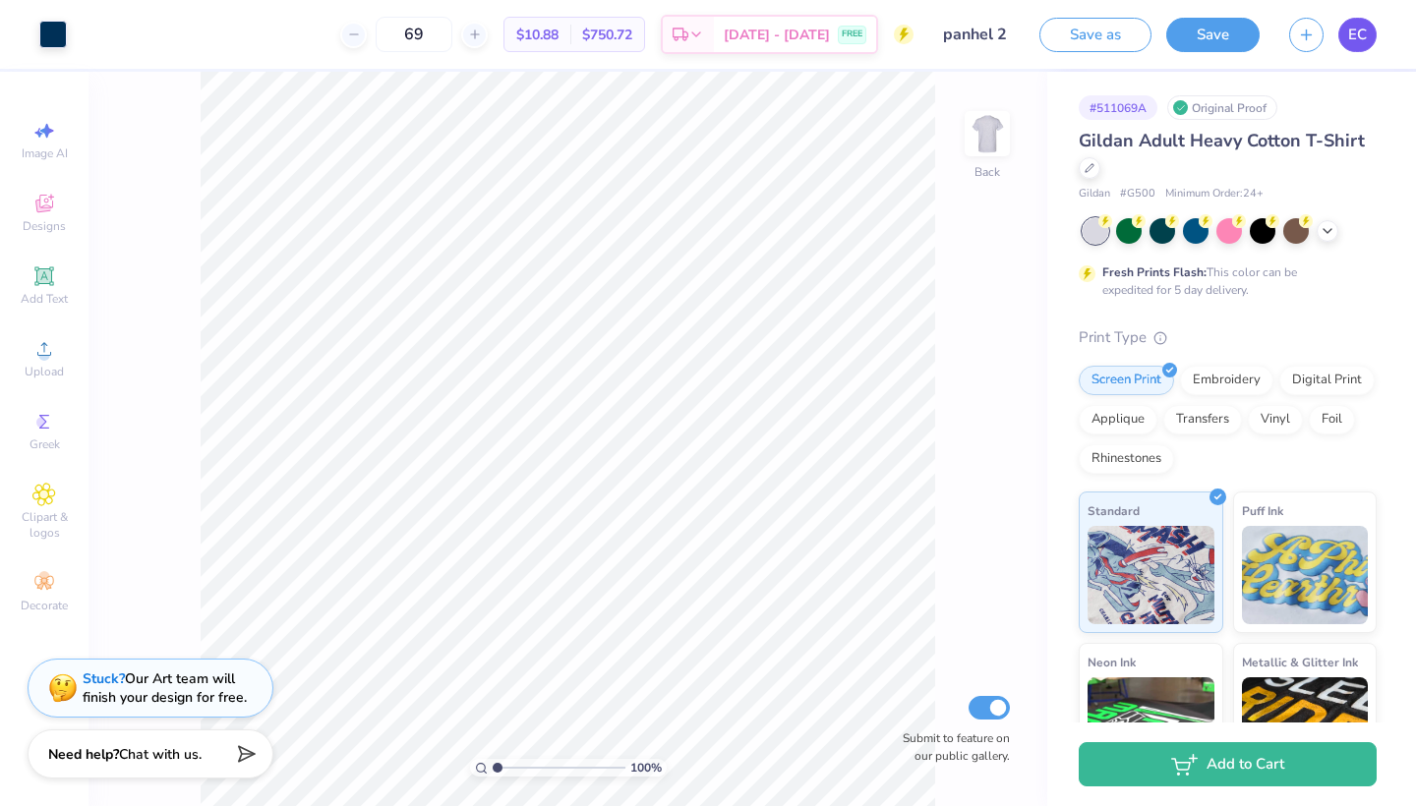
click at [1362, 41] on span "EC" at bounding box center [1357, 35] width 19 height 23
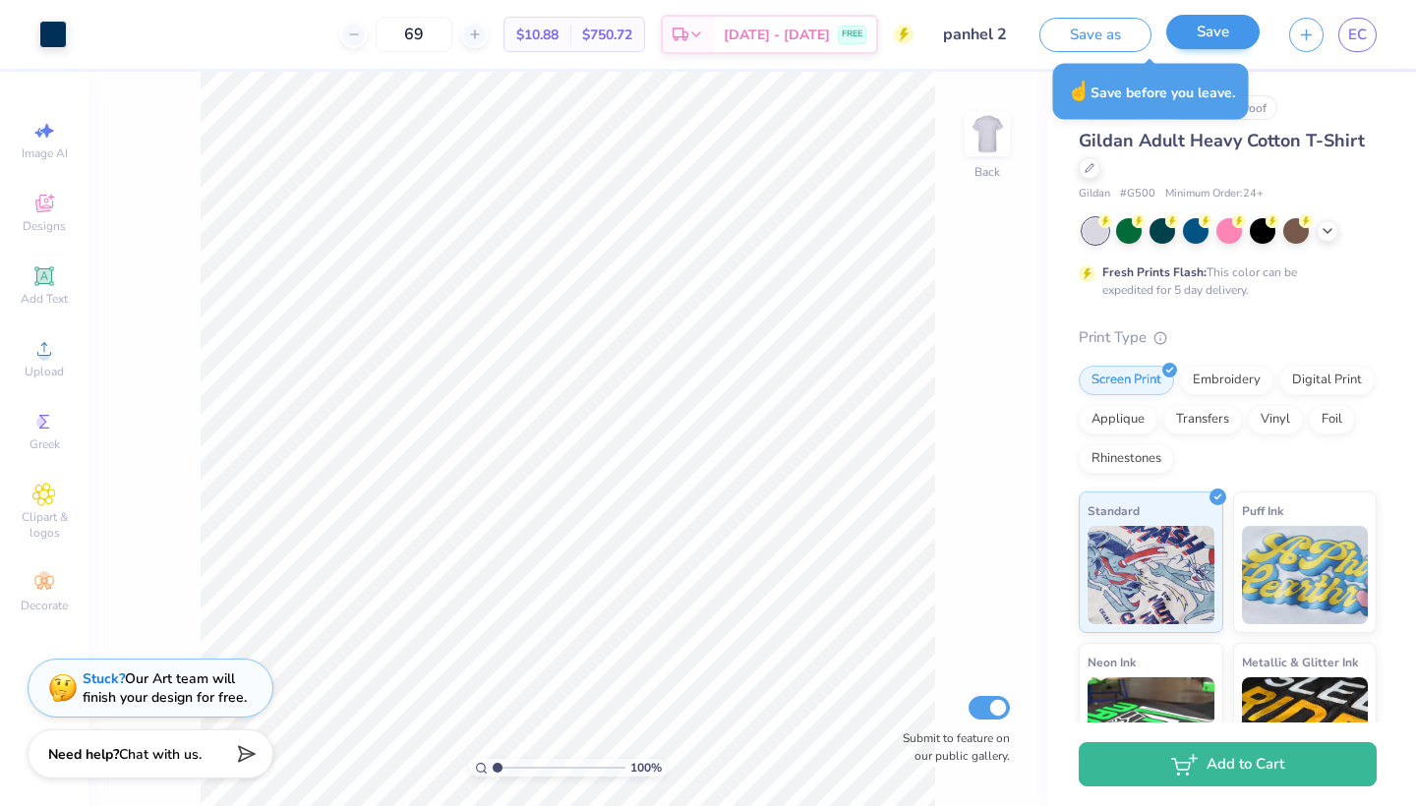
click at [1201, 28] on button "Save" at bounding box center [1212, 32] width 93 height 34
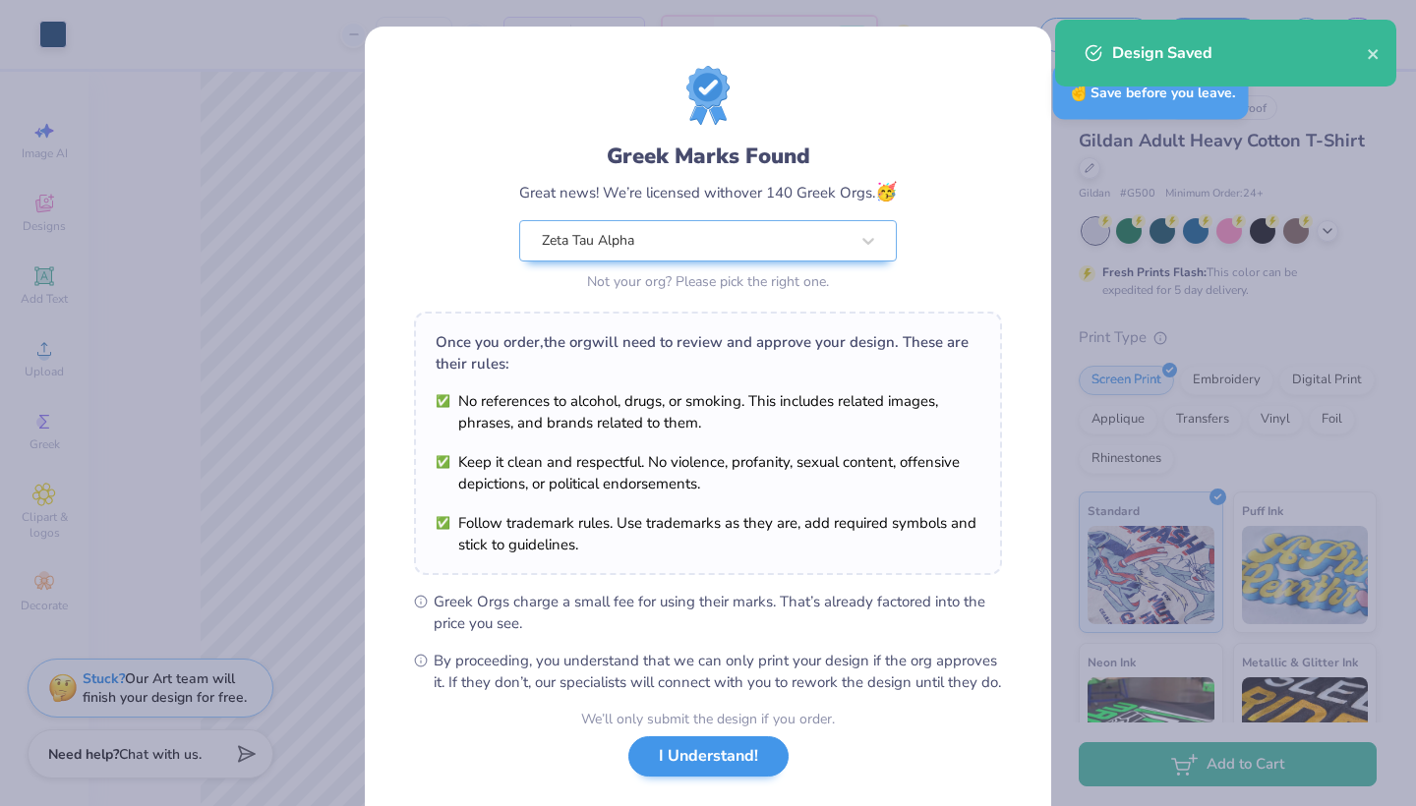
click at [707, 777] on button "I Understand!" at bounding box center [708, 756] width 160 height 40
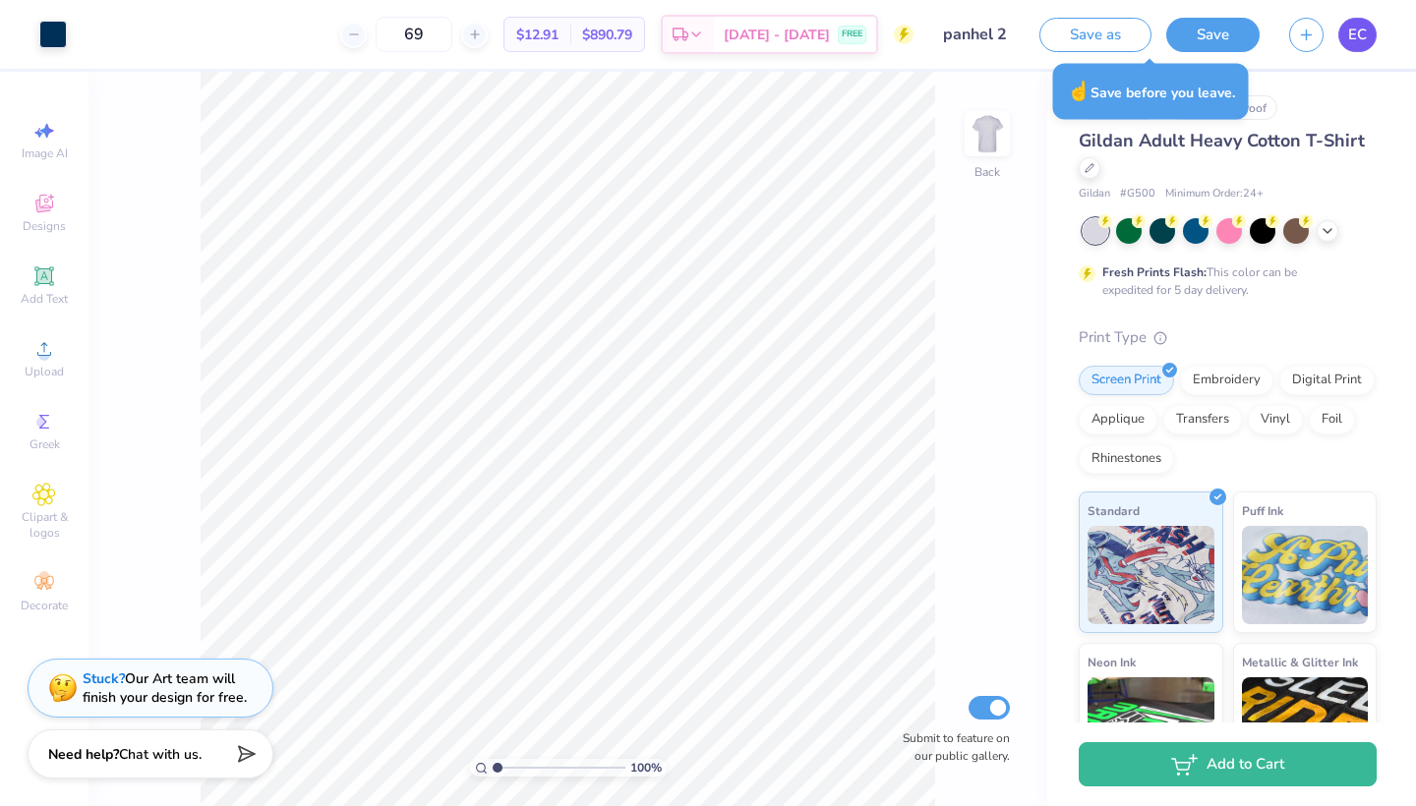
click at [1339, 39] on link "EC" at bounding box center [1357, 35] width 38 height 34
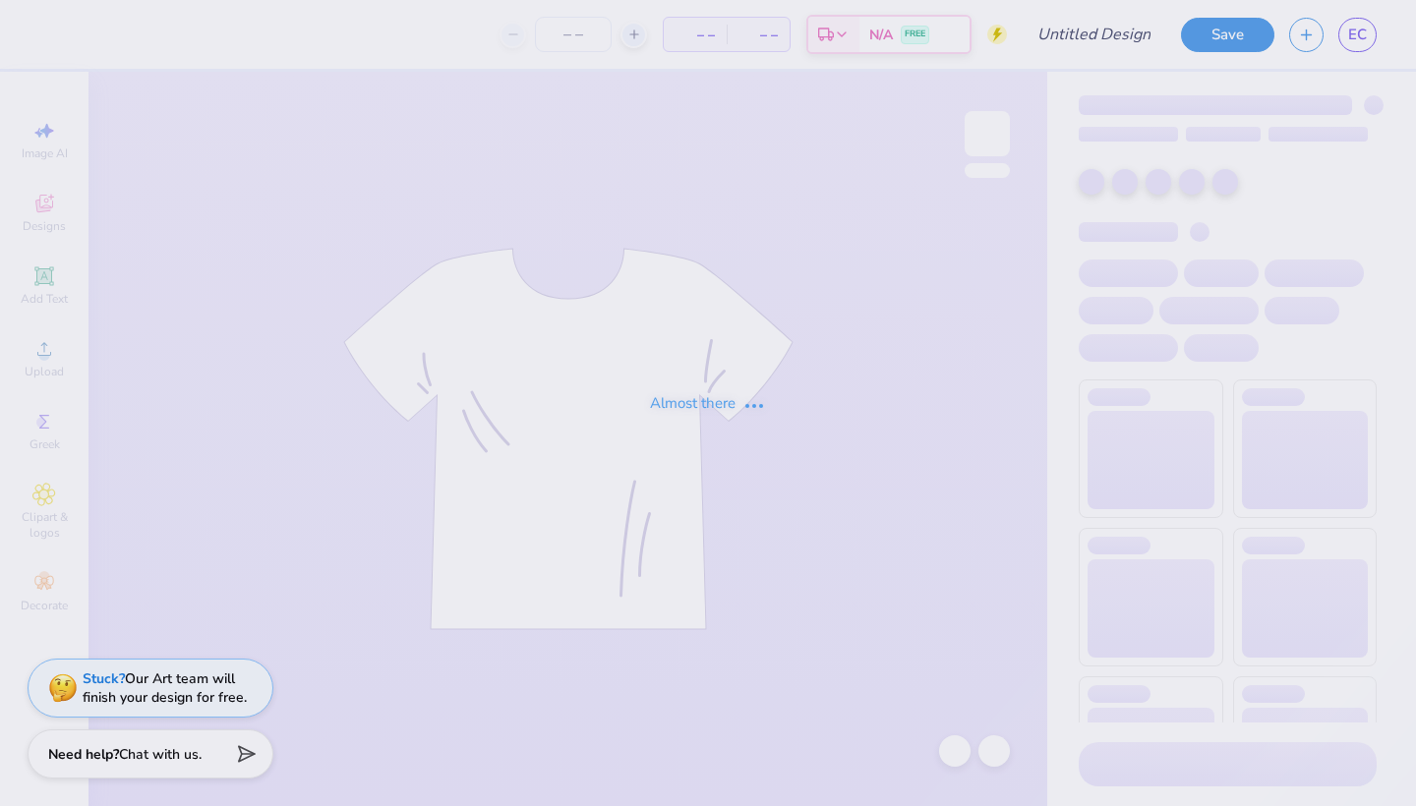
type input "panhel 1"
type input "69"
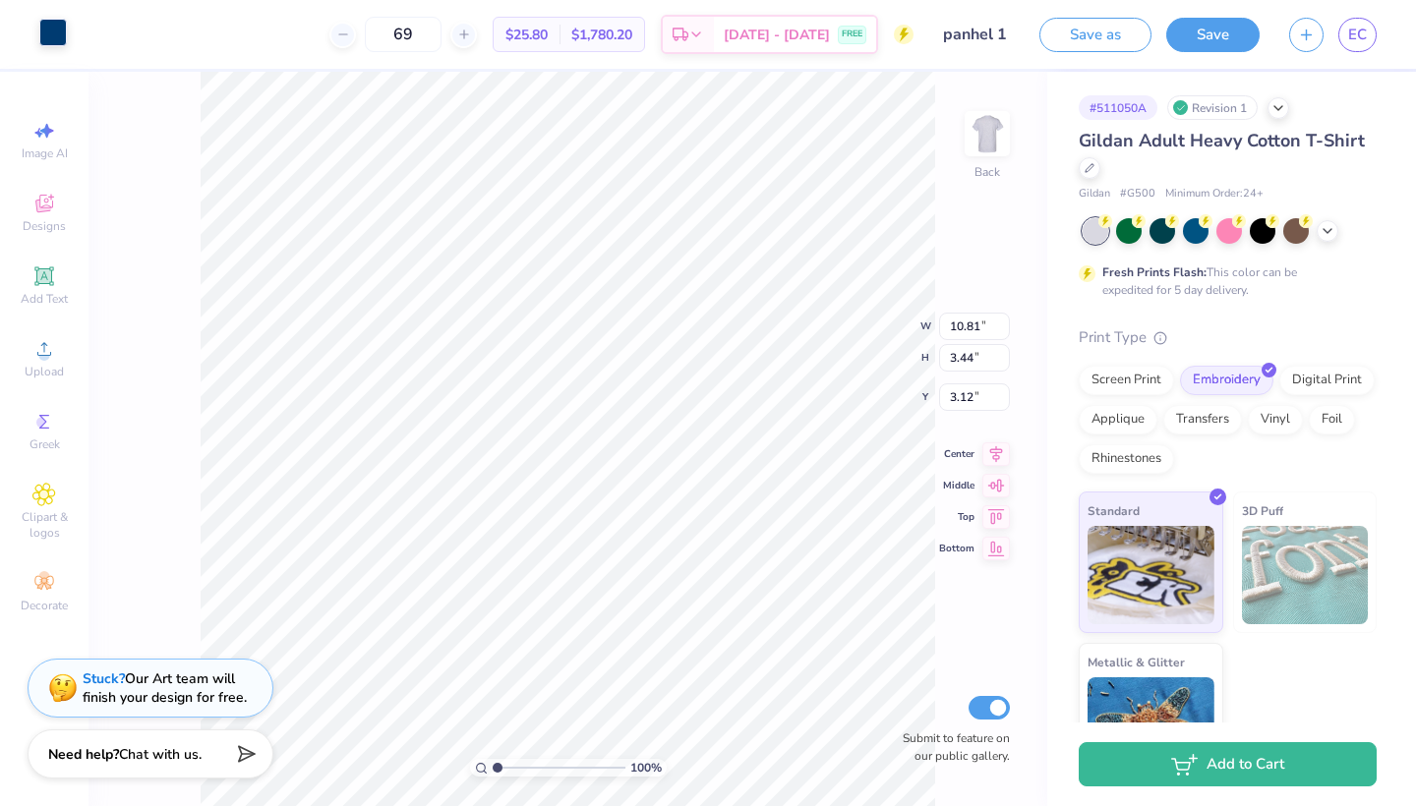
click at [54, 29] on div at bounding box center [53, 33] width 28 height 28
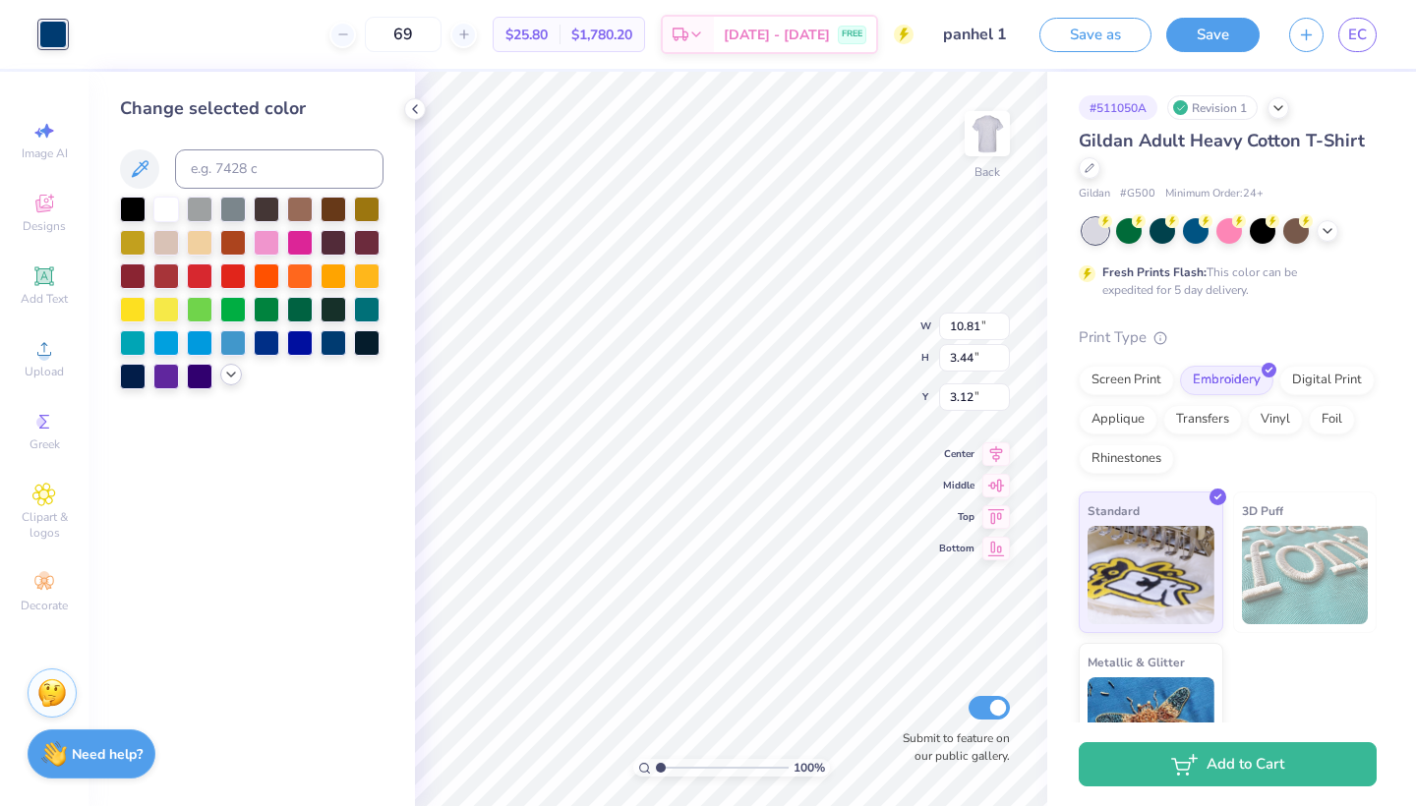
click at [237, 380] on icon at bounding box center [231, 375] width 16 height 16
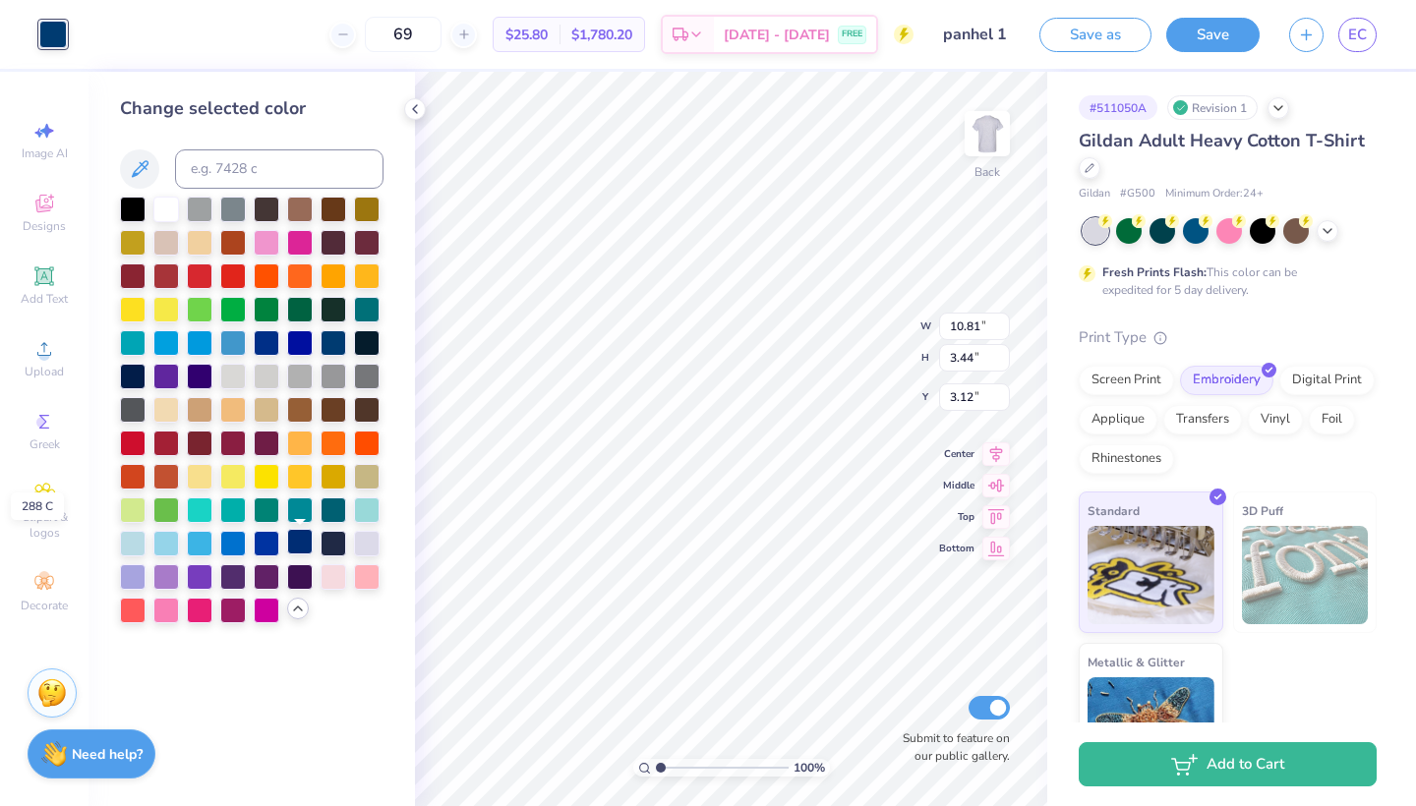
click at [302, 551] on div at bounding box center [300, 542] width 26 height 26
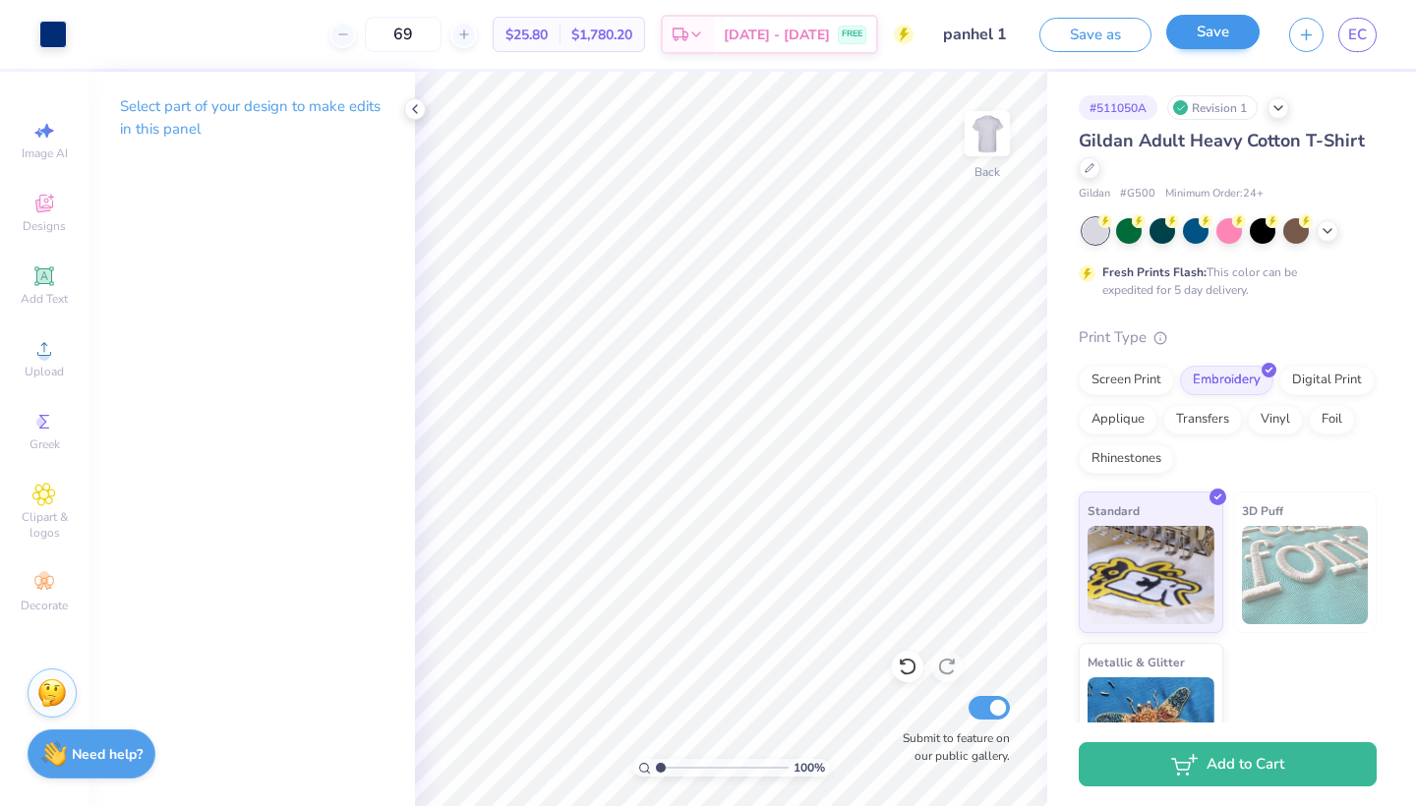
click at [1198, 31] on button "Save" at bounding box center [1212, 32] width 93 height 34
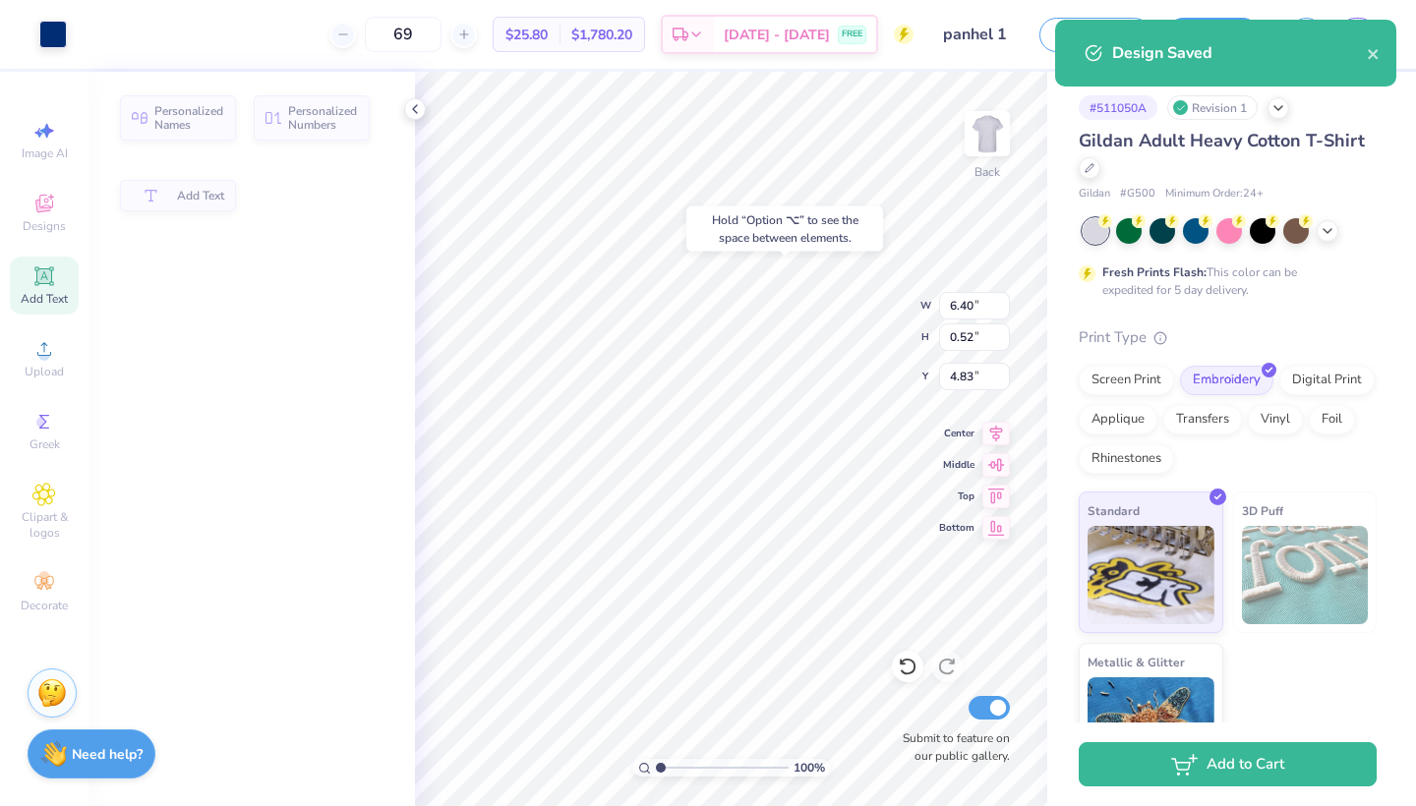
type input "5.00"
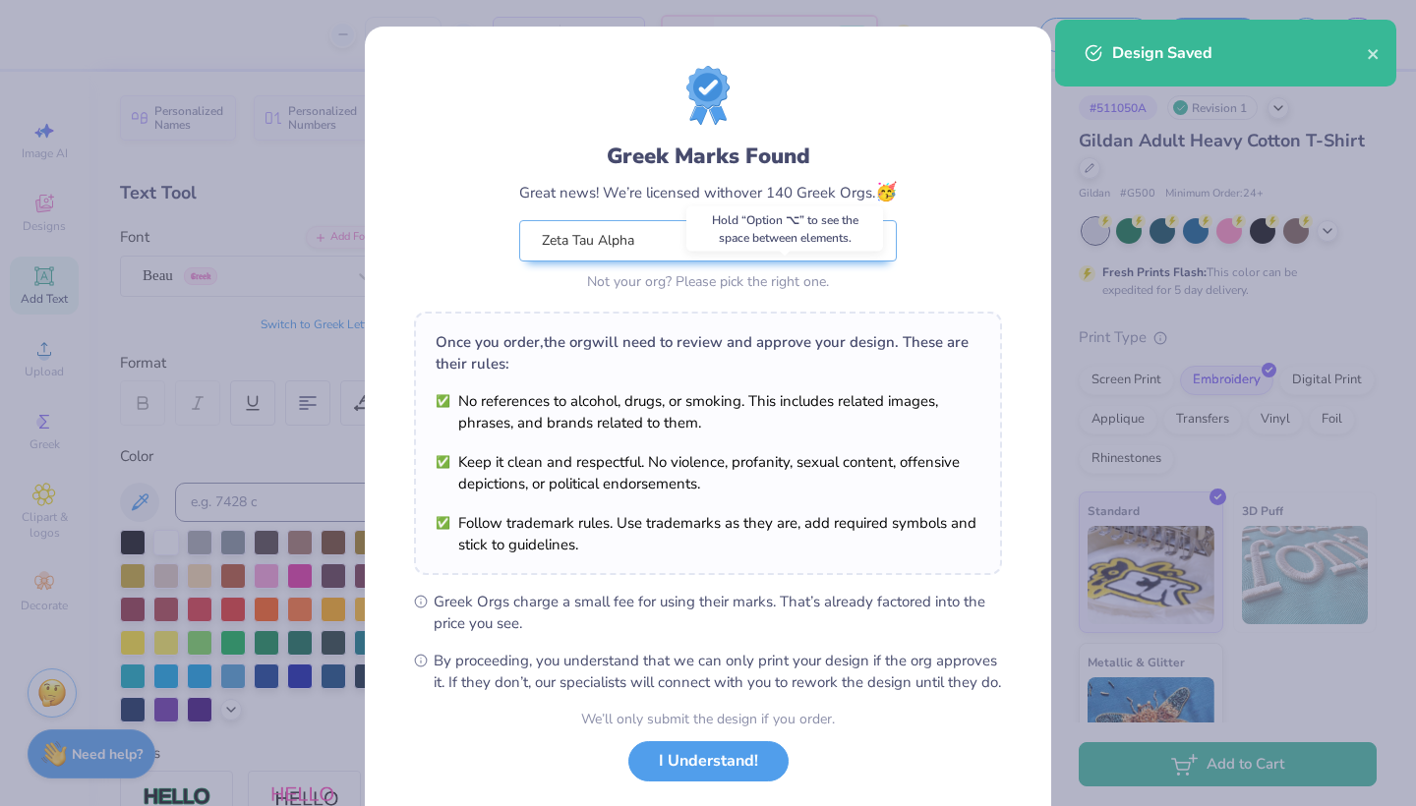
click at [751, 274] on div "Zeta Tau Alpha Not your org? Please pick the right one." at bounding box center [707, 258] width 377 height 76
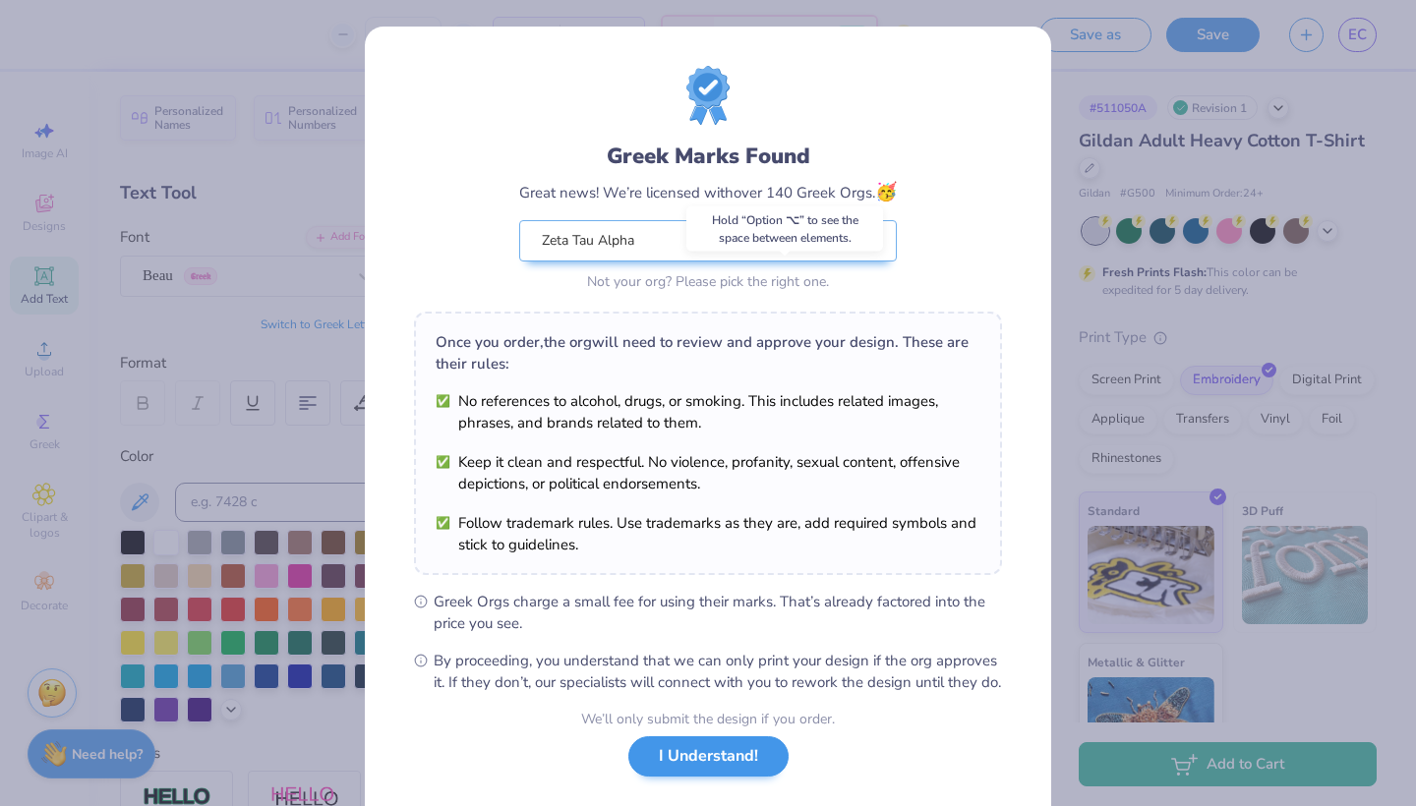
click at [695, 777] on button "I Understand!" at bounding box center [708, 756] width 160 height 40
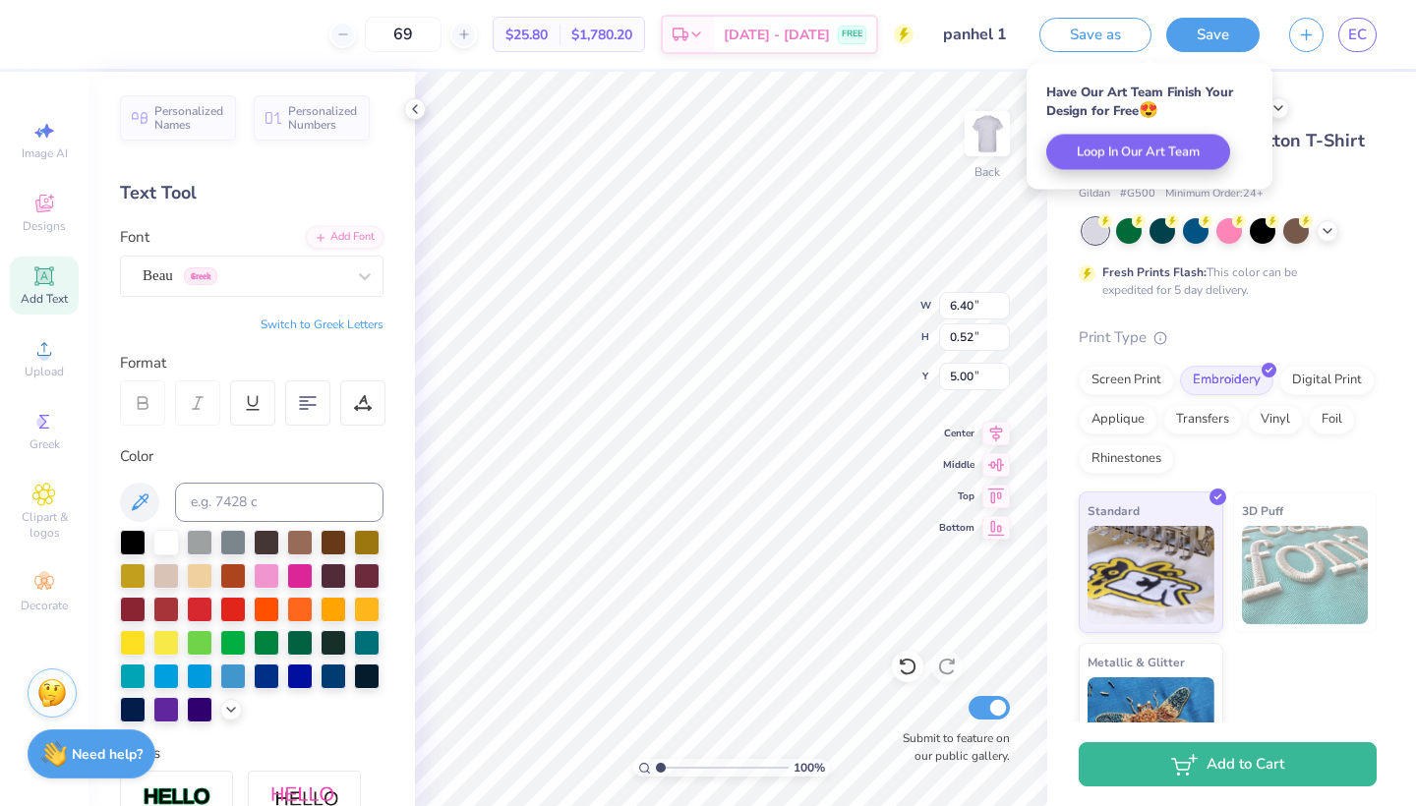
type input "5.26"
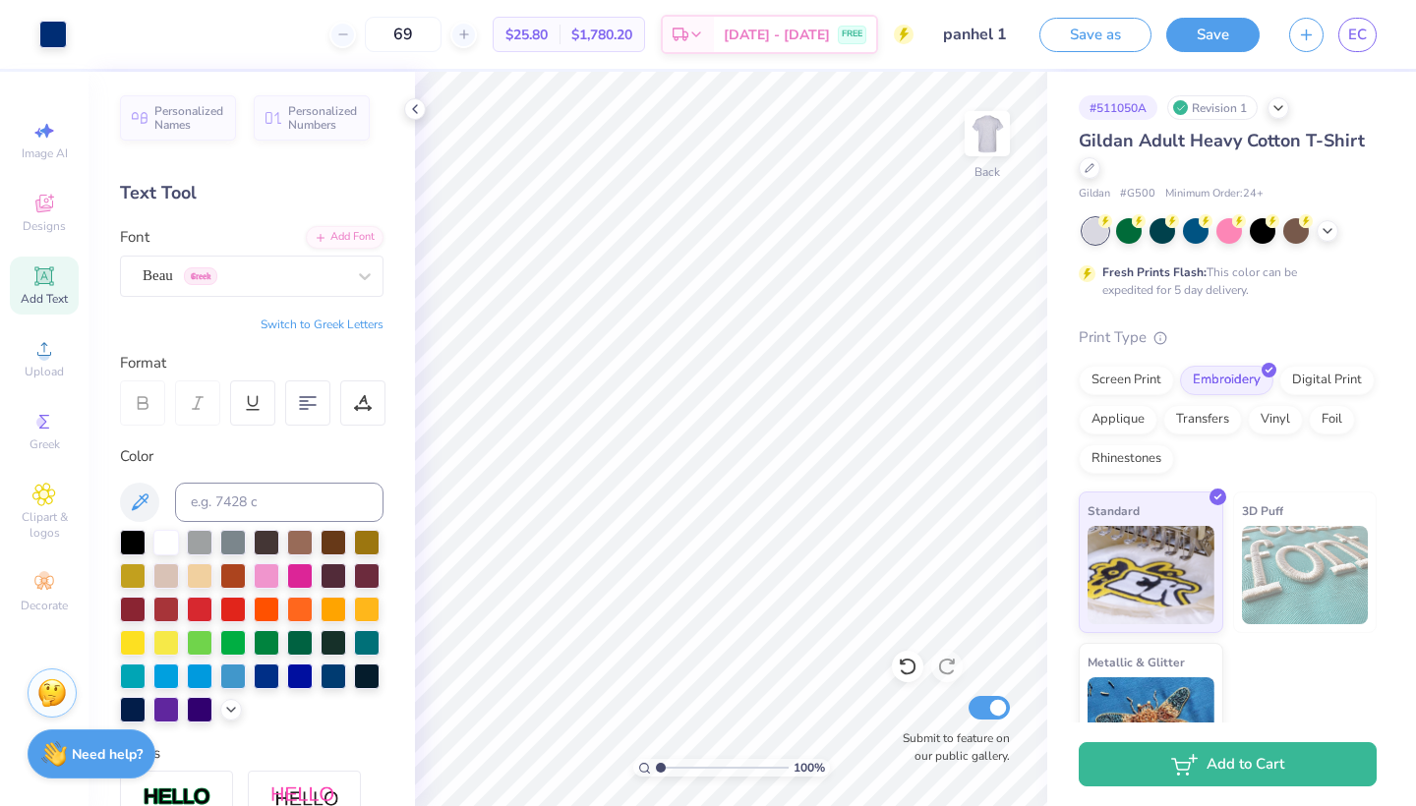
click at [1206, 53] on div "Save as Save EC" at bounding box center [1227, 34] width 376 height 69
click at [1205, 32] on button "Save" at bounding box center [1212, 32] width 93 height 34
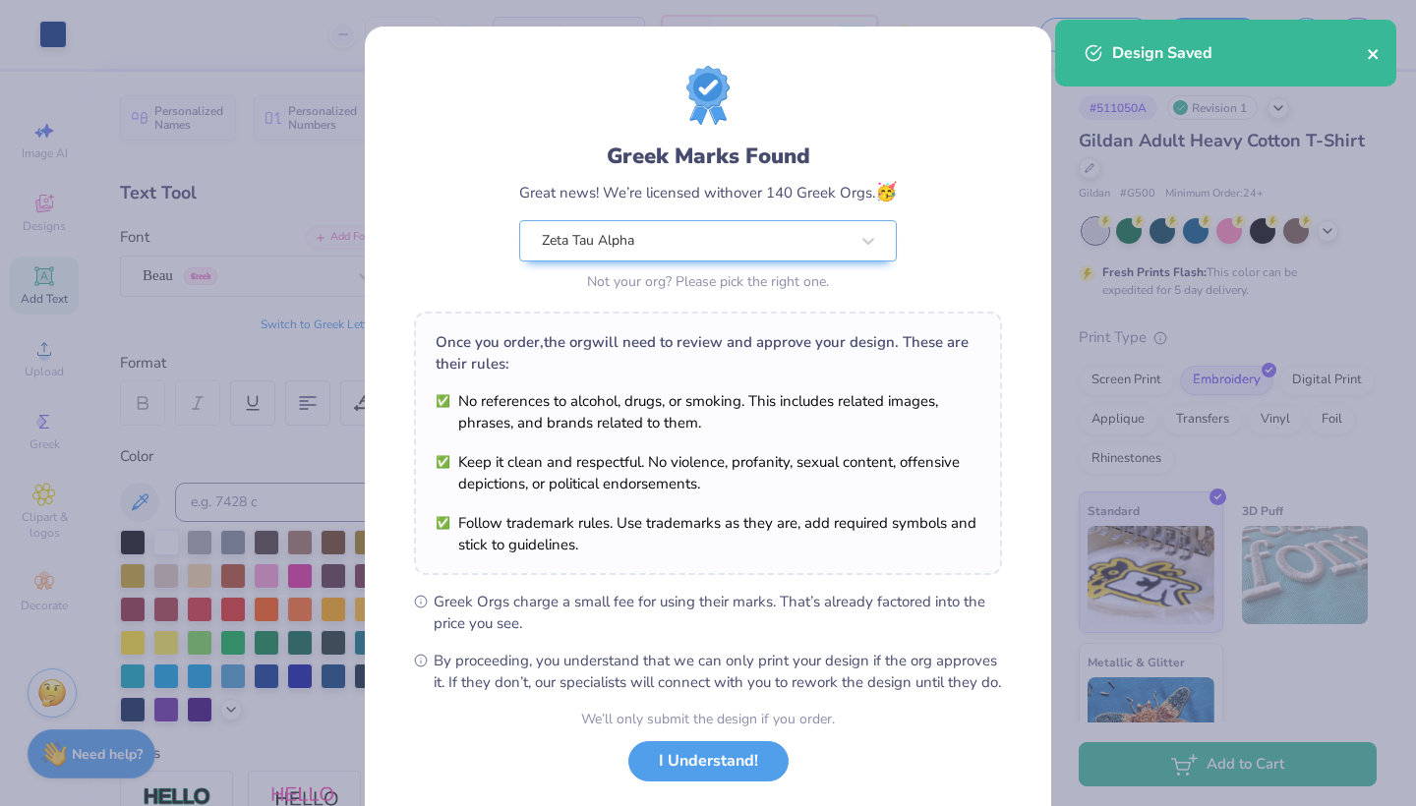
click at [1371, 54] on icon "close" at bounding box center [1372, 54] width 10 height 10
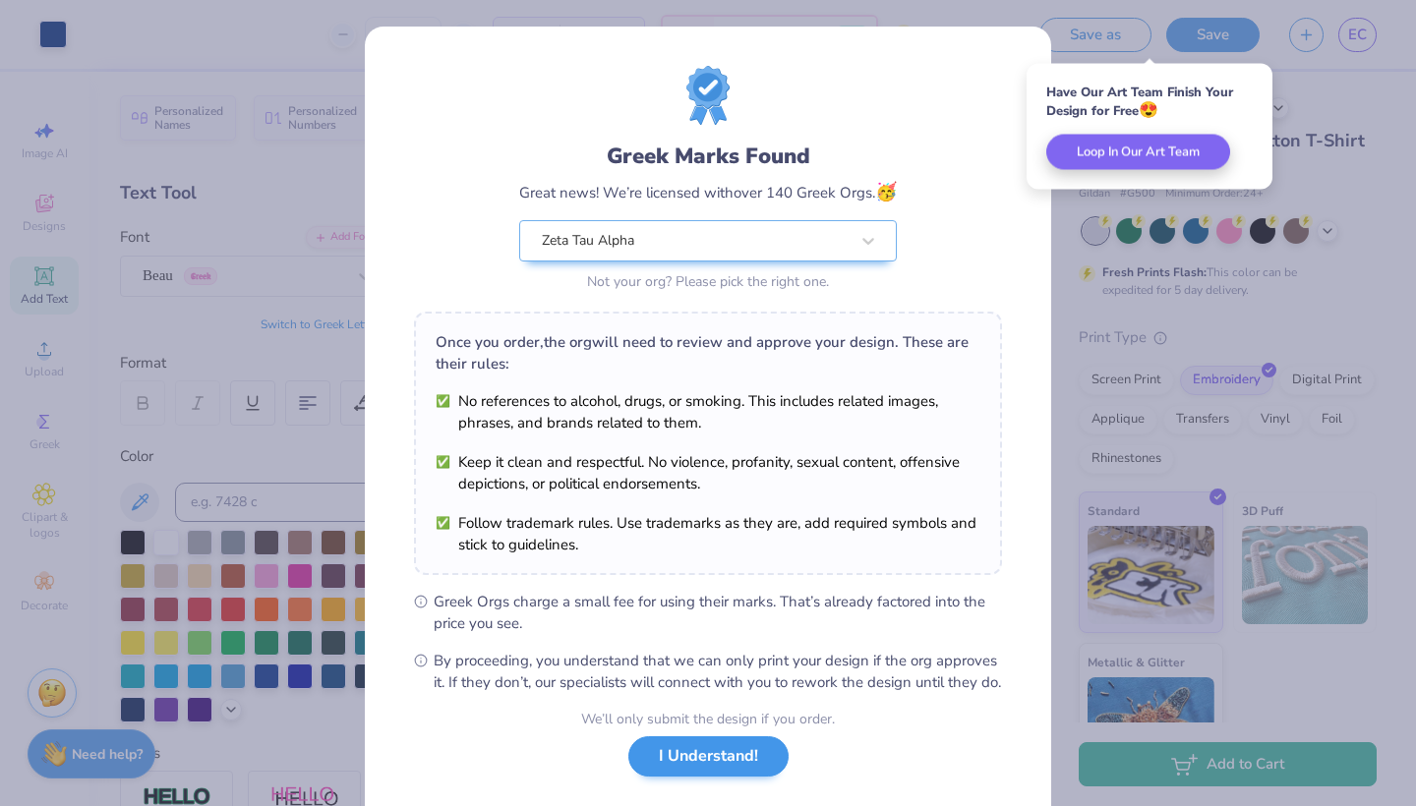
click at [750, 772] on button "I Understand!" at bounding box center [708, 756] width 160 height 40
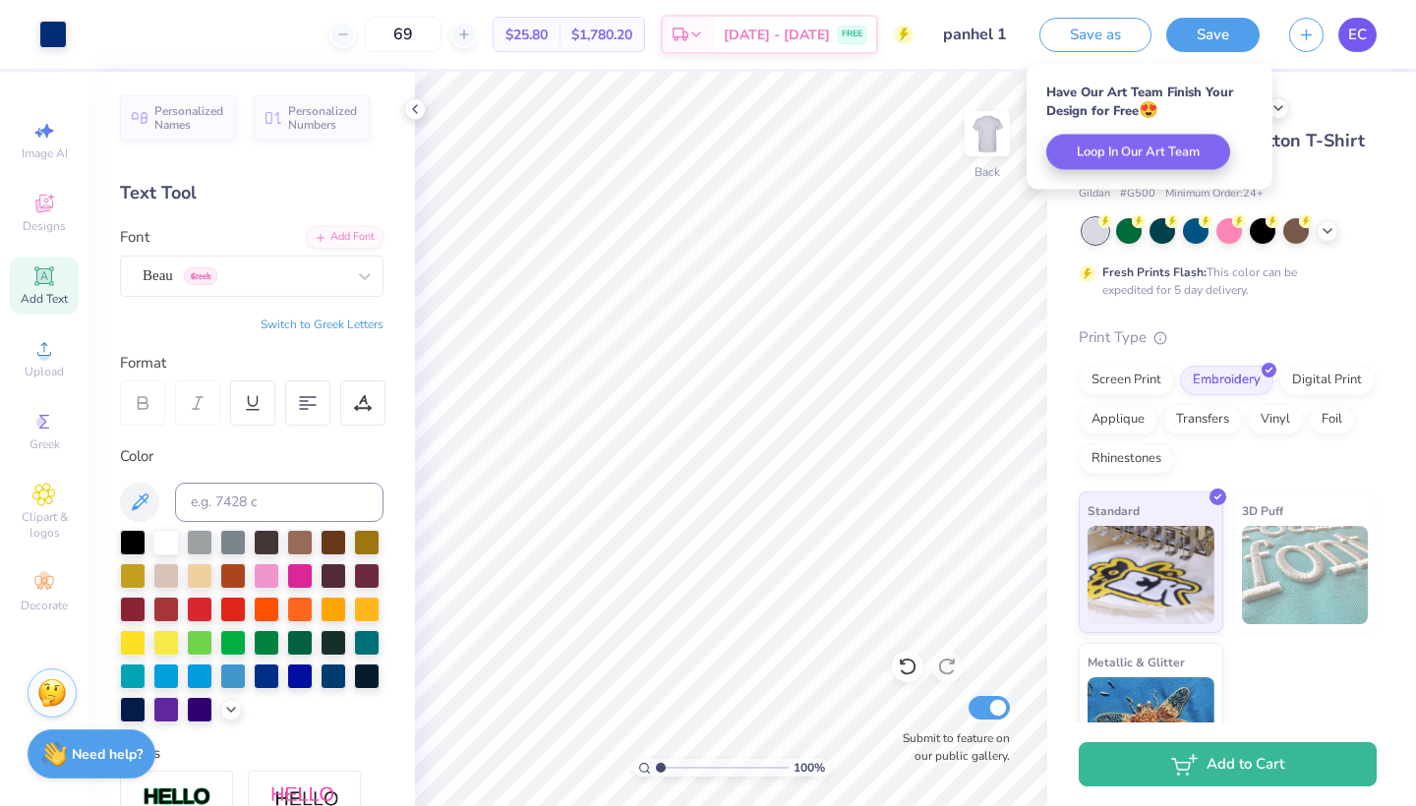
click at [1364, 39] on span "EC" at bounding box center [1357, 35] width 19 height 23
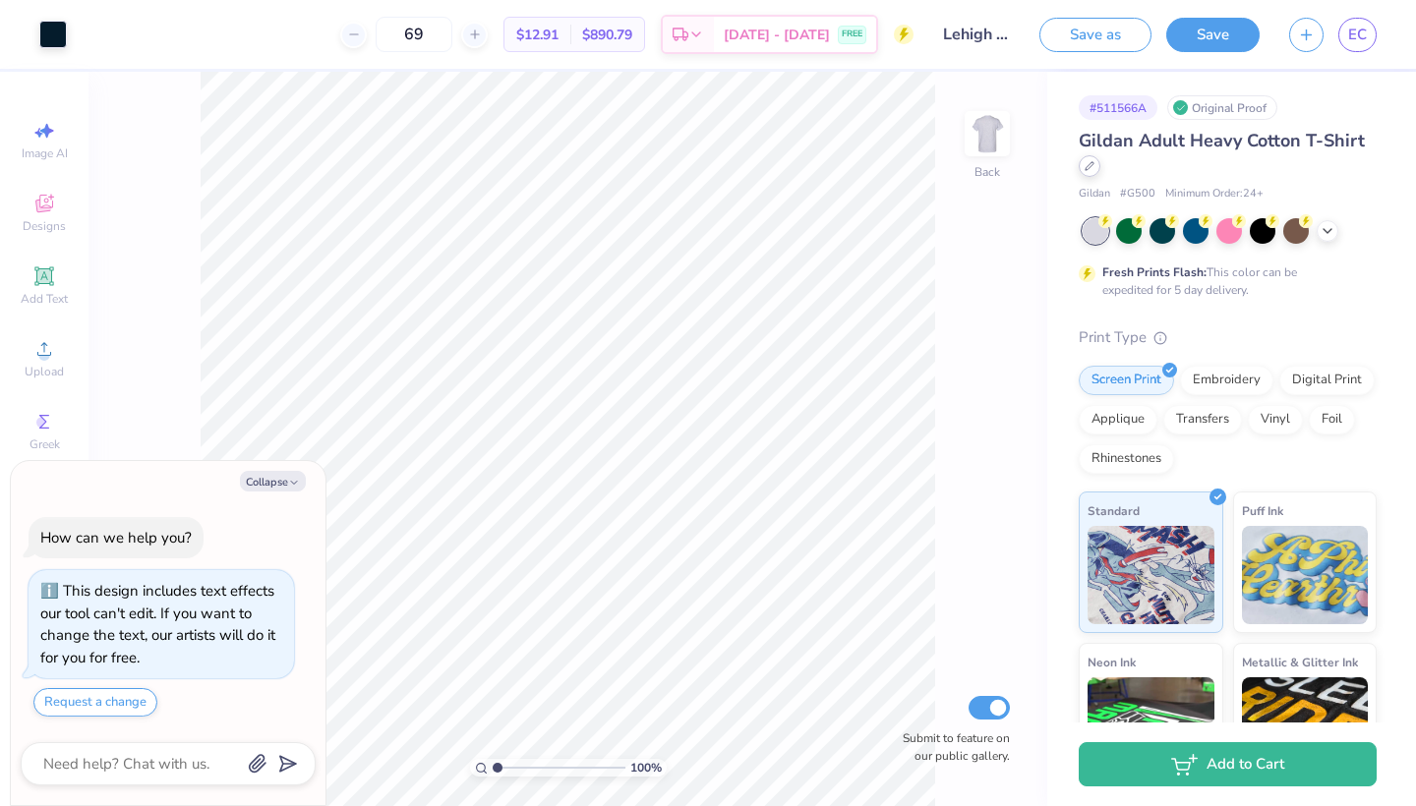
click at [1086, 171] on div at bounding box center [1089, 166] width 22 height 22
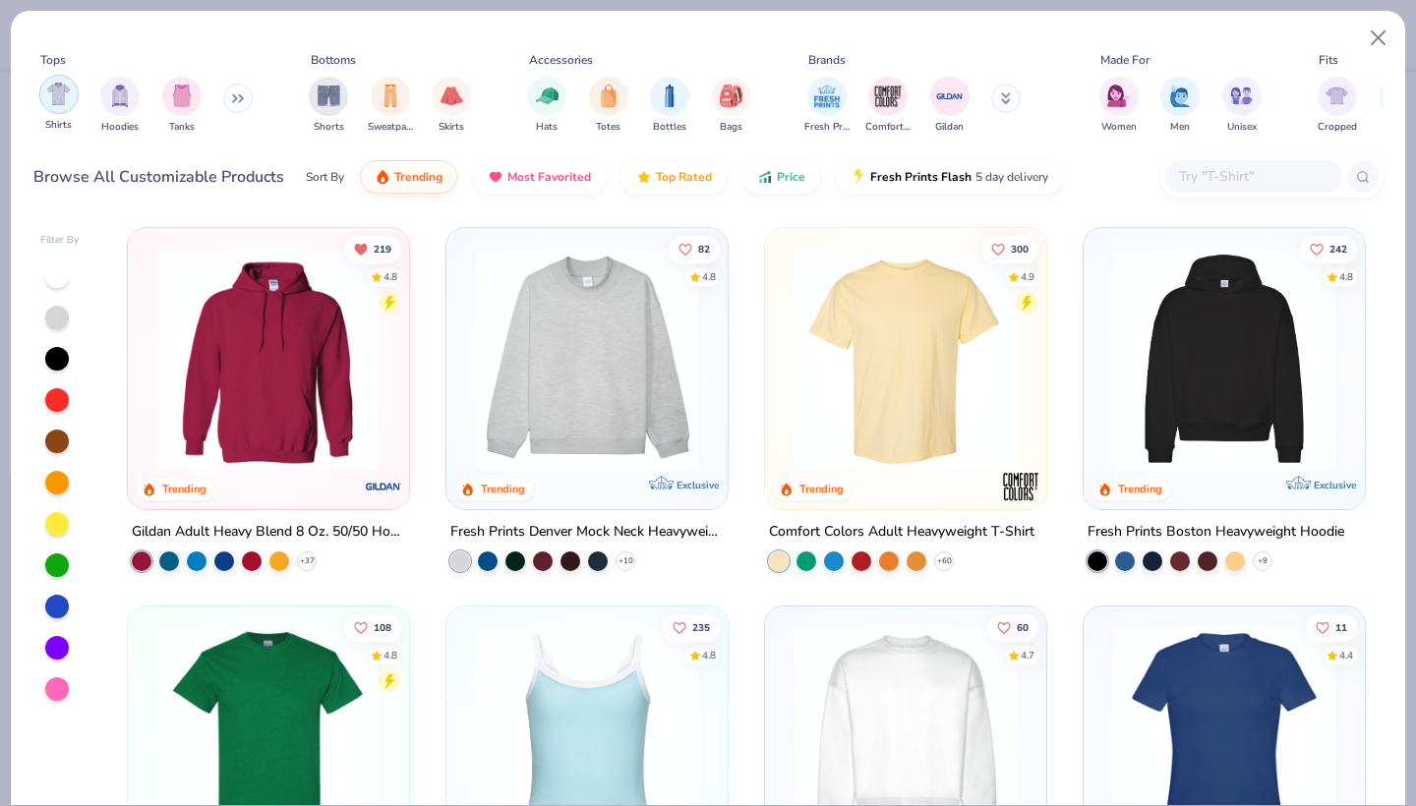
click at [72, 103] on div "filter for Shirts" at bounding box center [58, 94] width 39 height 39
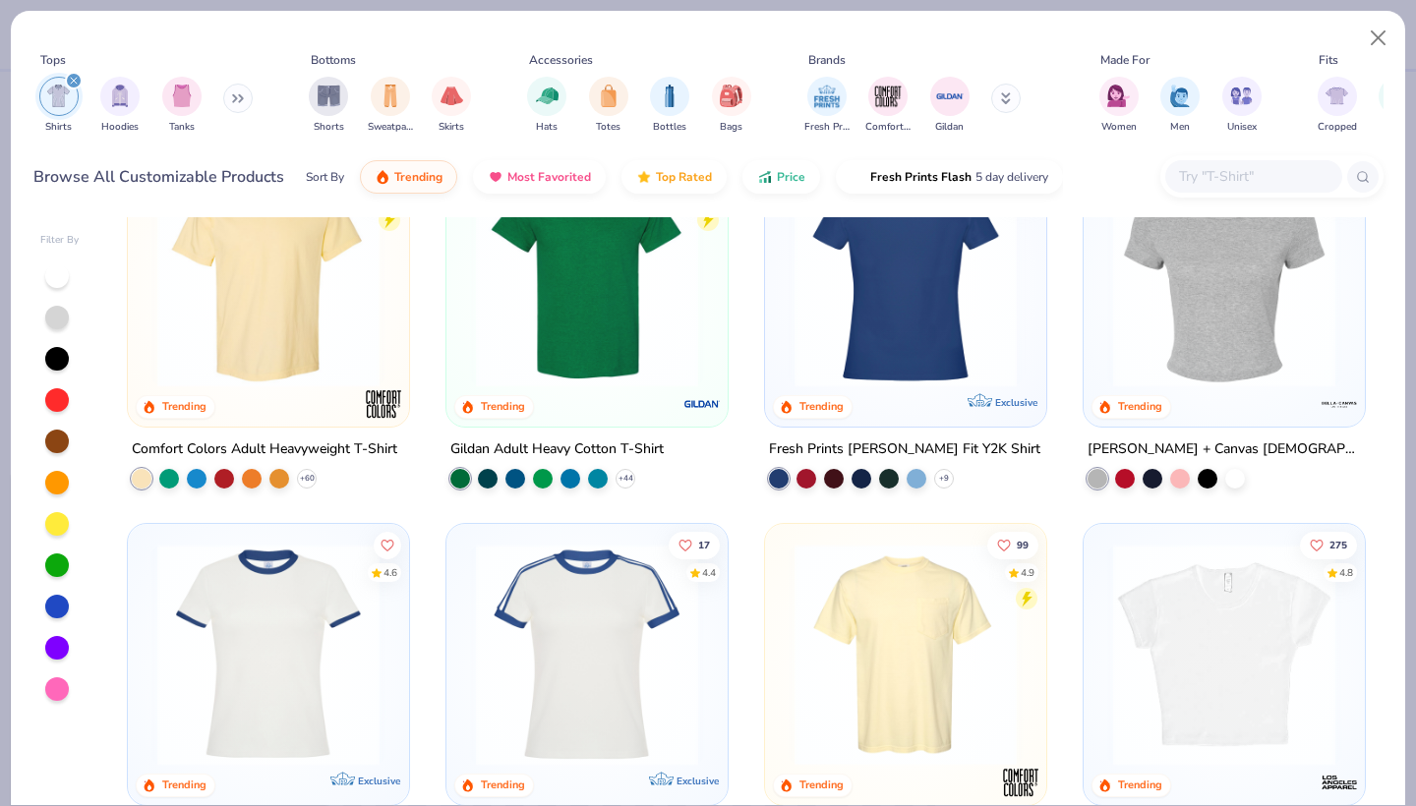
scroll to position [87, 0]
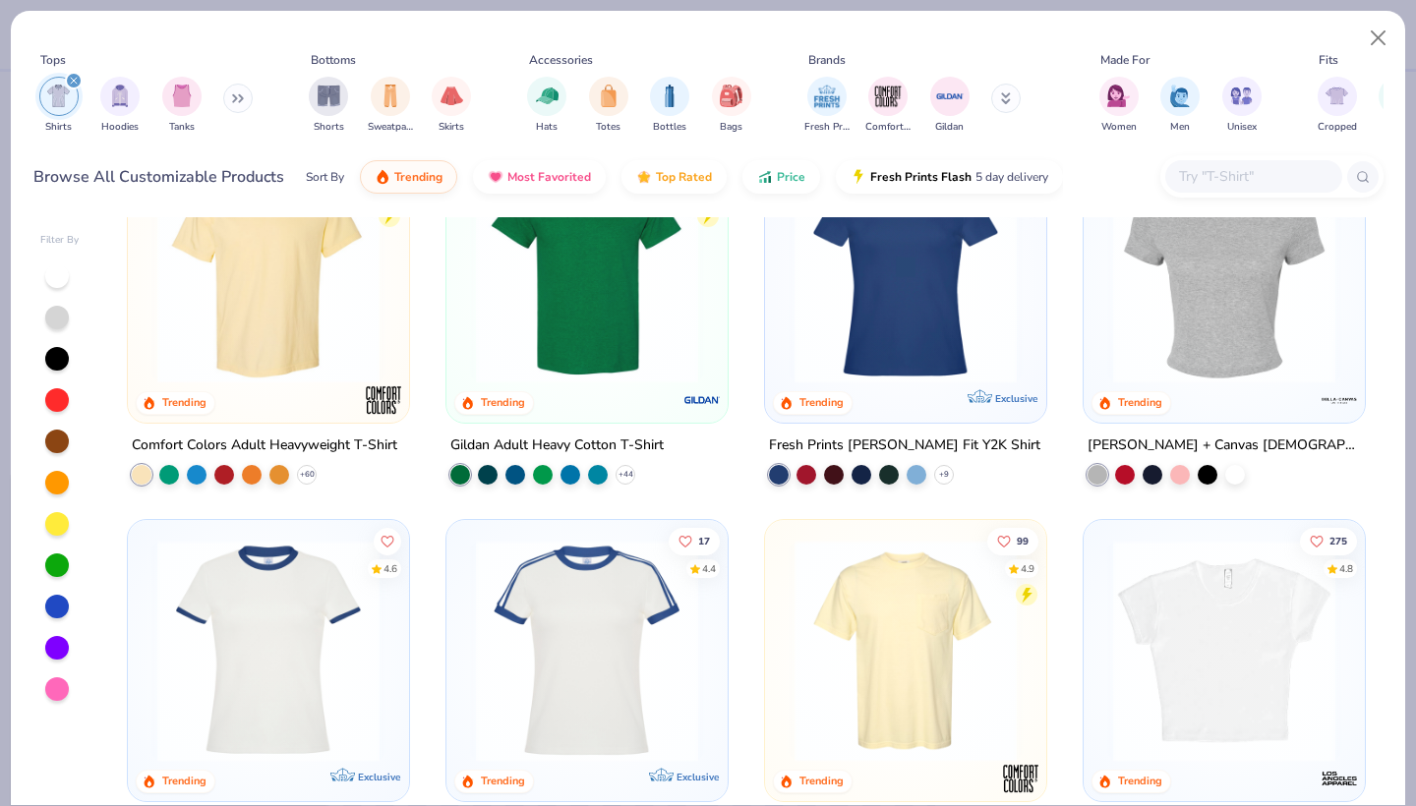
click at [911, 364] on img at bounding box center [905, 272] width 242 height 222
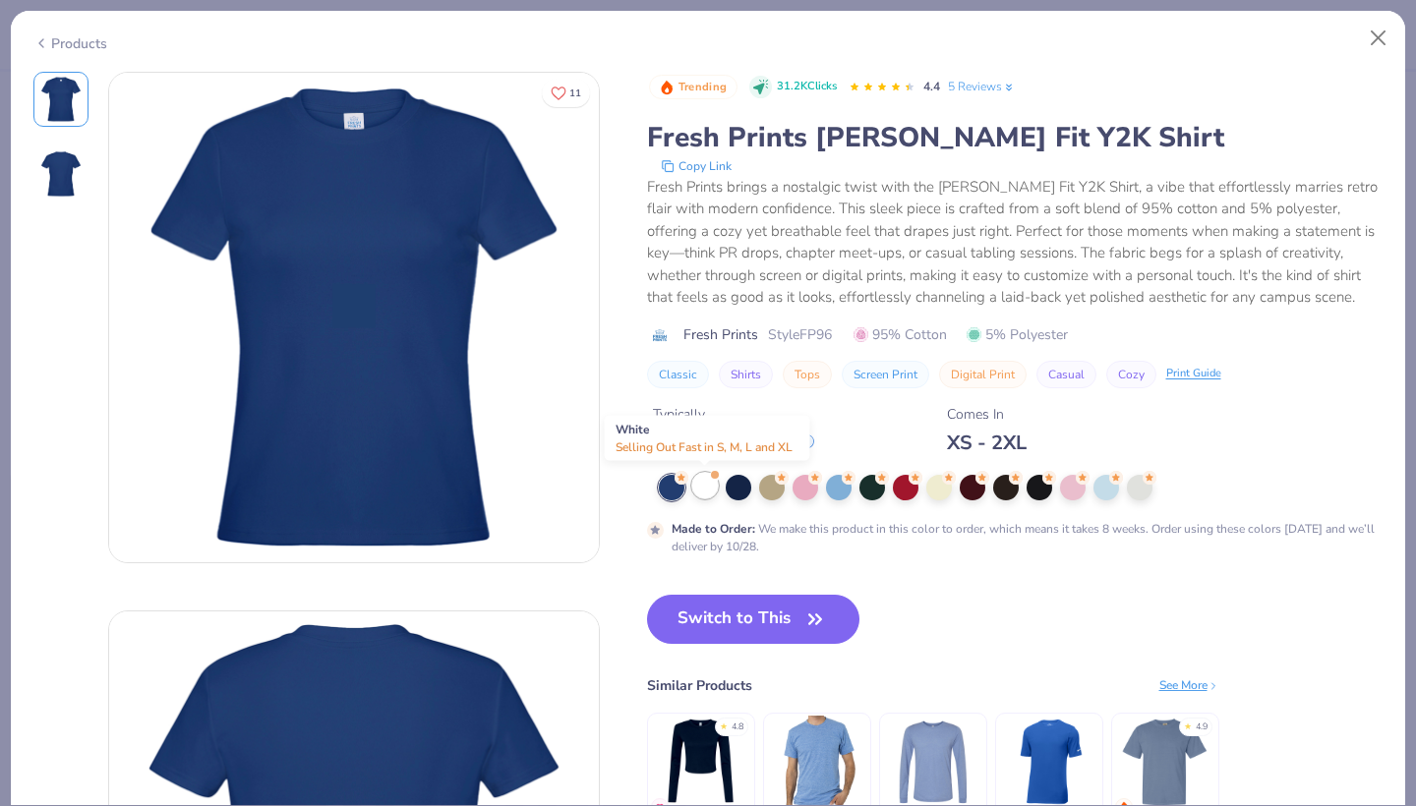
click at [704, 488] on div at bounding box center [705, 486] width 26 height 26
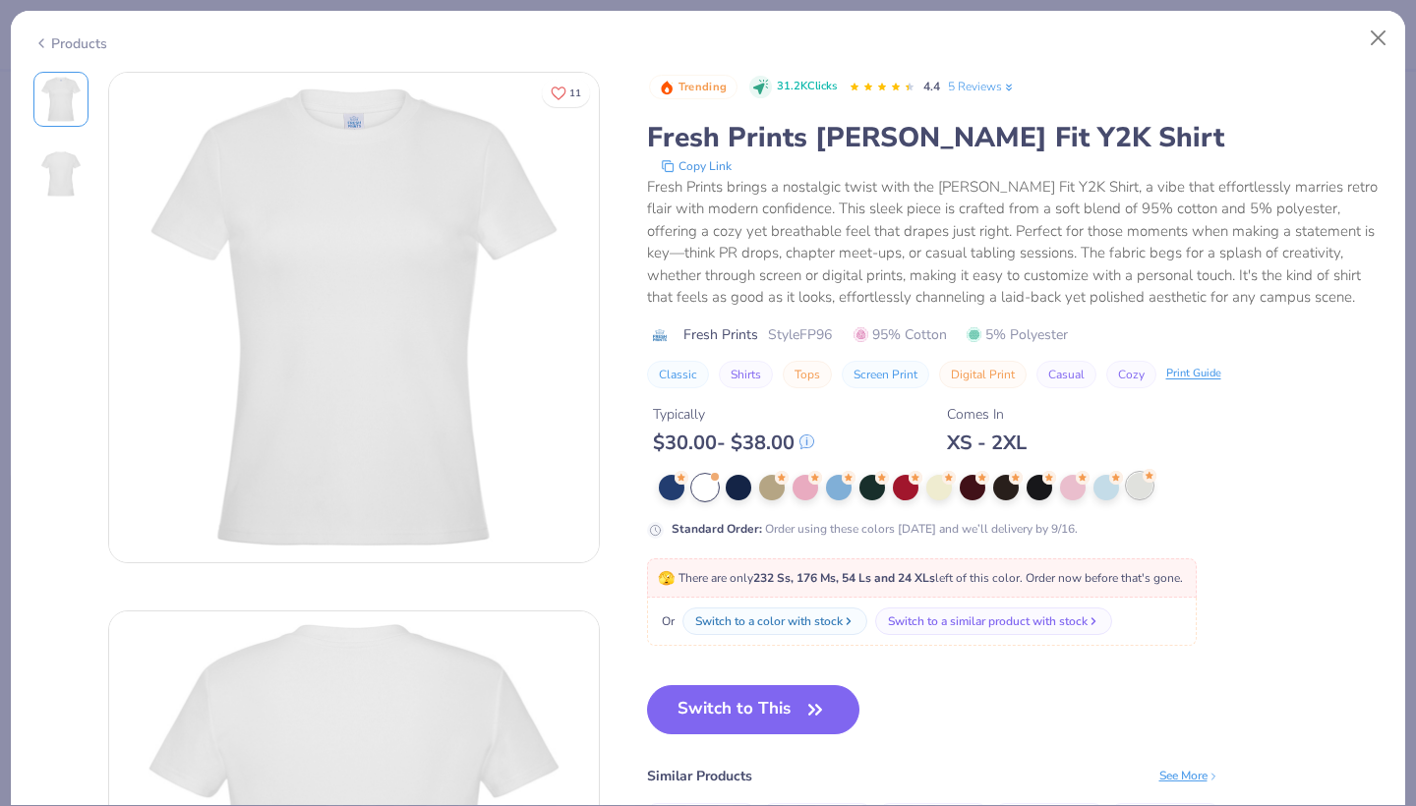
click at [1139, 492] on div at bounding box center [1140, 486] width 26 height 26
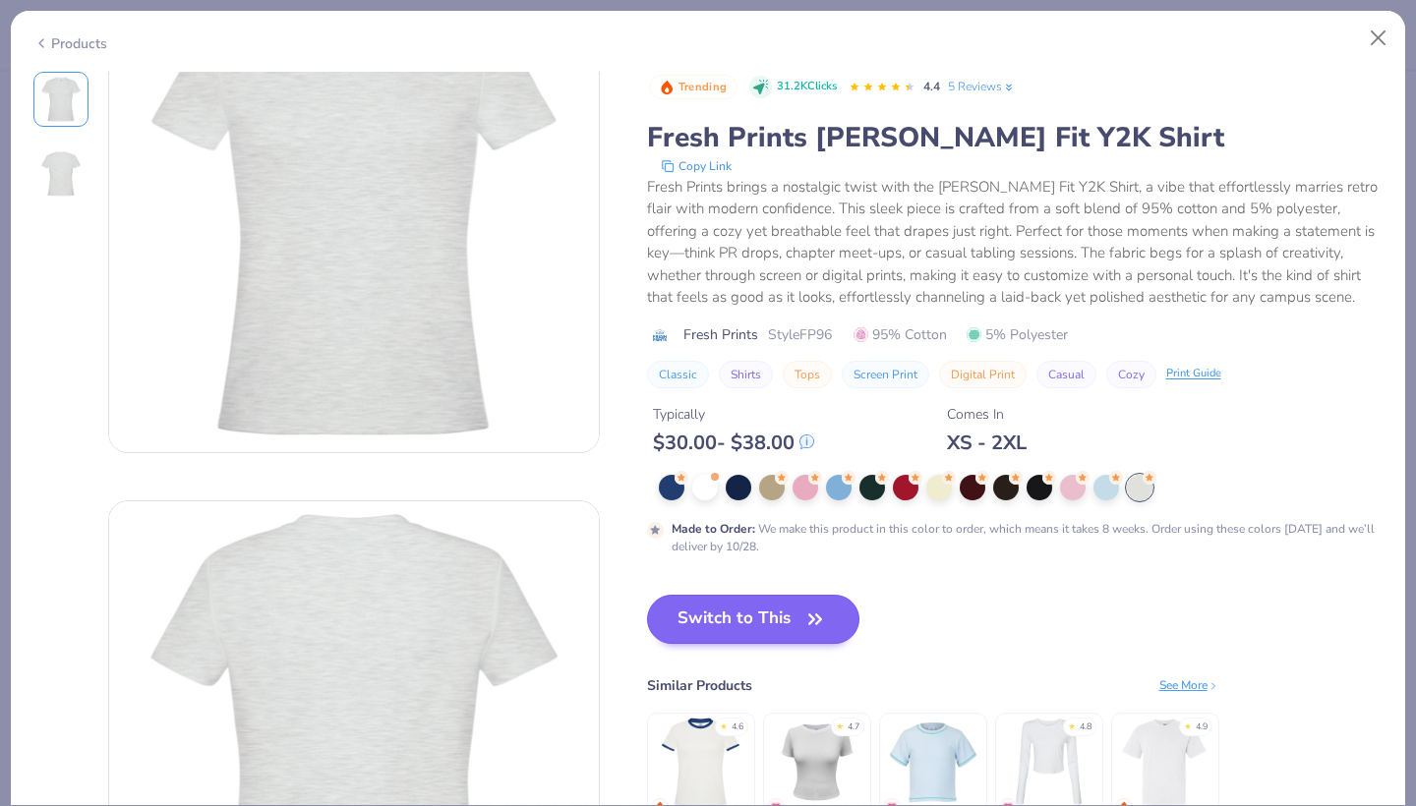
scroll to position [115, 0]
click at [834, 608] on button "Switch to This" at bounding box center [753, 619] width 213 height 49
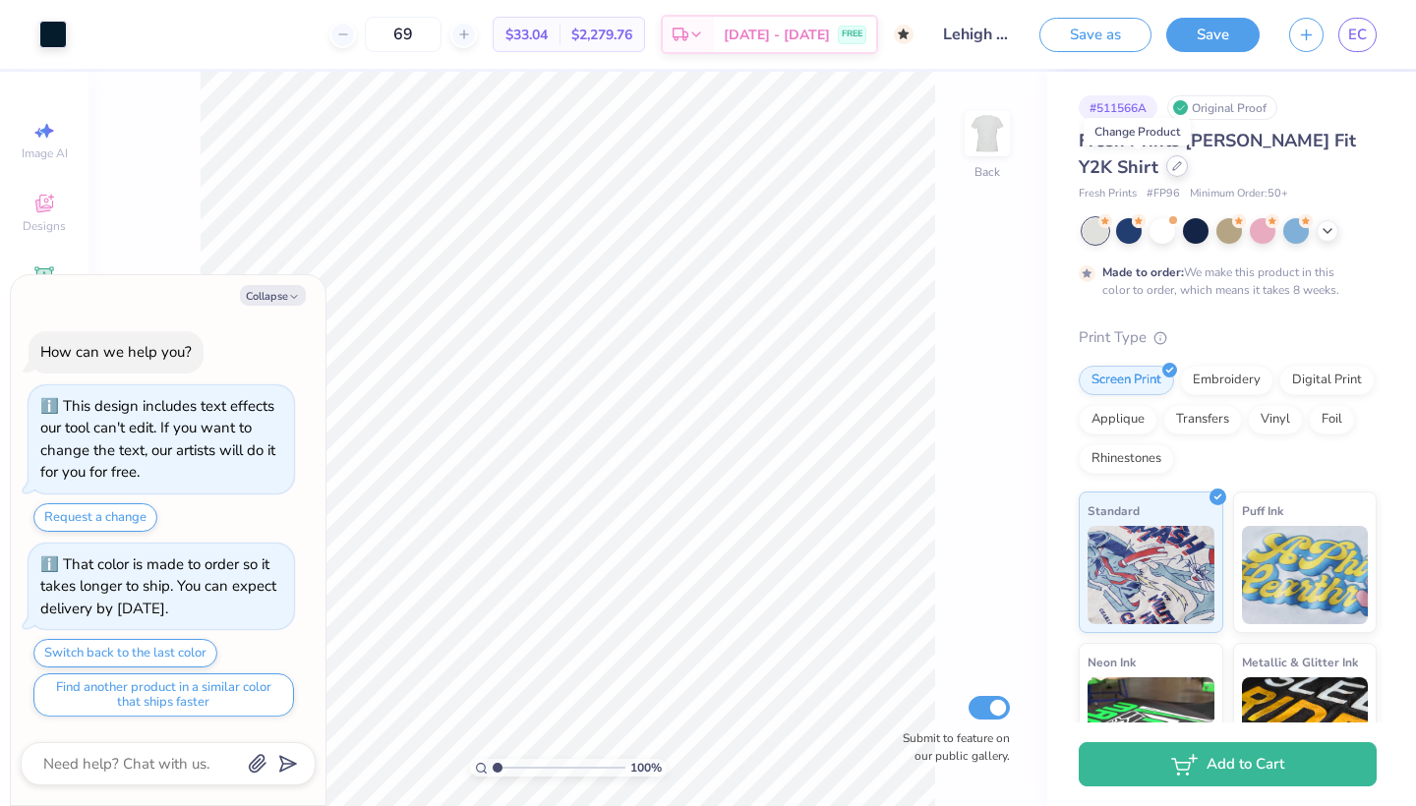
click at [1166, 167] on div at bounding box center [1177, 166] width 22 height 22
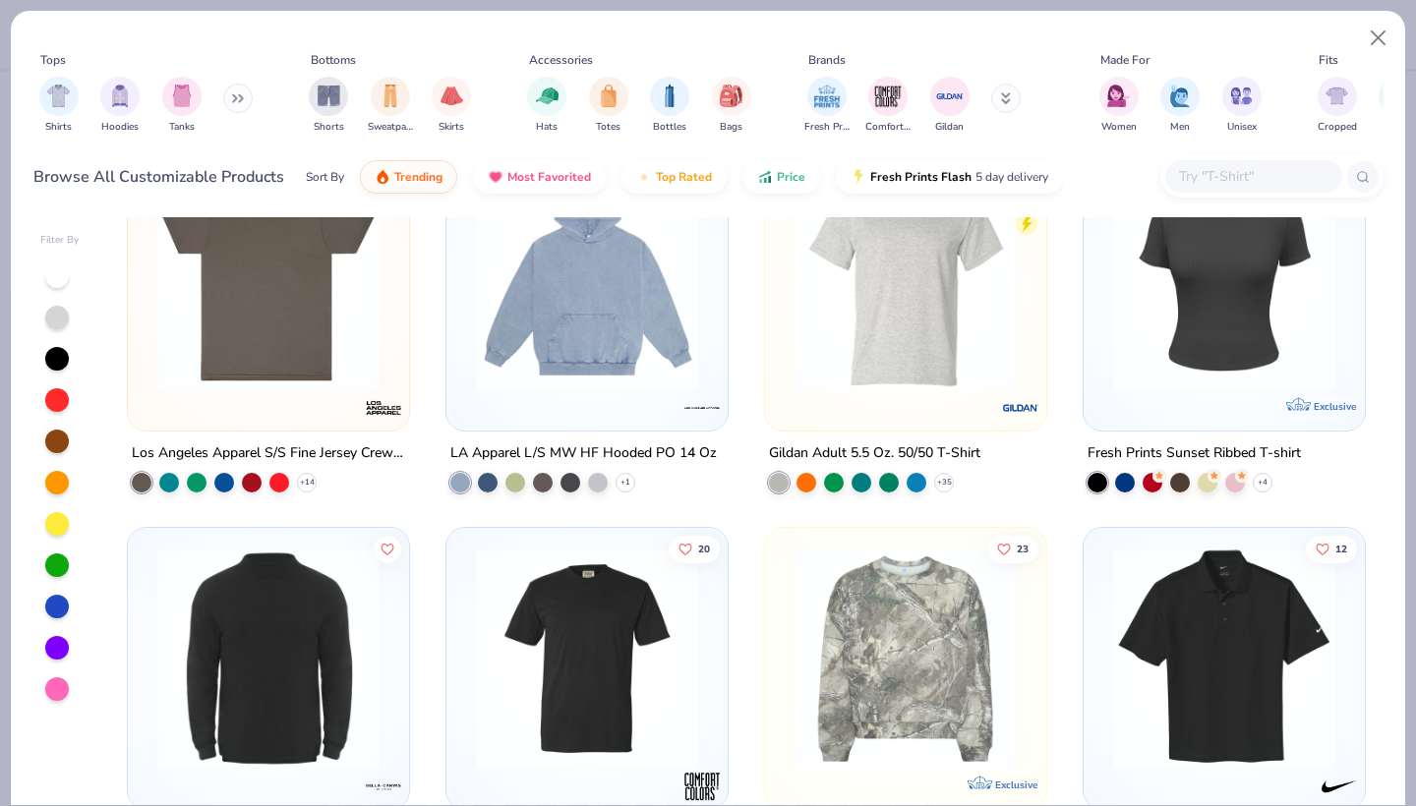
scroll to position [5684, 0]
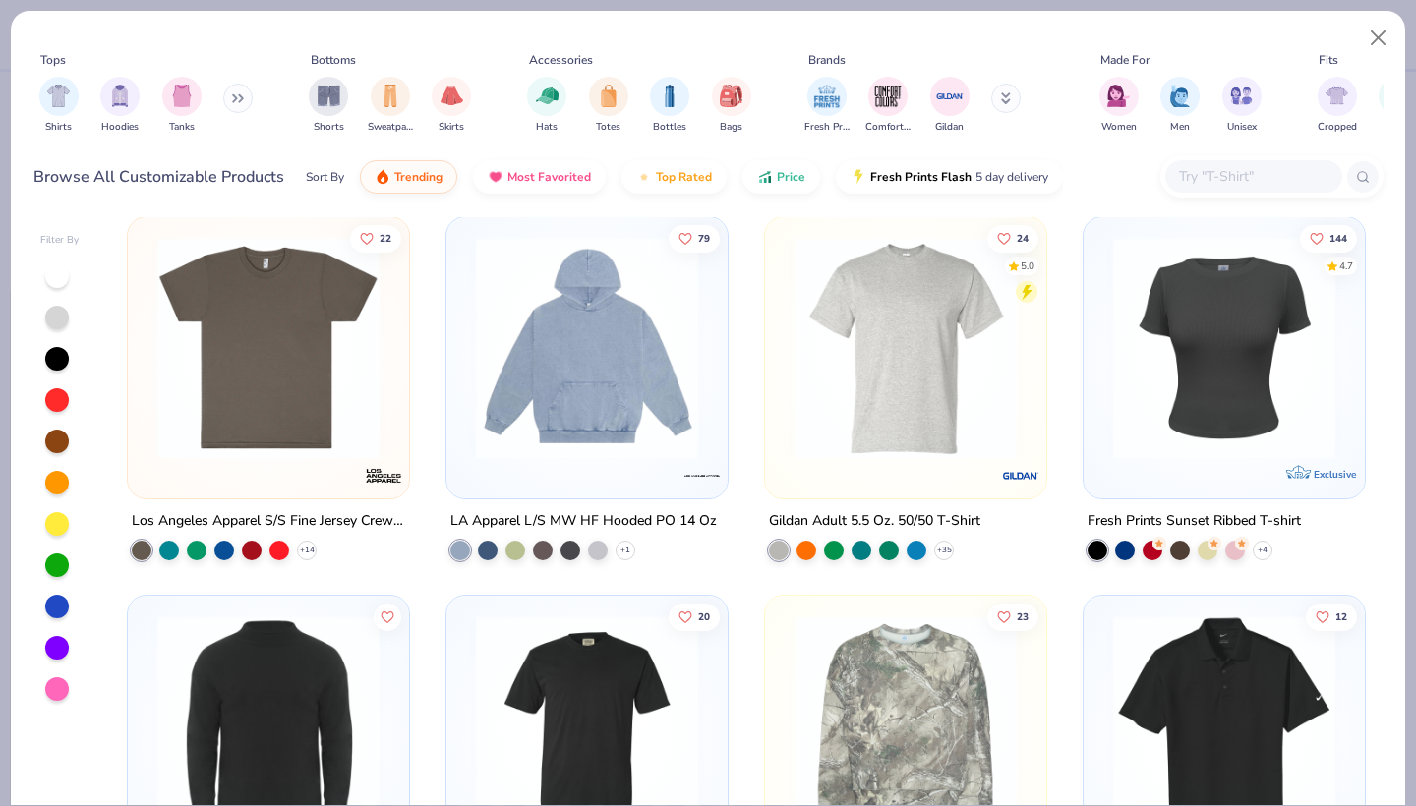
click at [306, 414] on img at bounding box center [268, 348] width 242 height 222
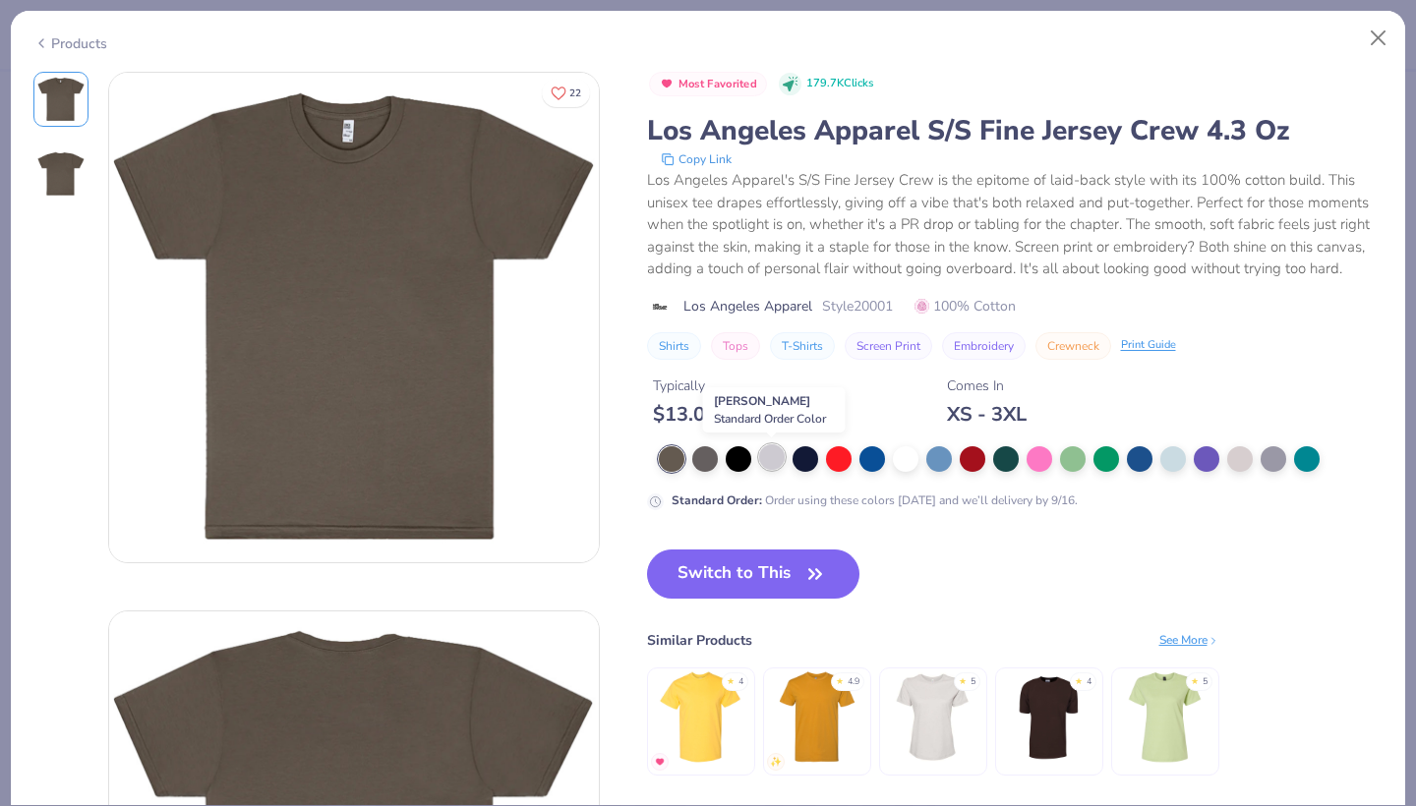
click at [768, 459] on div at bounding box center [772, 457] width 26 height 26
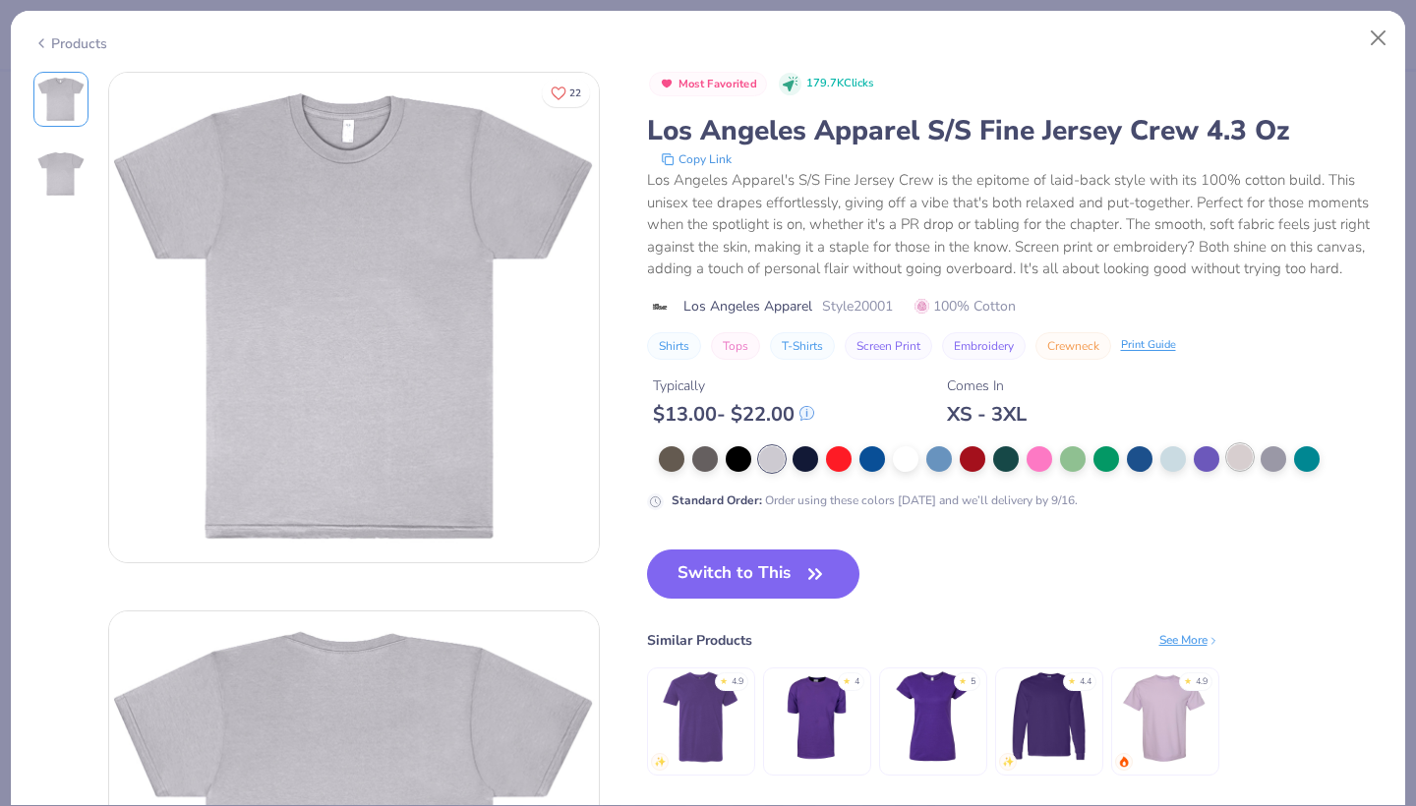
click at [1232, 467] on div at bounding box center [1240, 457] width 26 height 26
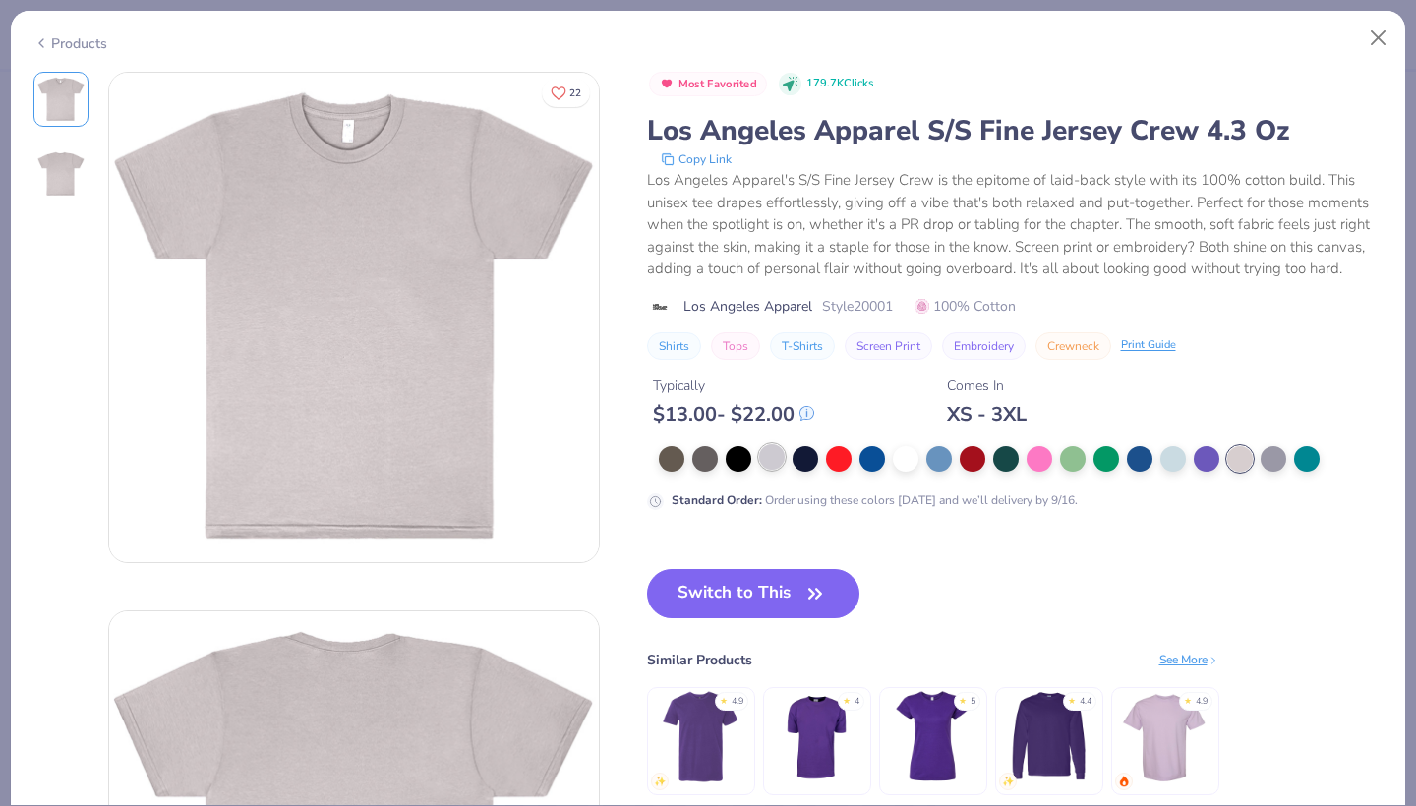
click at [780, 454] on div at bounding box center [772, 457] width 26 height 26
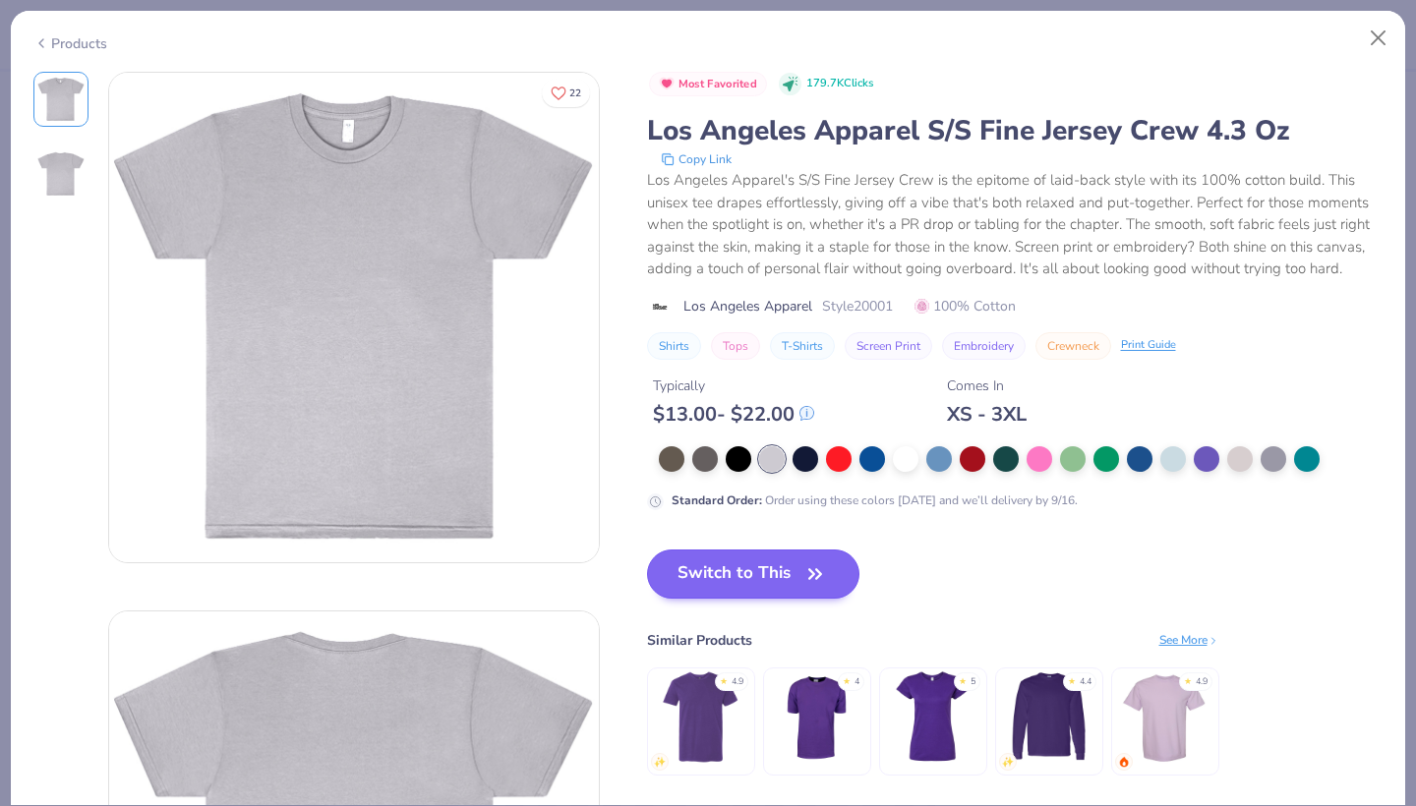
click at [766, 585] on button "Switch to This" at bounding box center [753, 573] width 213 height 49
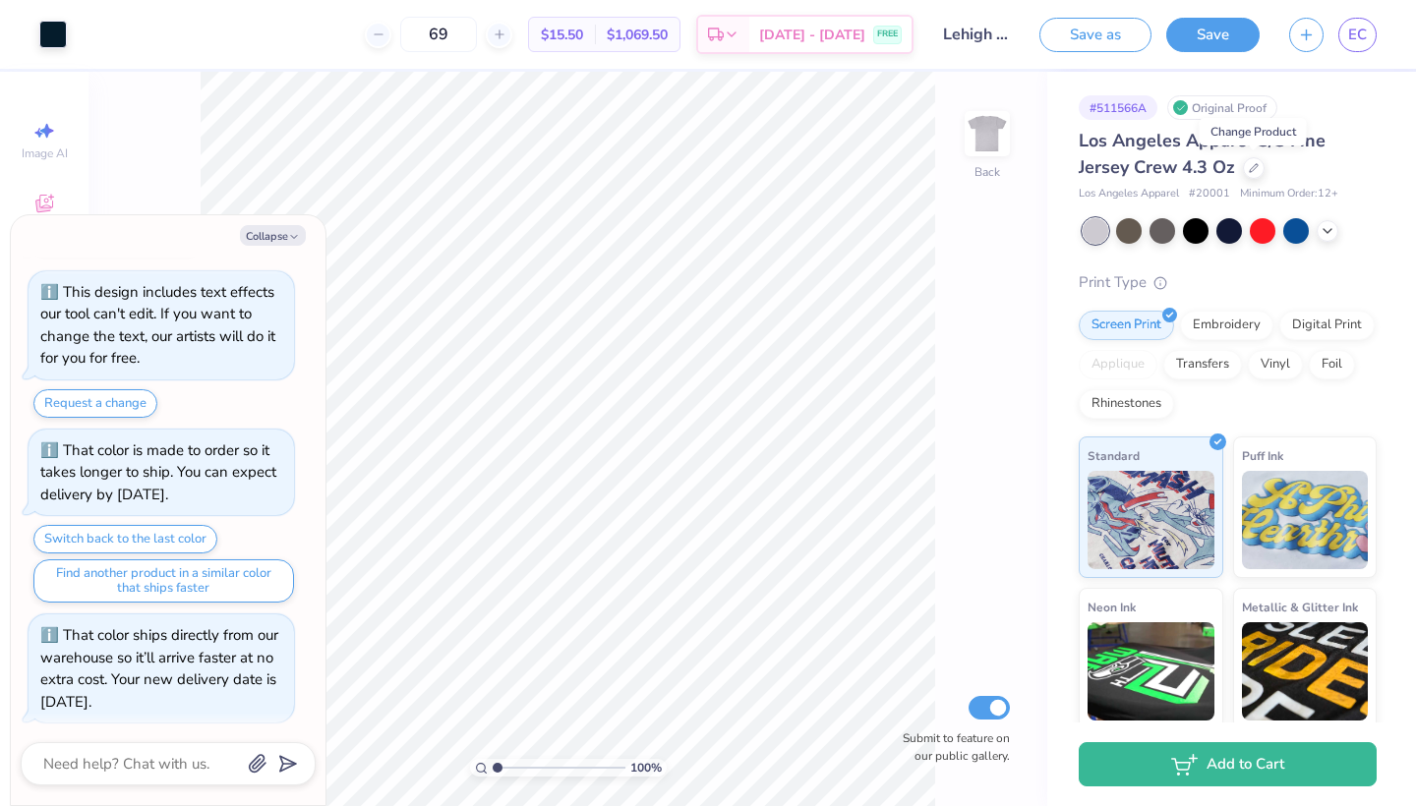
click at [1322, 191] on span "Minimum Order: 12 +" at bounding box center [1289, 194] width 98 height 17
drag, startPoint x: 1080, startPoint y: 140, endPoint x: 1232, endPoint y: 176, distance: 155.7
click at [1232, 176] on span "Los Angeles Apparel S/S Fine Jersey Crew 4.3 Oz" at bounding box center [1201, 154] width 247 height 50
copy span "Los Angeles Apparel S/S Fine Jersey Crew 4.3 Oz"
type textarea "x"
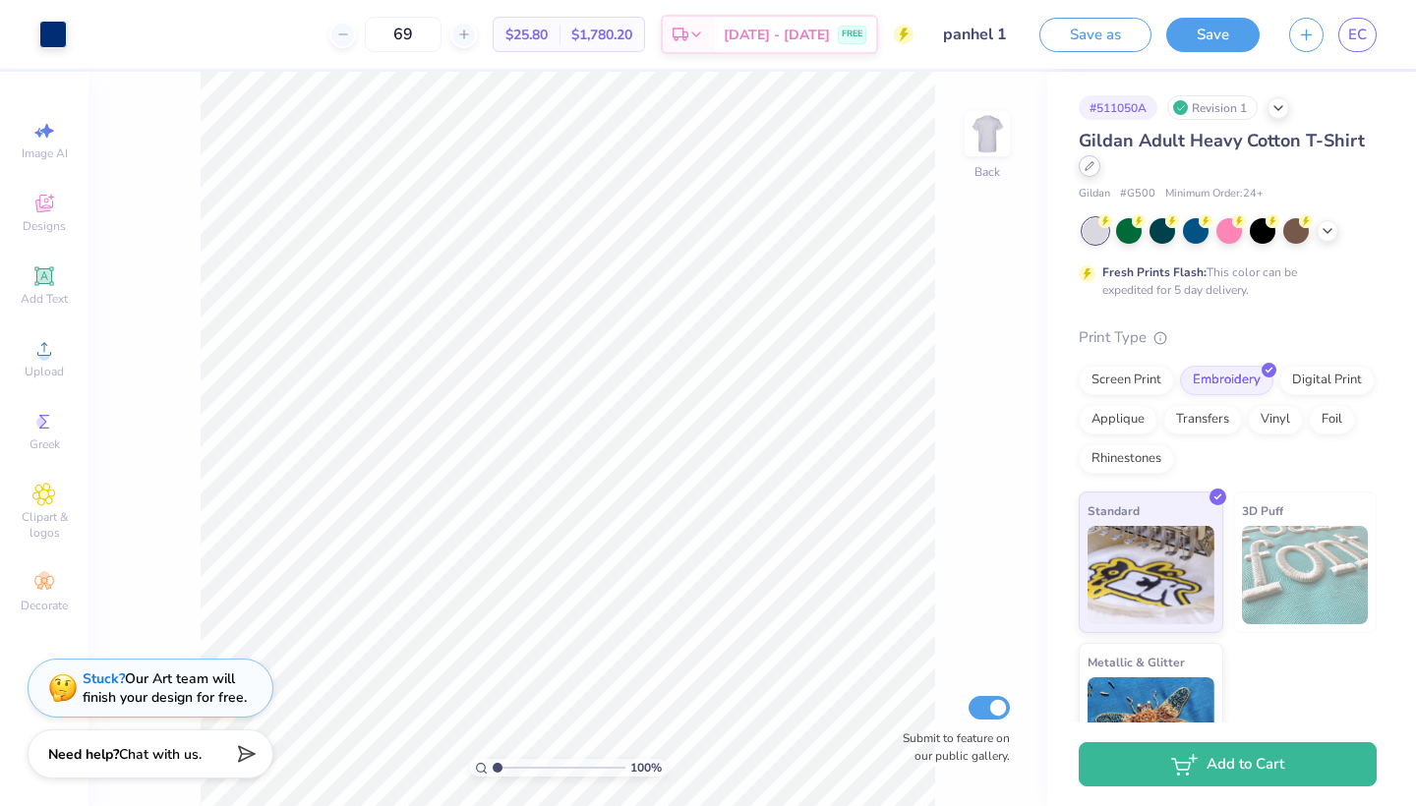
click at [1090, 175] on div at bounding box center [1089, 166] width 22 height 22
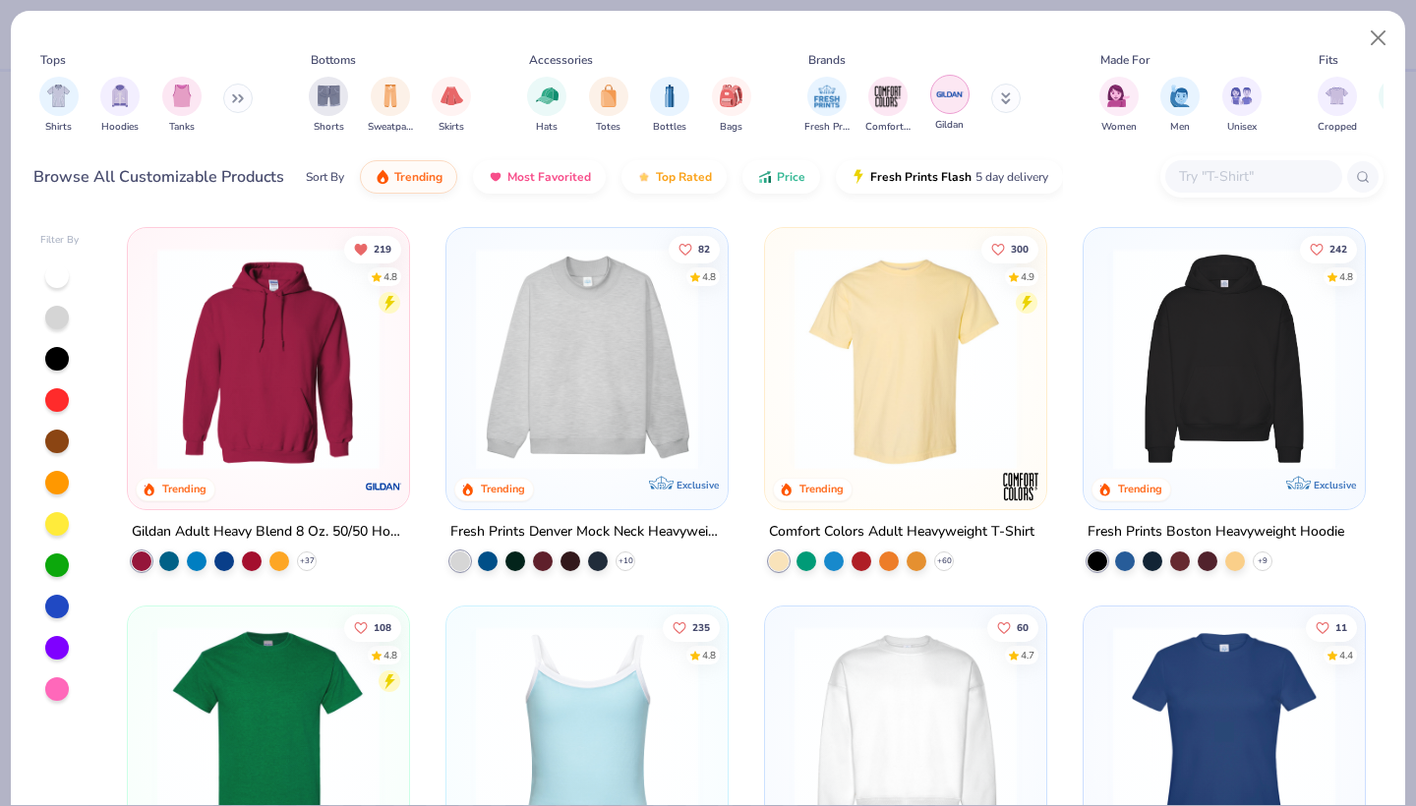
click at [956, 110] on div "filter for Gildan" at bounding box center [949, 94] width 39 height 39
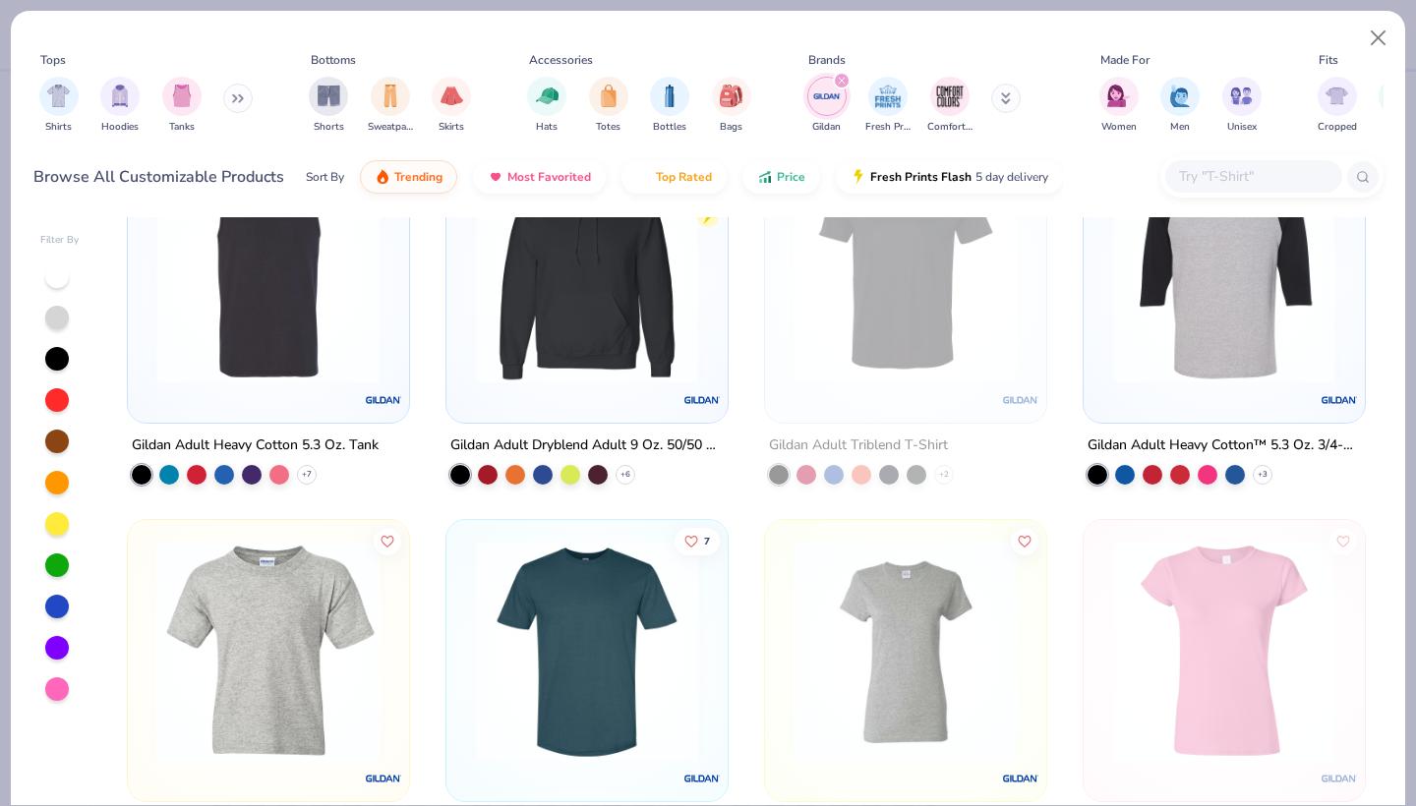
scroll to position [2188, 0]
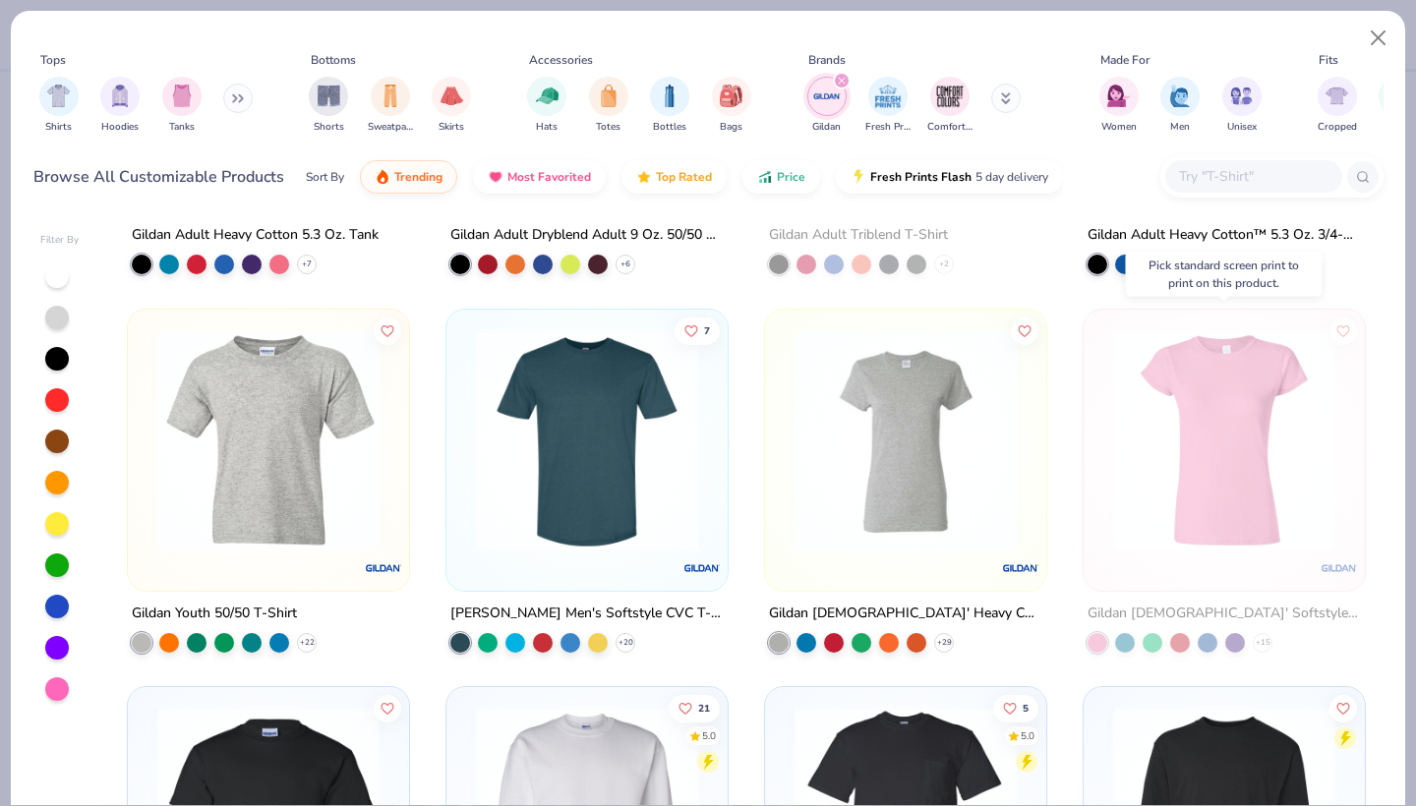
click at [1215, 509] on img at bounding box center [1224, 439] width 242 height 222
click at [1387, 36] on button "Close" at bounding box center [1377, 38] width 37 height 37
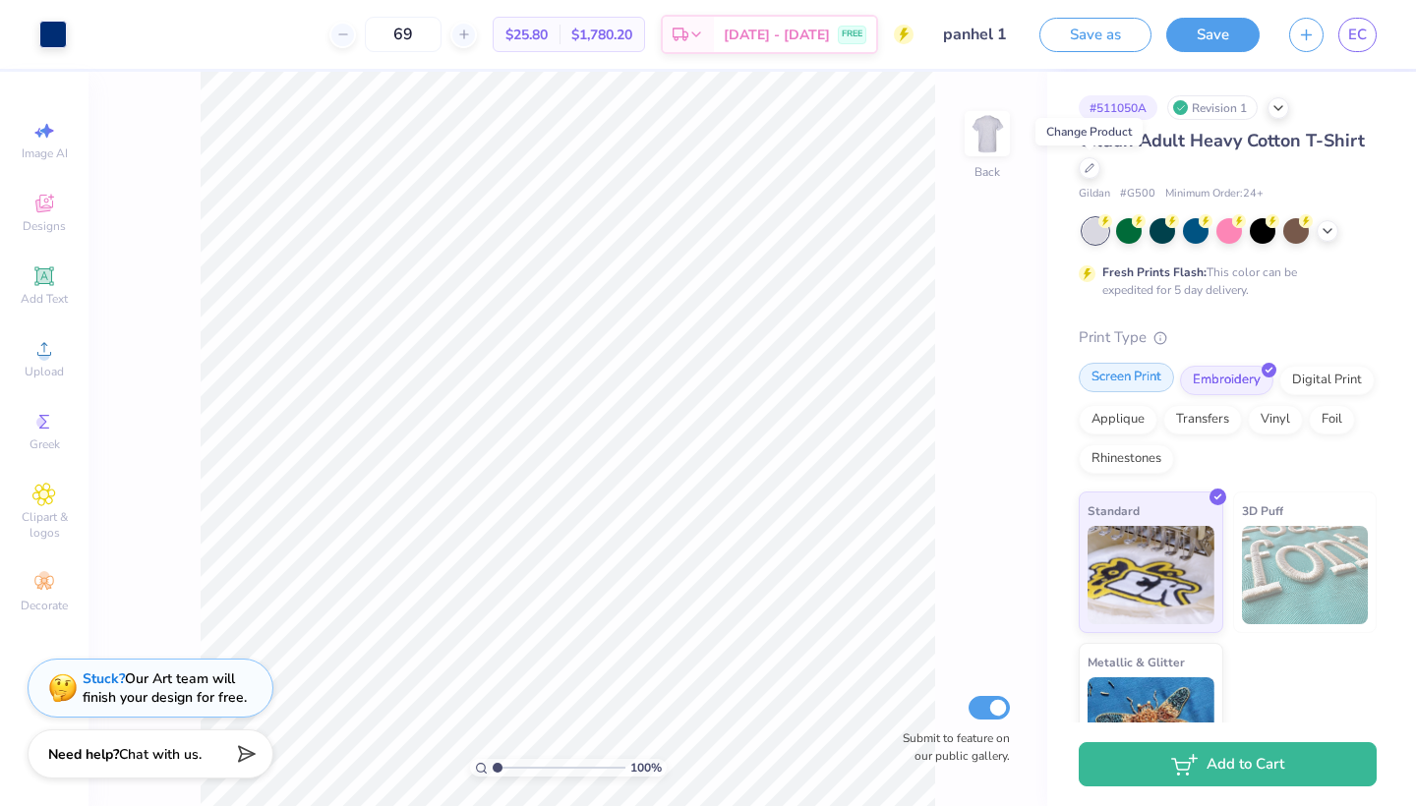
click at [1140, 388] on div "Screen Print" at bounding box center [1125, 377] width 95 height 29
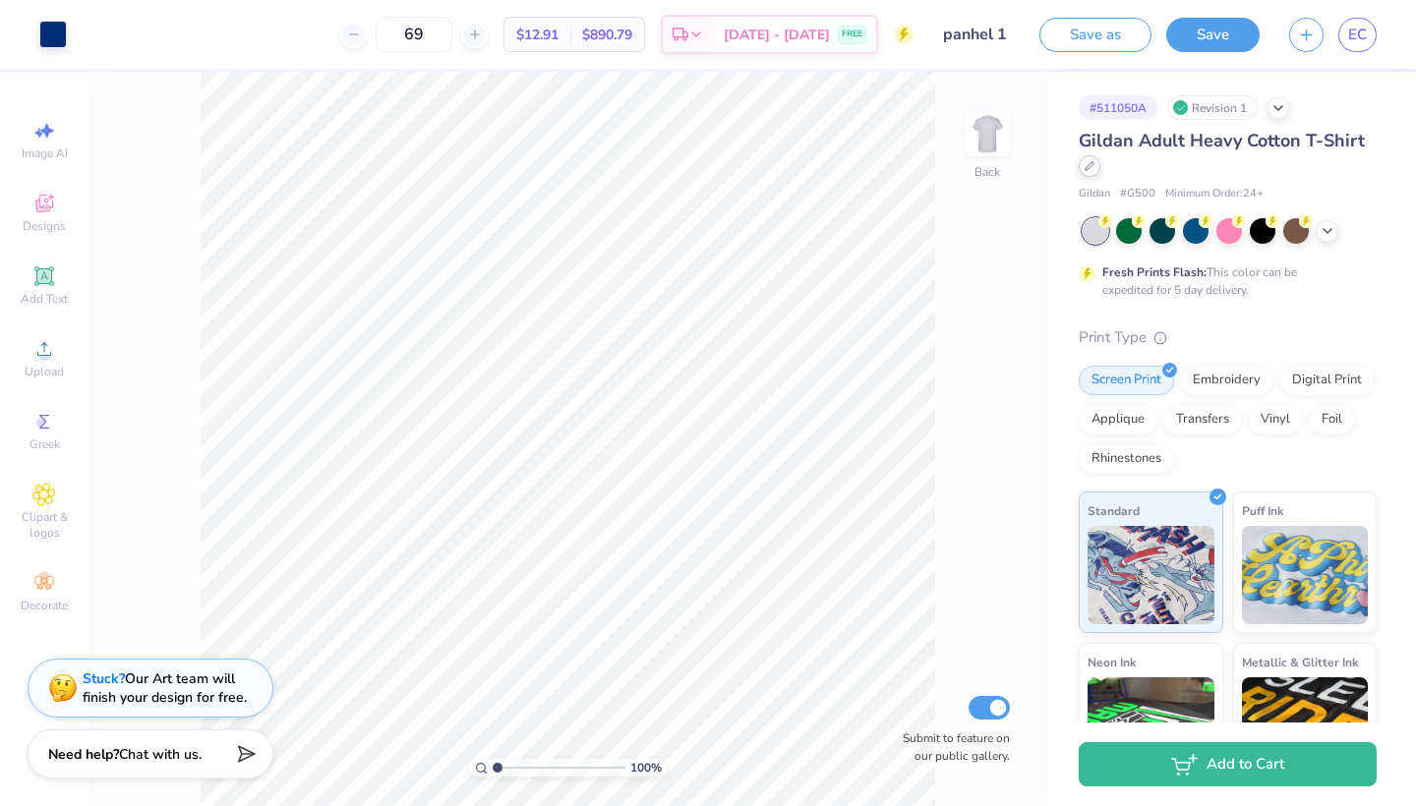
click at [1090, 166] on icon at bounding box center [1089, 166] width 10 height 10
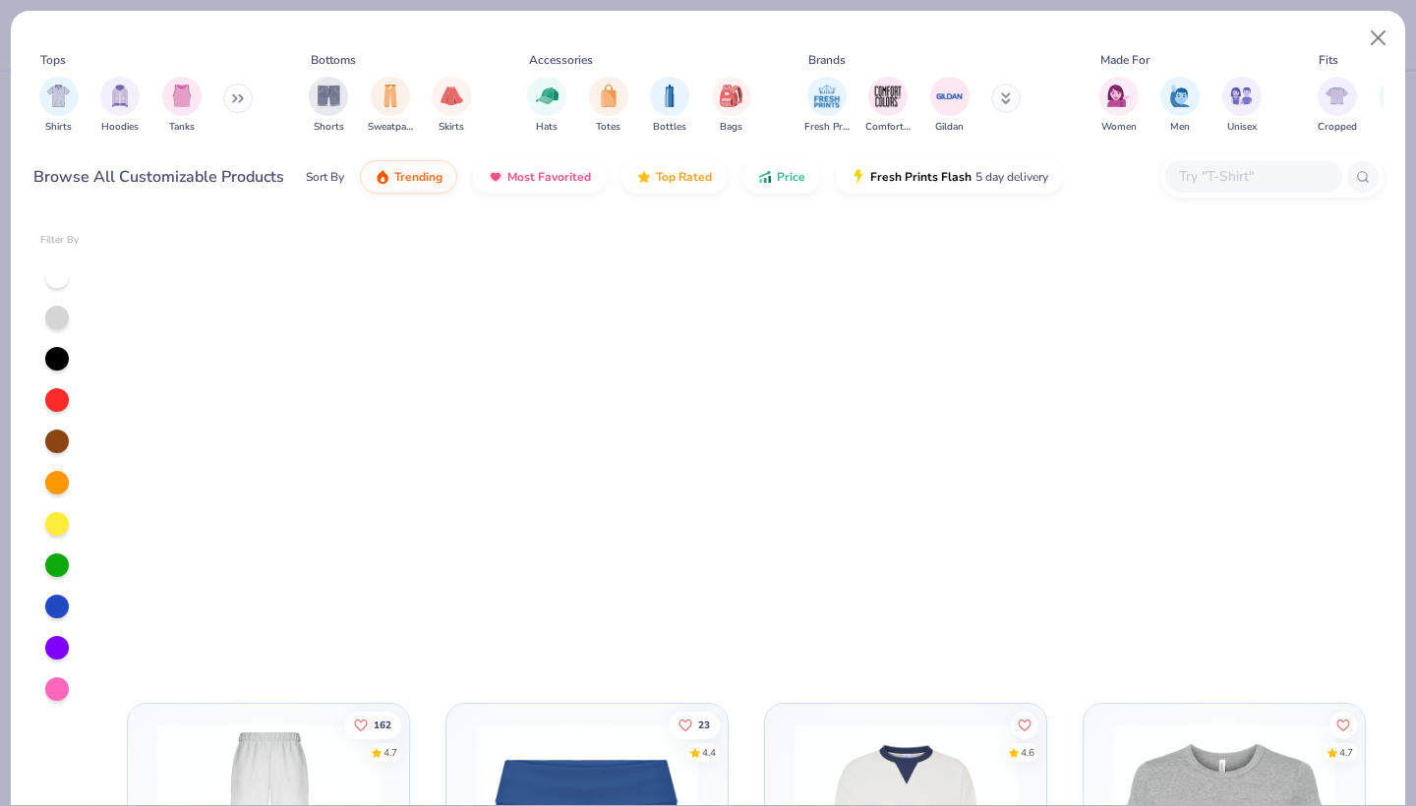
scroll to position [1568, 0]
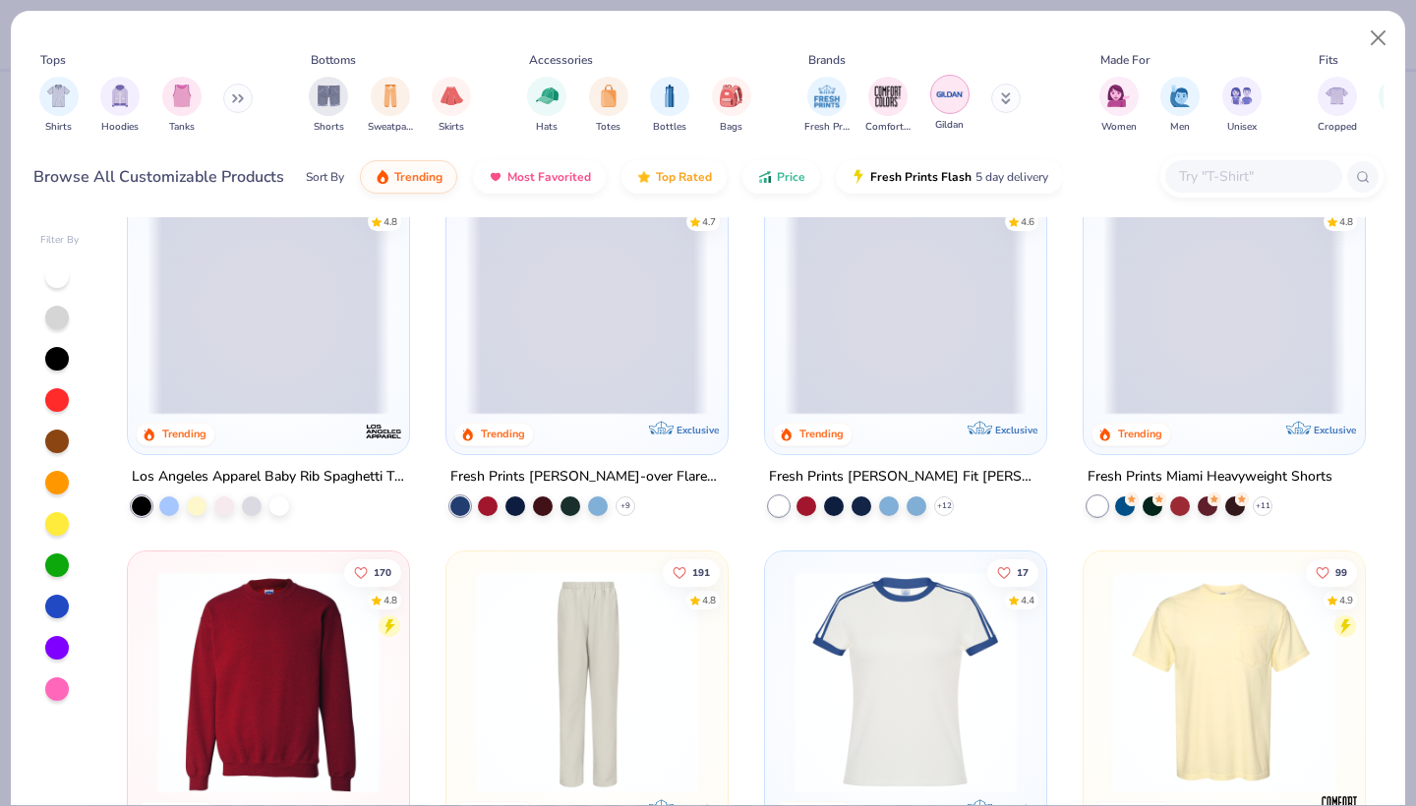
click at [935, 98] on img "filter for Gildan" at bounding box center [949, 94] width 29 height 29
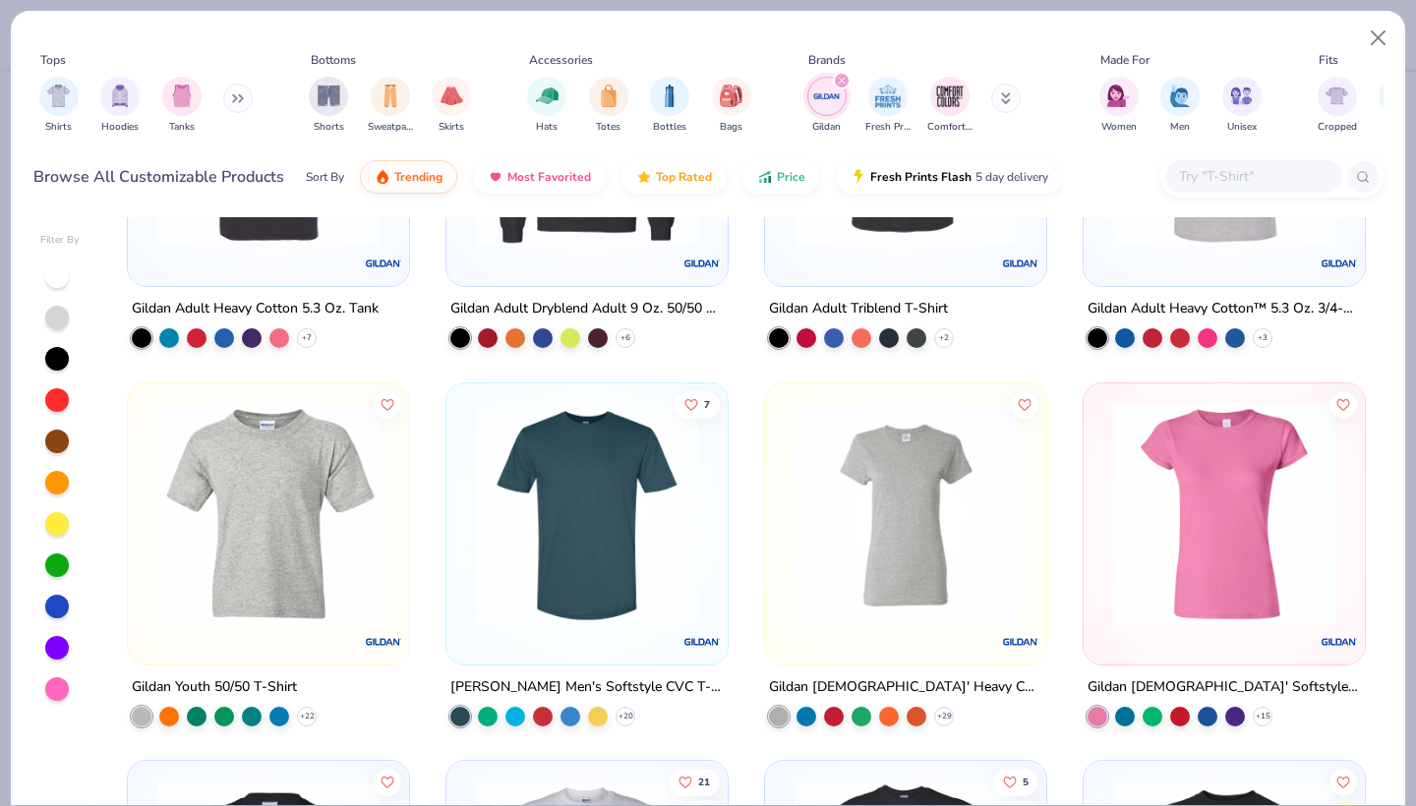
scroll to position [2113, 0]
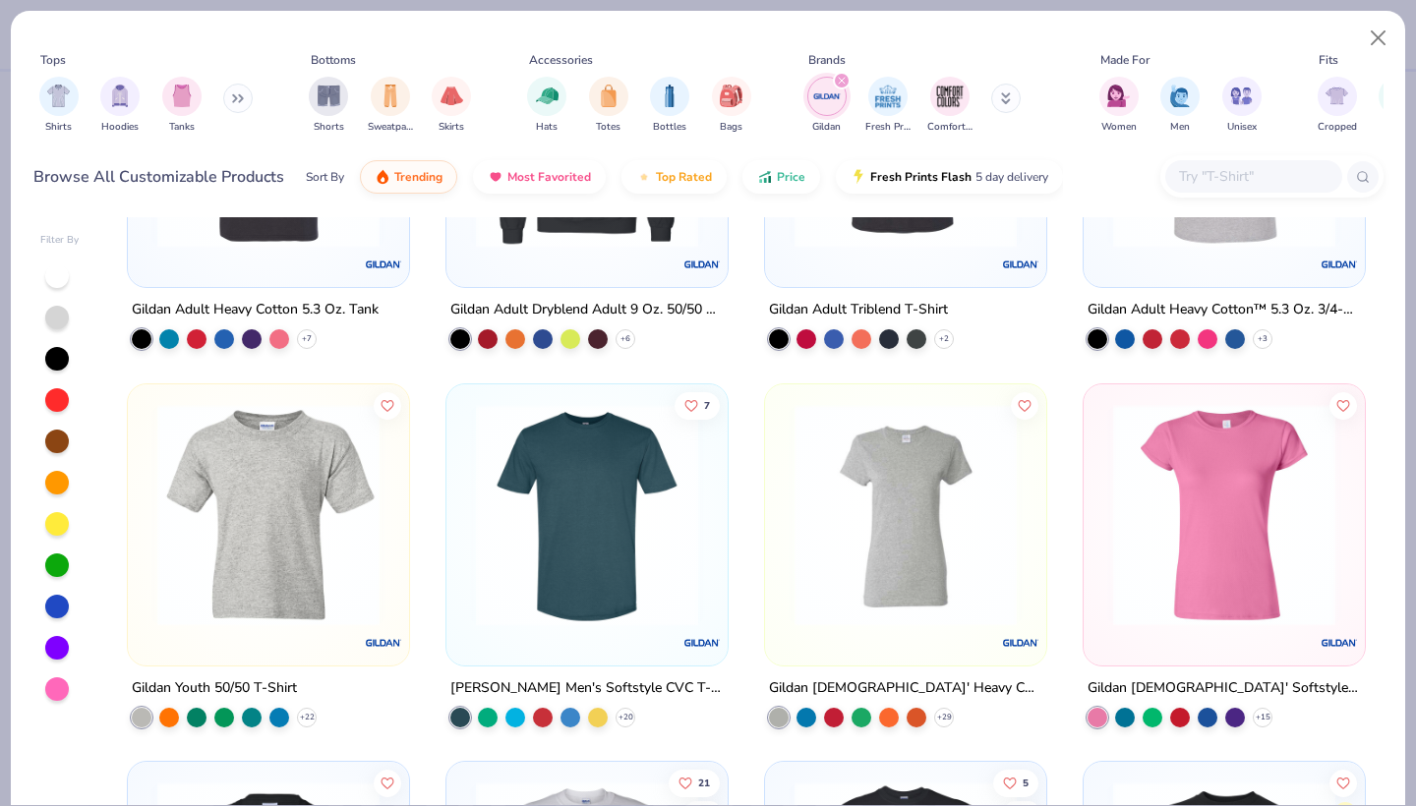
click at [1164, 549] on img at bounding box center [1224, 514] width 242 height 222
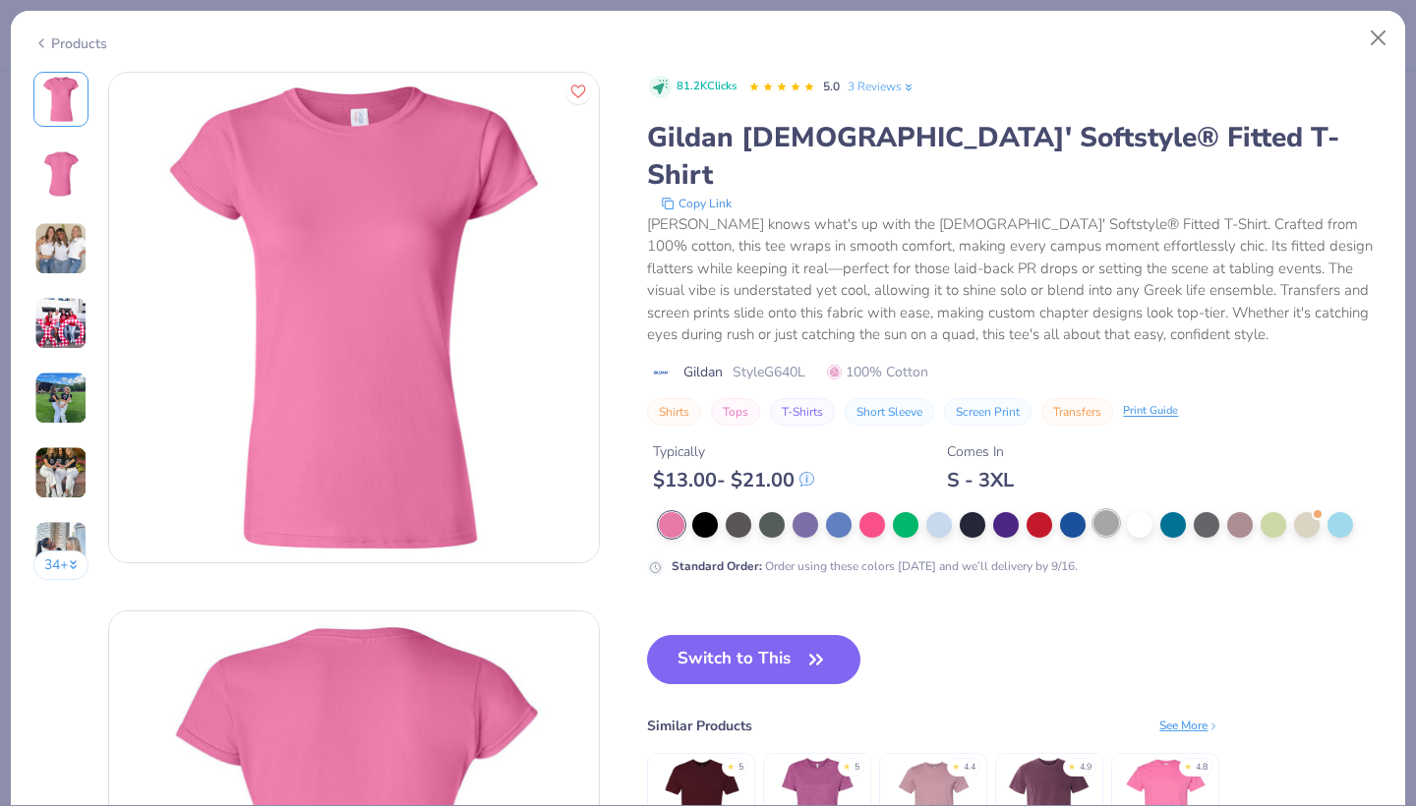
click at [1116, 510] on div at bounding box center [1106, 523] width 26 height 26
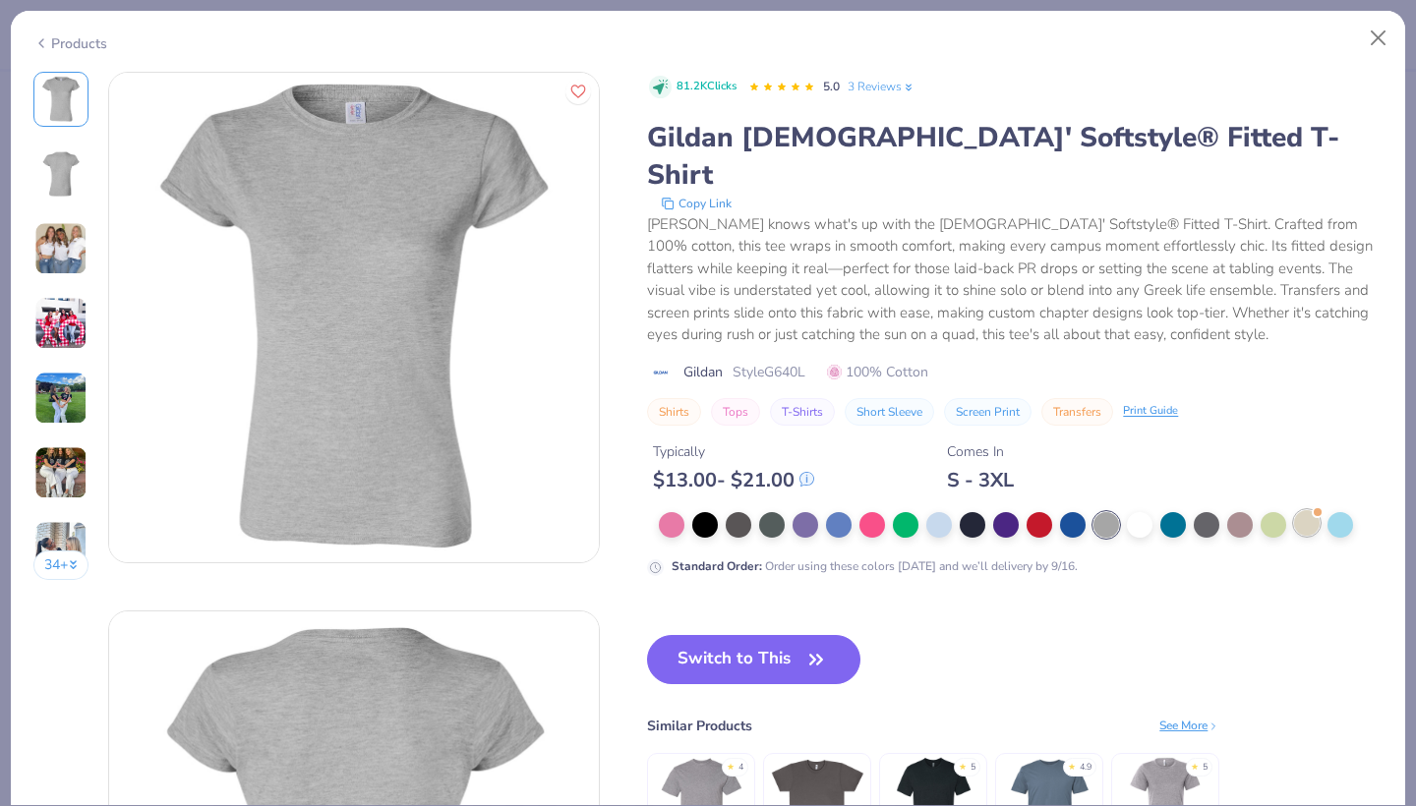
click at [1298, 510] on div at bounding box center [1307, 523] width 26 height 26
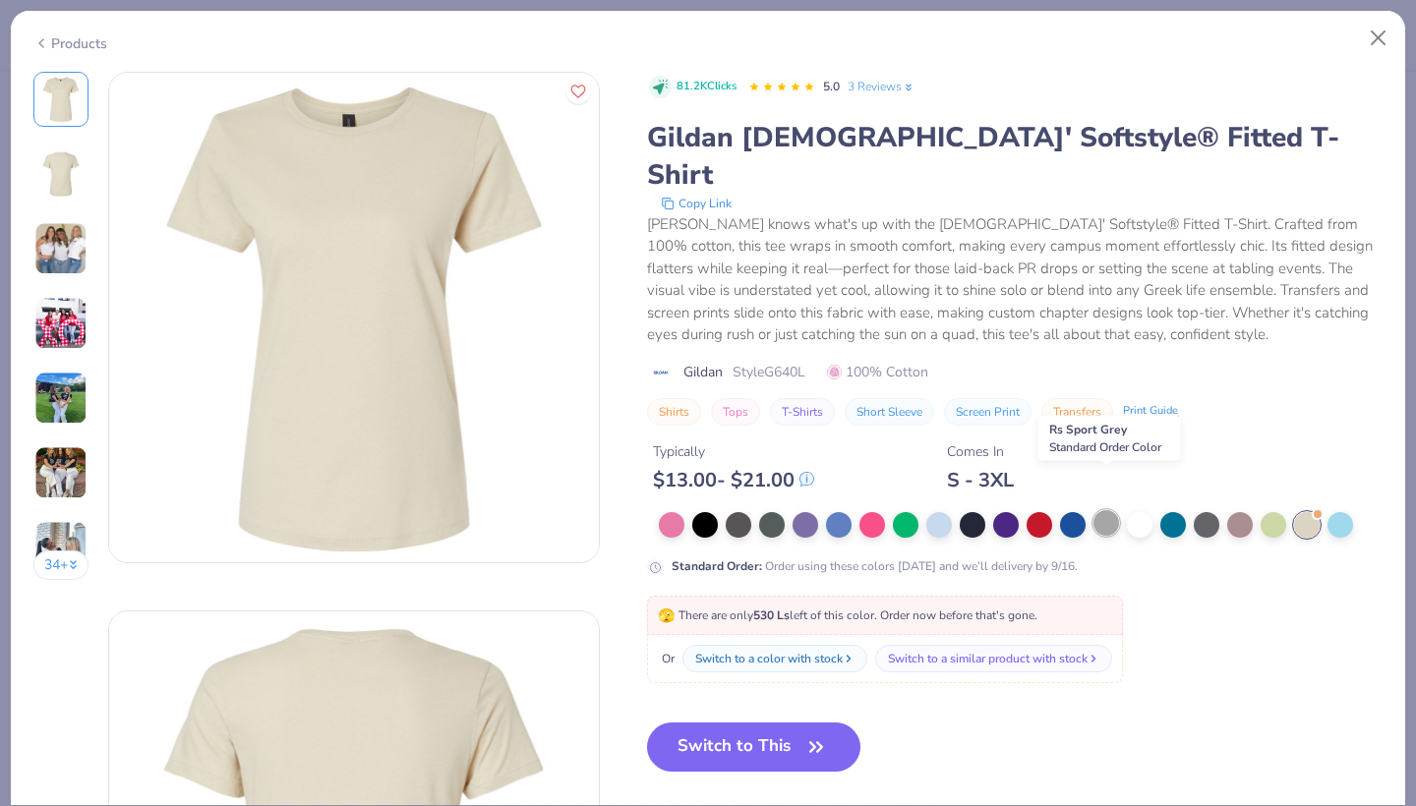
click at [1100, 510] on div at bounding box center [1106, 523] width 26 height 26
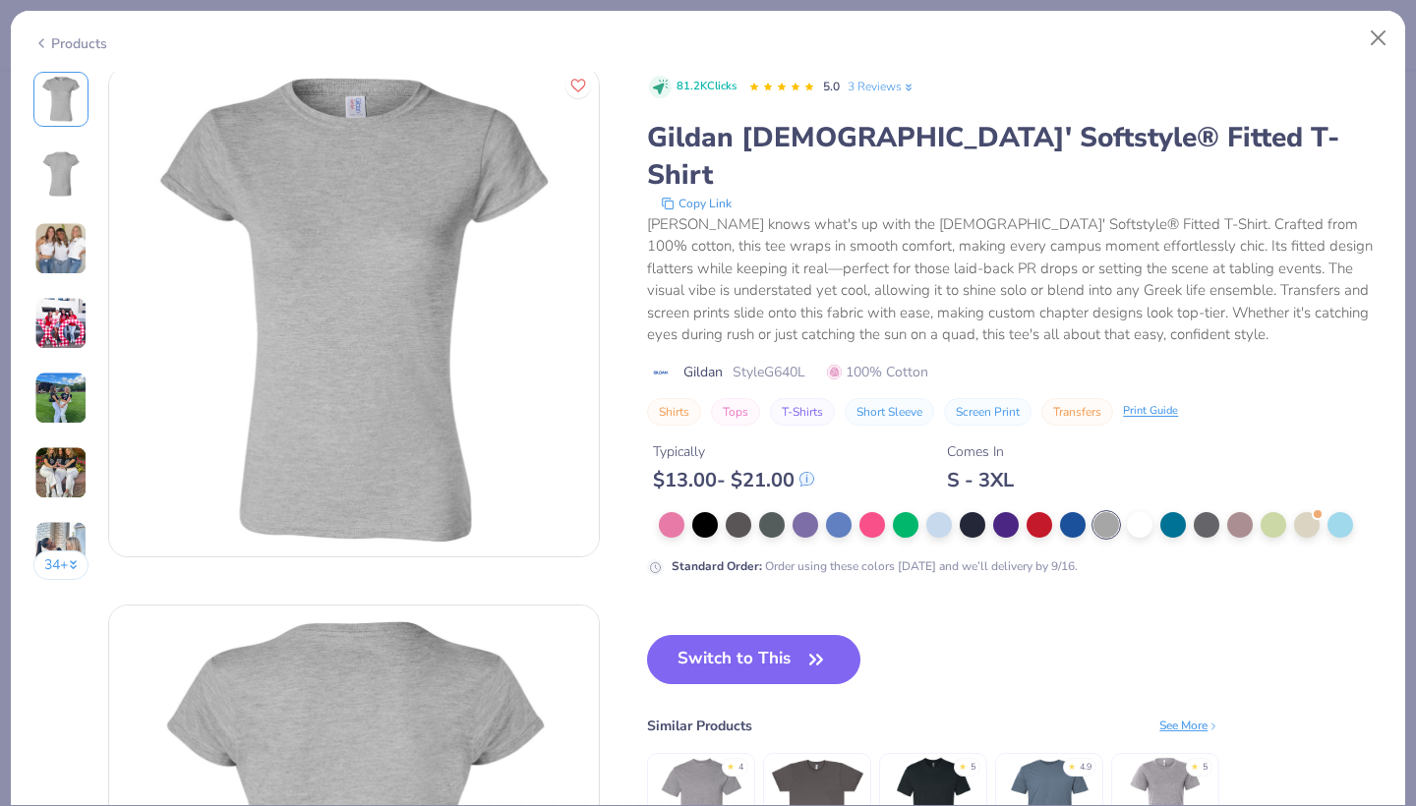
scroll to position [8, 0]
click at [800, 510] on div at bounding box center [805, 523] width 26 height 26
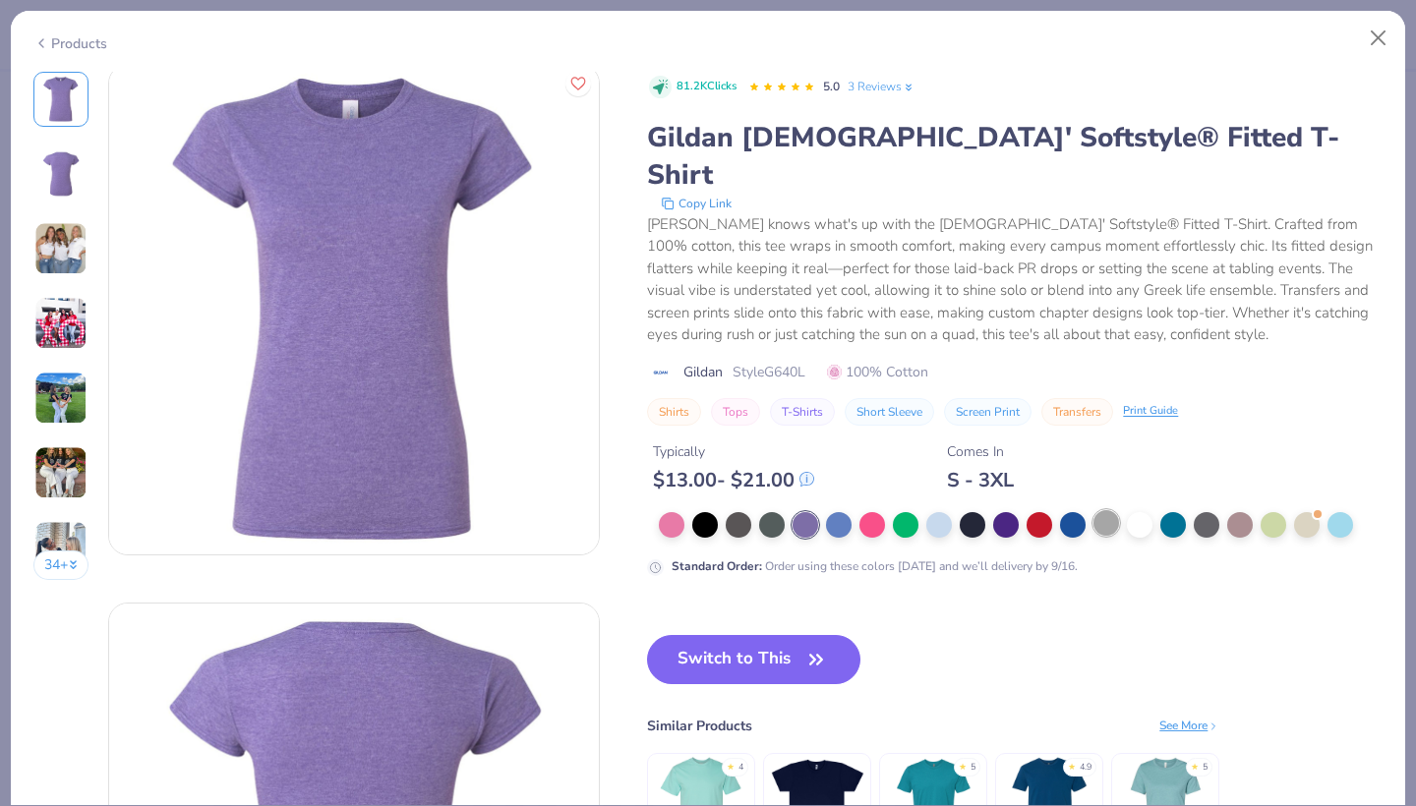
click at [1094, 510] on div at bounding box center [1106, 523] width 26 height 26
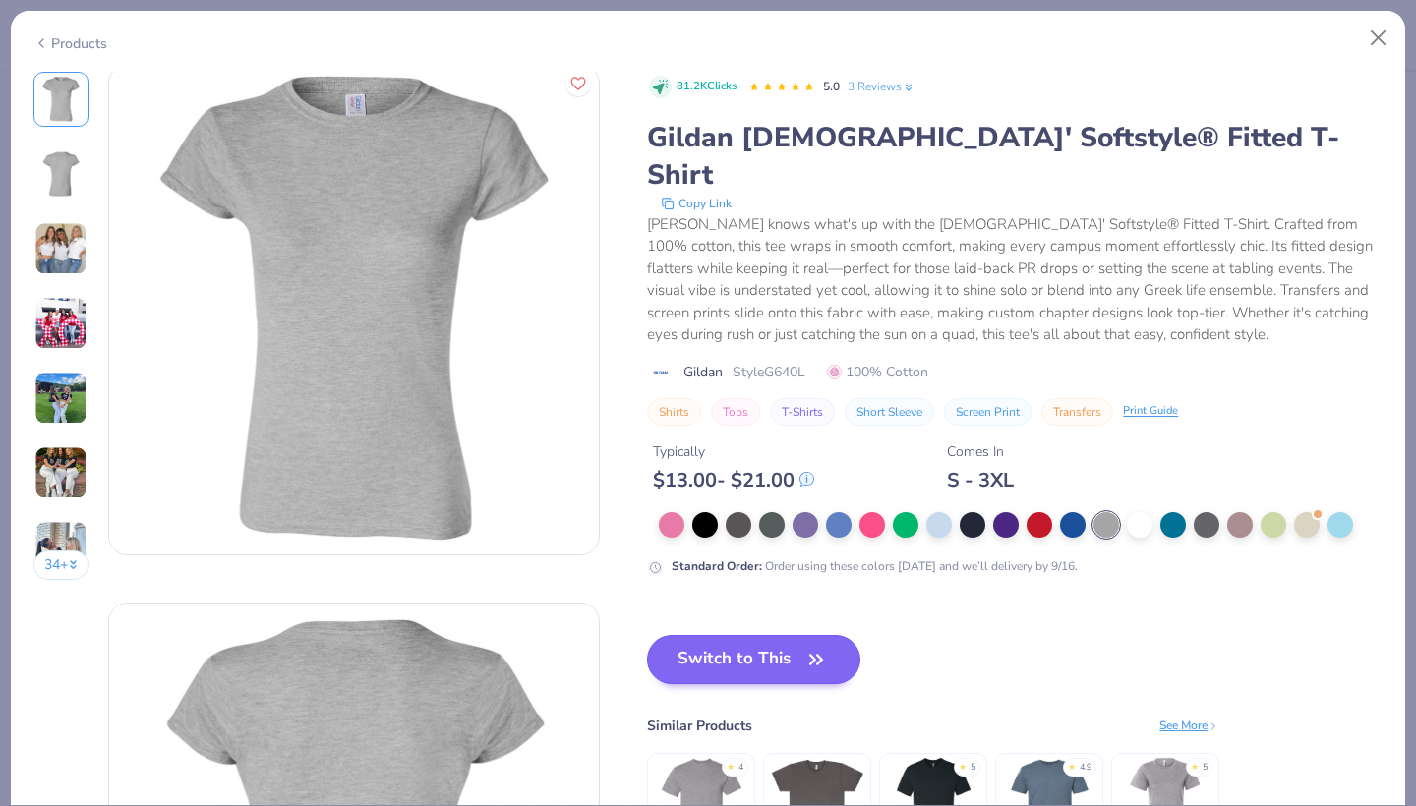
click at [787, 635] on button "Switch to This" at bounding box center [753, 659] width 213 height 49
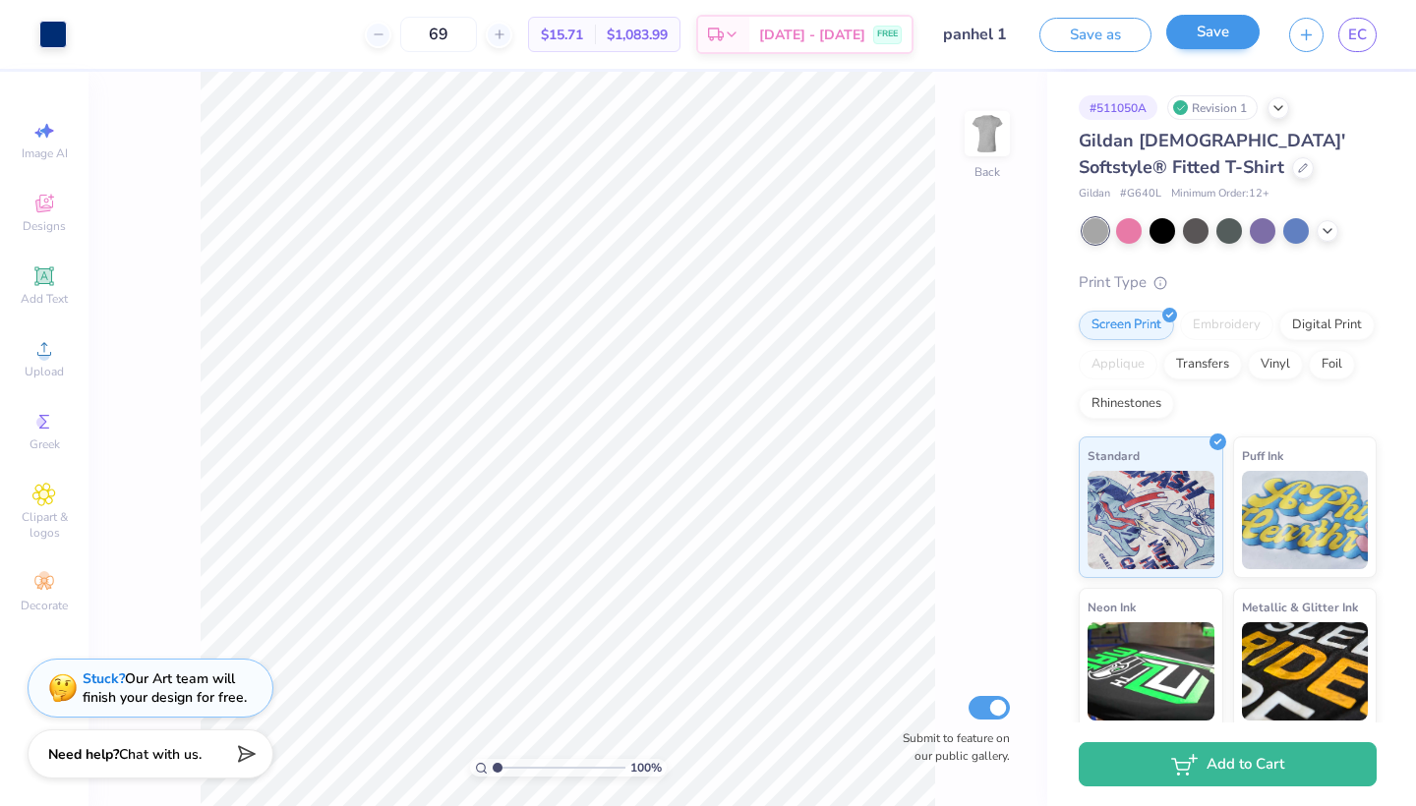
click at [1211, 45] on button "Save" at bounding box center [1212, 32] width 93 height 34
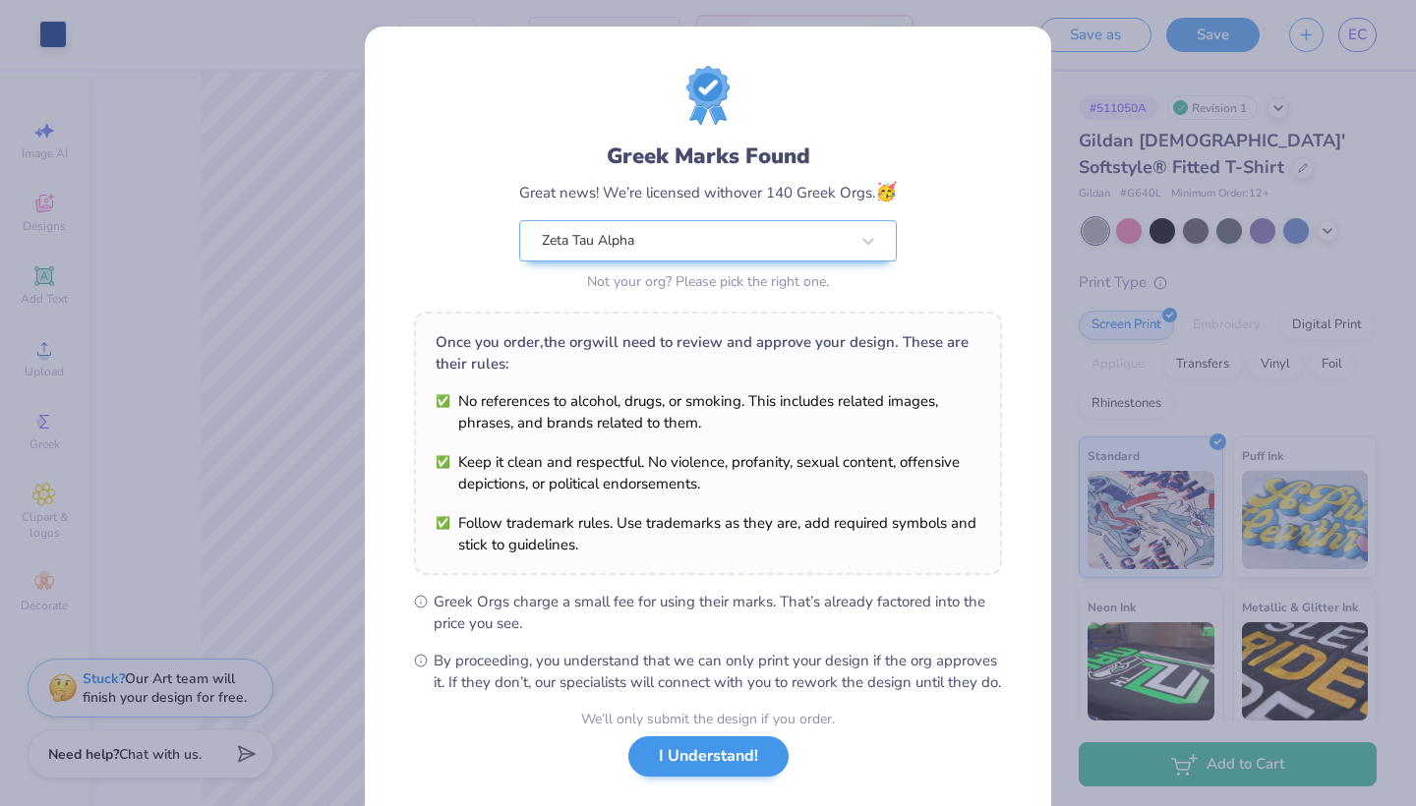
click at [672, 777] on button "I Understand!" at bounding box center [708, 756] width 160 height 40
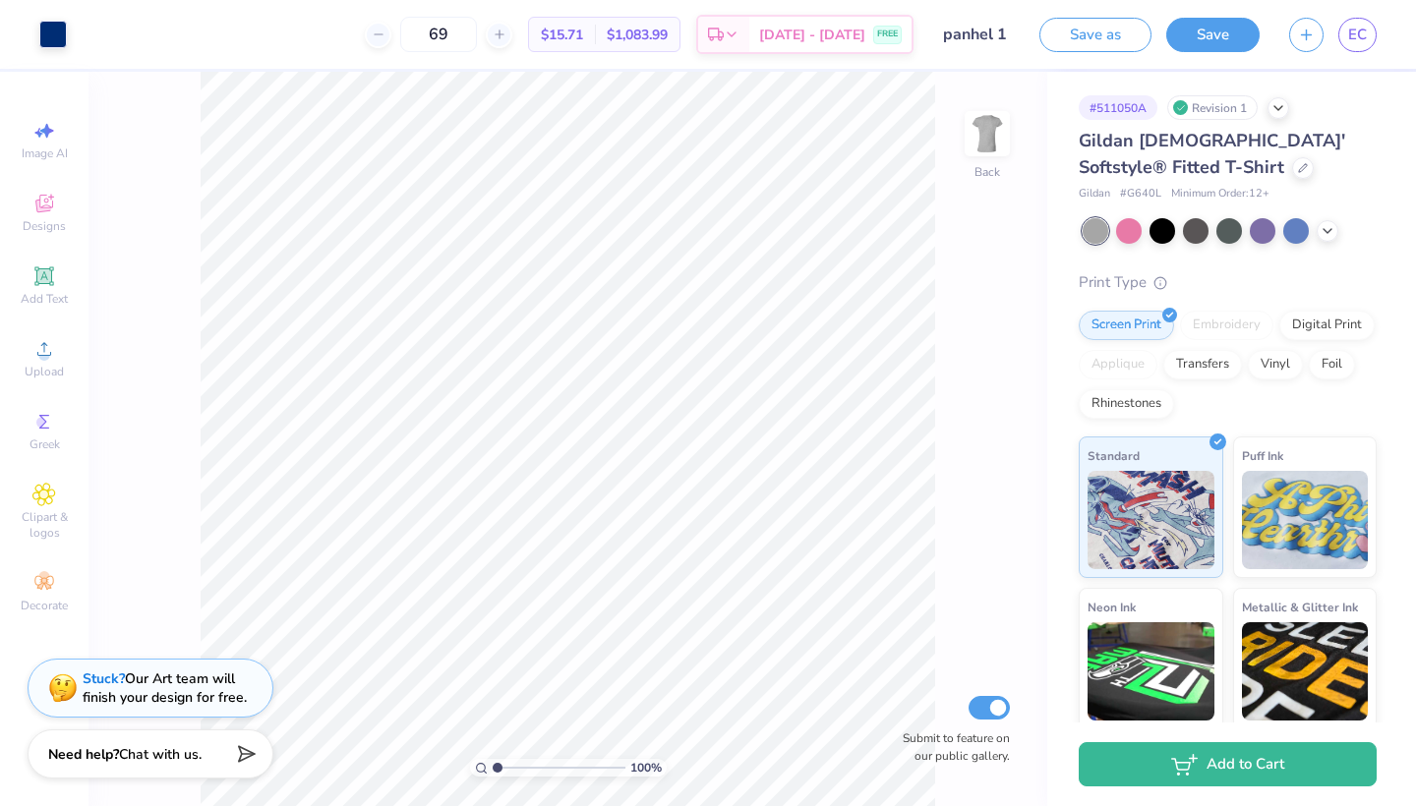
click at [1141, 247] on div "Gildan [DEMOGRAPHIC_DATA]' Softstyle® Fitted T-Shirt Gildan # G640L Minimum Ord…" at bounding box center [1227, 504] width 298 height 753
click at [1127, 229] on div at bounding box center [1129, 229] width 26 height 26
click at [1331, 234] on icon at bounding box center [1327, 229] width 16 height 16
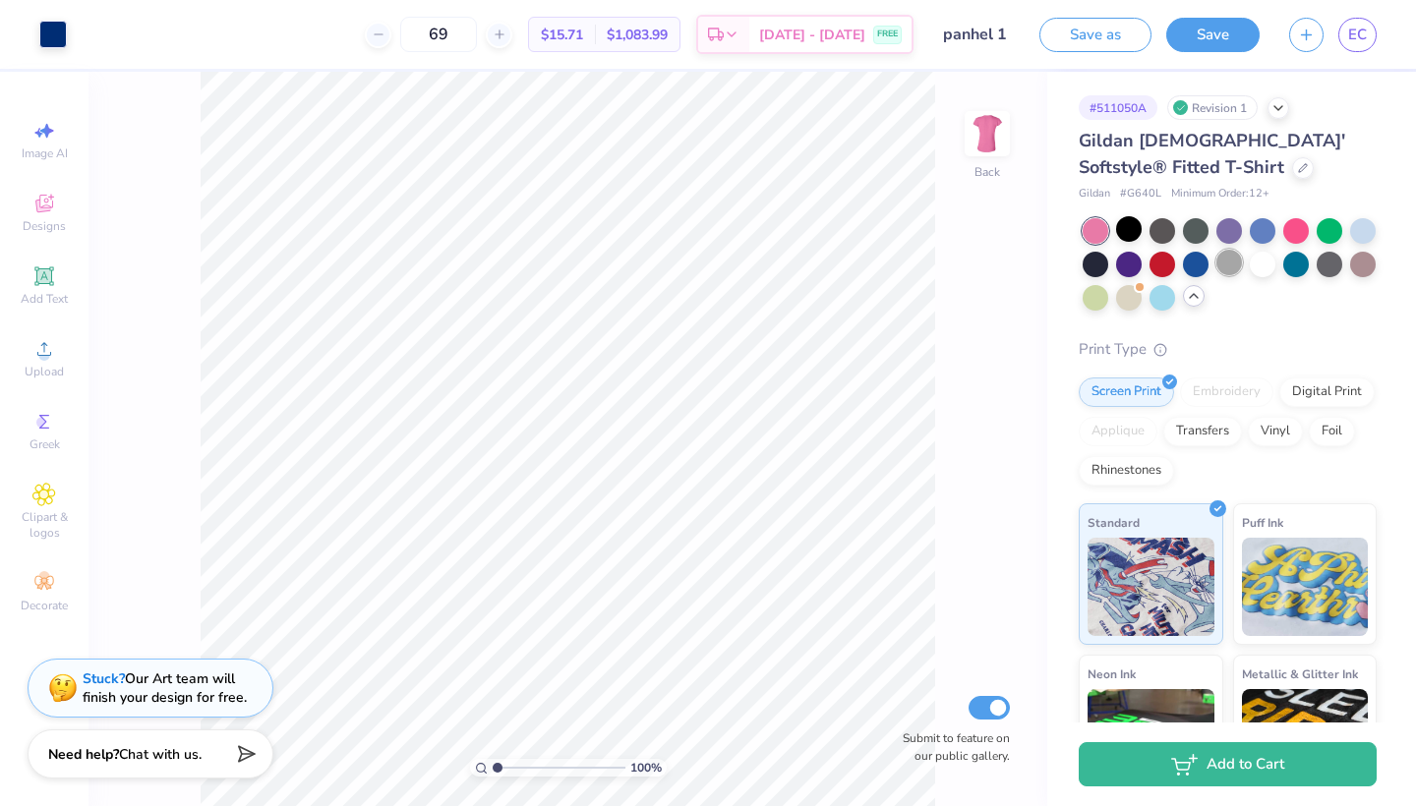
click at [1227, 270] on div at bounding box center [1229, 263] width 26 height 26
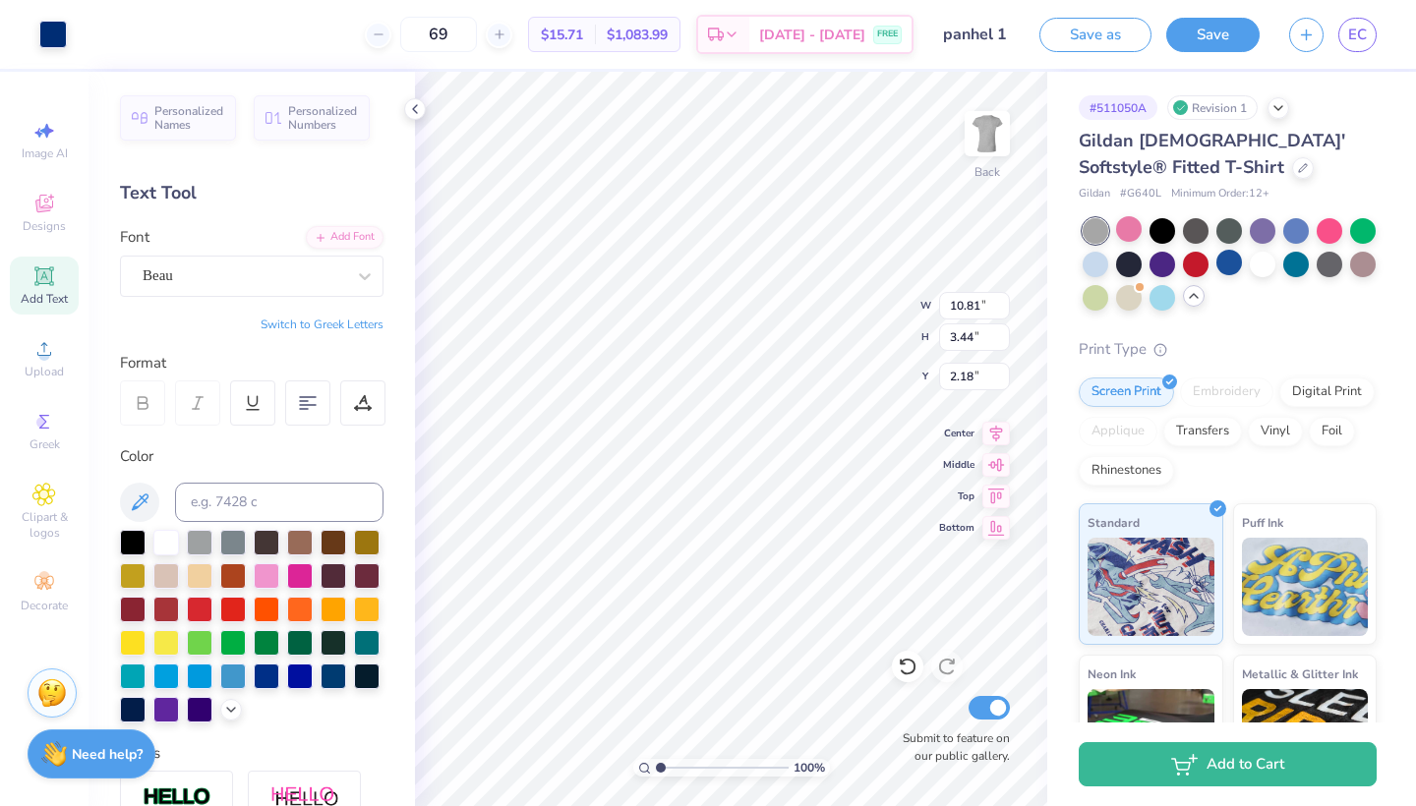
type input "9.13"
type input "2.91"
type input "2.71"
click at [988, 437] on icon at bounding box center [996, 431] width 28 height 24
click at [1292, 174] on div at bounding box center [1303, 166] width 22 height 22
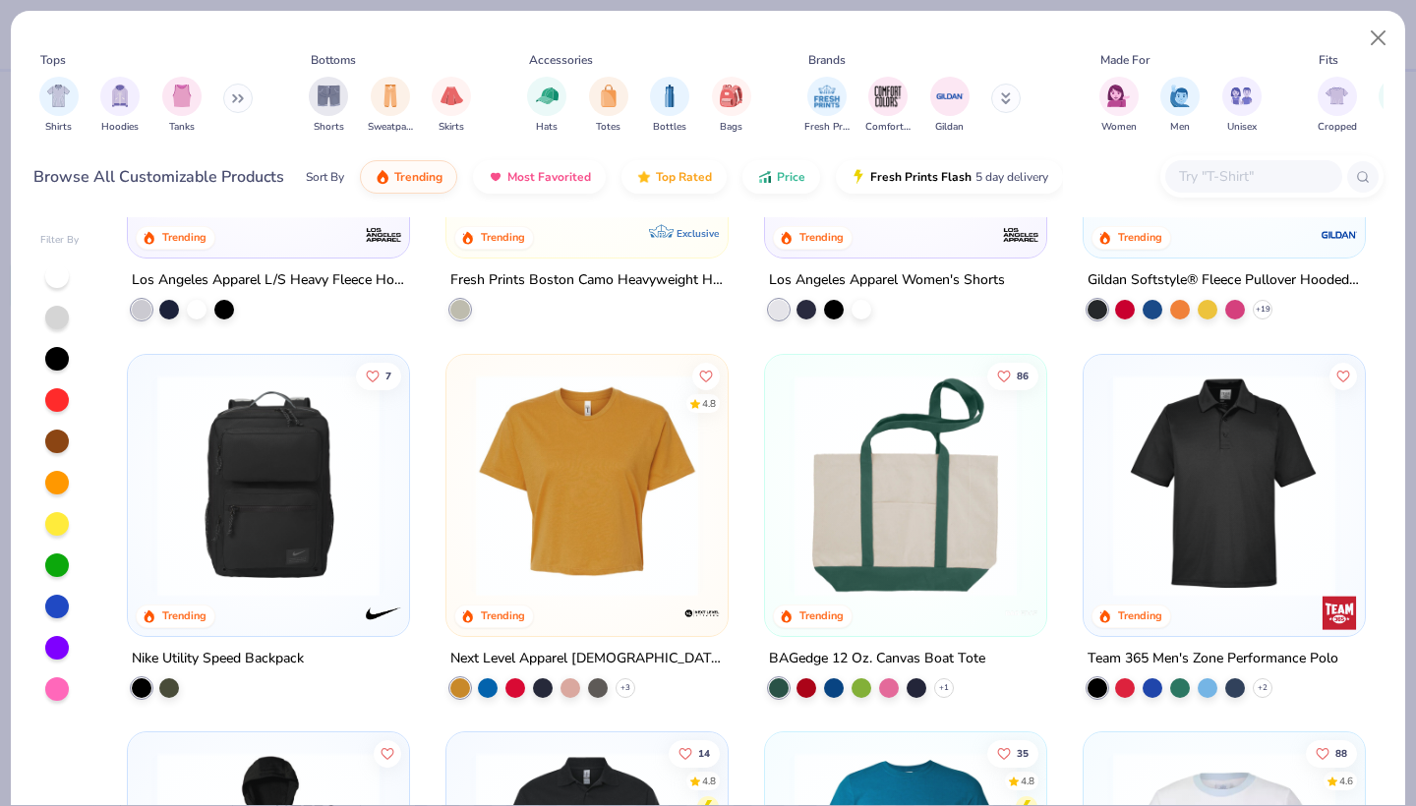
scroll to position [3656, 0]
click at [944, 91] on img "filter for Gildan" at bounding box center [949, 94] width 29 height 29
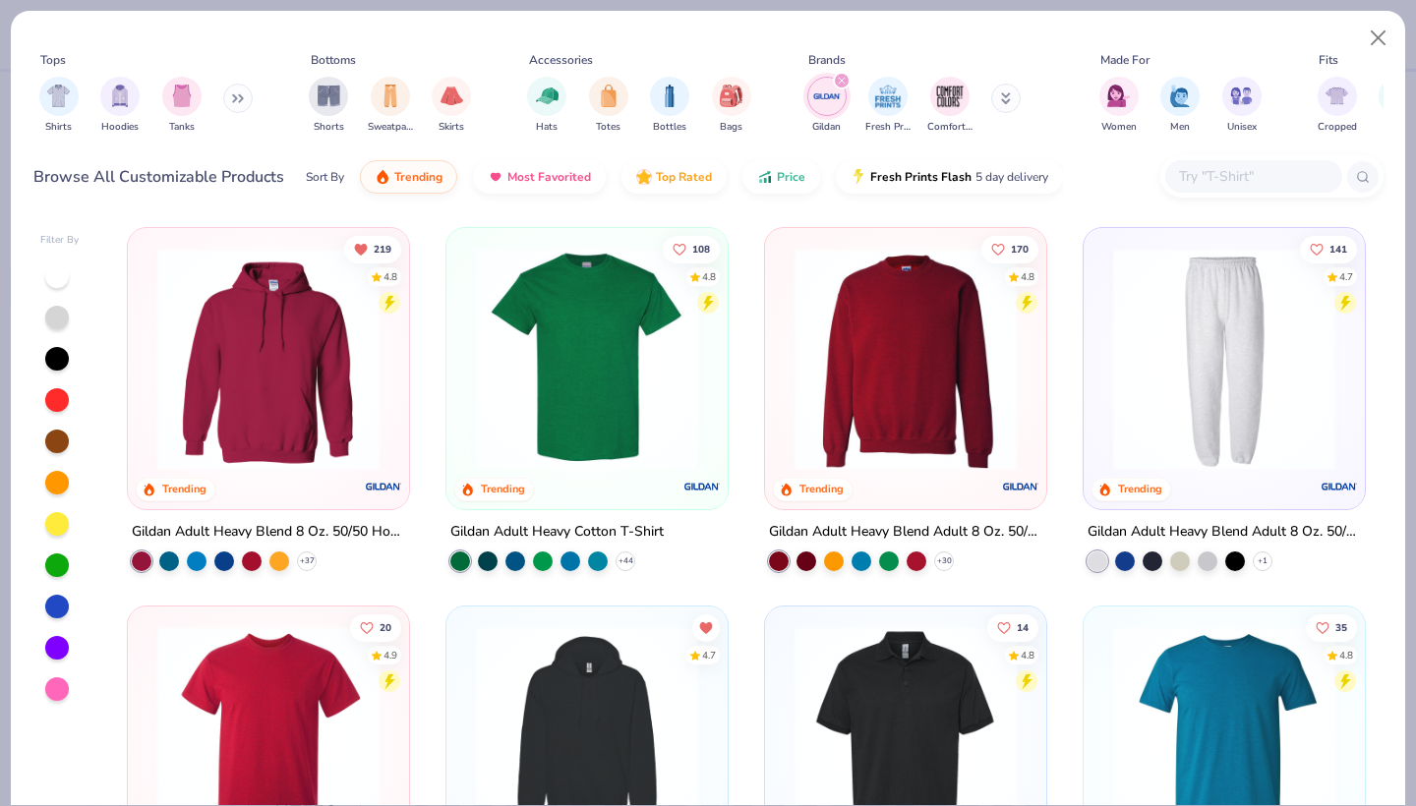
scroll to position [-2, 0]
click at [554, 408] on div "219 4.8 Trending Gildan Adult Heavy Blend 8 Oz. 50/50 Hooded Sweatshirt + 37 10…" at bounding box center [746, 511] width 1274 height 588
click at [574, 393] on img at bounding box center [587, 359] width 242 height 222
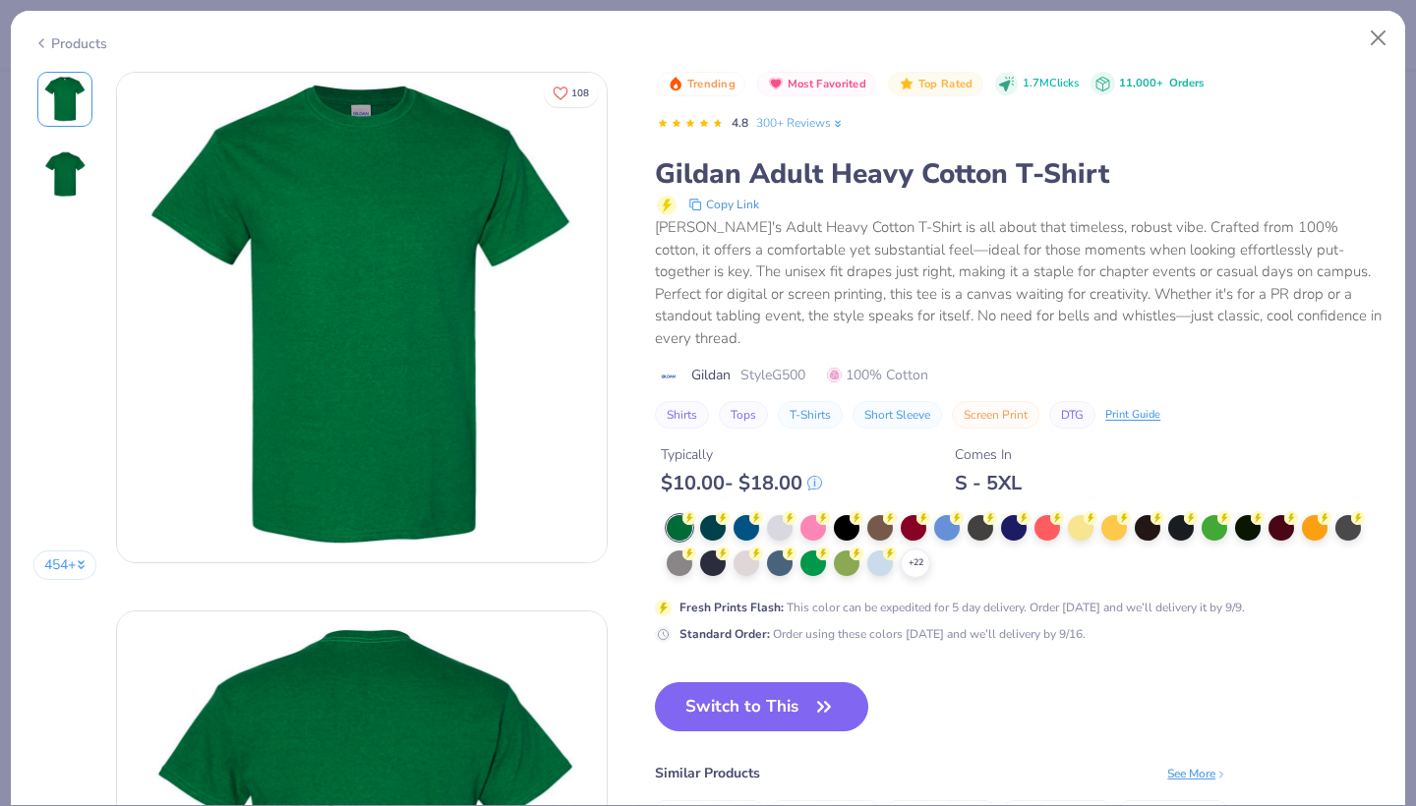
drag, startPoint x: 574, startPoint y: 393, endPoint x: 583, endPoint y: 463, distance: 70.4
click at [583, 463] on img at bounding box center [362, 318] width 490 height 490
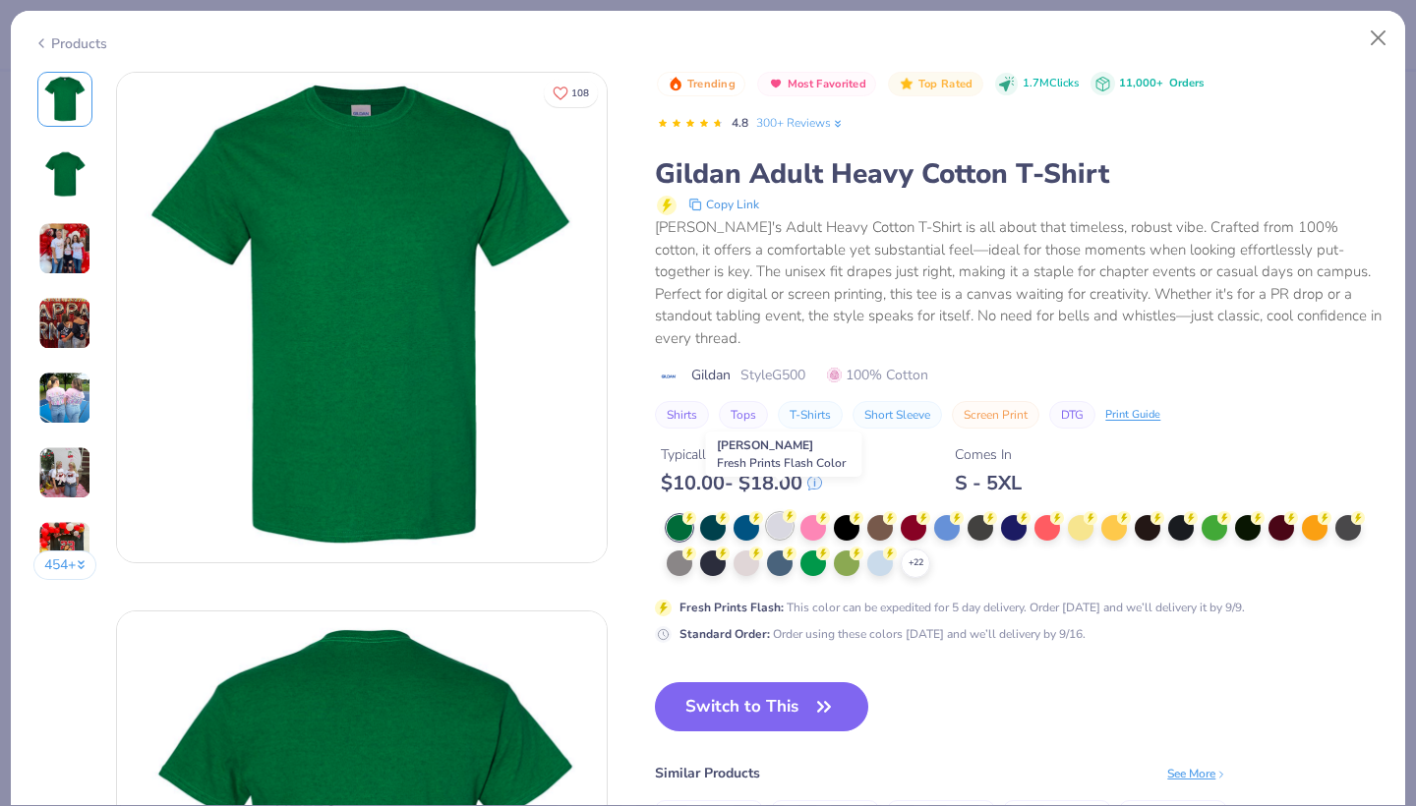
click at [782, 513] on div at bounding box center [780, 526] width 26 height 26
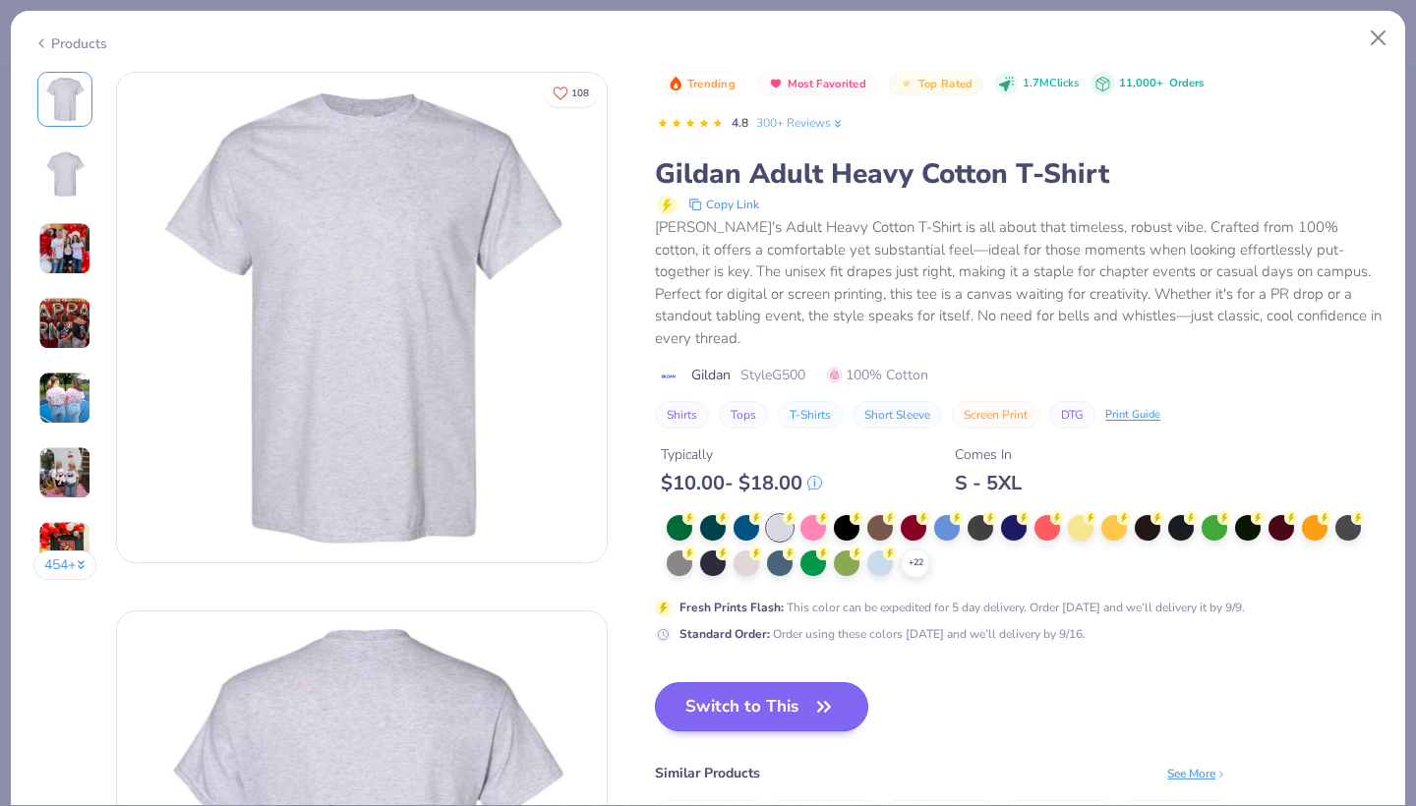
click at [741, 683] on button "Switch to This" at bounding box center [761, 706] width 213 height 49
click at [785, 689] on button "Switch to This" at bounding box center [761, 706] width 213 height 49
click at [809, 682] on button "Switch to This" at bounding box center [761, 706] width 213 height 49
click at [780, 689] on button "Switch to This" at bounding box center [761, 706] width 213 height 49
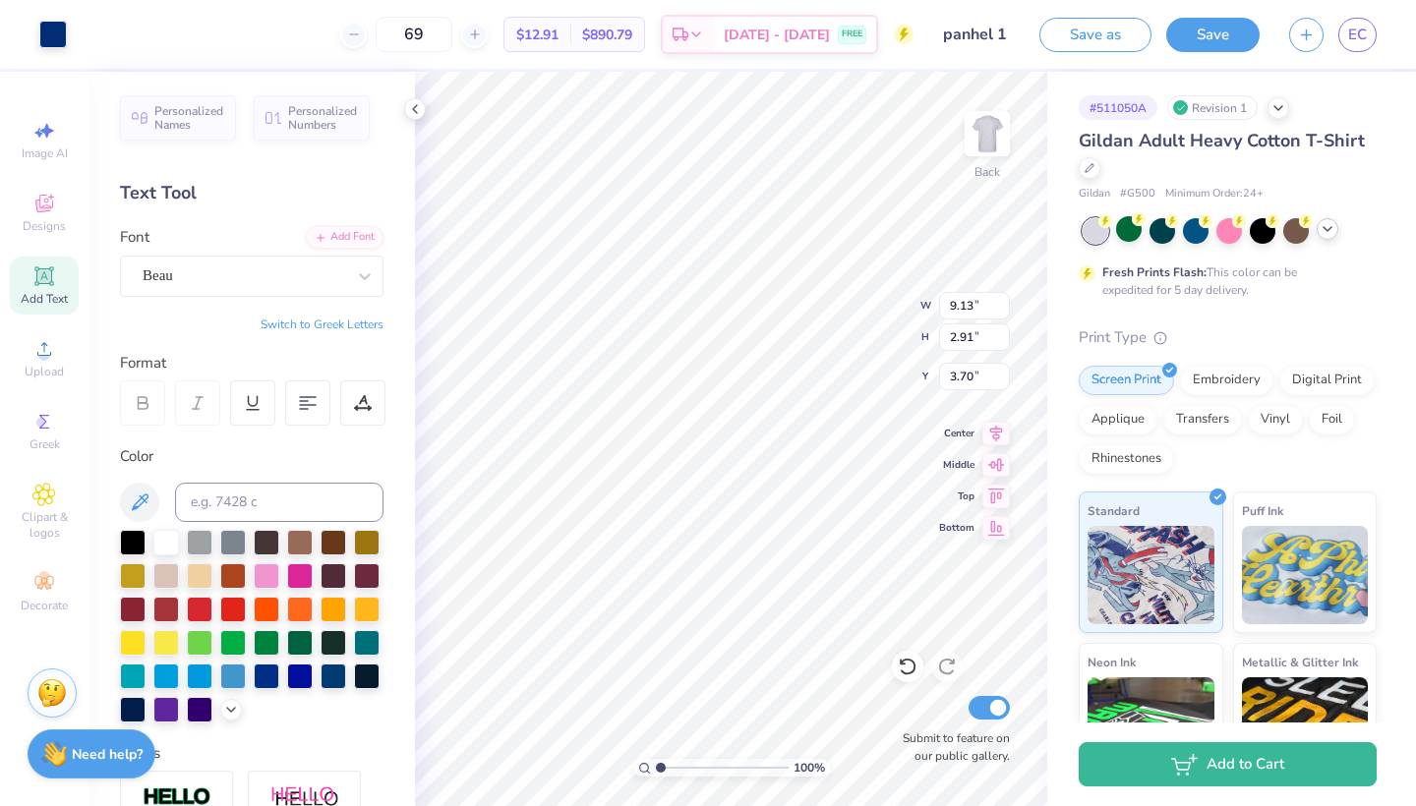
type input "10.84"
type input "3.45"
type input "3.16"
click at [993, 432] on icon at bounding box center [996, 431] width 28 height 24
